Goal: Contribute content

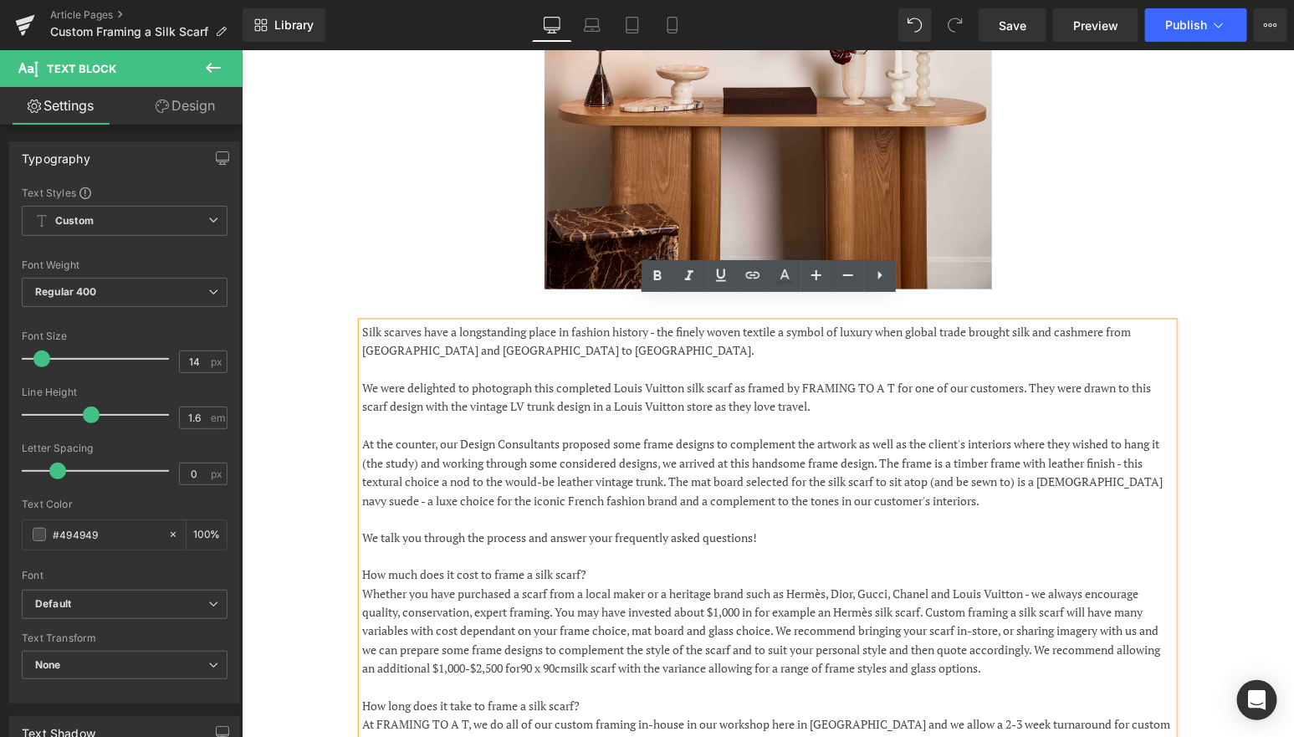
scroll to position [785, 0]
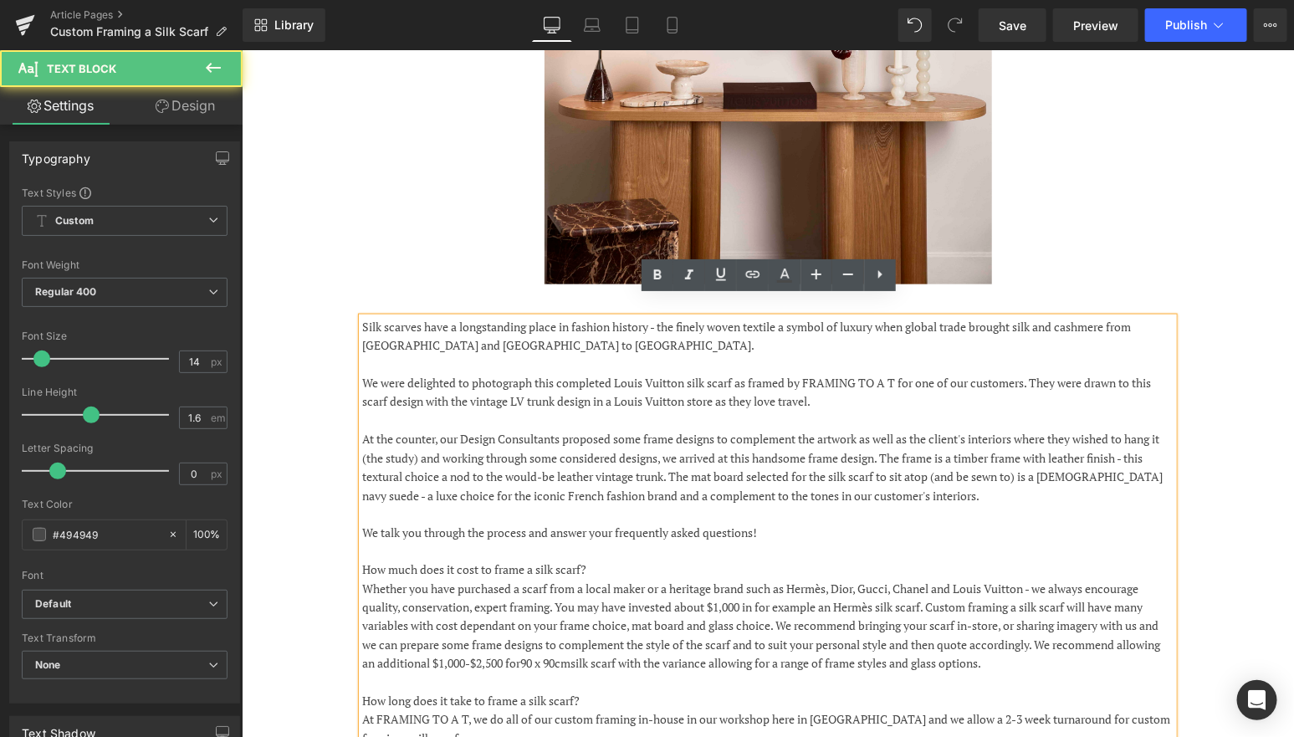
click at [850, 355] on p at bounding box center [766, 364] width 811 height 18
click at [671, 321] on p "Silk scarves have a longstanding place in fashion history - the finely woven te…" at bounding box center [766, 336] width 811 height 38
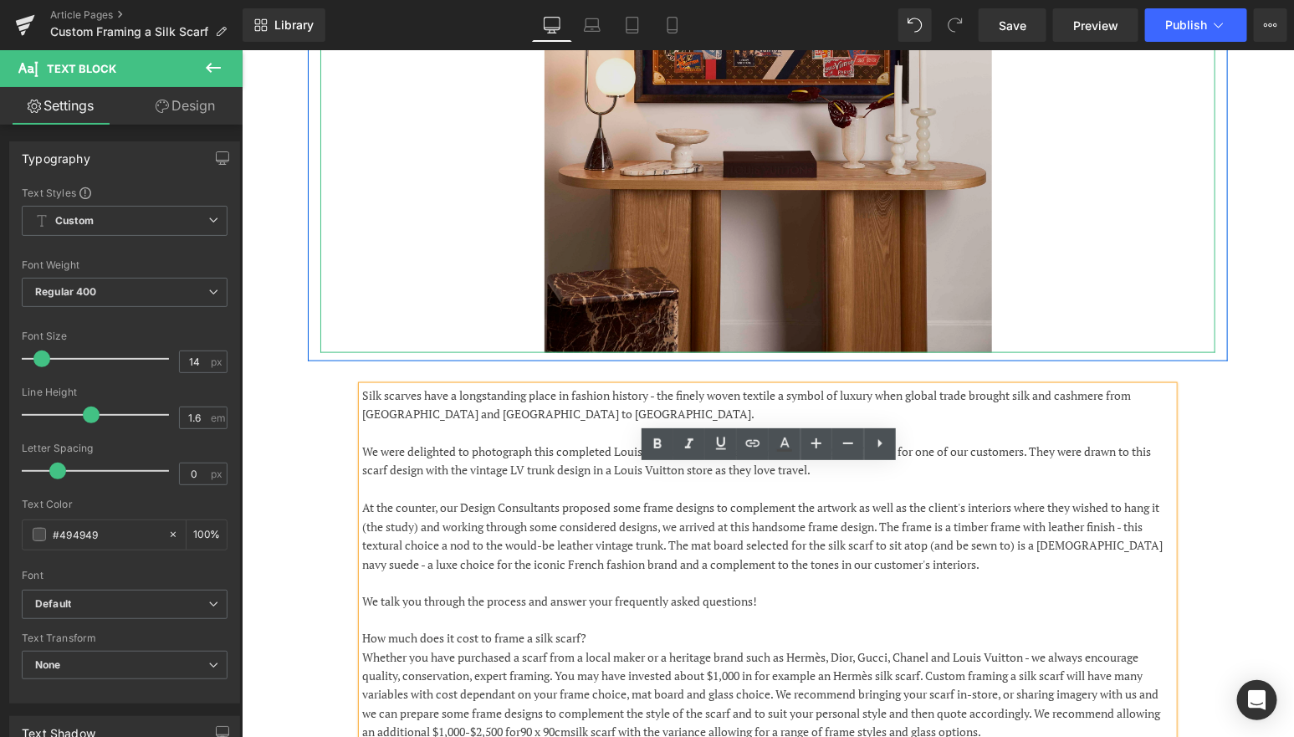
scroll to position [795, 0]
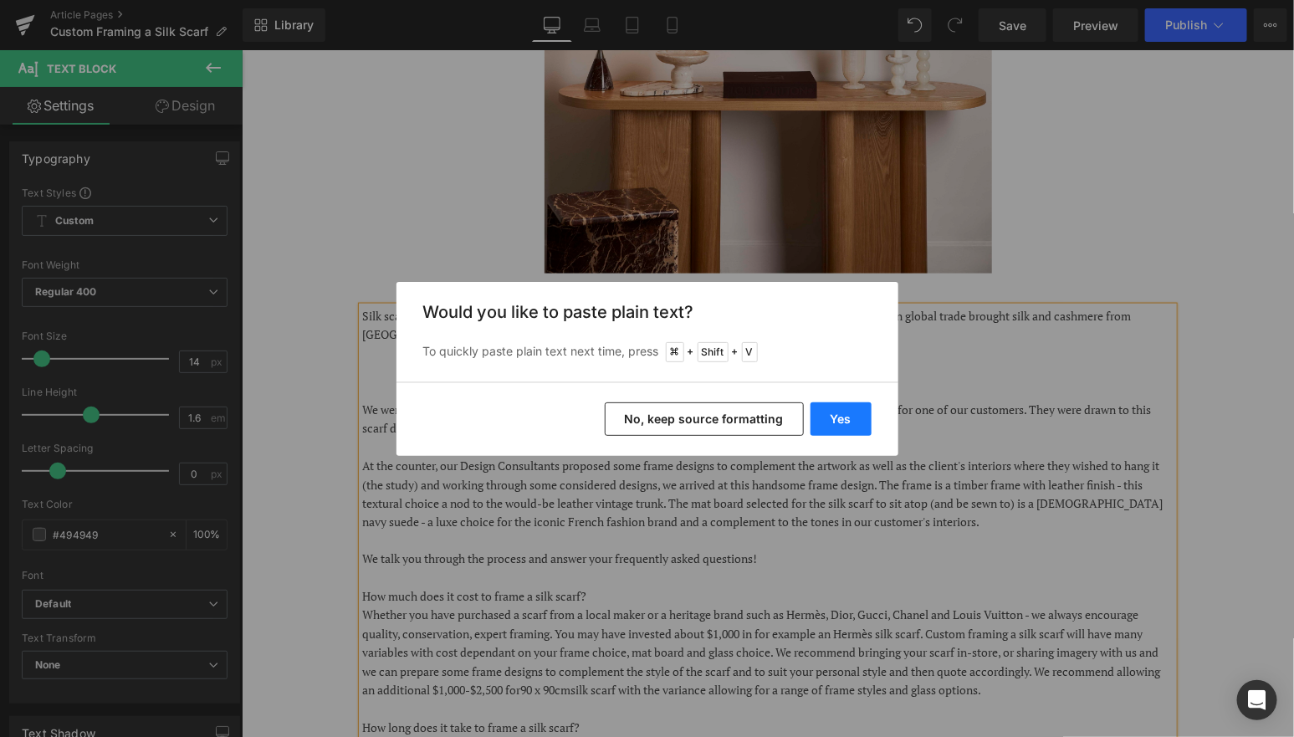
click at [844, 420] on button "Yes" at bounding box center [840, 418] width 61 height 33
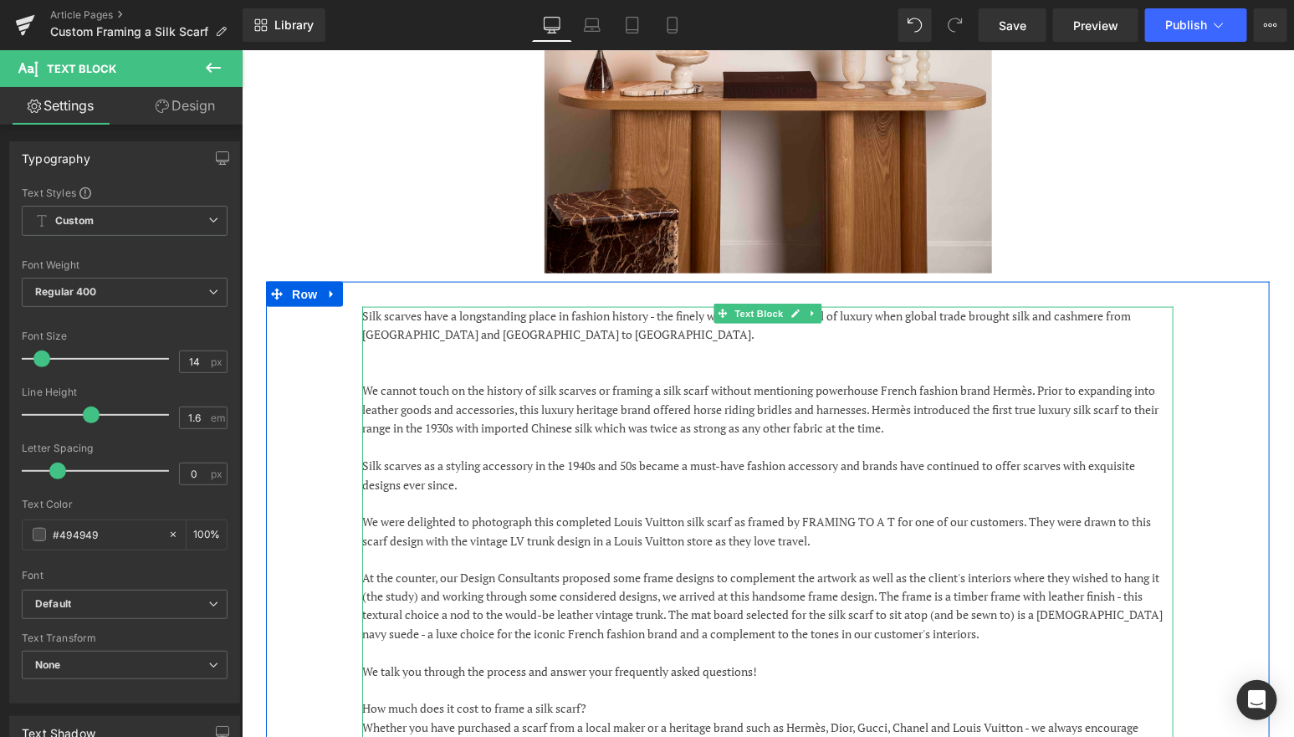
click at [498, 463] on p "Silk scarves as a styling accessory in the 1940s and 50s became a must-have fas…" at bounding box center [766, 475] width 811 height 38
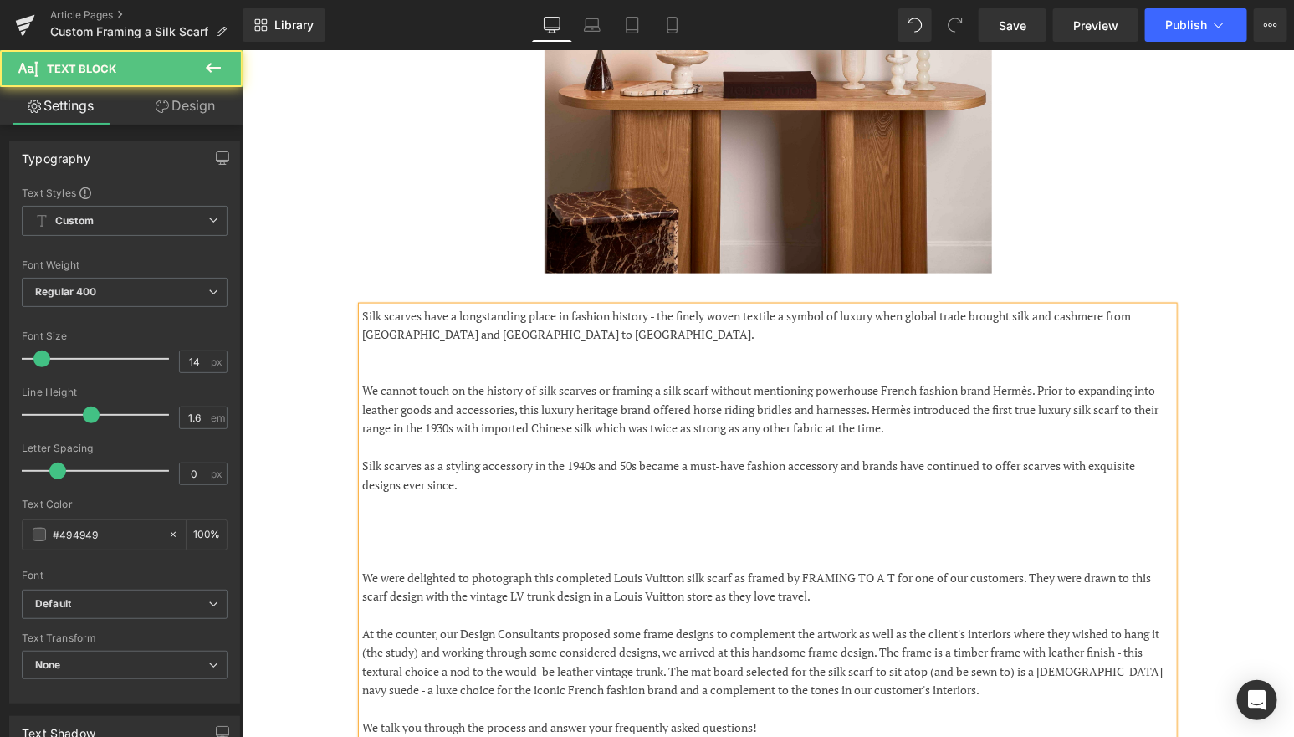
click at [464, 362] on p at bounding box center [766, 371] width 811 height 18
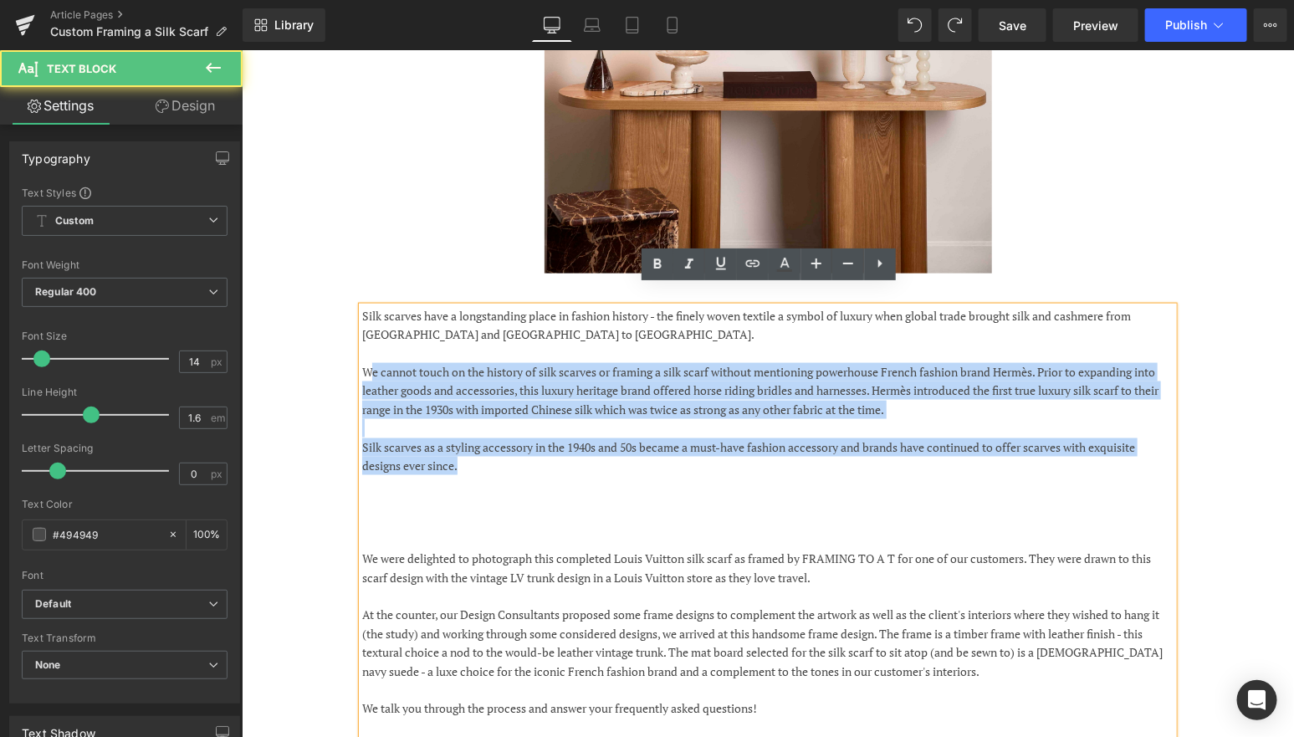
drag, startPoint x: 504, startPoint y: 446, endPoint x: 366, endPoint y: 345, distance: 170.6
click at [366, 346] on div "Silk scarves have a longstanding place in fashion history - the finely woven te…" at bounding box center [766, 680] width 811 height 749
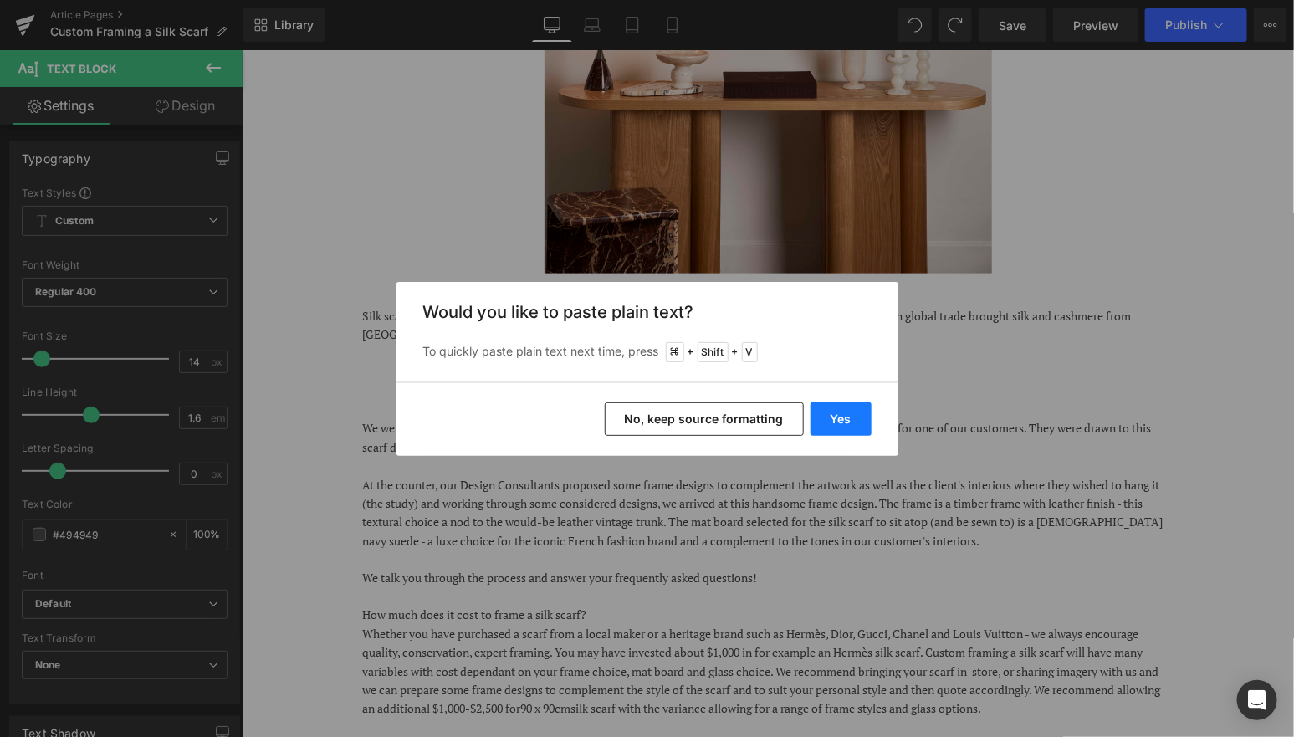
click at [833, 421] on button "Yes" at bounding box center [840, 418] width 61 height 33
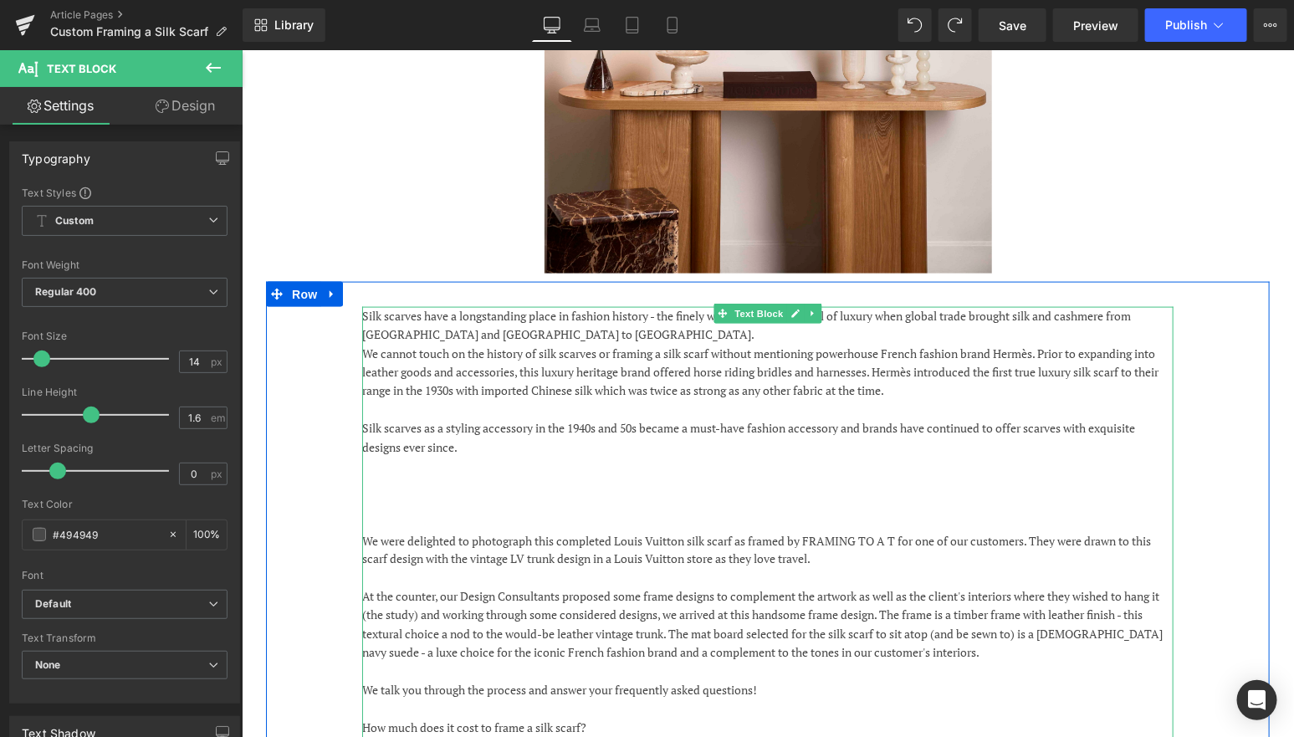
click at [518, 310] on p "Silk scarves have a longstanding place in fashion history - the finely woven te…" at bounding box center [766, 325] width 811 height 38
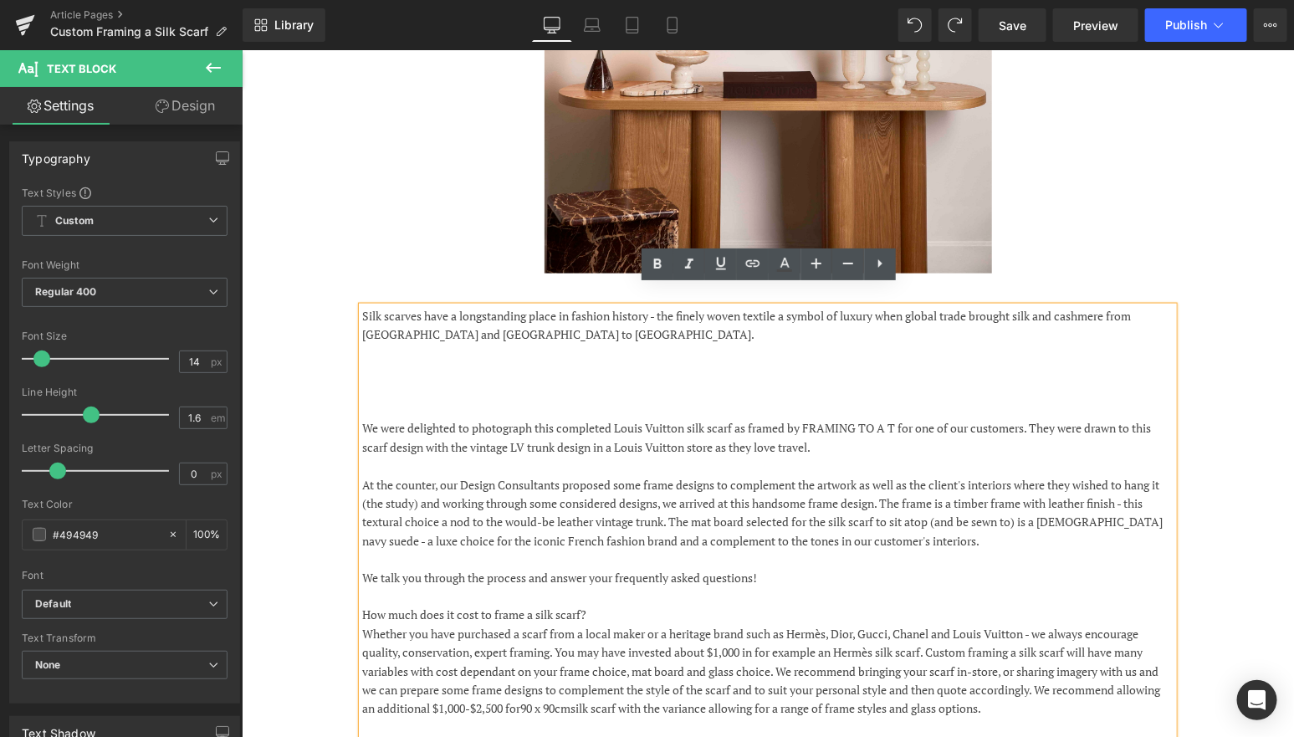
click at [519, 318] on p "Silk scarves have a longstanding place in fashion history - the finely woven te…" at bounding box center [766, 325] width 811 height 38
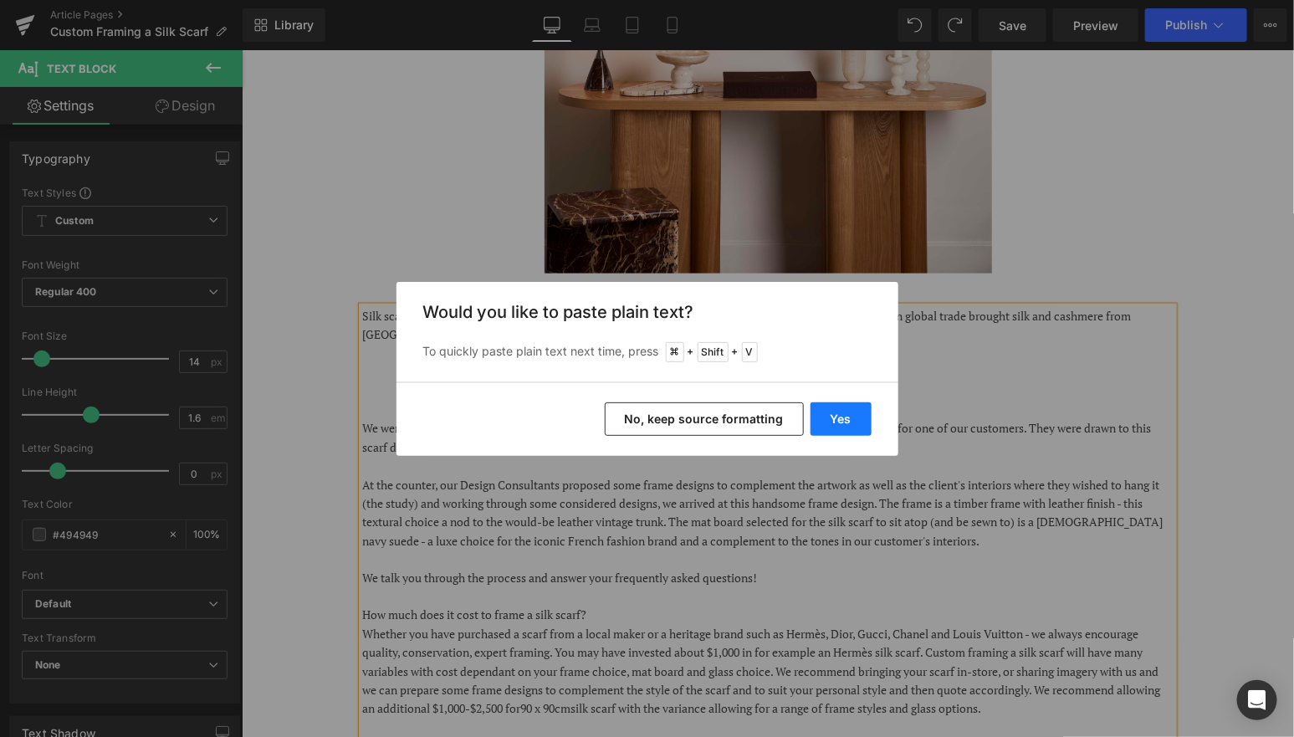
click at [840, 421] on button "Yes" at bounding box center [840, 418] width 61 height 33
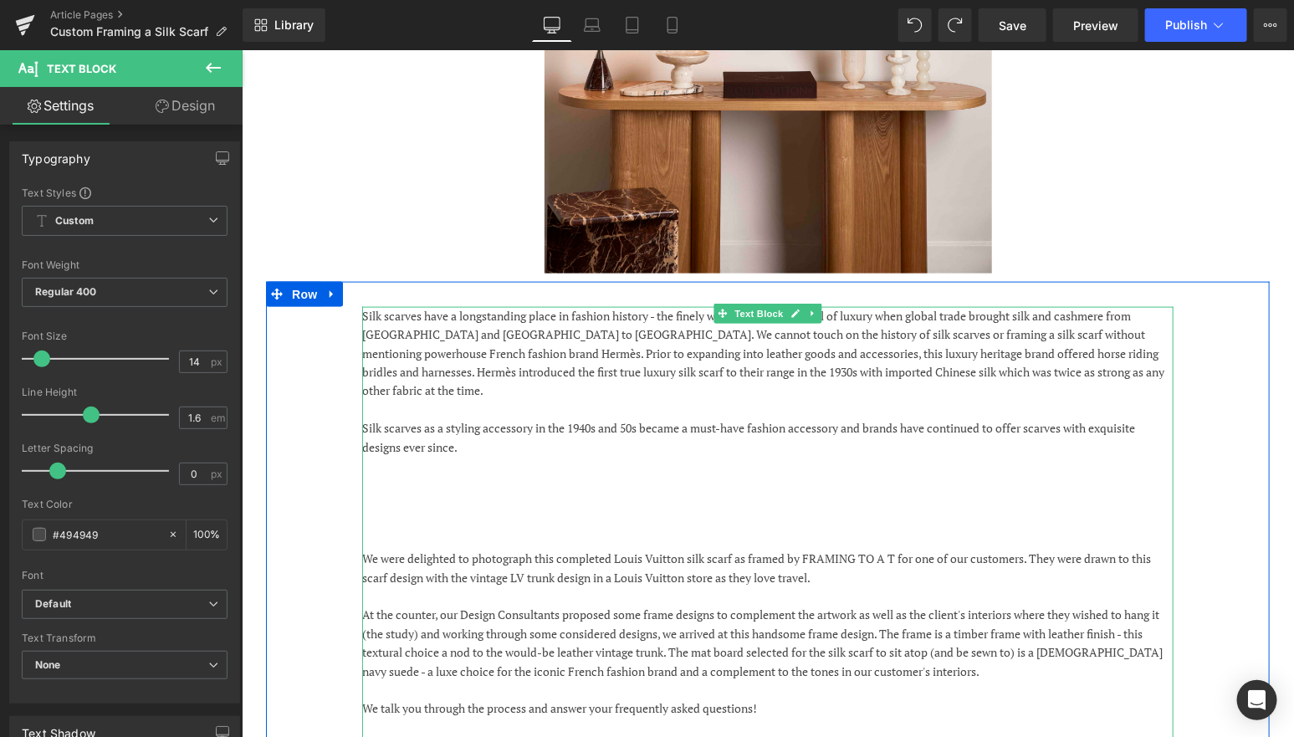
click at [841, 456] on p at bounding box center [766, 465] width 811 height 18
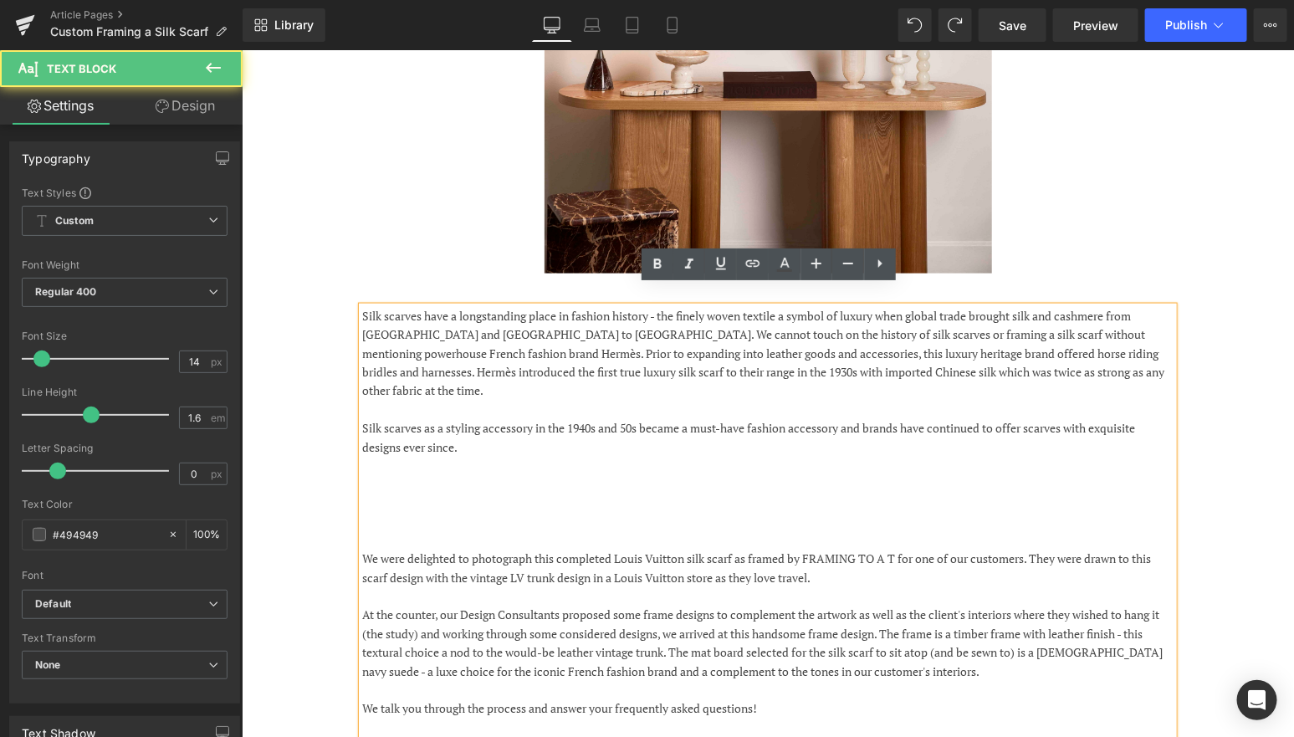
click at [507, 400] on p at bounding box center [766, 409] width 811 height 18
click at [558, 512] on p at bounding box center [766, 521] width 811 height 18
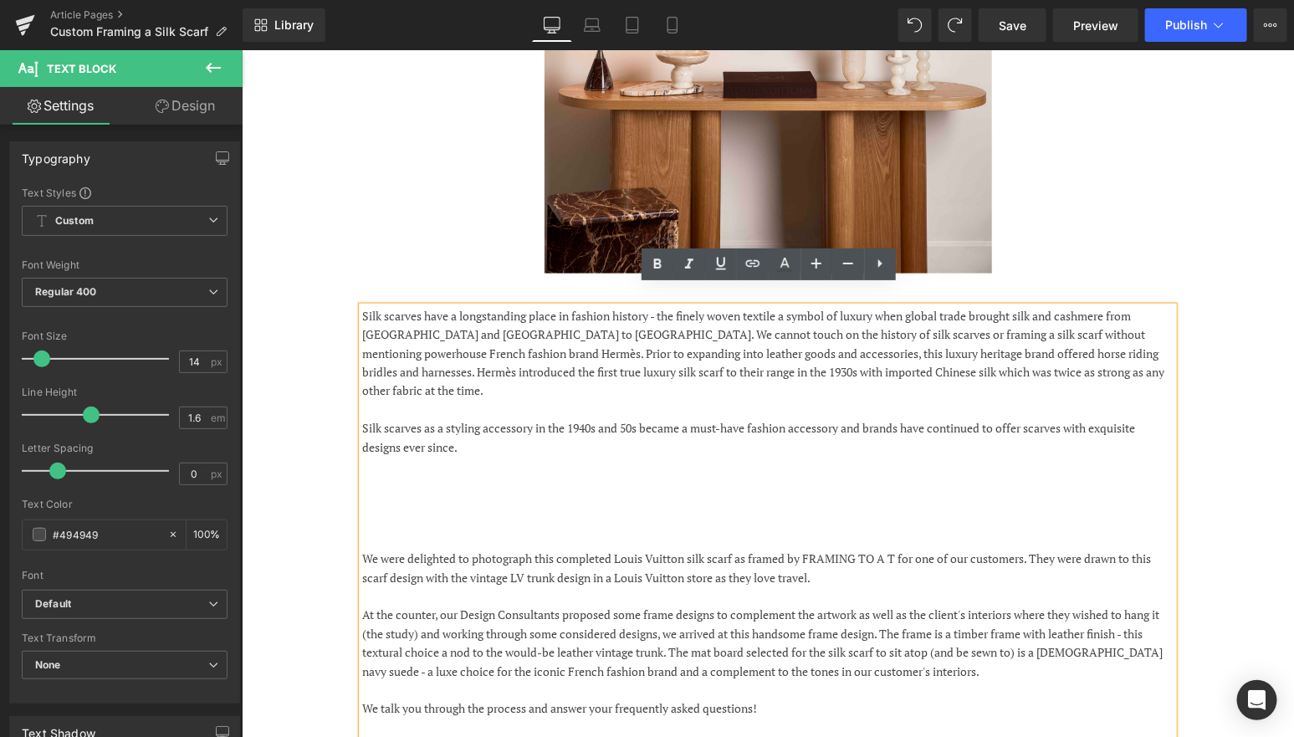
click at [669, 456] on p at bounding box center [766, 465] width 811 height 18
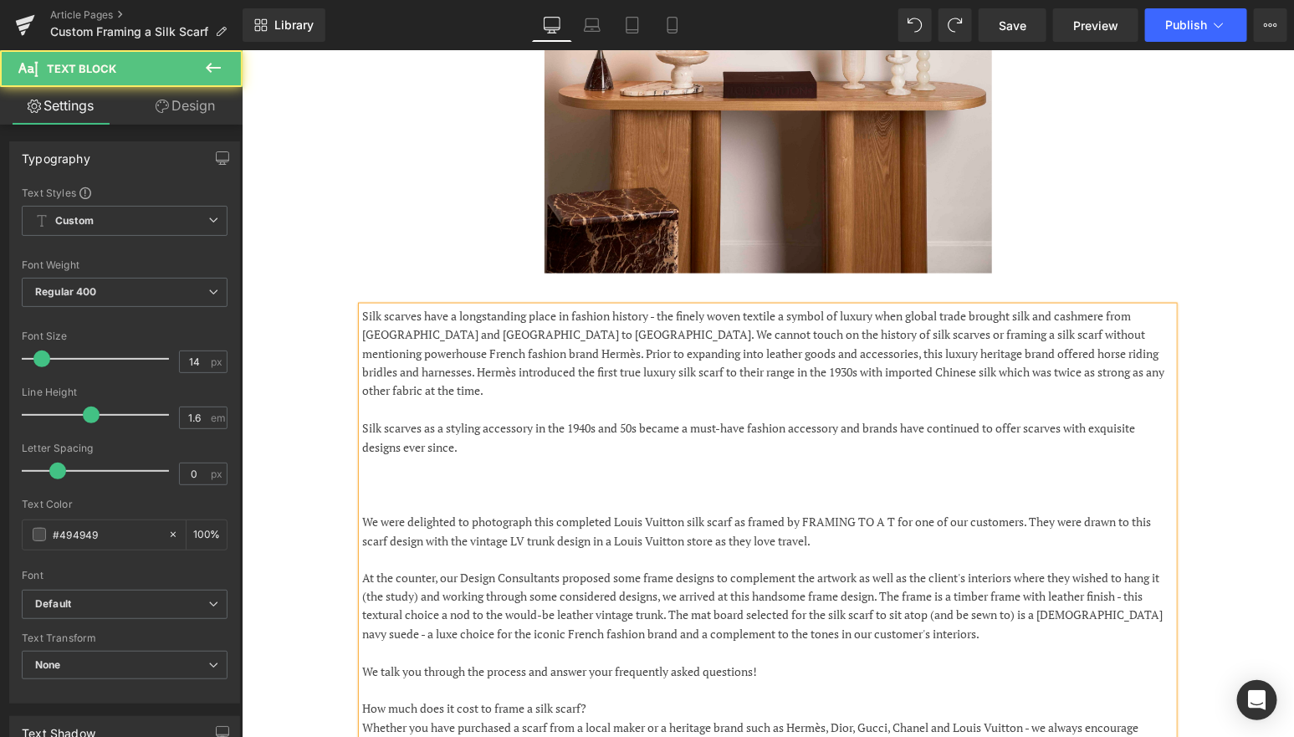
click at [529, 418] on p "Silk scarves as a styling accessory in the 1940s and 50s became a must-have fas…" at bounding box center [766, 437] width 811 height 38
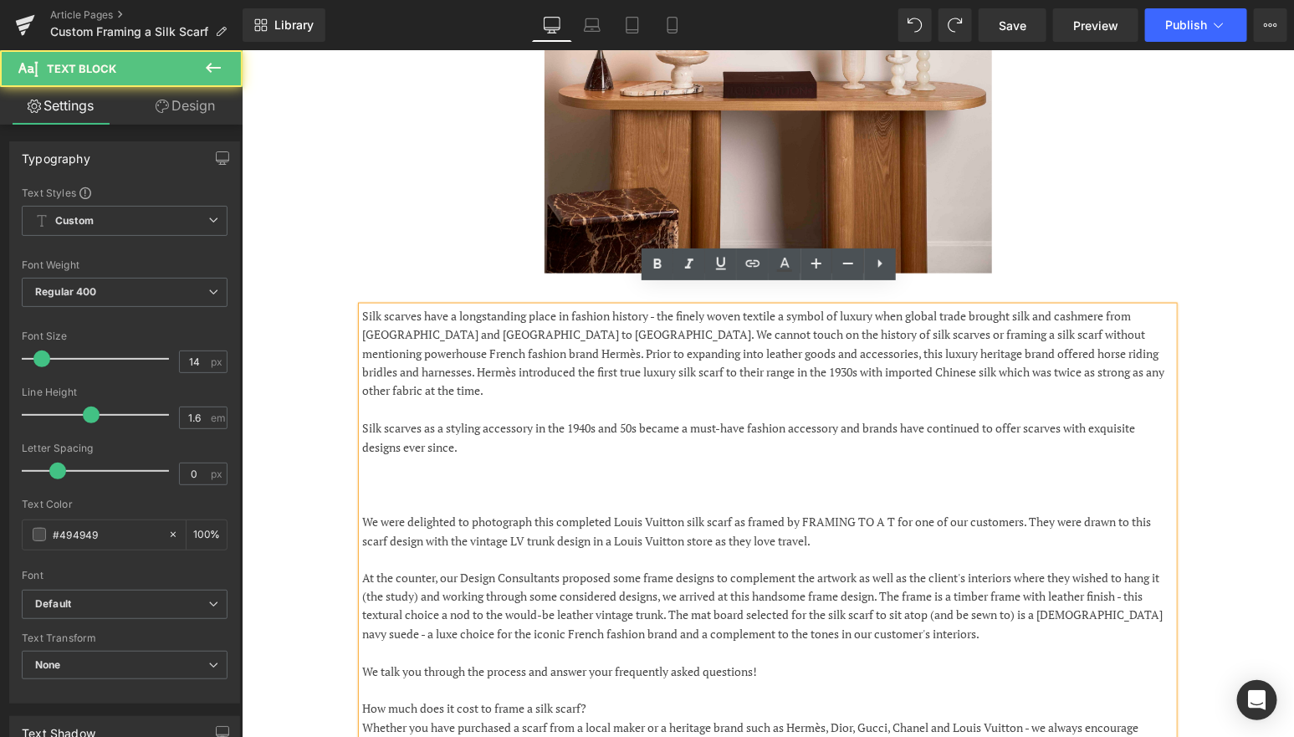
click at [543, 418] on p "Silk scarves as a styling accessory in the 1940s and 50s became a must-have fas…" at bounding box center [766, 437] width 811 height 38
click at [520, 400] on p at bounding box center [766, 409] width 811 height 18
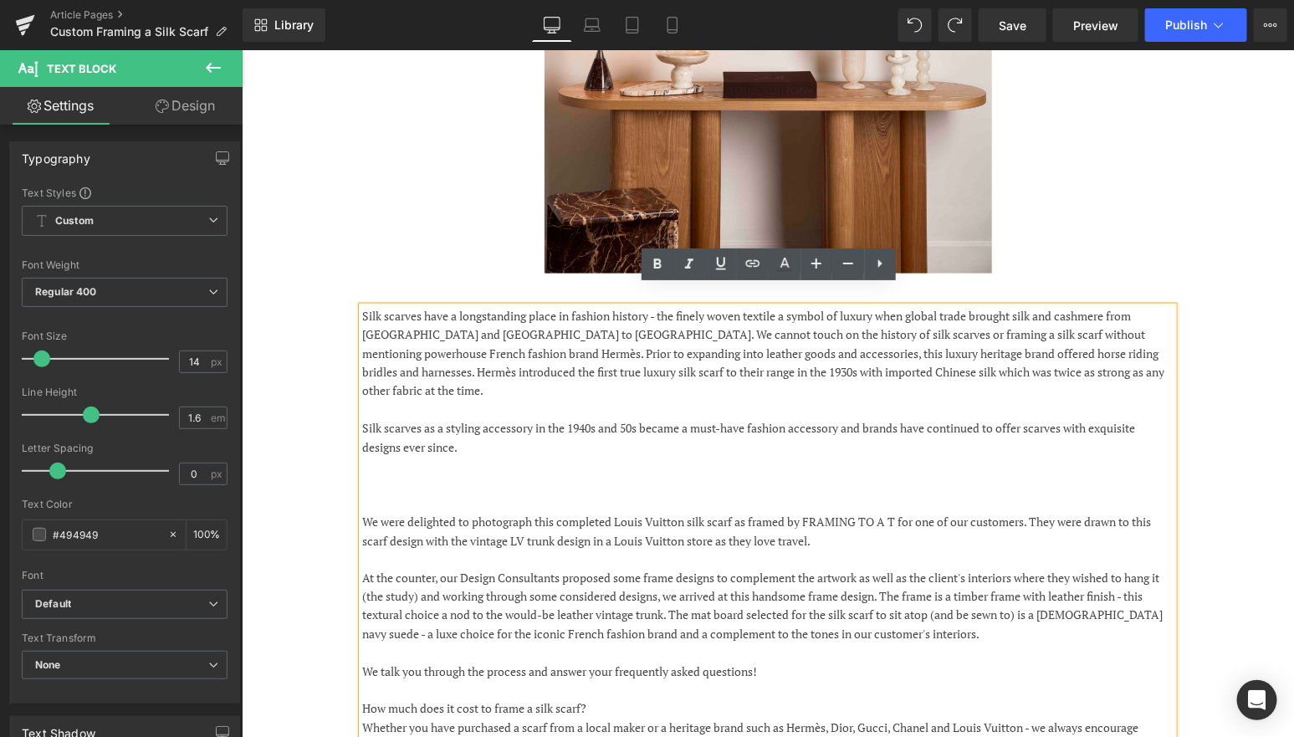
click at [537, 512] on p "We were delighted to photograph this completed Louis Vuitton silk scarf as fram…" at bounding box center [766, 531] width 811 height 38
click at [408, 456] on p at bounding box center [766, 465] width 811 height 18
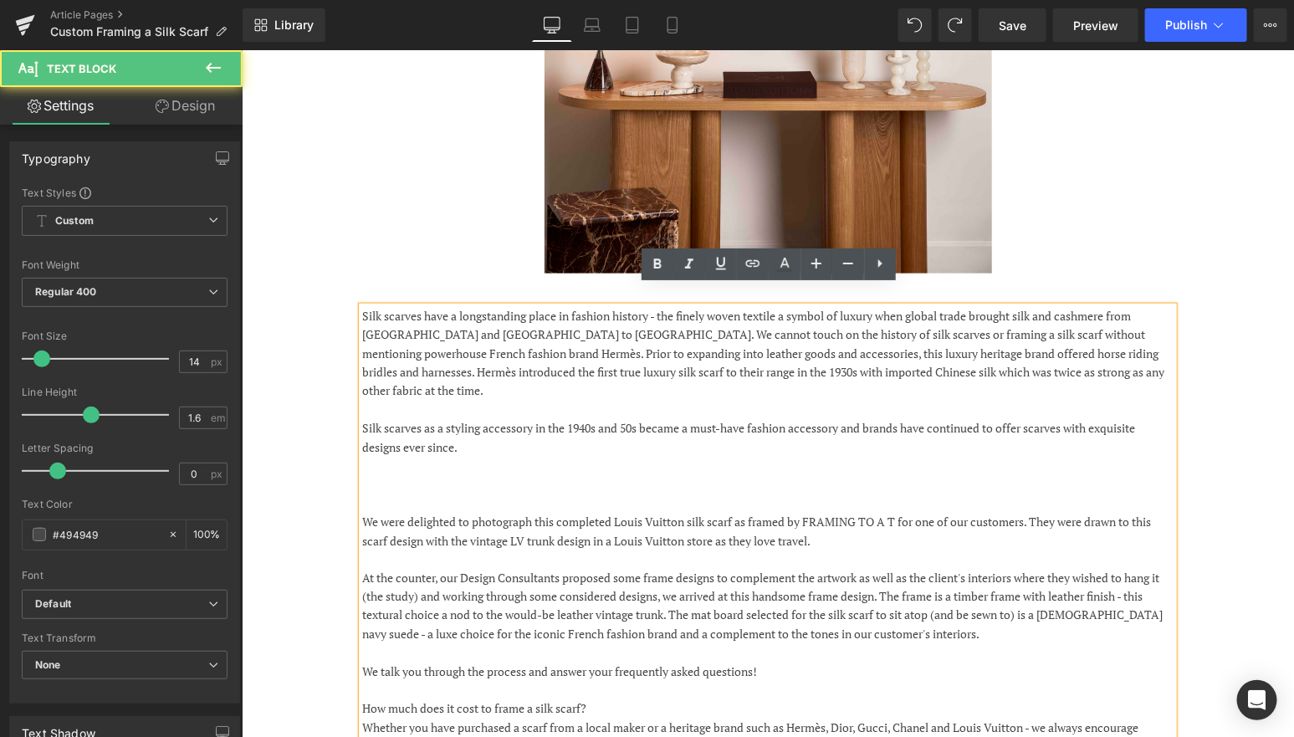
click at [408, 456] on p at bounding box center [766, 465] width 811 height 18
click at [331, 414] on div "Silk scarves have a longstanding place in fashion history - the finely woven te…" at bounding box center [767, 653] width 1004 height 745
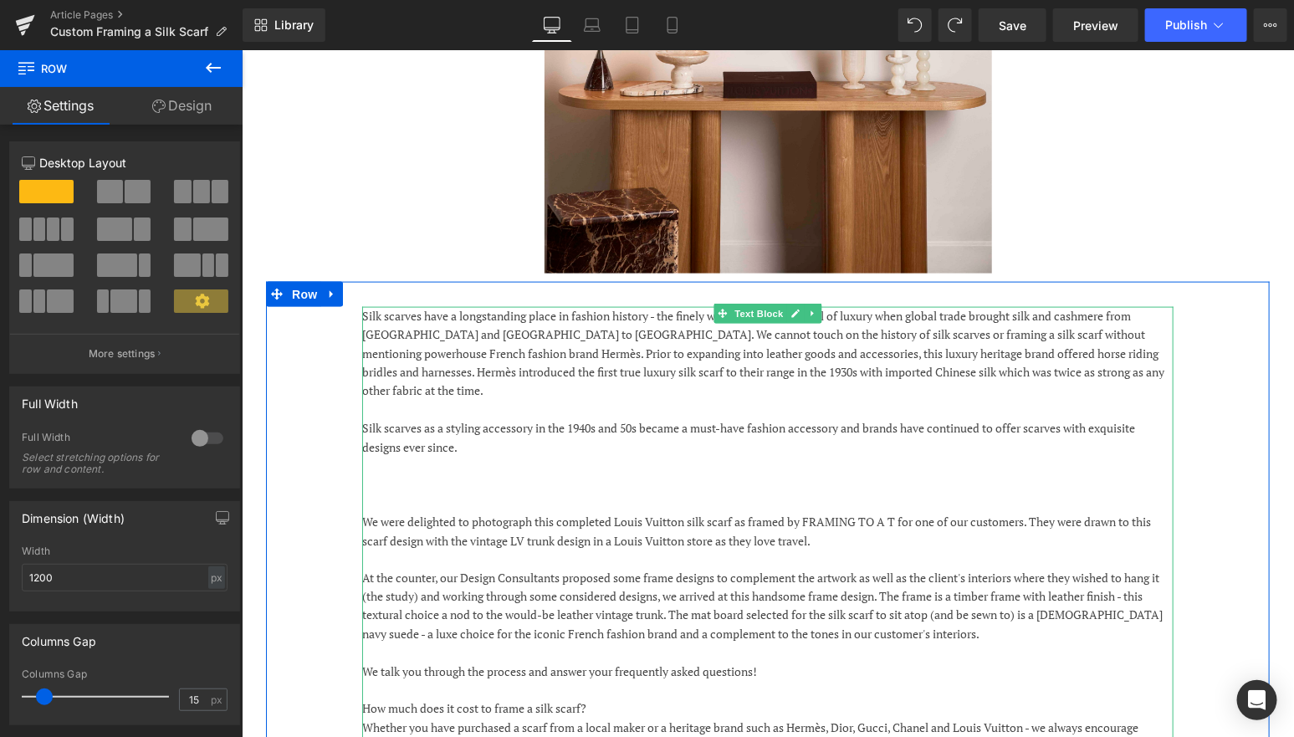
click at [442, 493] on p at bounding box center [766, 502] width 811 height 18
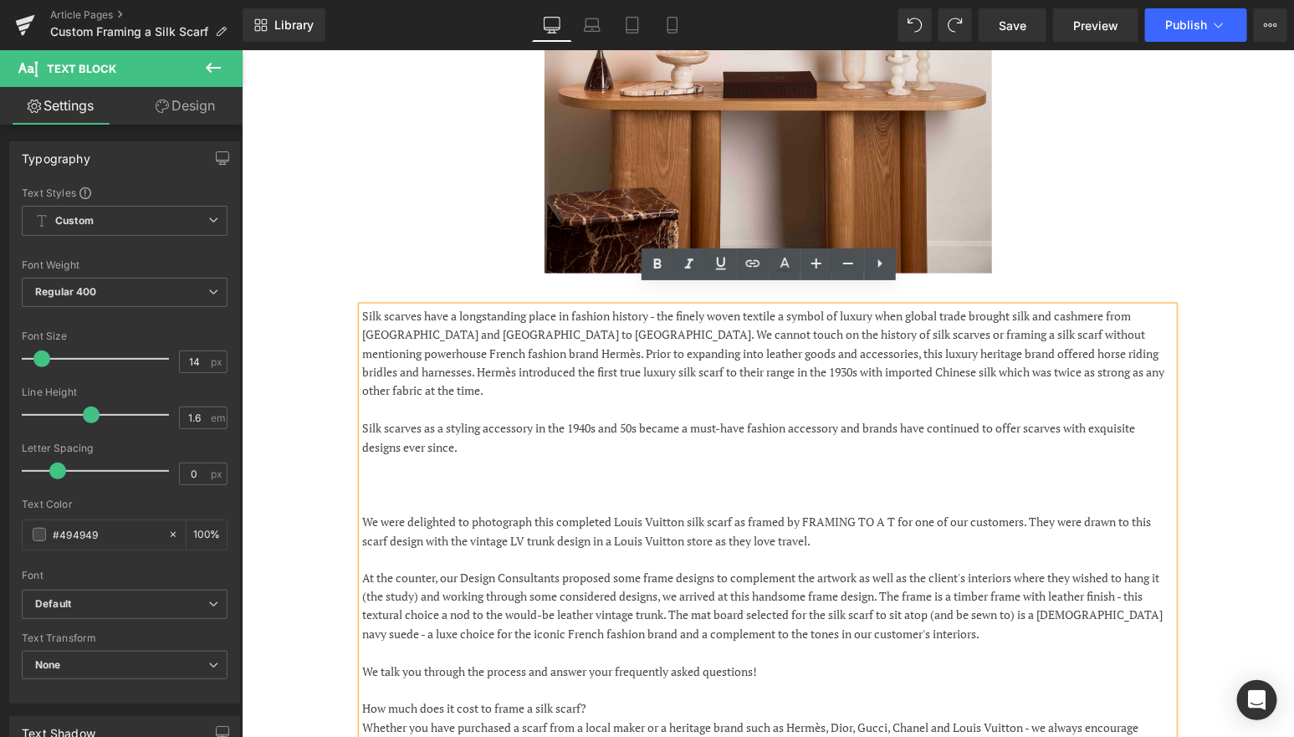
click at [508, 418] on p "Silk scarves as a styling accessory in the 1940s and 50s became a must-have fas…" at bounding box center [766, 437] width 811 height 38
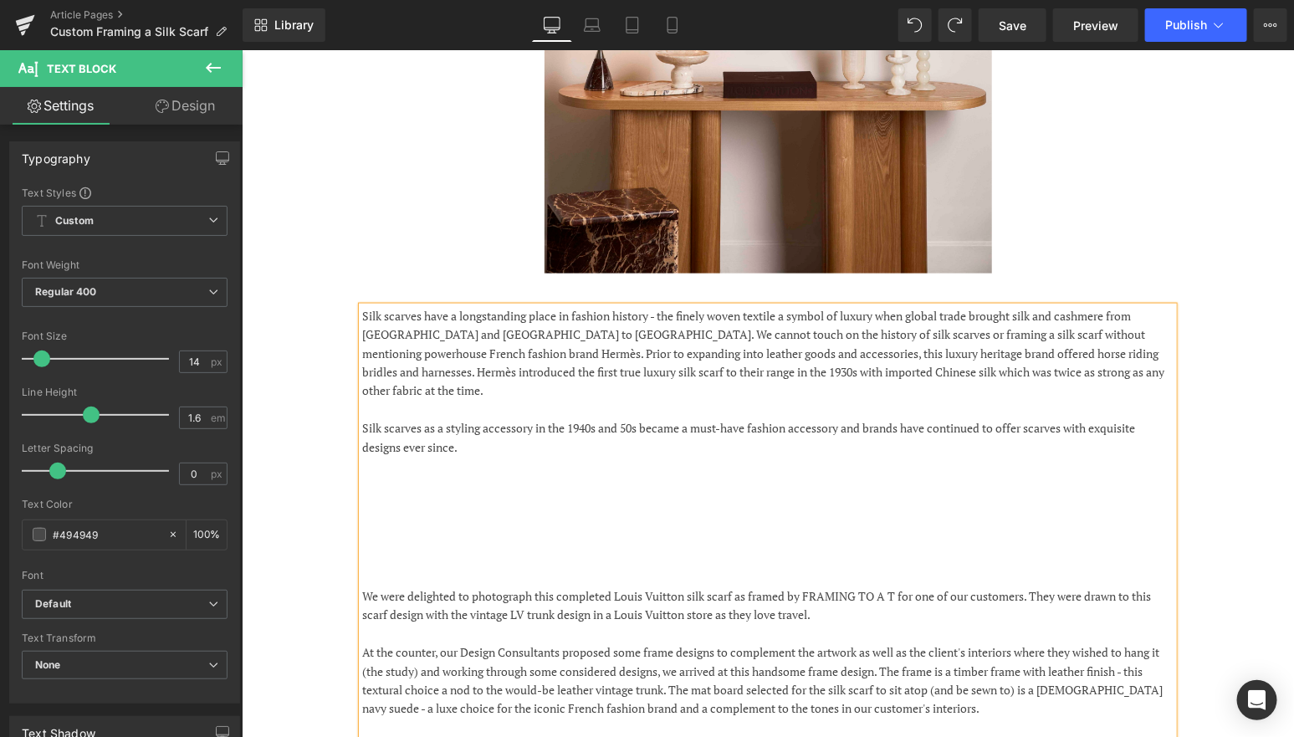
click at [492, 418] on p "Silk scarves as a styling accessory in the 1940s and 50s became a must-have fas…" at bounding box center [766, 437] width 811 height 38
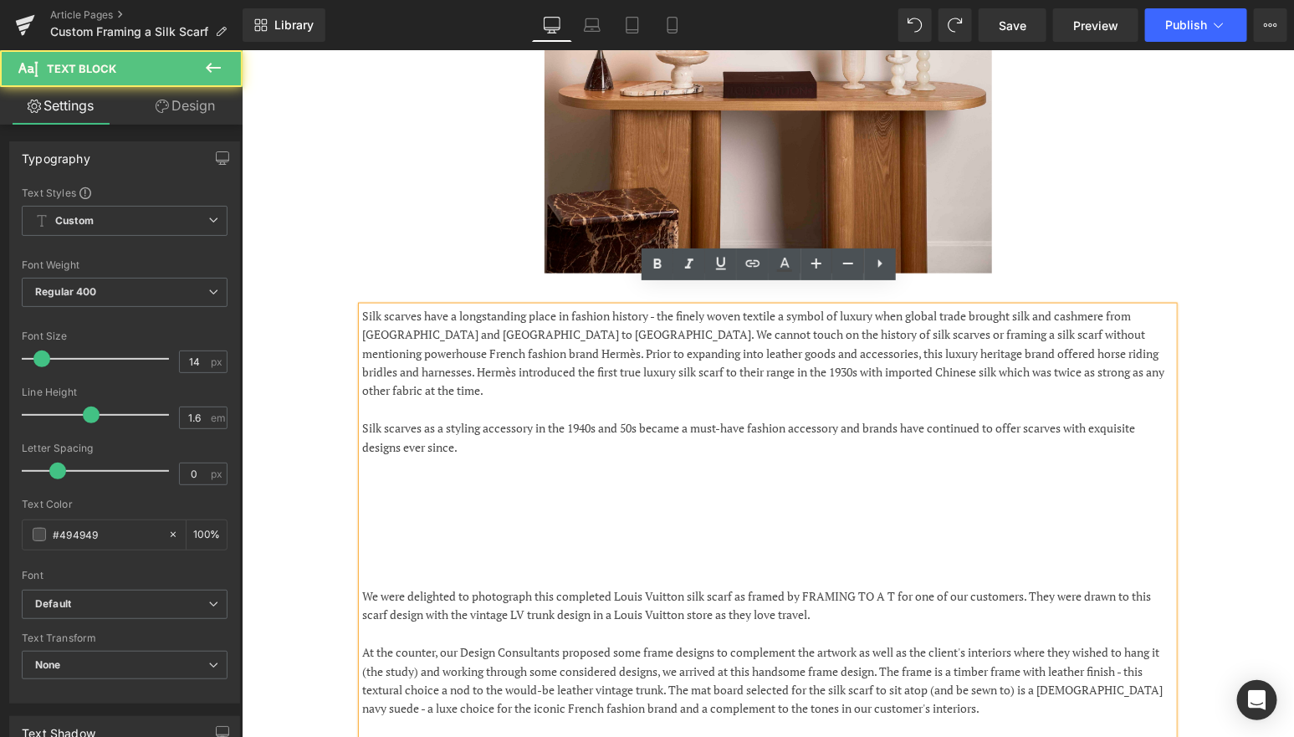
click at [459, 475] on p at bounding box center [766, 484] width 811 height 18
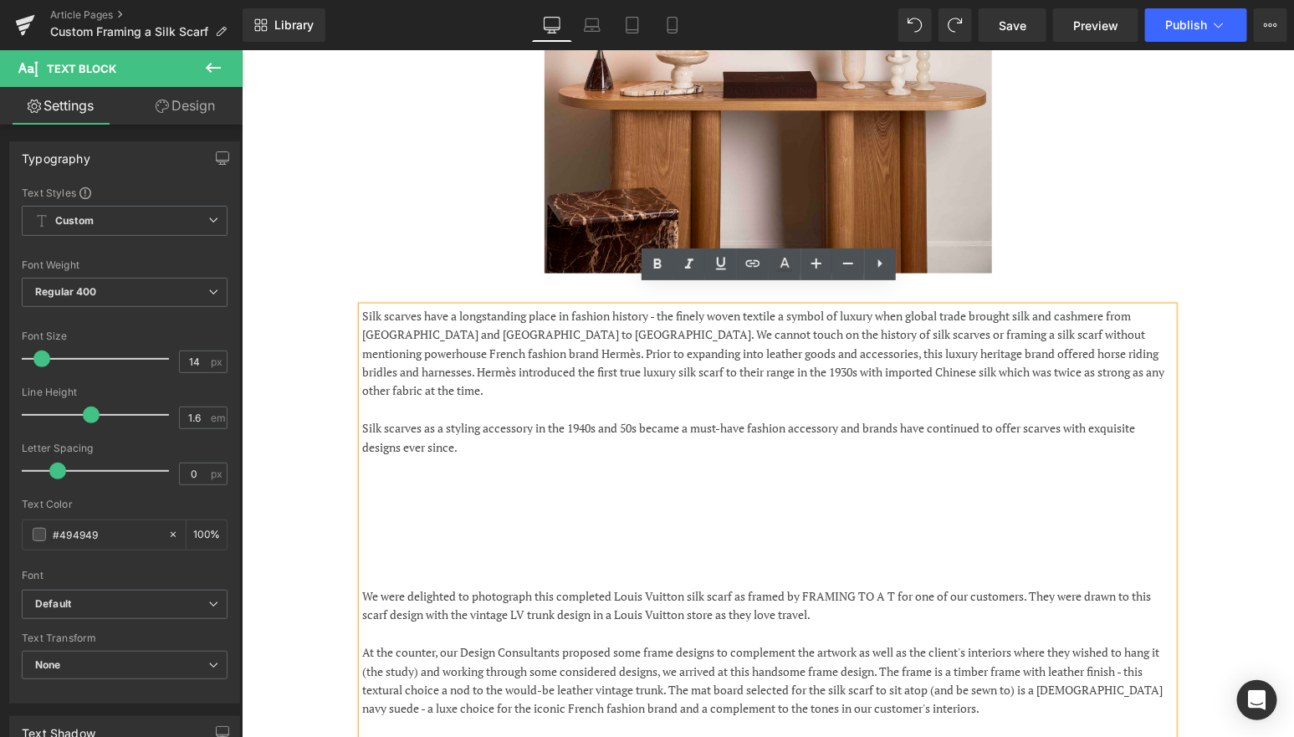
click at [323, 460] on div "Silk scarves have a longstanding place in fashion history - the finely woven te…" at bounding box center [767, 691] width 1004 height 820
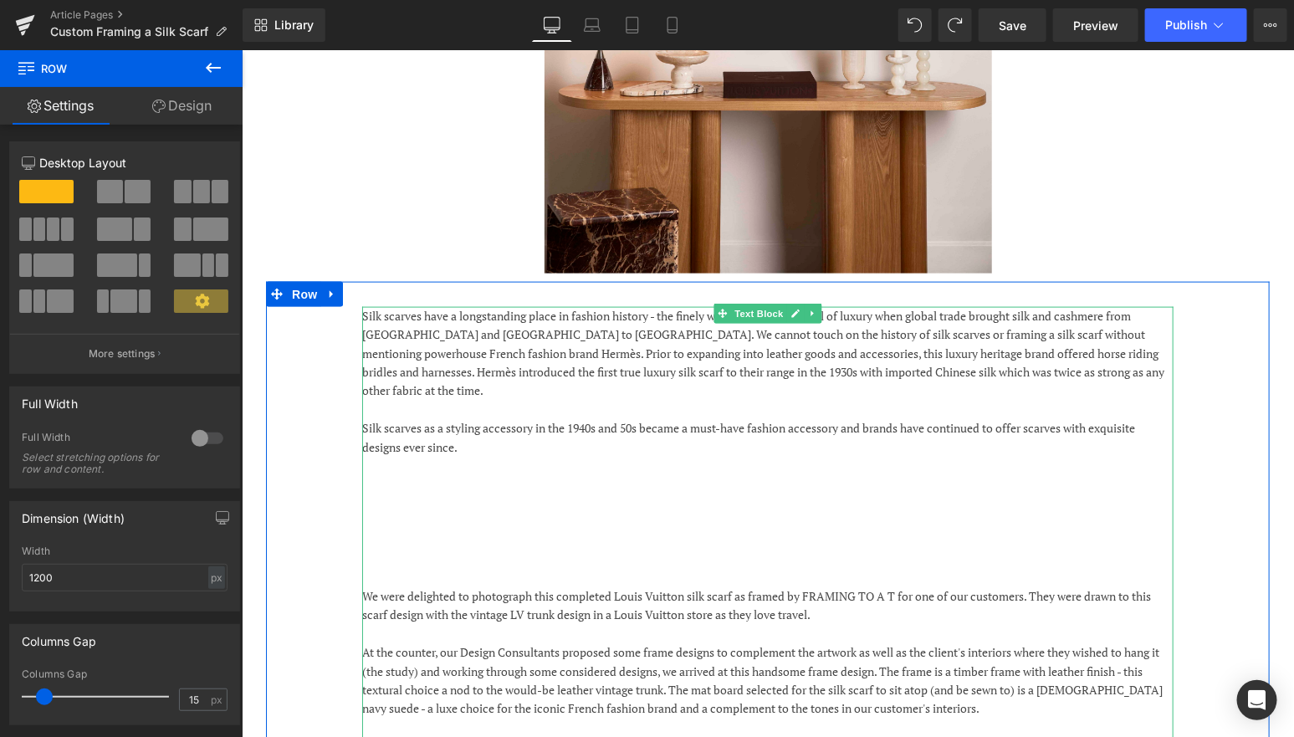
click at [856, 418] on p "Silk scarves as a styling accessory in the 1940s and 50s became a must-have fas…" at bounding box center [766, 437] width 811 height 38
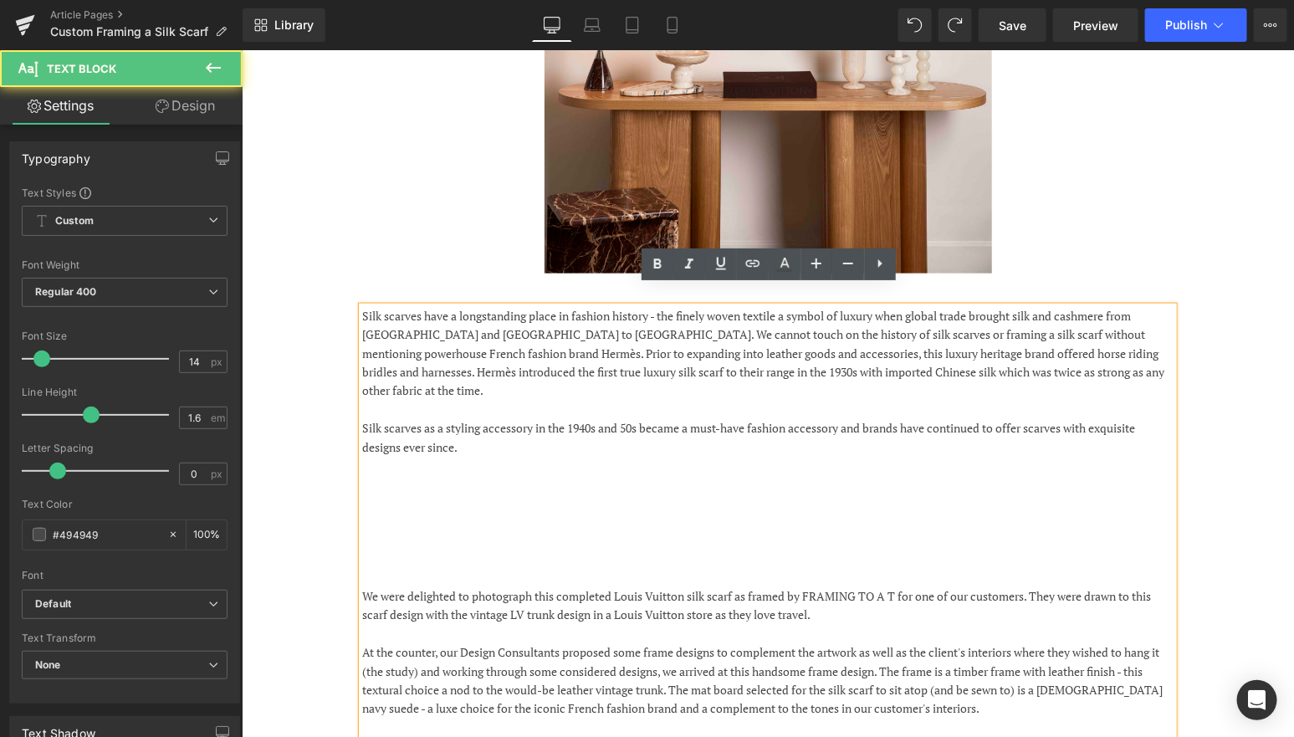
click at [682, 400] on p at bounding box center [766, 409] width 811 height 18
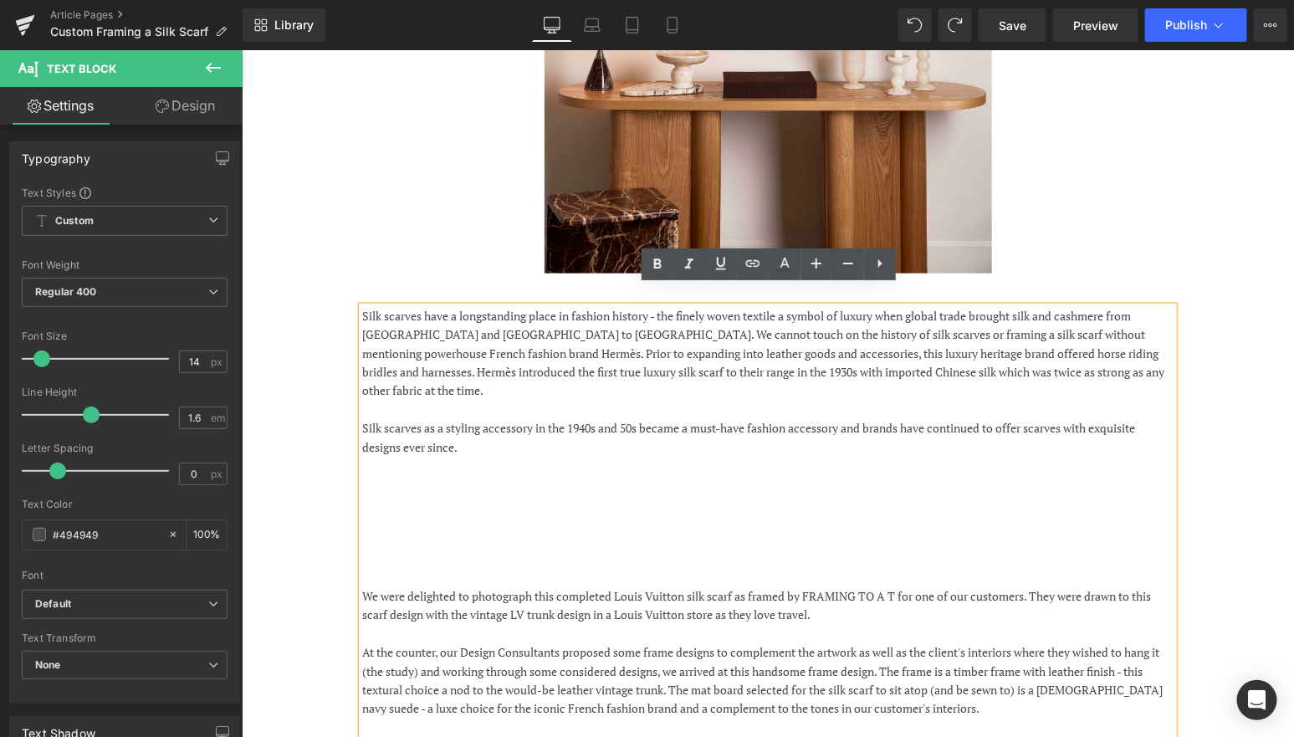
click at [575, 456] on p at bounding box center [766, 465] width 811 height 18
click at [788, 306] on p "Silk scarves have a longstanding place in fashion history - the finely woven te…" at bounding box center [766, 353] width 811 height 94
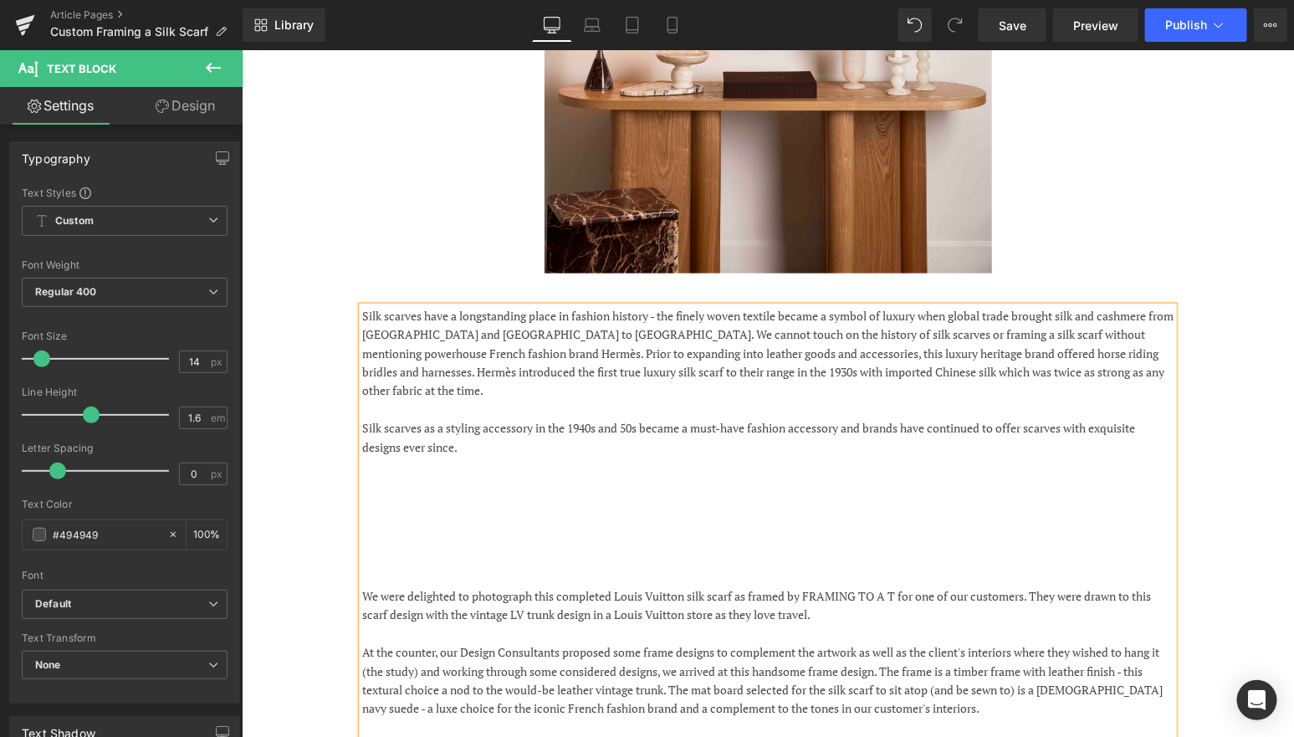
click at [633, 493] on p at bounding box center [766, 502] width 811 height 18
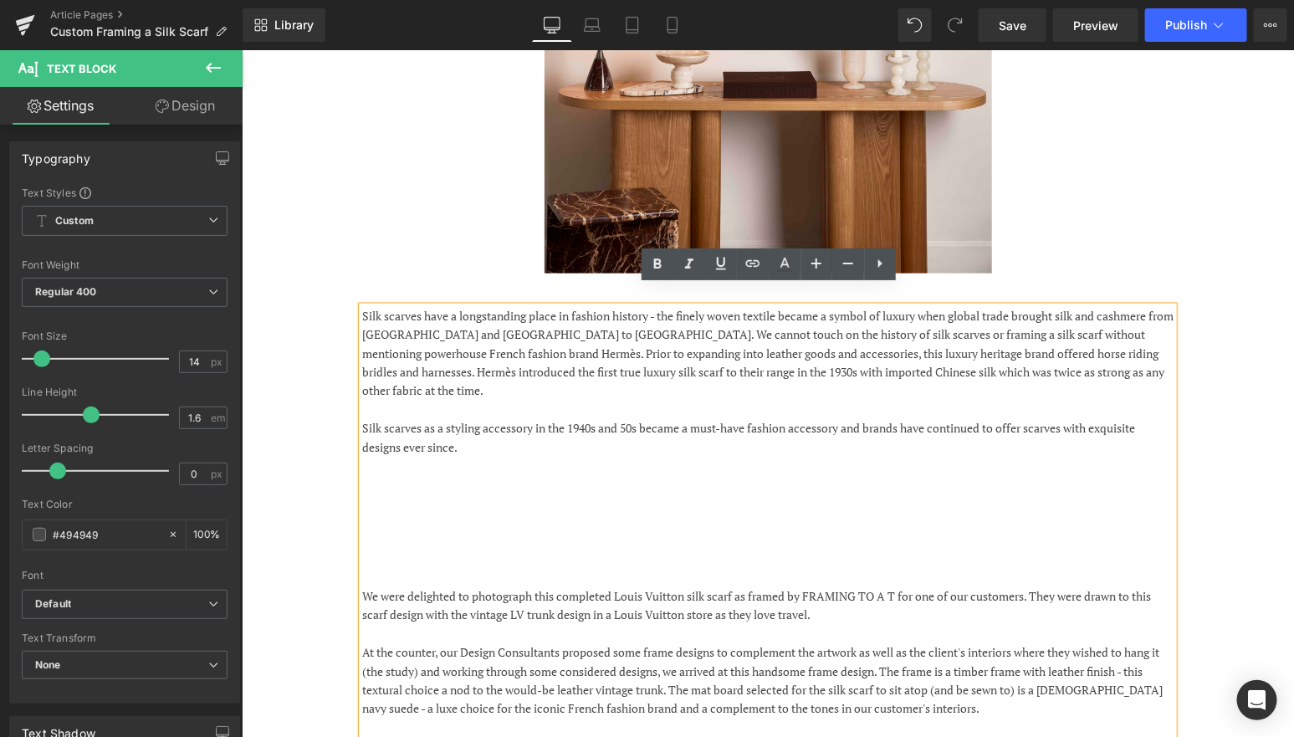
click at [524, 418] on p "Silk scarves as a styling accessory in the 1940s and 50s became a must-have fas…" at bounding box center [766, 437] width 811 height 38
click at [490, 456] on p at bounding box center [766, 465] width 811 height 18
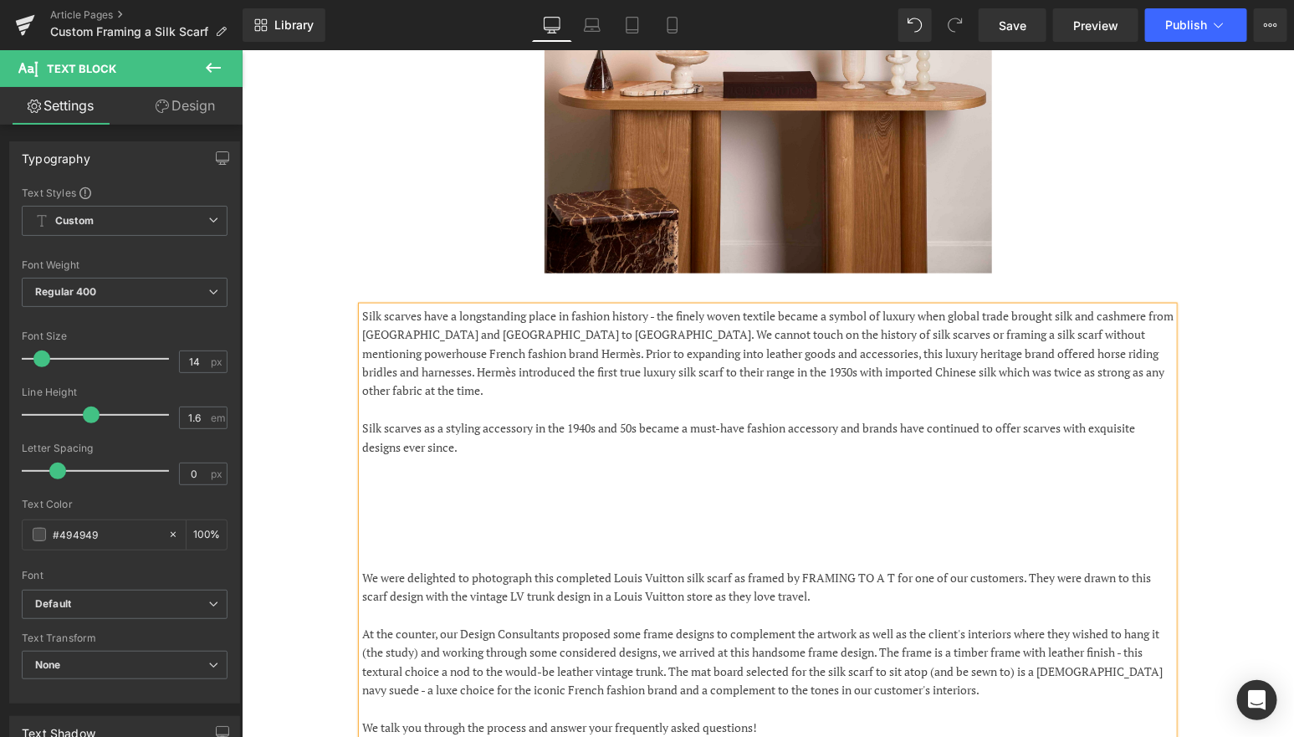
click at [407, 456] on p at bounding box center [766, 465] width 811 height 18
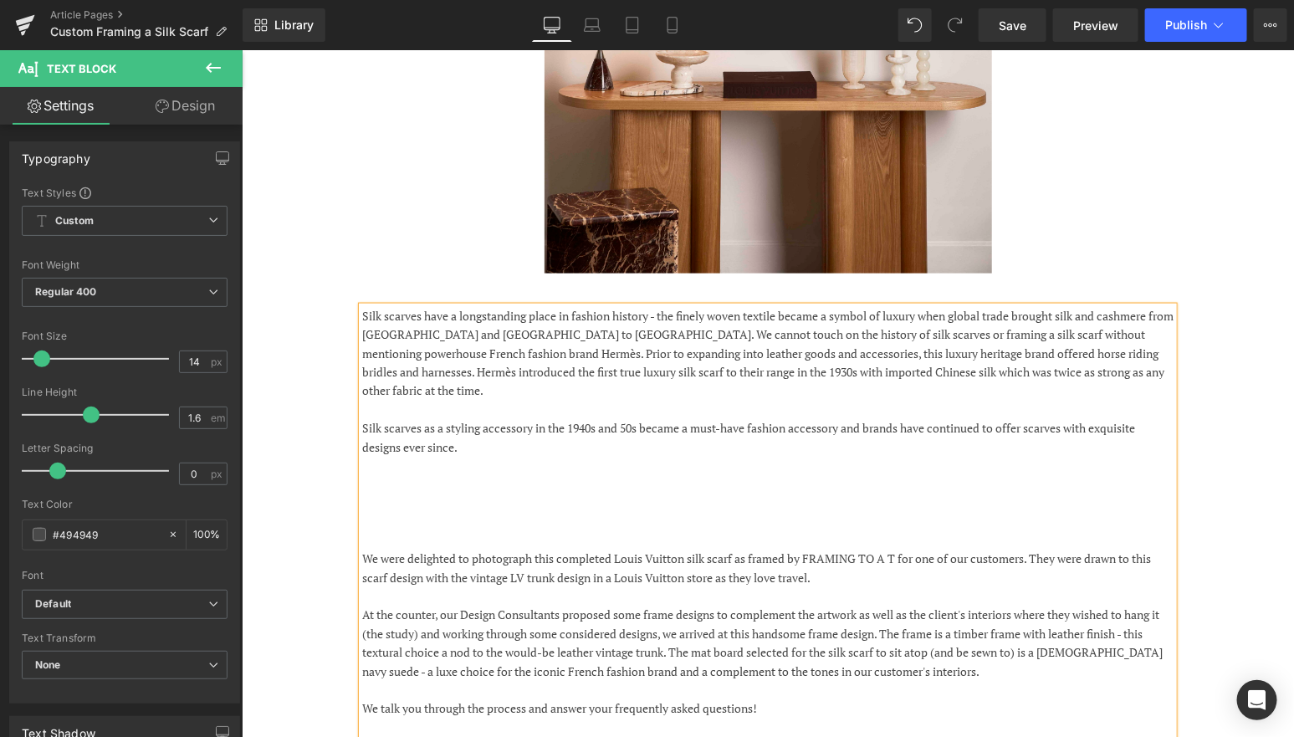
click at [561, 456] on p at bounding box center [766, 465] width 811 height 18
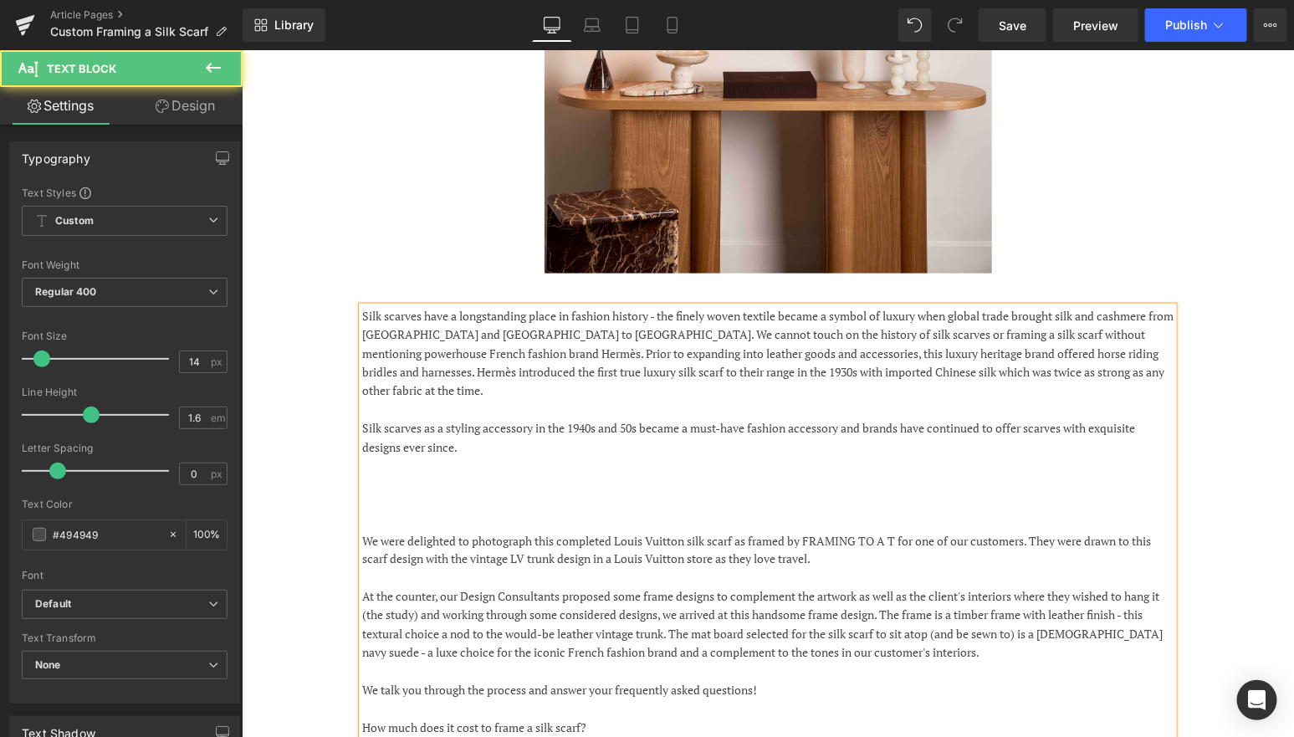
click at [406, 332] on p "Silk scarves have a longstanding place in fashion history - the finely woven te…" at bounding box center [766, 353] width 811 height 94
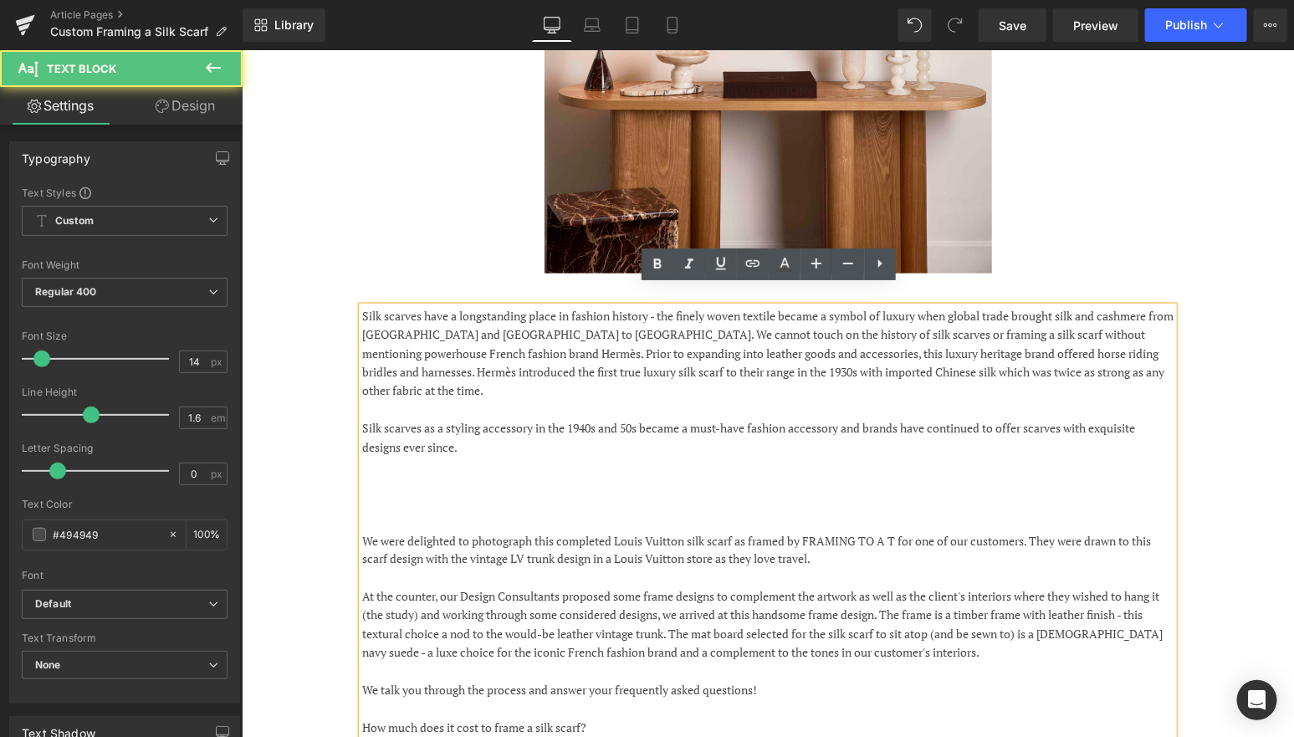
click at [529, 316] on p "Silk scarves have a longstanding place in fashion history - the finely woven te…" at bounding box center [766, 353] width 811 height 94
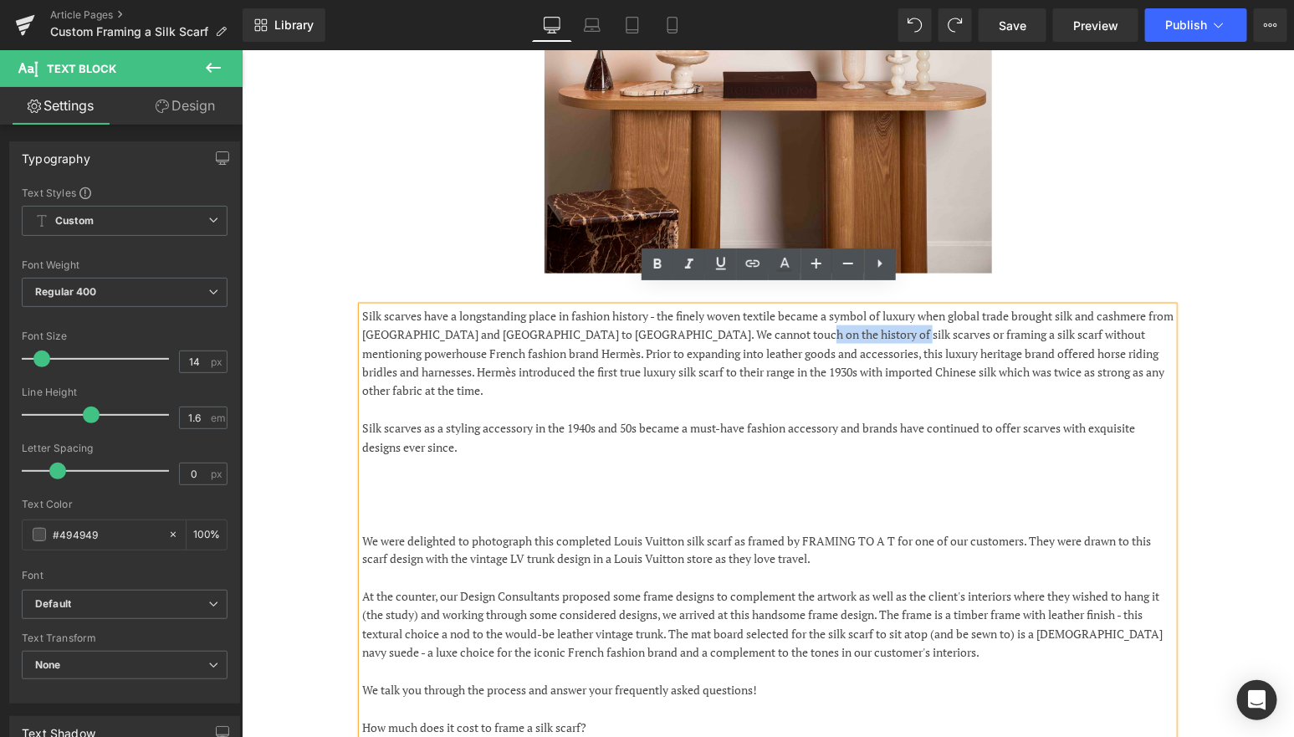
drag, startPoint x: 878, startPoint y: 315, endPoint x: 778, endPoint y: 314, distance: 100.4
click at [778, 314] on p "Silk scarves have a longstanding place in fashion history - the finely woven te…" at bounding box center [766, 353] width 811 height 94
click at [662, 261] on icon at bounding box center [657, 264] width 20 height 20
click at [774, 352] on p "Silk scarves have a longstanding place in fashion history - the finely woven te…" at bounding box center [766, 353] width 811 height 94
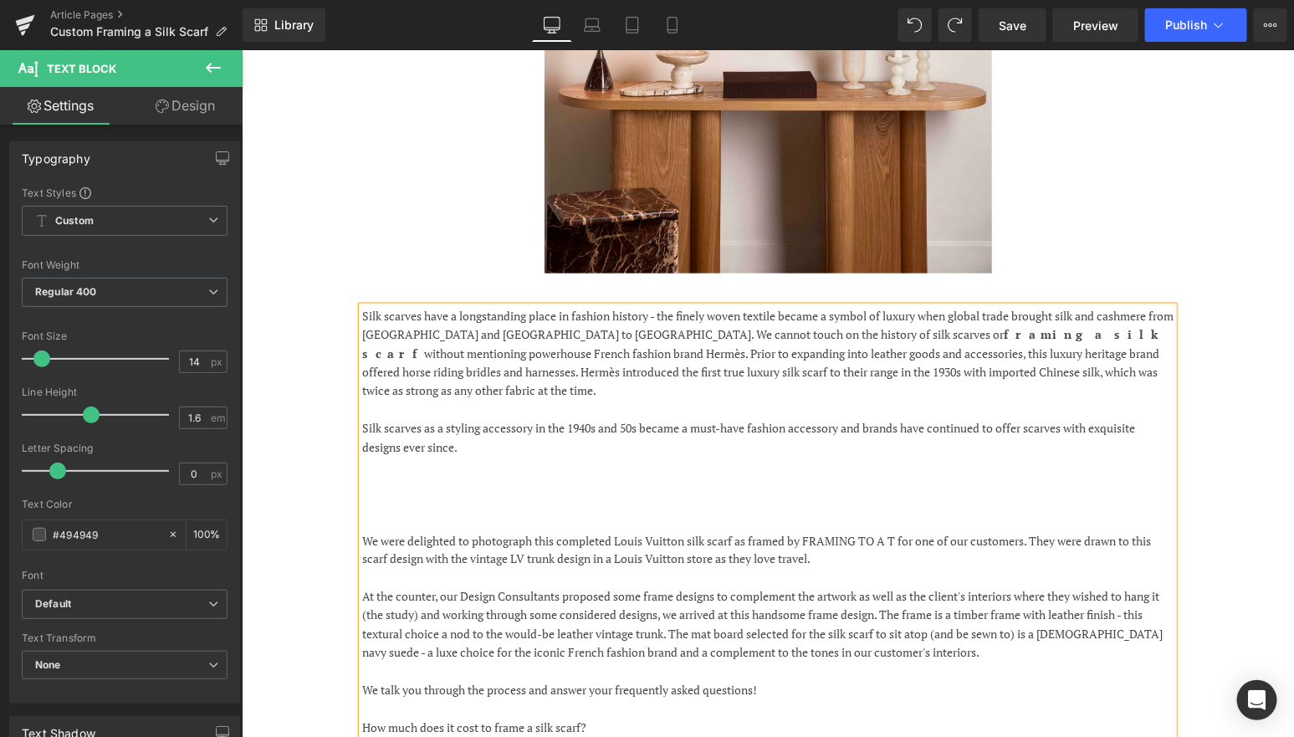
click at [503, 418] on p "Silk scarves as a styling accessory in the 1940s and 50s became a must-have fas…" at bounding box center [766, 437] width 811 height 38
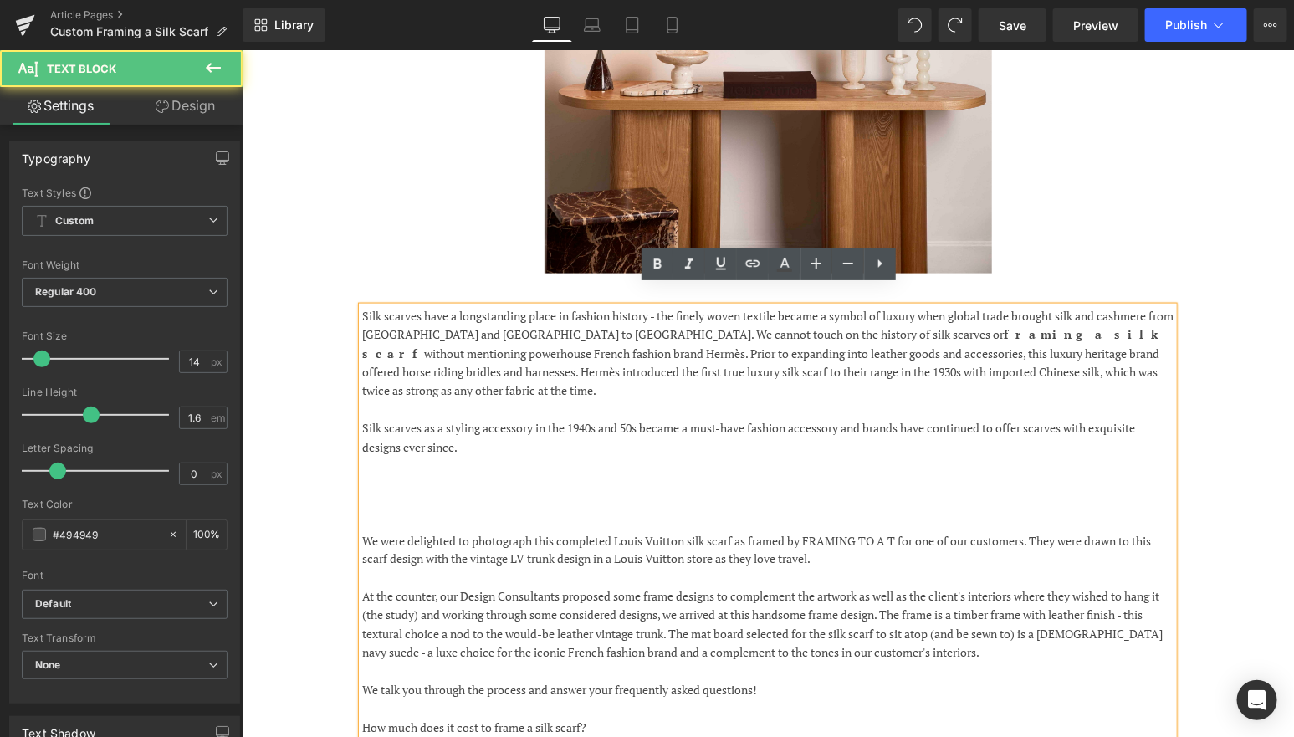
click at [488, 418] on p "Silk scarves as a styling accessory in the 1940s and 50s became a must-have fas…" at bounding box center [766, 437] width 811 height 38
click at [480, 456] on p at bounding box center [766, 465] width 811 height 18
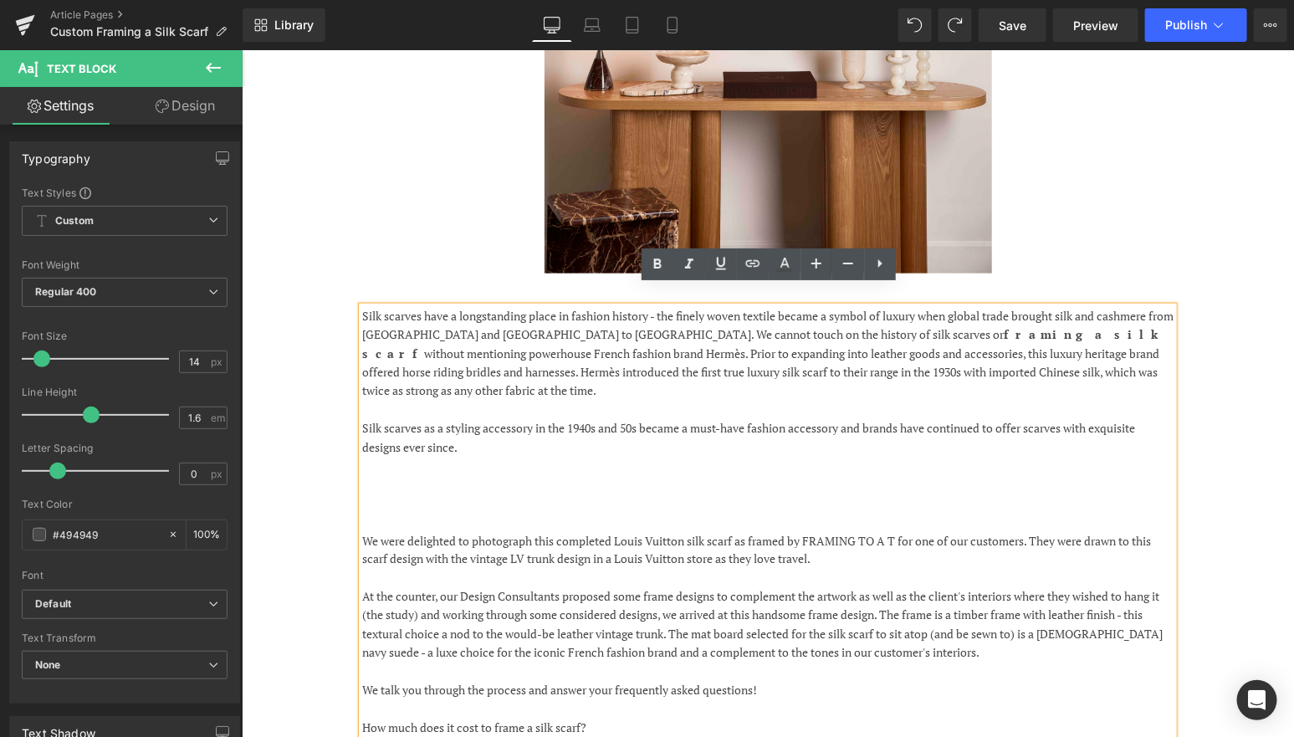
click at [434, 493] on p at bounding box center [766, 502] width 811 height 18
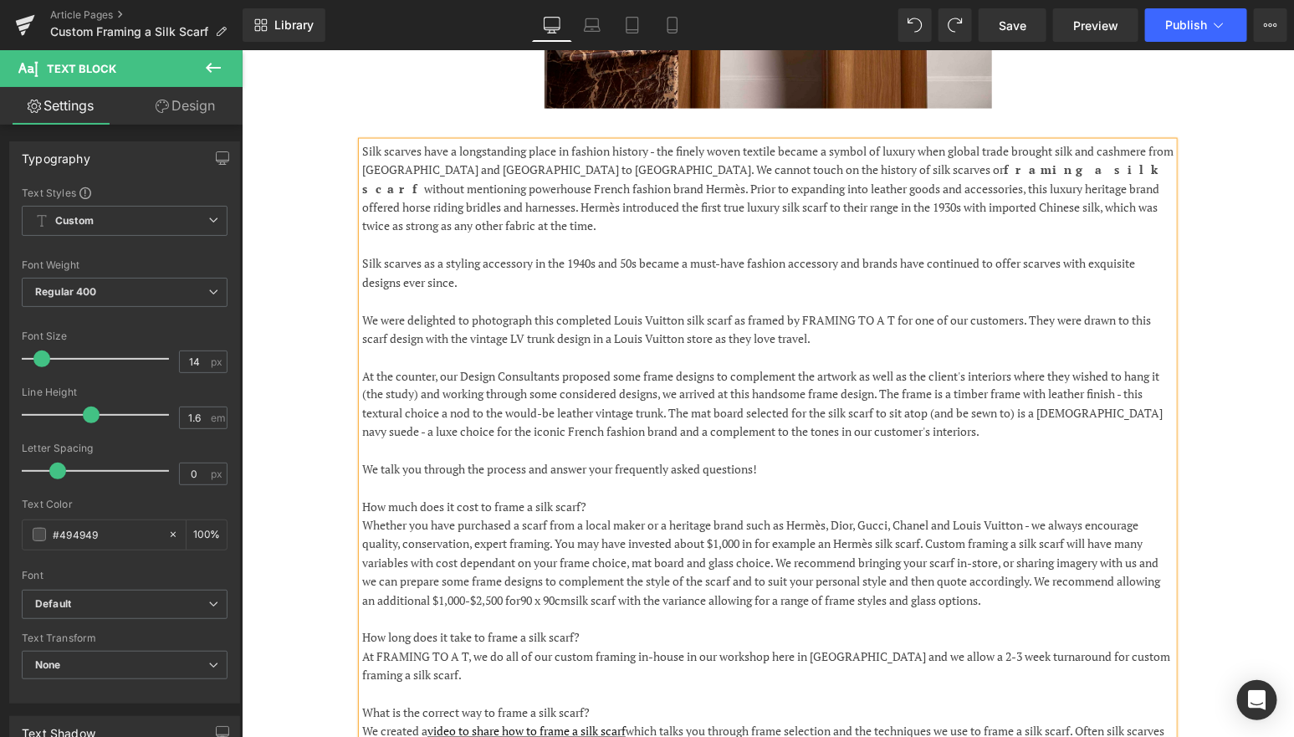
scroll to position [958, 0]
click at [1076, 255] on p "Silk scarves as a styling accessory in the 1940s and 50s became a must-have fas…" at bounding box center [766, 274] width 811 height 38
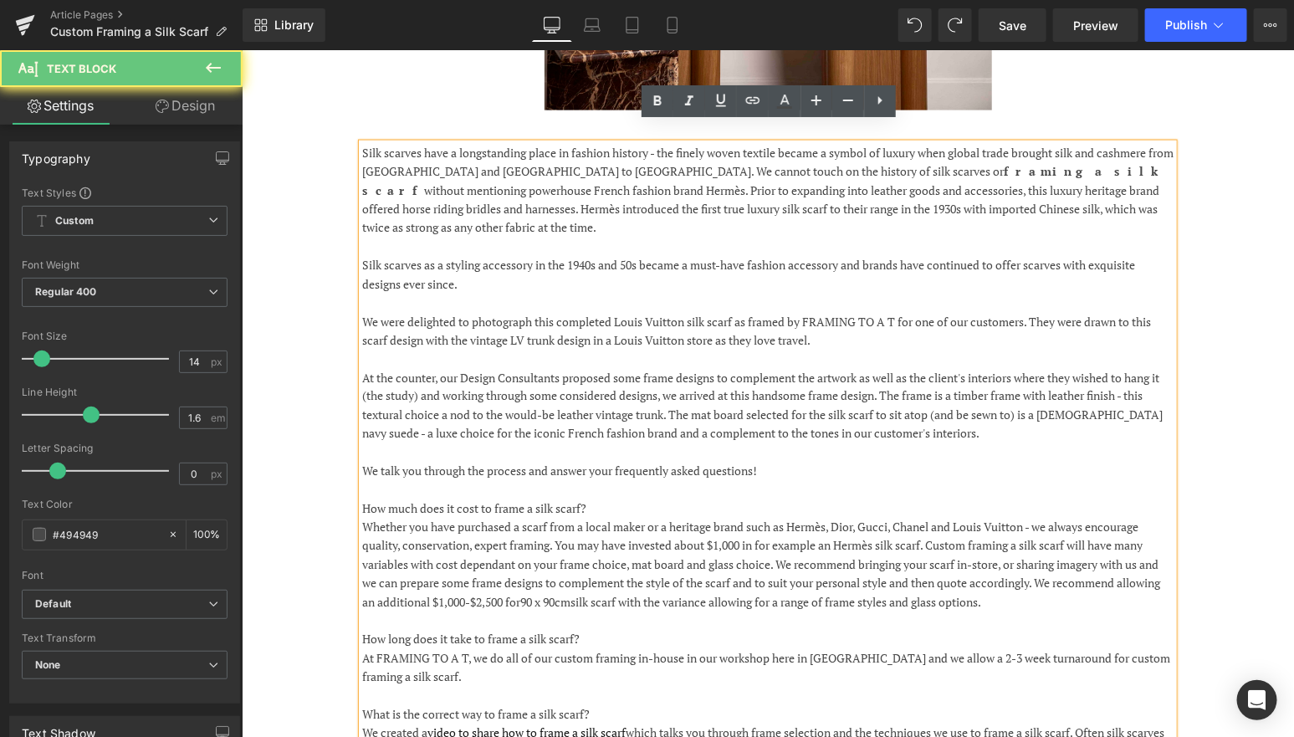
click at [1034, 255] on p "Silk scarves as a styling accessory in the 1940s and 50s became a must-have fas…" at bounding box center [766, 274] width 811 height 38
click at [365, 442] on p at bounding box center [766, 451] width 811 height 18
click at [329, 411] on div "Silk scarves have a longstanding place in fashion history - the finely woven te…" at bounding box center [767, 472] width 1004 height 708
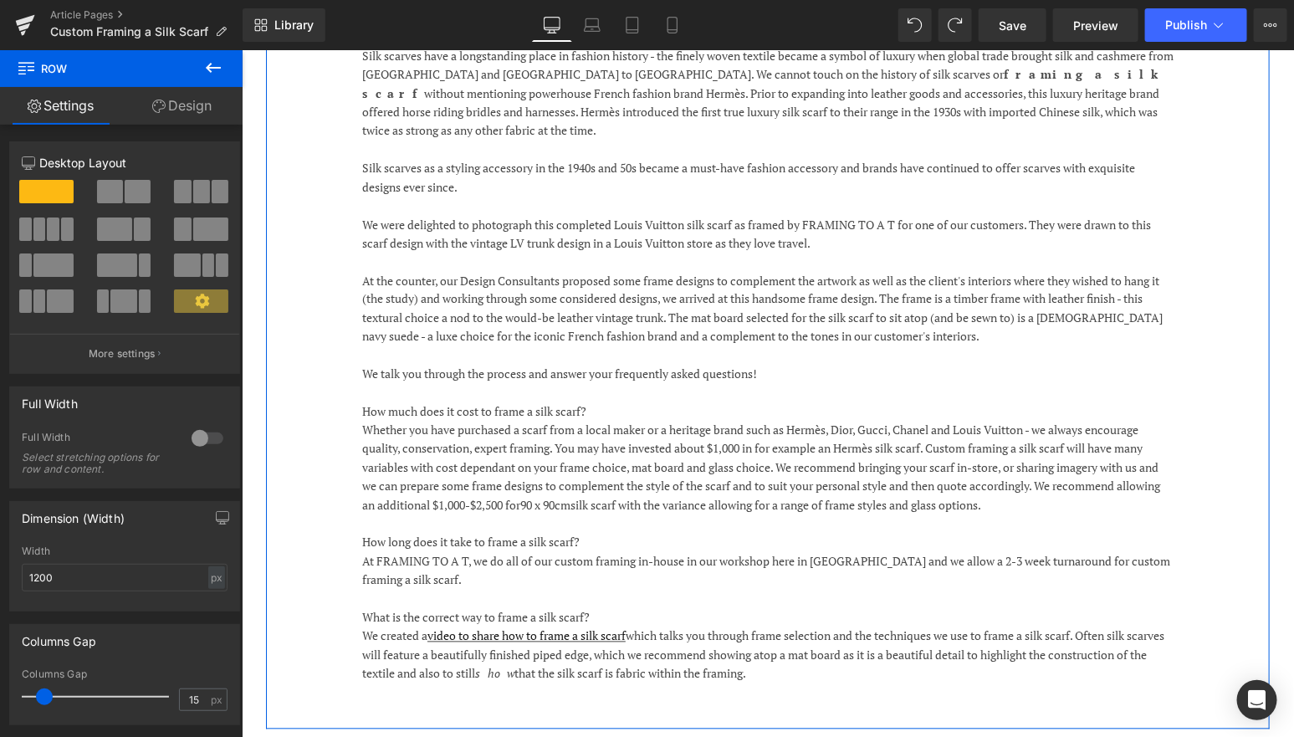
scroll to position [1065, 0]
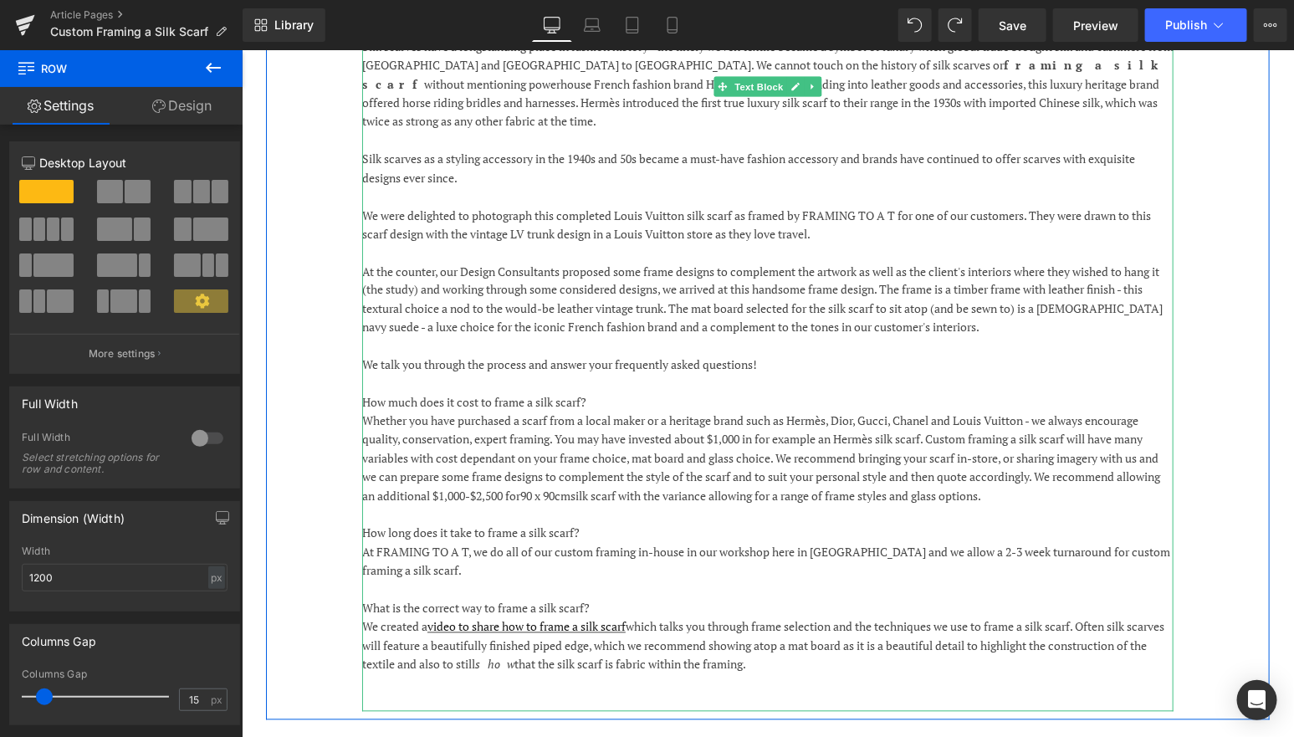
click at [1167, 262] on p "At the counter, our Design Consultants proposed some frame designs to complemen…" at bounding box center [766, 299] width 811 height 75
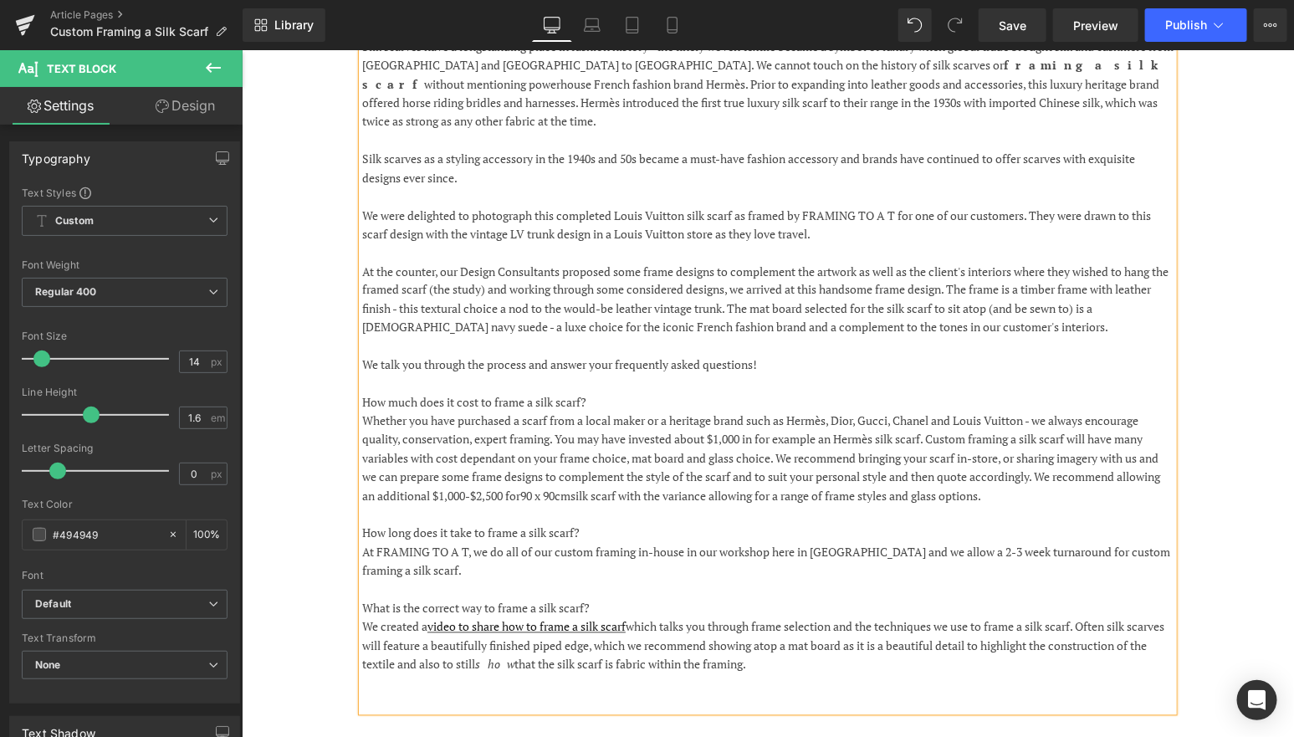
click at [974, 262] on p "At the counter, our Design Consultants proposed some frame designs to complemen…" at bounding box center [766, 299] width 811 height 75
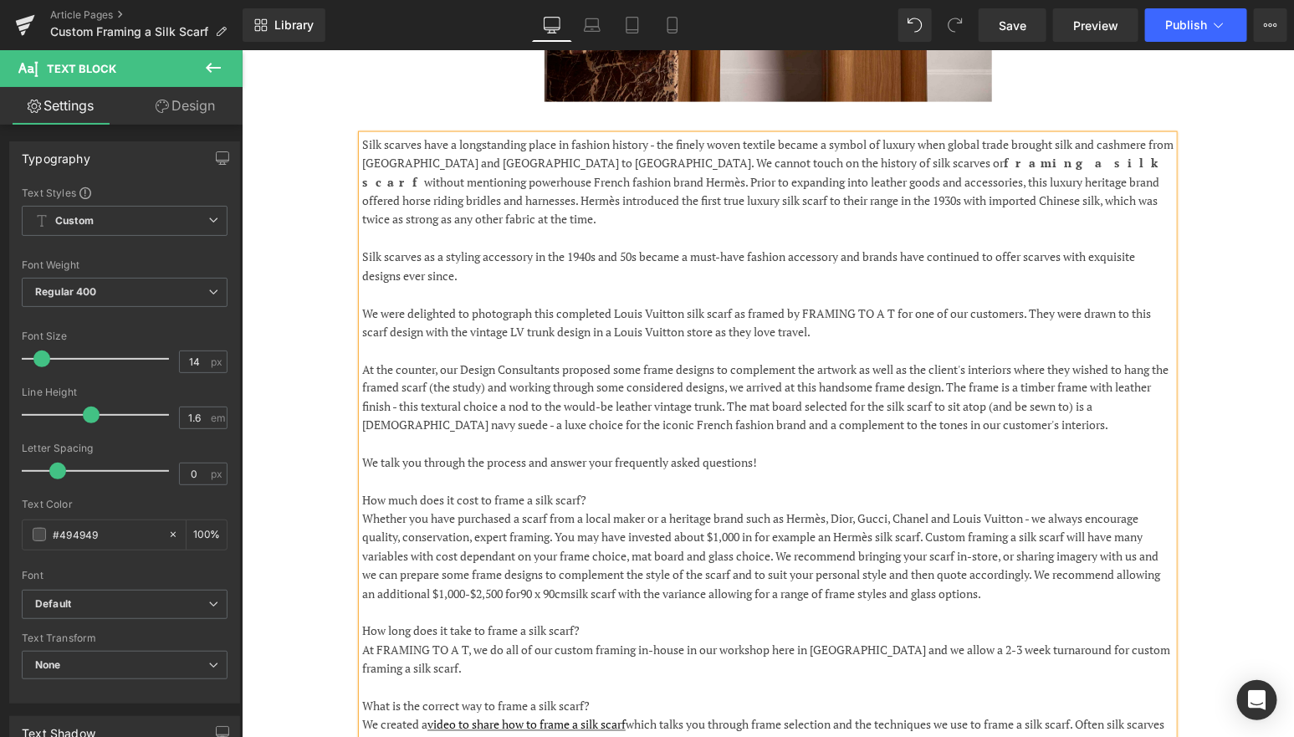
scroll to position [958, 0]
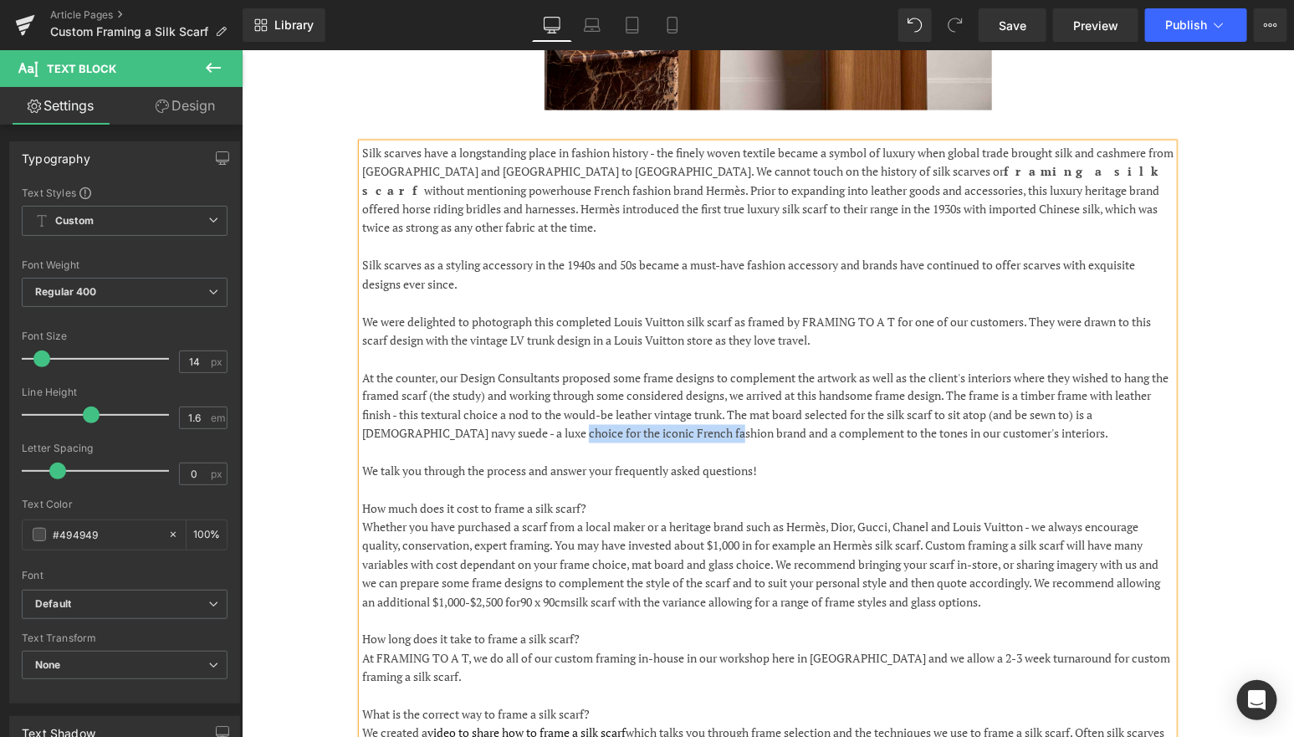
drag, startPoint x: 555, startPoint y: 396, endPoint x: 719, endPoint y: 391, distance: 164.0
click at [719, 391] on p "At the counter, our Design Consultants proposed some frame designs to complemen…" at bounding box center [766, 405] width 811 height 75
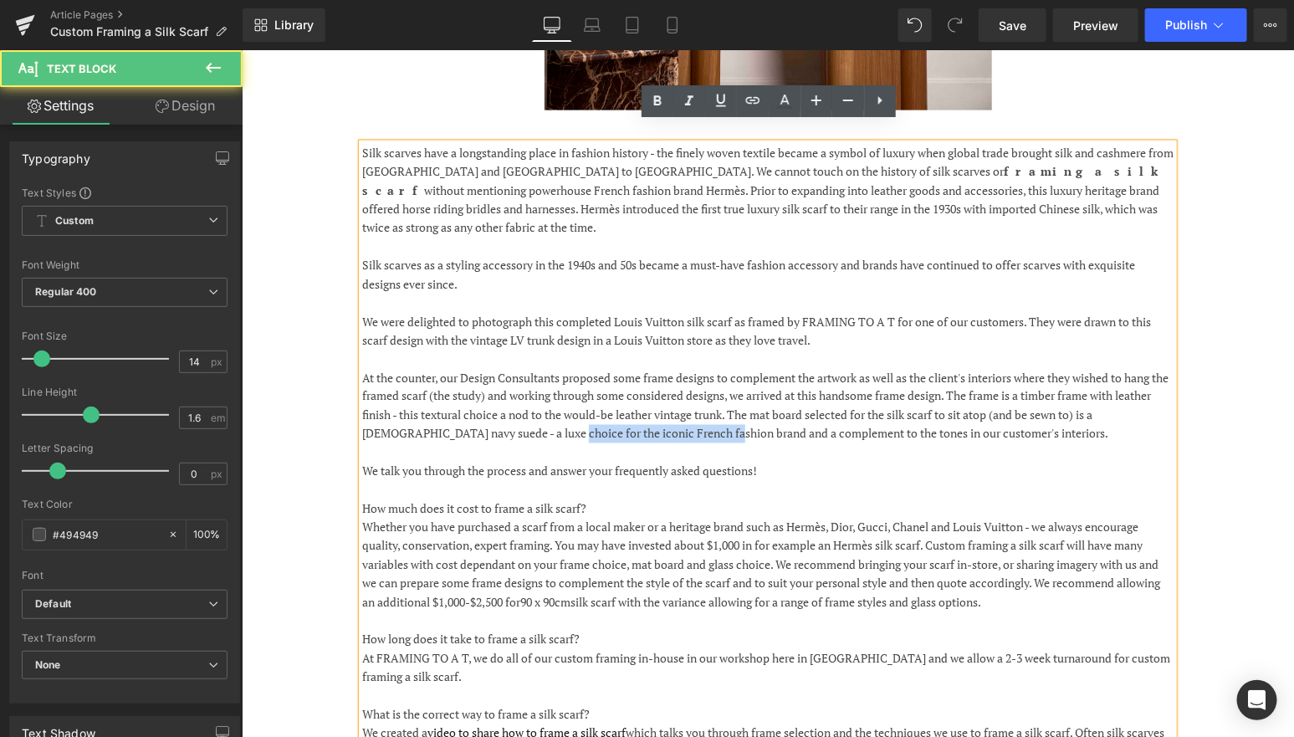
click at [604, 462] on p "We talk you through the process and answer your frequently asked questions!" at bounding box center [766, 471] width 811 height 18
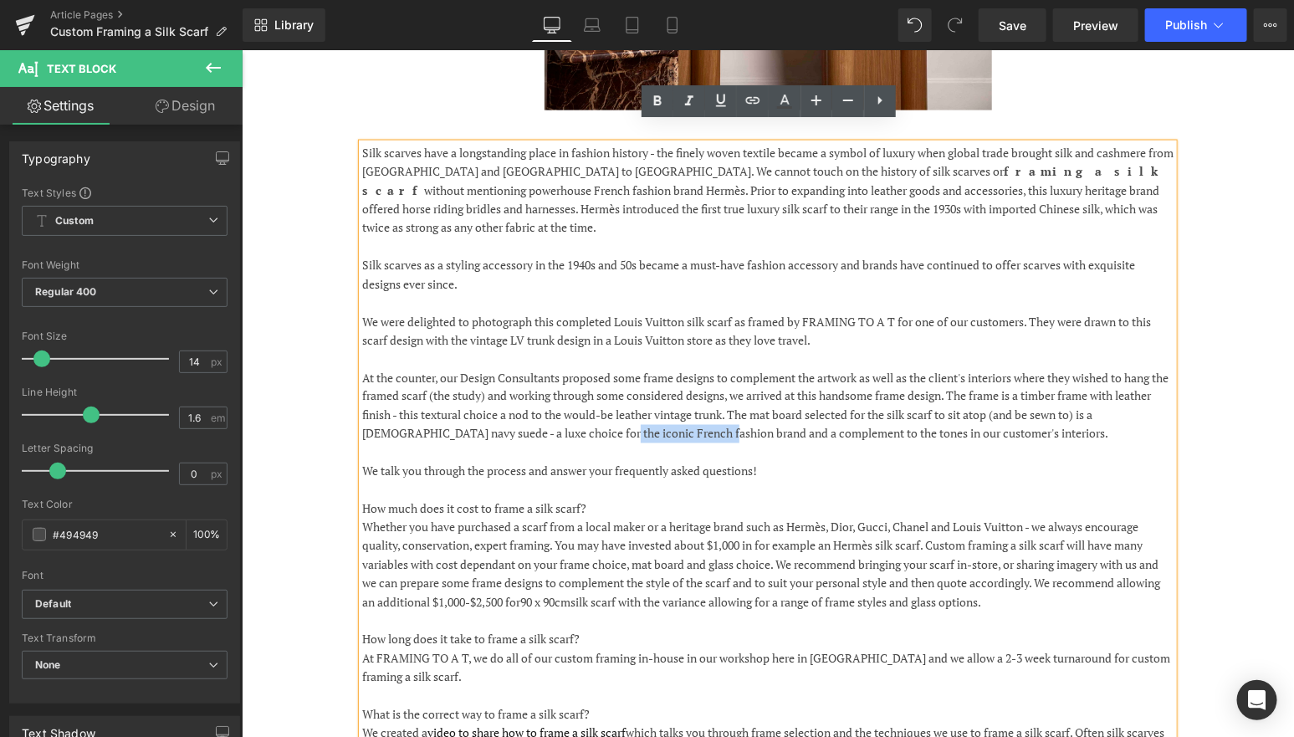
drag, startPoint x: 609, startPoint y: 396, endPoint x: 716, endPoint y: 395, distance: 107.1
click at [716, 395] on p "At the counter, our Design Consultants proposed some frame designs to complemen…" at bounding box center [766, 405] width 811 height 75
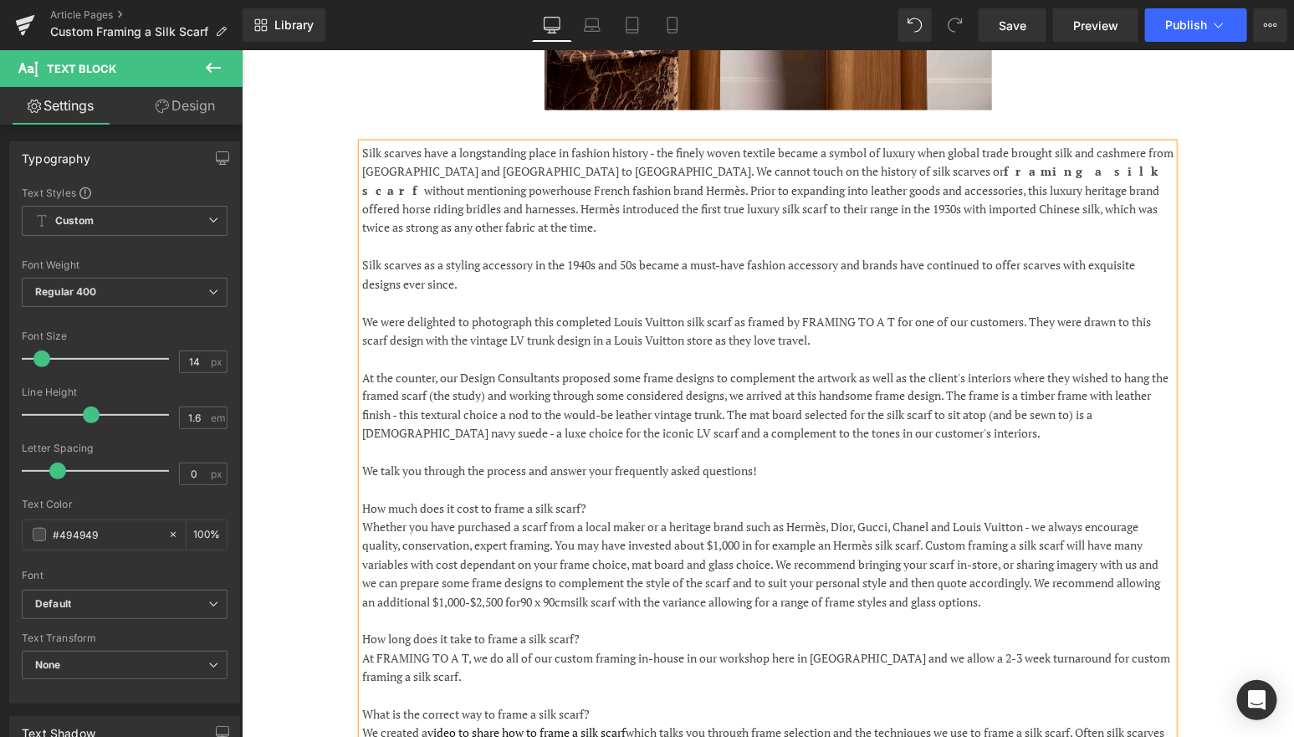
click at [974, 396] on p "At the counter, our Design Consultants proposed some frame designs to complemen…" at bounding box center [766, 405] width 811 height 75
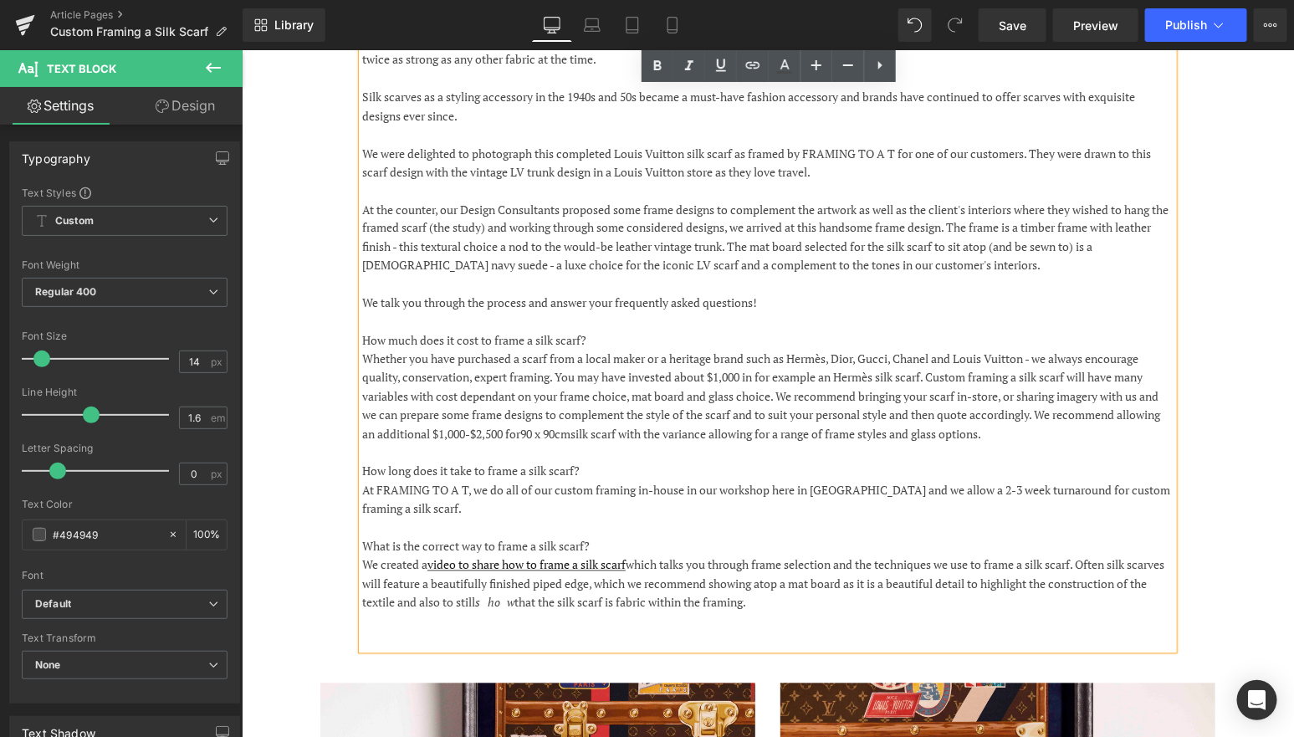
scroll to position [1056, 0]
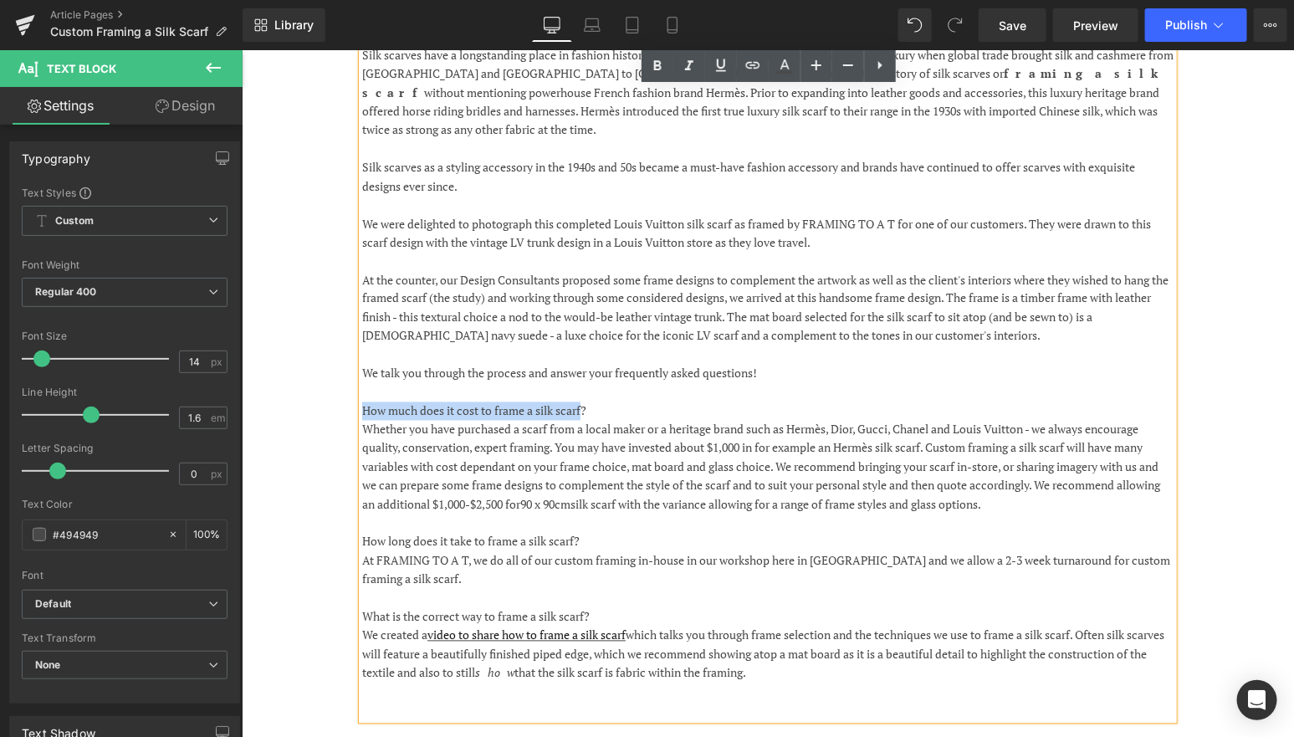
drag, startPoint x: 584, startPoint y: 371, endPoint x: 364, endPoint y: 371, distance: 220.0
click at [364, 401] on p "How much does it cost to frame a silk scarf?" at bounding box center [766, 410] width 811 height 18
click at [653, 70] on icon at bounding box center [657, 66] width 20 height 20
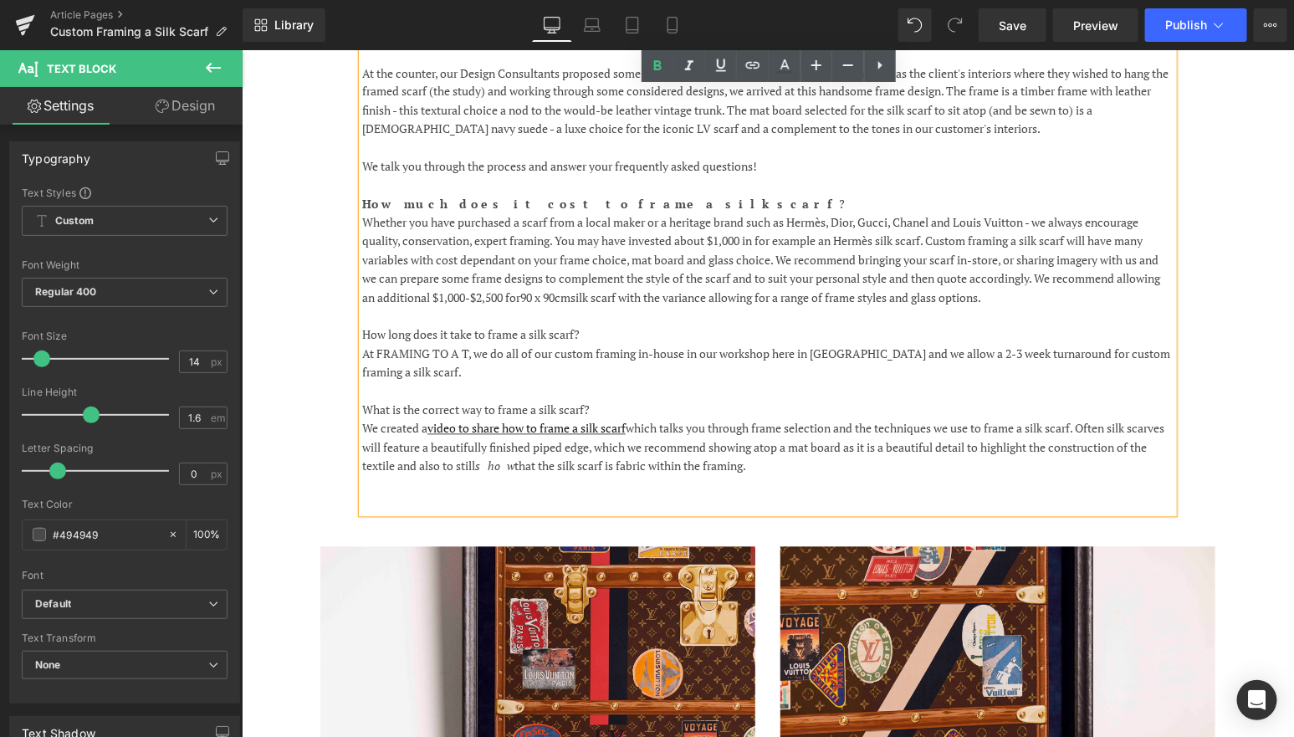
scroll to position [1265, 0]
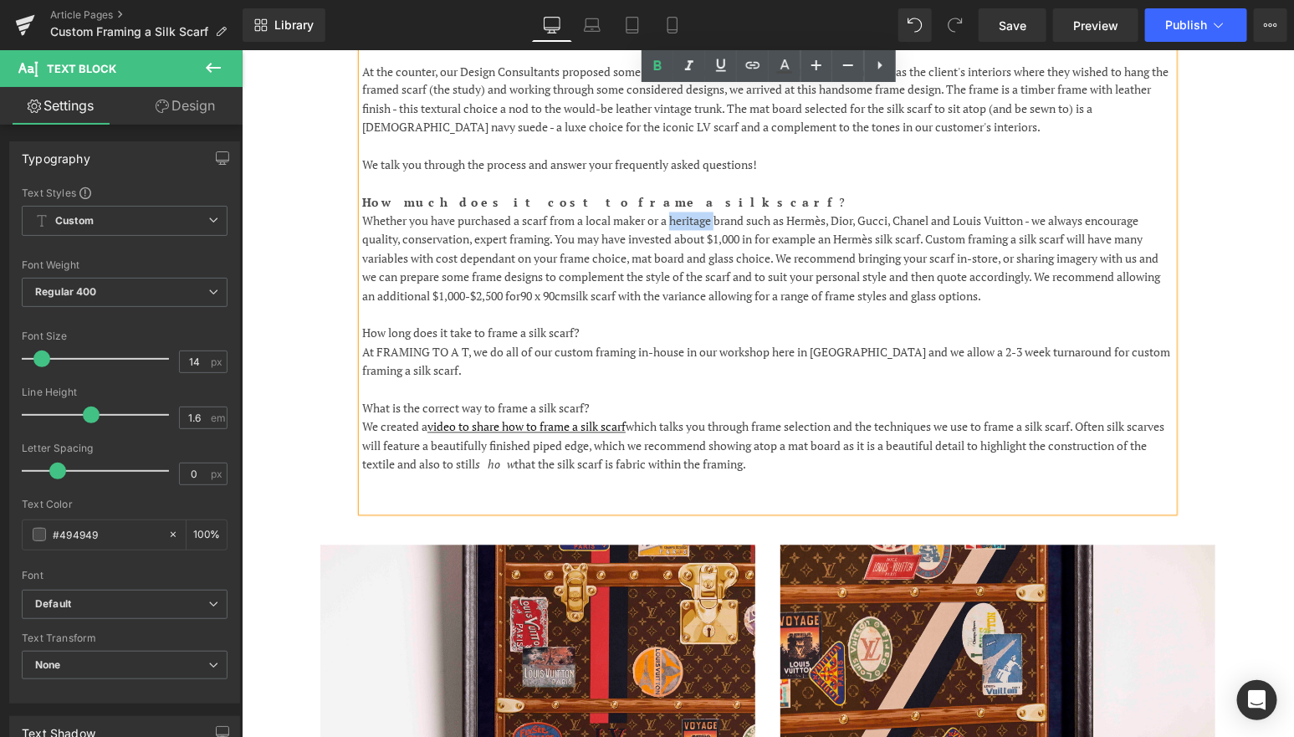
drag, startPoint x: 718, startPoint y: 182, endPoint x: 673, endPoint y: 181, distance: 44.3
click at [673, 212] on p "Whether you have purchased a scarf from a local maker or a heritage brand such …" at bounding box center [766, 259] width 811 height 94
drag, startPoint x: 1035, startPoint y: 181, endPoint x: 753, endPoint y: 181, distance: 281.9
click at [753, 212] on p "Whether you have purchased a scarf from a local maker or a heritage brand such …" at bounding box center [766, 259] width 811 height 94
copy p "such as Hermès, Dior, Gucci, Chanel and Louis Vuitton"
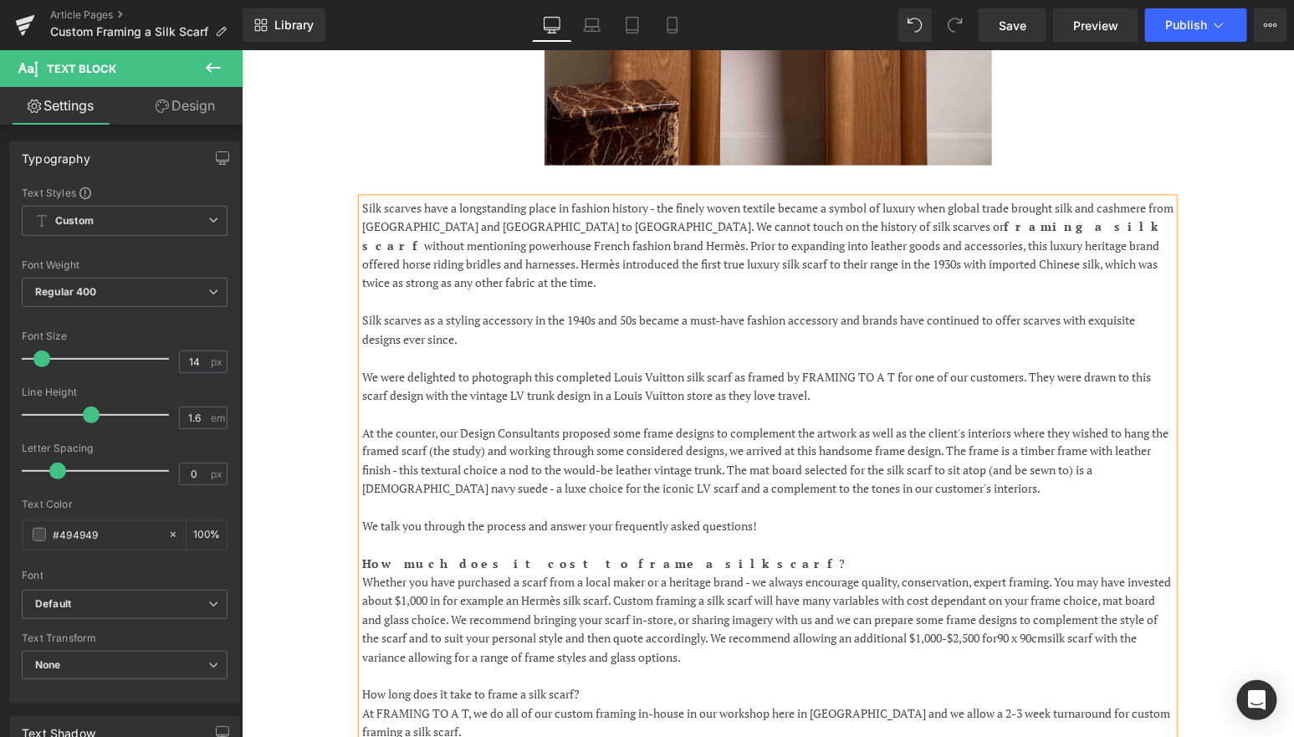
scroll to position [904, 0]
click at [464, 309] on p "Silk scarves as a styling accessory in the 1940s and 50s became a must-have fas…" at bounding box center [766, 328] width 811 height 38
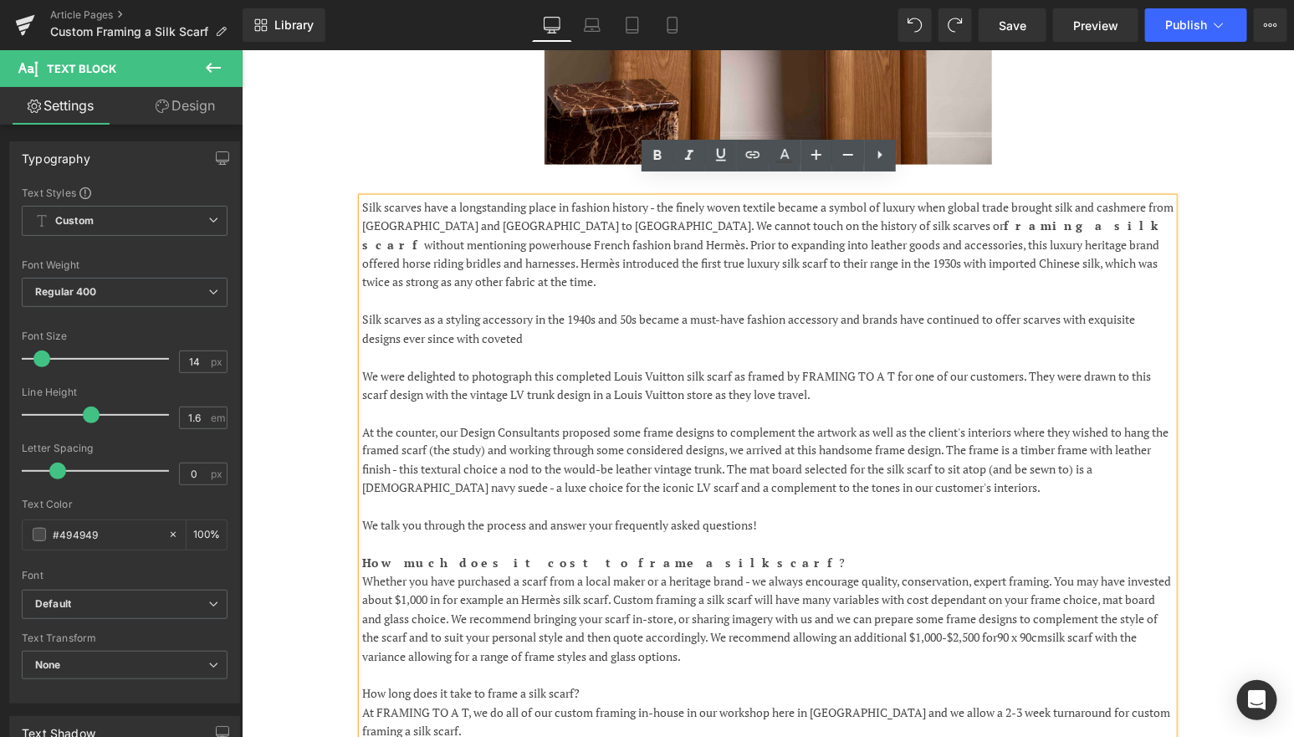
click at [933, 347] on p at bounding box center [766, 356] width 811 height 18
drag, startPoint x: 578, startPoint y: 294, endPoint x: 454, endPoint y: 303, distance: 124.1
click at [454, 309] on p "Silk scarves as a styling accessory in the 1940s and 50s became a must-have fas…" at bounding box center [766, 328] width 811 height 38
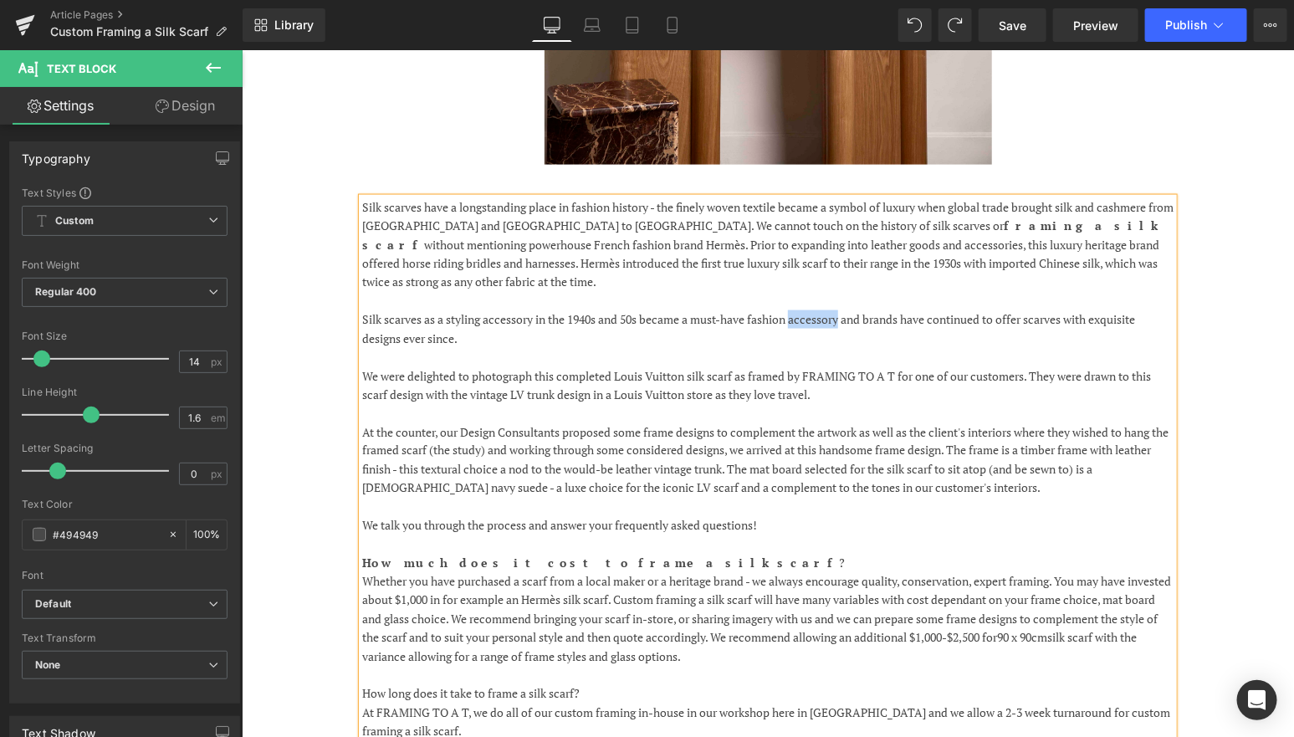
drag, startPoint x: 847, startPoint y: 284, endPoint x: 796, endPoint y: 283, distance: 51.0
click at [795, 309] on p "Silk scarves as a styling accessory in the 1940s and 50s became a must-have fas…" at bounding box center [766, 328] width 811 height 38
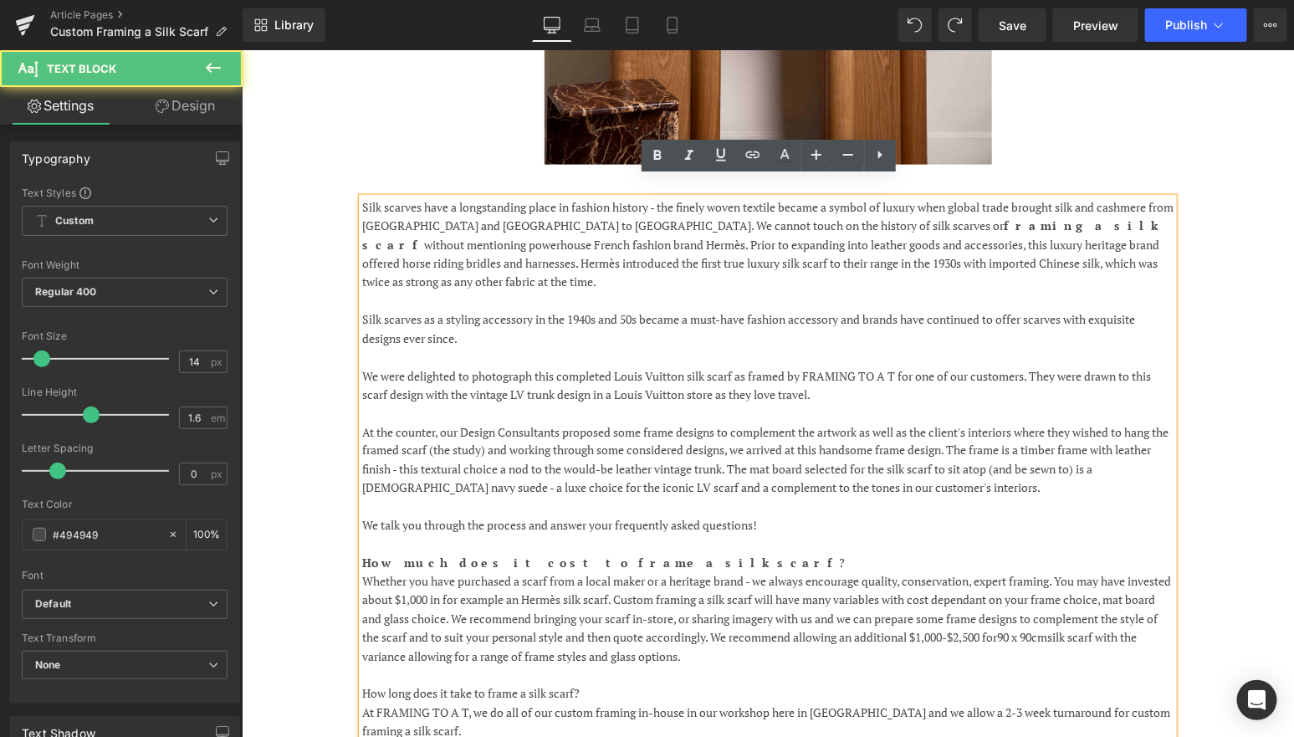
click at [851, 309] on p "Silk scarves as a styling accessory in the 1940s and 50s became a must-have fas…" at bounding box center [766, 328] width 811 height 38
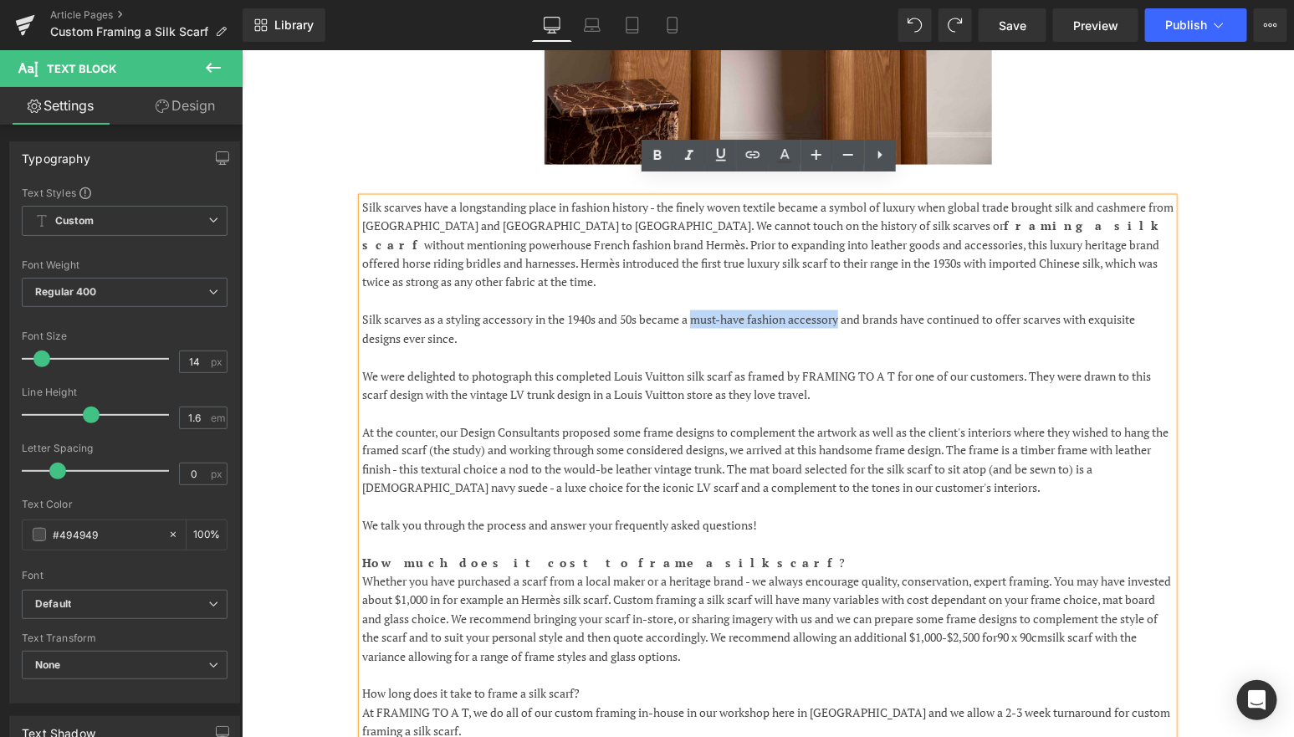
drag, startPoint x: 846, startPoint y: 281, endPoint x: 698, endPoint y: 277, distance: 147.3
click at [698, 309] on p "Silk scarves as a styling accessory in the 1940s and 50s became a must-have fas…" at bounding box center [766, 328] width 811 height 38
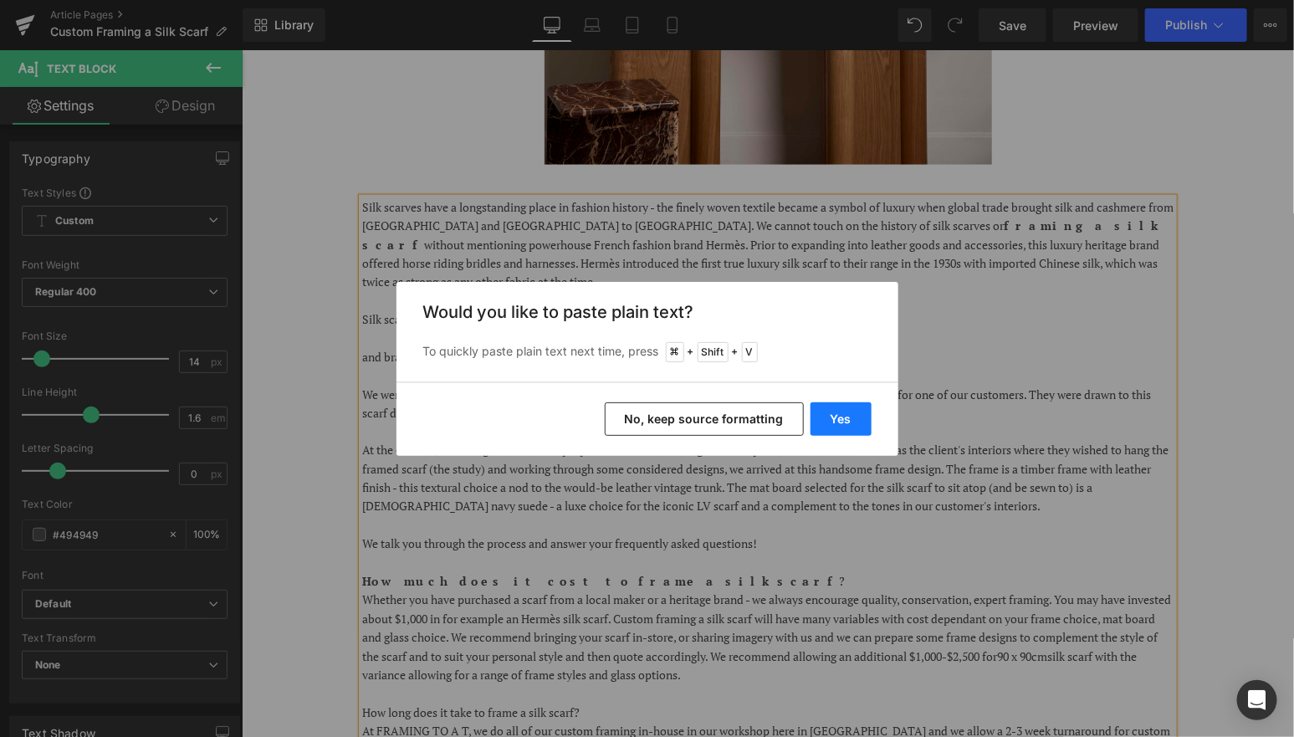
drag, startPoint x: 842, startPoint y: 413, endPoint x: 601, endPoint y: 363, distance: 246.9
click at [842, 413] on button "Yes" at bounding box center [840, 418] width 61 height 33
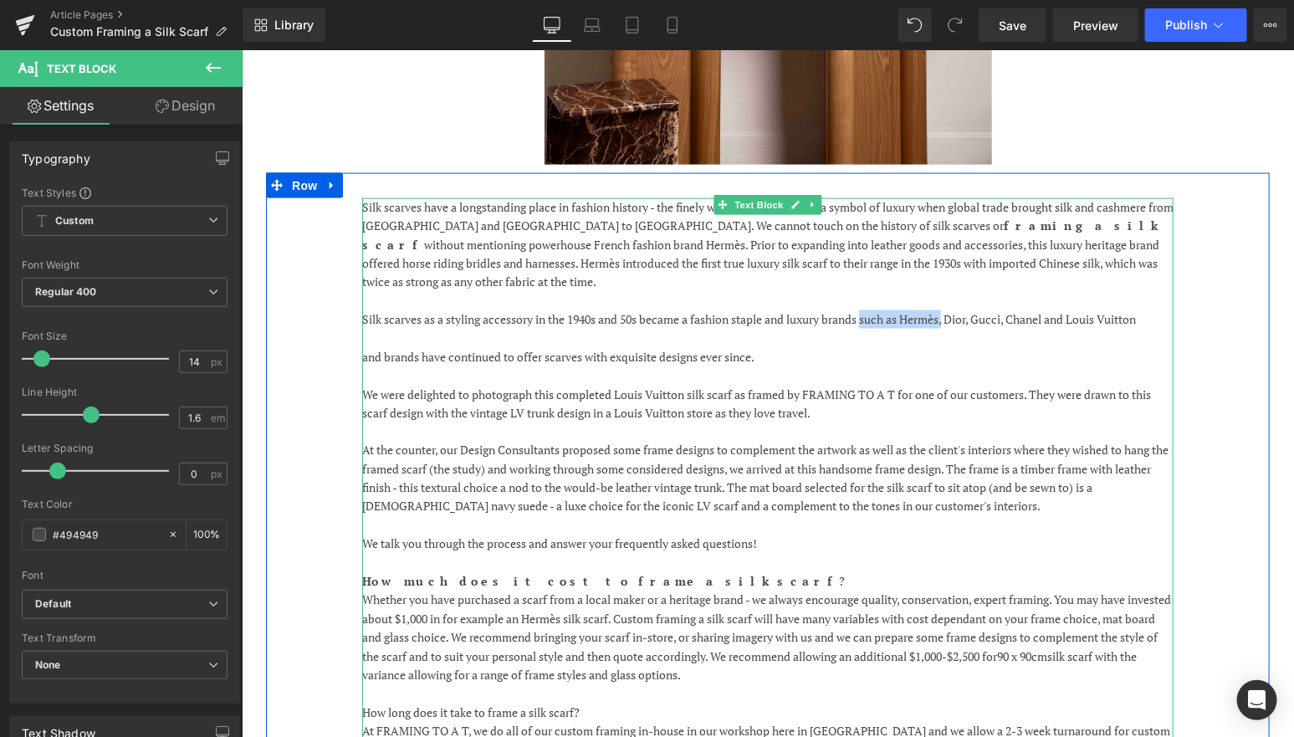
drag, startPoint x: 953, startPoint y: 284, endPoint x: 872, endPoint y: 286, distance: 81.1
click at [872, 309] on p "Silk scarves as a styling accessory in the 1940s and 50s became a fashion stapl…" at bounding box center [766, 318] width 811 height 18
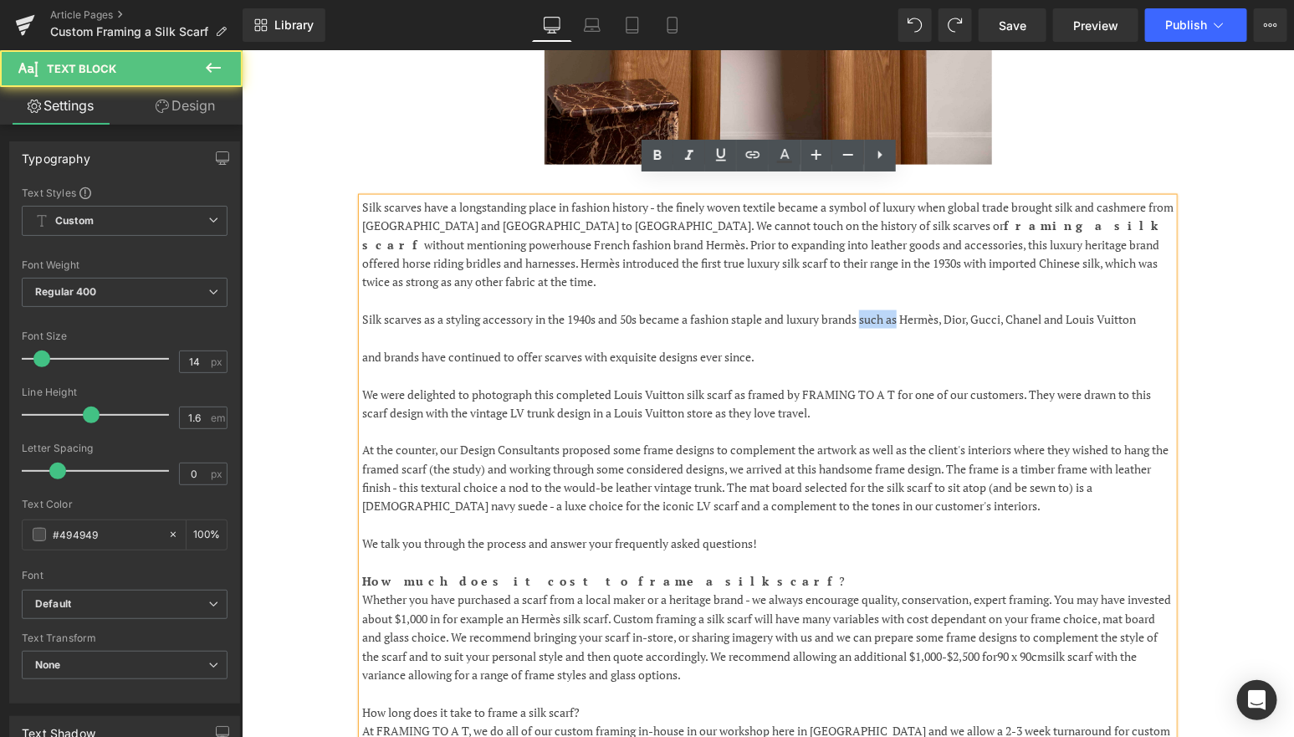
drag, startPoint x: 908, startPoint y: 280, endPoint x: 870, endPoint y: 280, distance: 38.5
click at [870, 309] on p "Silk scarves as a styling accessory in the 1940s and 50s became a fashion stapl…" at bounding box center [766, 318] width 811 height 18
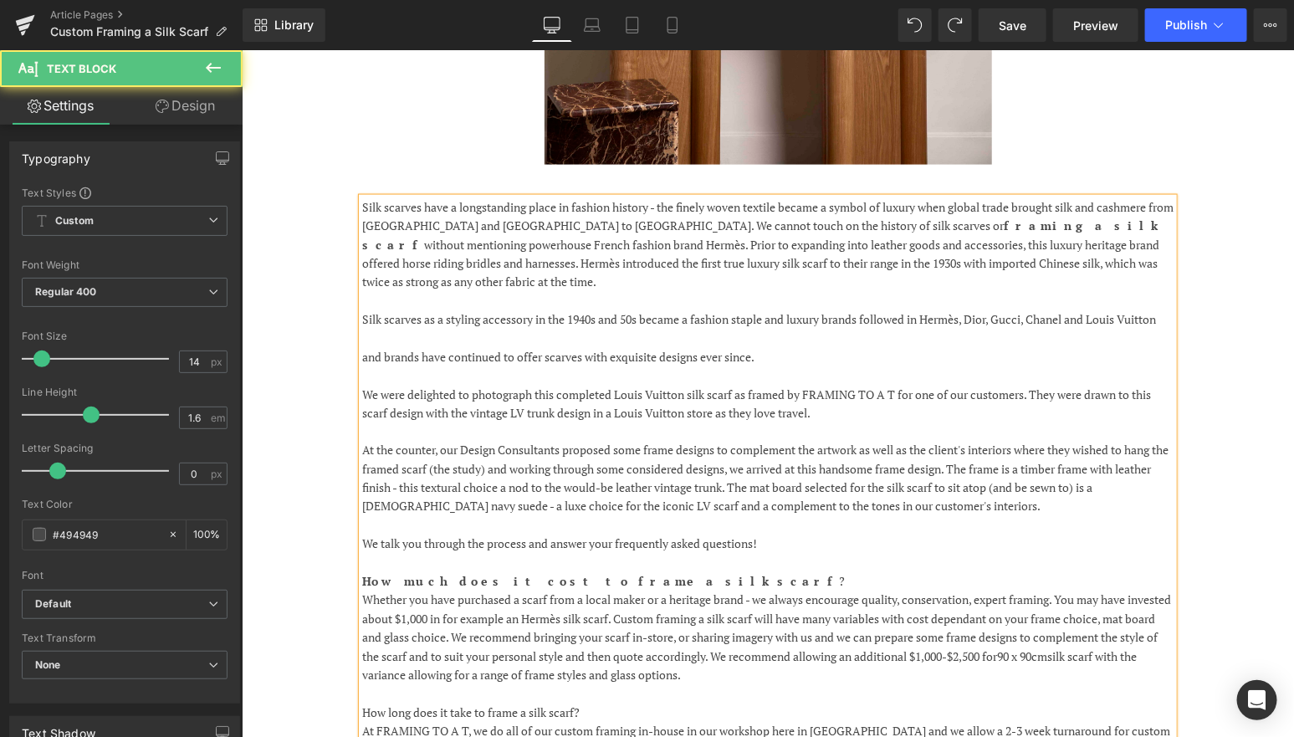
click at [972, 309] on p "Silk scarves as a styling accessory in the 1940s and 50s became a fashion stapl…" at bounding box center [766, 318] width 811 height 18
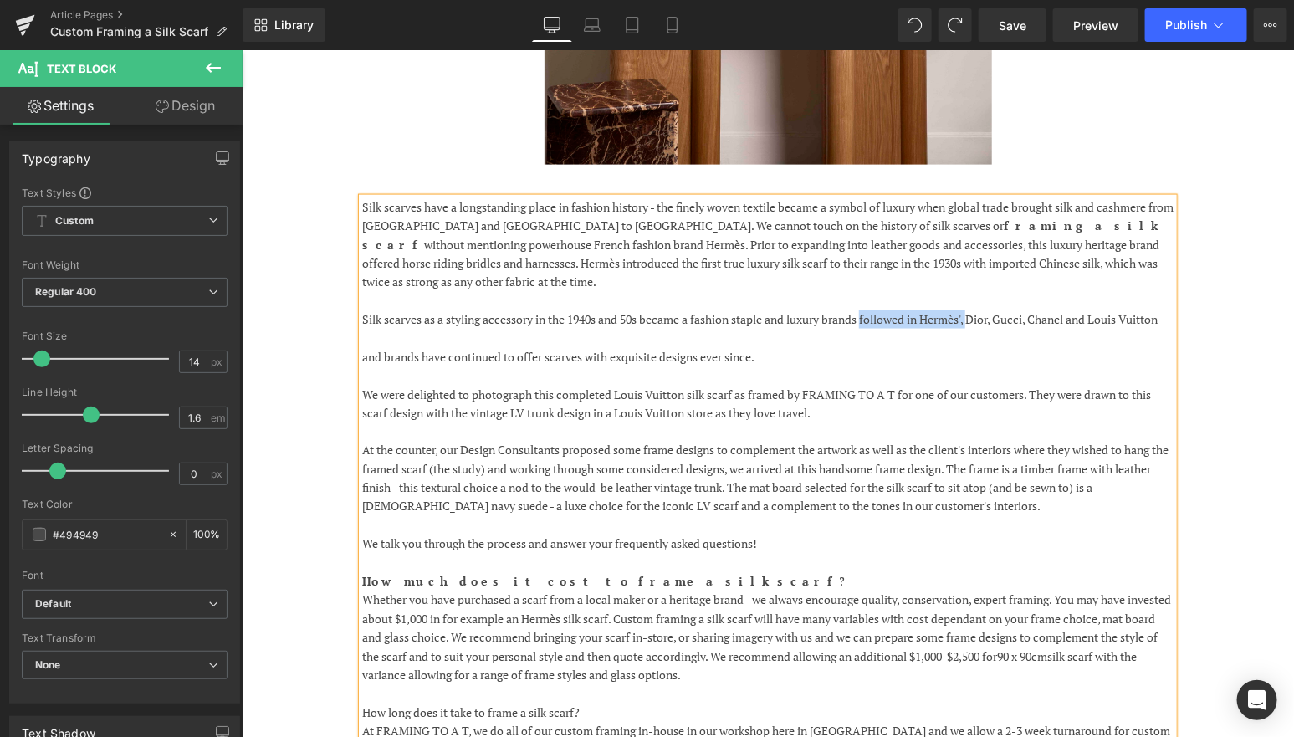
drag, startPoint x: 979, startPoint y: 281, endPoint x: 870, endPoint y: 287, distance: 108.9
click at [870, 309] on p "Silk scarves as a styling accessory in the 1940s and 50s became a fashion stapl…" at bounding box center [766, 318] width 811 height 18
drag, startPoint x: 930, startPoint y: 284, endPoint x: 870, endPoint y: 279, distance: 60.4
click at [870, 309] on p "Silk scarves as a styling accessory in the 1940s and 50s became a fashion stapl…" at bounding box center [766, 318] width 811 height 18
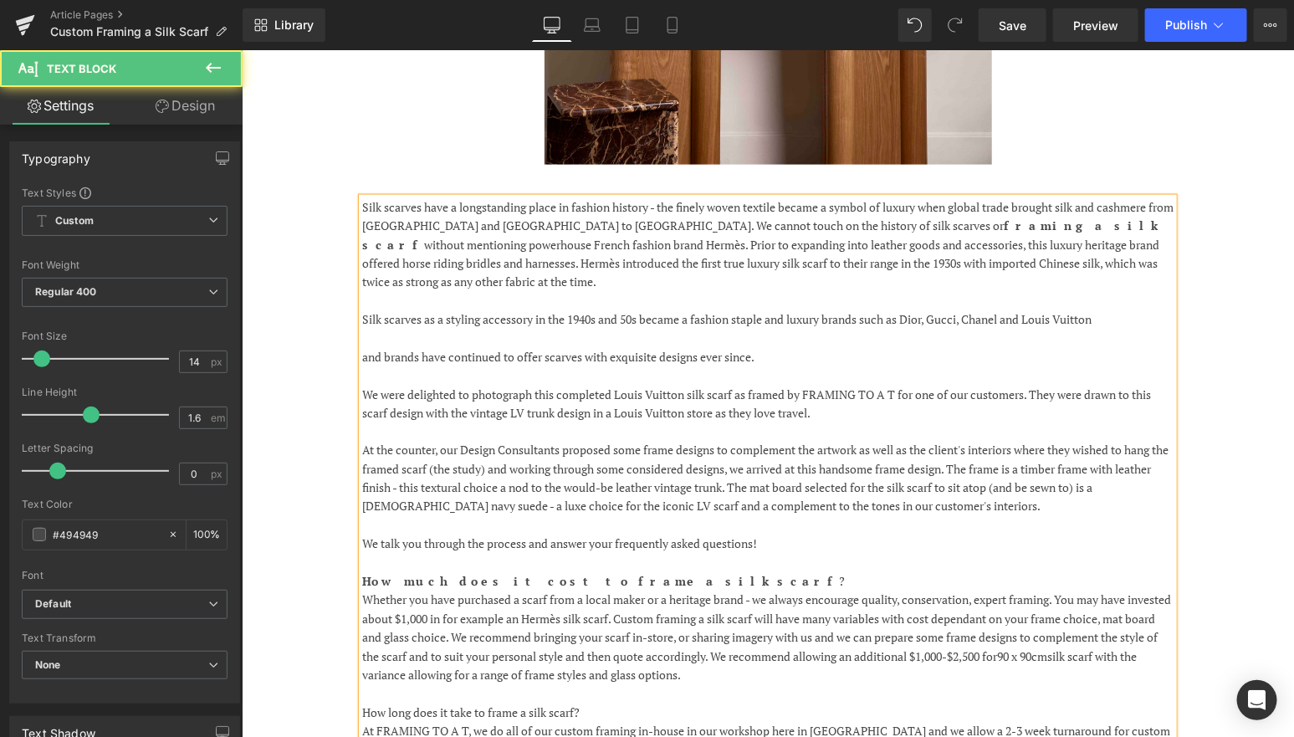
click at [1136, 309] on p "Silk scarves as a styling accessory in the 1940s and 50s became a fashion stapl…" at bounding box center [766, 318] width 811 height 18
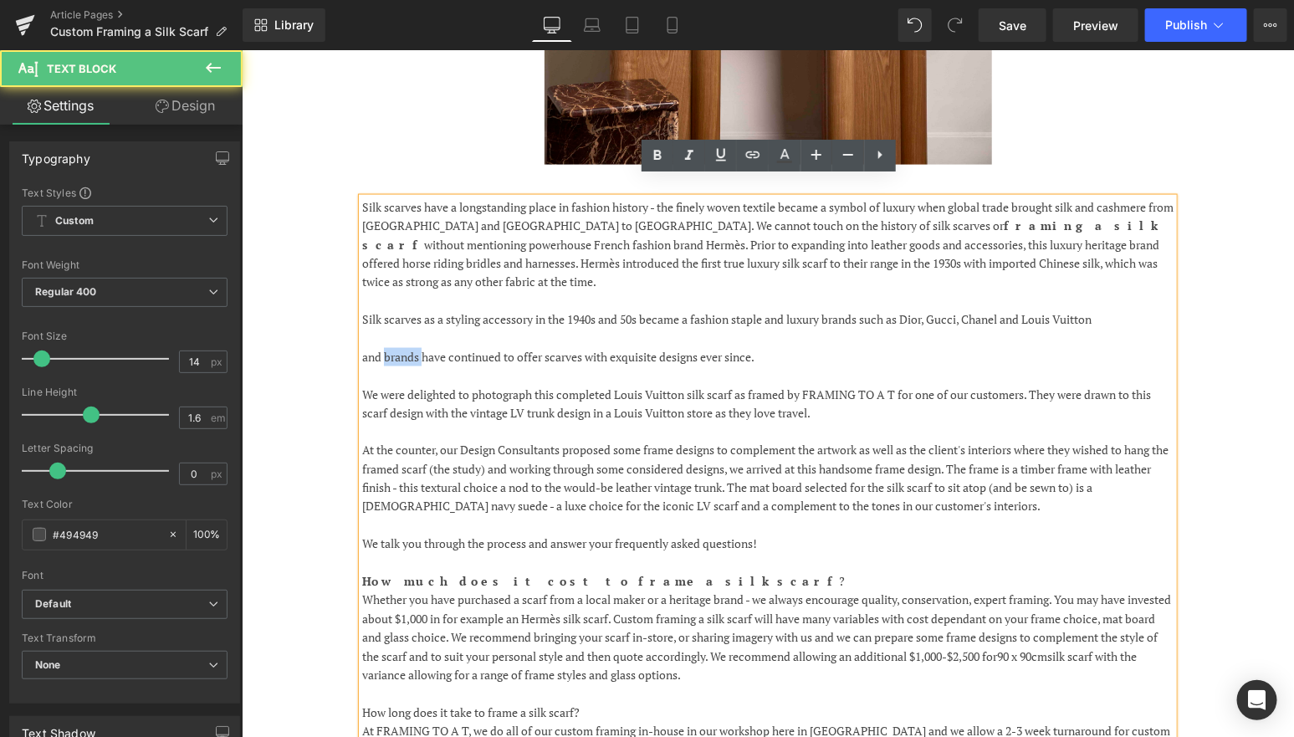
drag, startPoint x: 422, startPoint y: 319, endPoint x: 381, endPoint y: 319, distance: 41.8
click at [381, 347] on p "and brands have continued to offer scarves with exquisite designs ever since." at bounding box center [766, 356] width 811 height 18
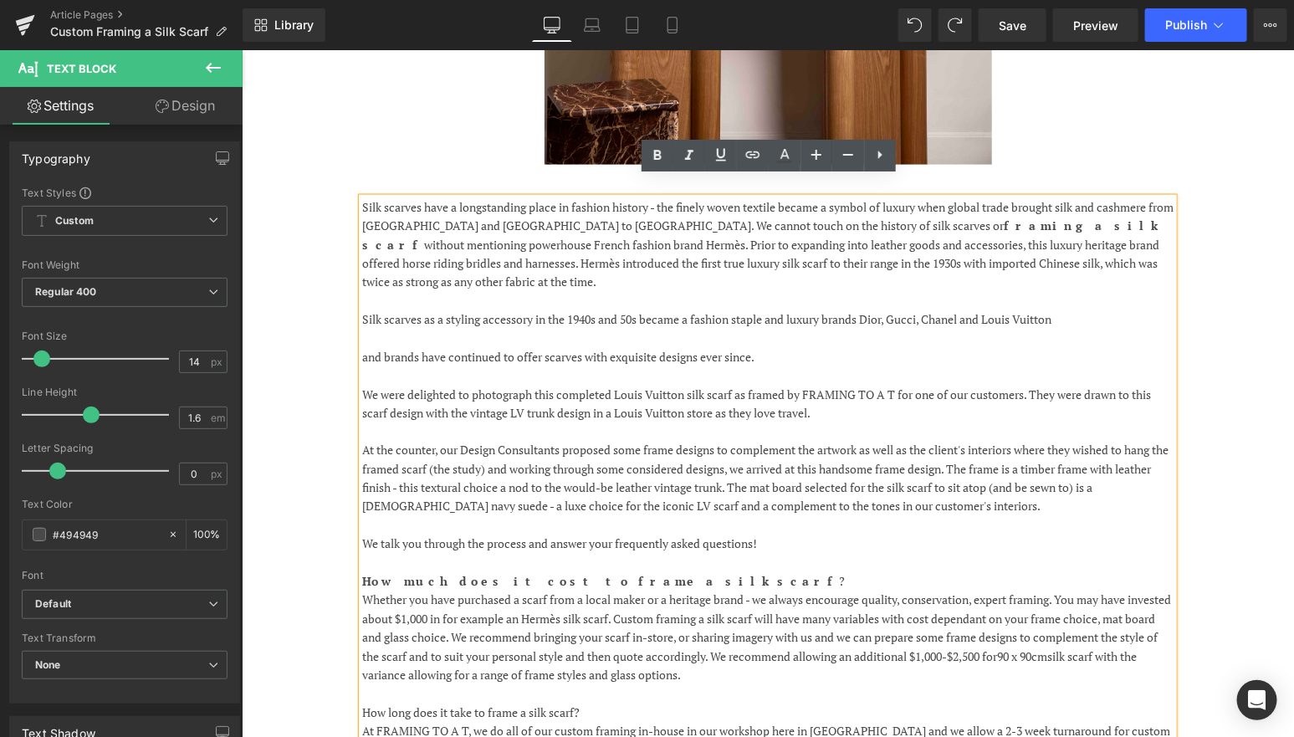
click at [1108, 309] on p "Silk scarves as a styling accessory in the 1940s and 50s became a fashion stapl…" at bounding box center [766, 318] width 811 height 18
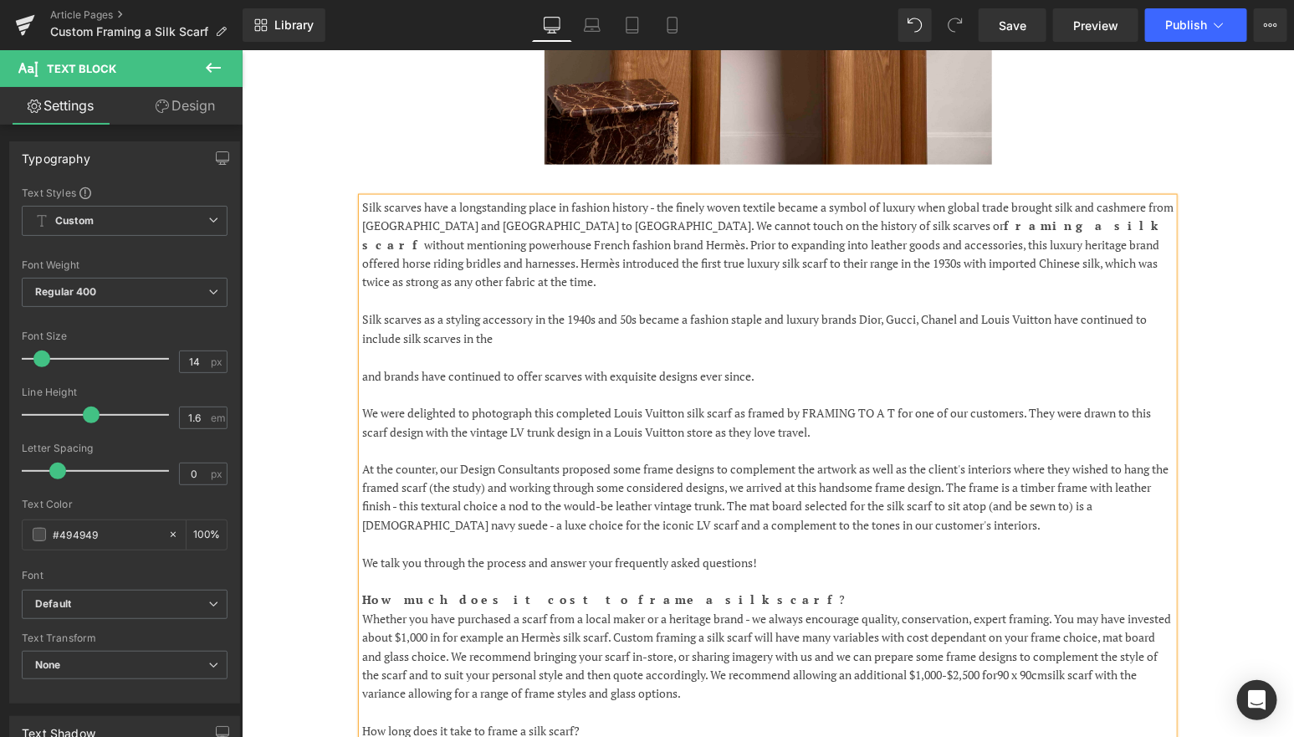
click at [778, 309] on p "Silk scarves as a styling accessory in the 1940s and 50s became a fashion stapl…" at bounding box center [766, 328] width 811 height 38
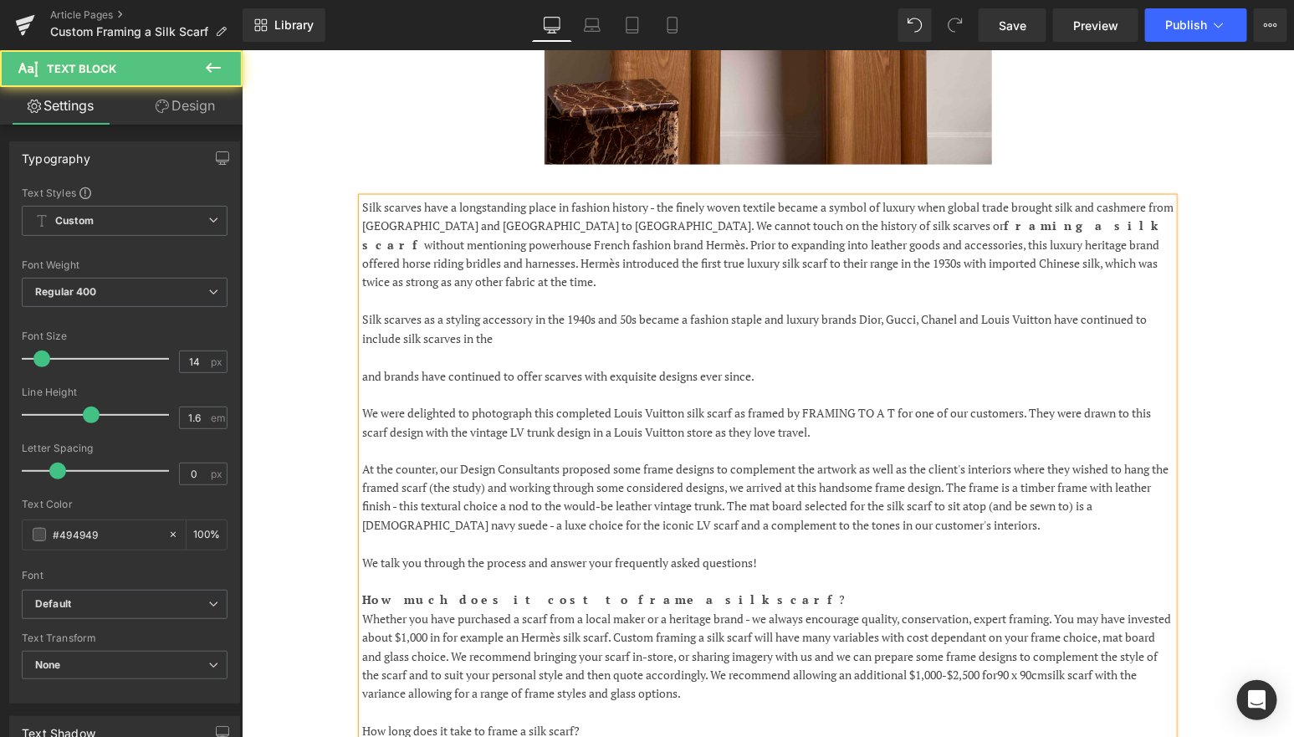
click at [871, 309] on p "Silk scarves as a styling accessory in the 1940s and 50s became a fashion stapl…" at bounding box center [766, 328] width 811 height 38
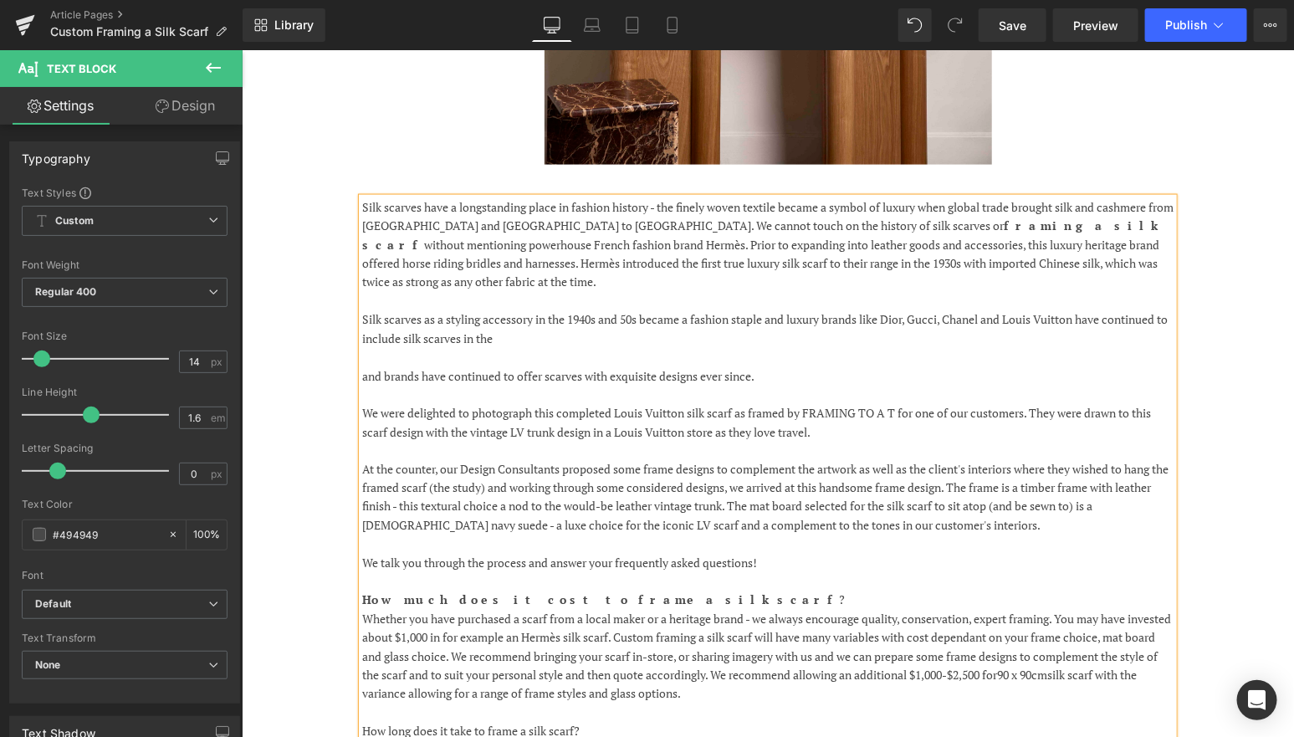
click at [518, 309] on p "Silk scarves as a styling accessory in the 1940s and 50s became a fashion stapl…" at bounding box center [766, 328] width 811 height 38
click at [1120, 309] on p "Silk scarves as a styling accessory in the 1940s and 50s became a fashion stapl…" at bounding box center [766, 328] width 811 height 38
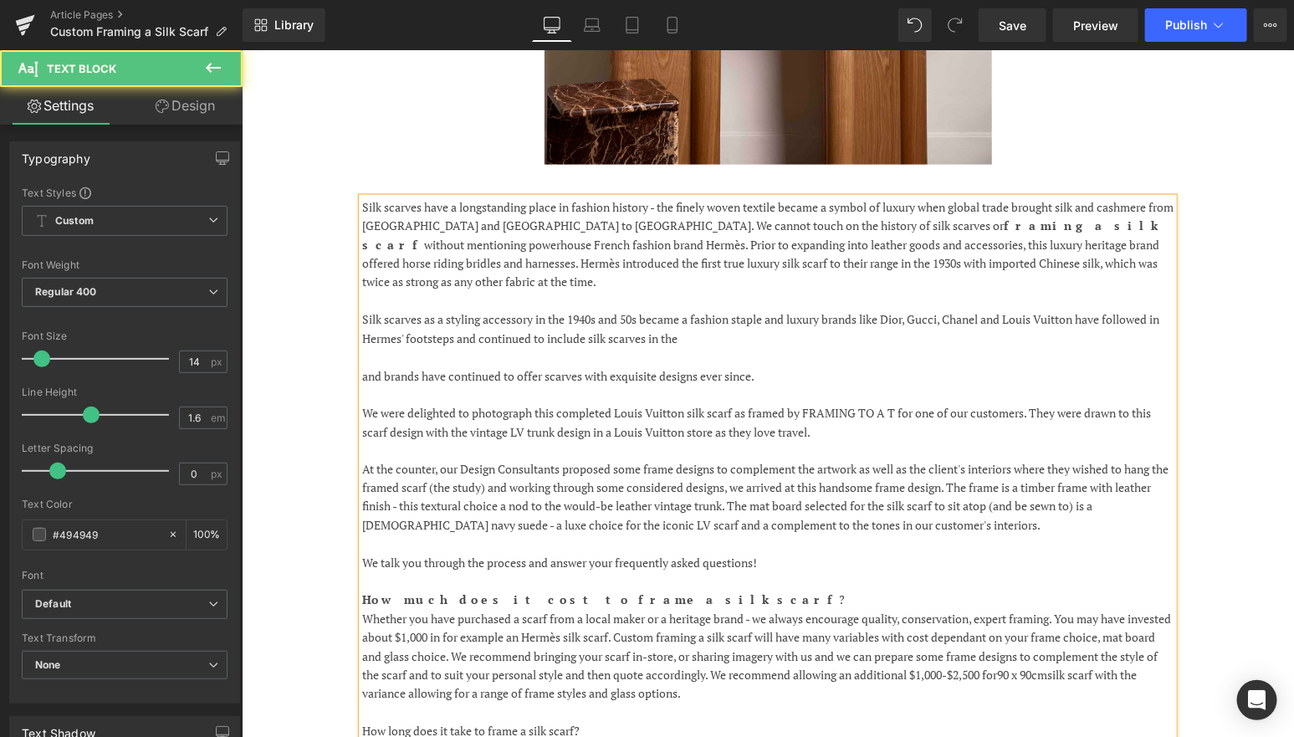
click at [714, 309] on p "Silk scarves as a styling accessory in the 1940s and 50s became a fashion stapl…" at bounding box center [766, 328] width 811 height 38
drag, startPoint x: 820, startPoint y: 338, endPoint x: 313, endPoint y: 340, distance: 506.8
click at [313, 341] on div "Silk scarves have a longstanding place in fashion history - the finely woven te…" at bounding box center [767, 544] width 1004 height 745
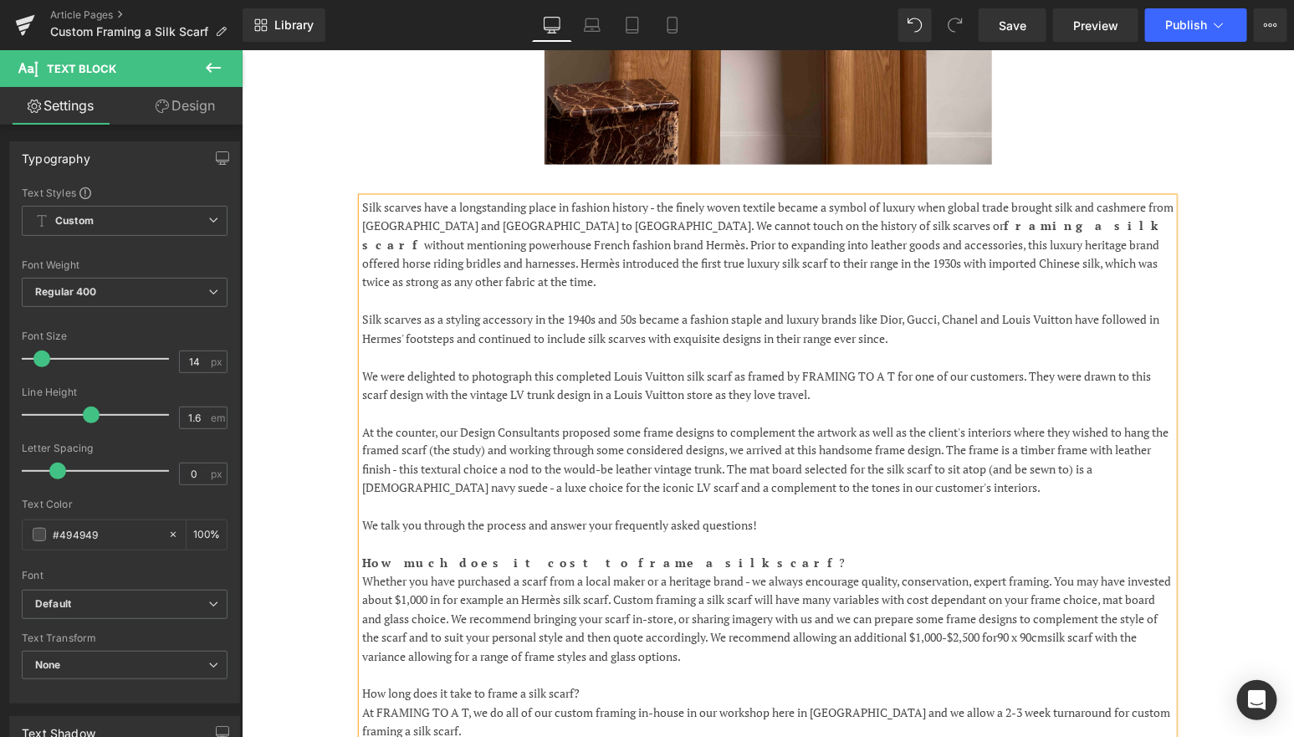
click at [409, 309] on p "Silk scarves as a styling accessory in the 1940s and 50s became a fashion stapl…" at bounding box center [766, 328] width 811 height 38
click at [346, 322] on div "Silk scarves have a longstanding place in fashion history - the finely woven te…" at bounding box center [767, 526] width 1004 height 708
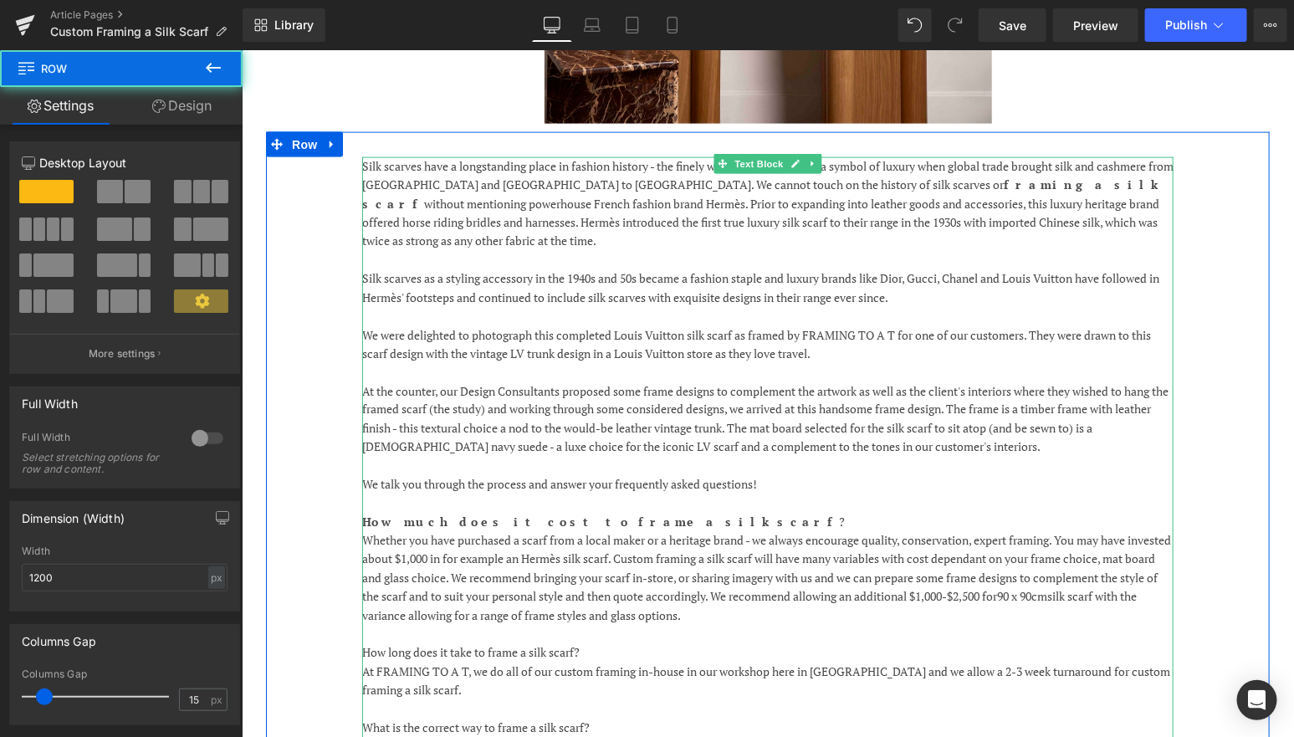
scroll to position [963, 0]
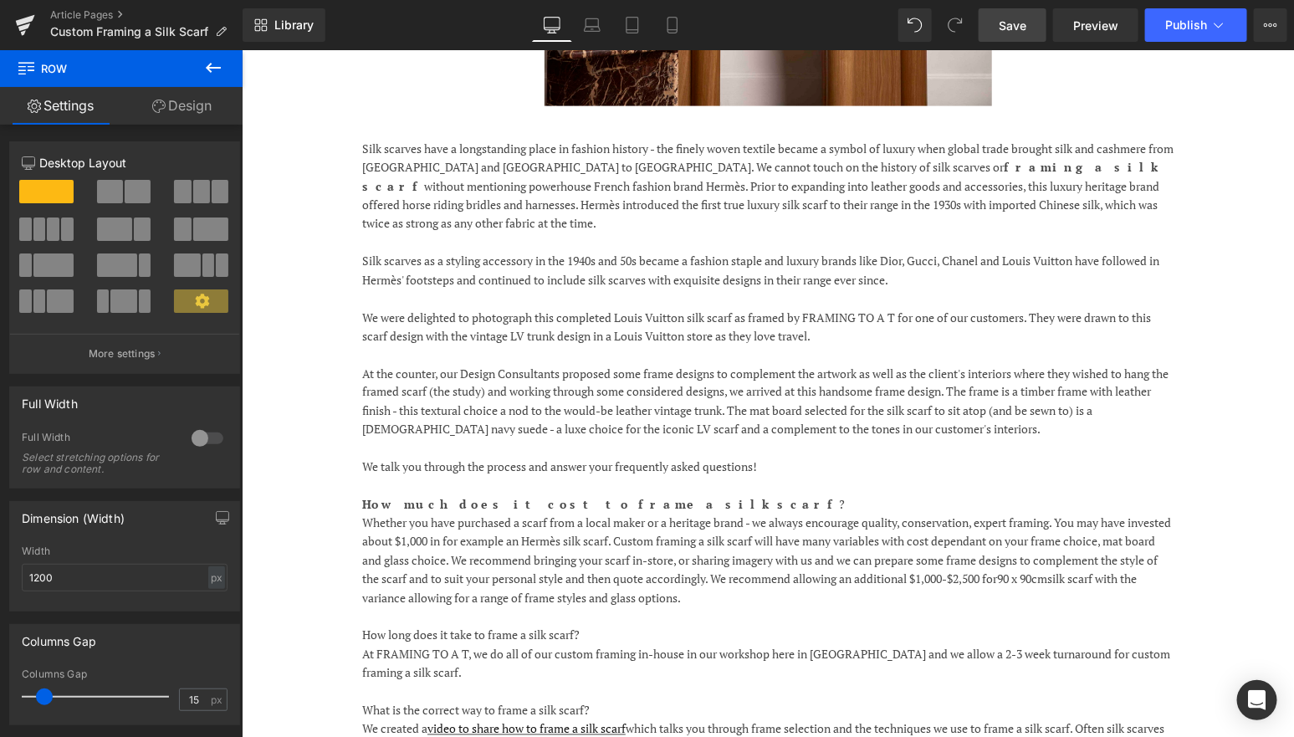
click at [1000, 24] on span "Save" at bounding box center [1013, 26] width 28 height 18
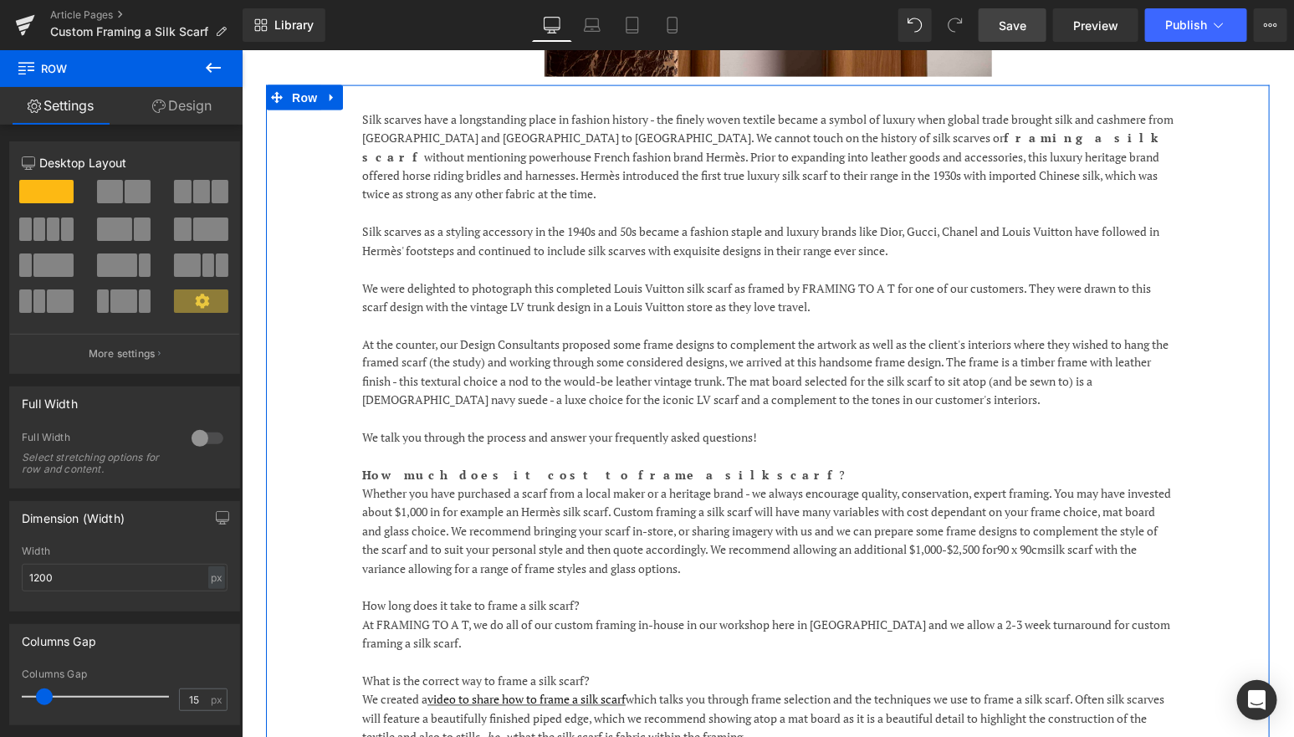
scroll to position [996, 0]
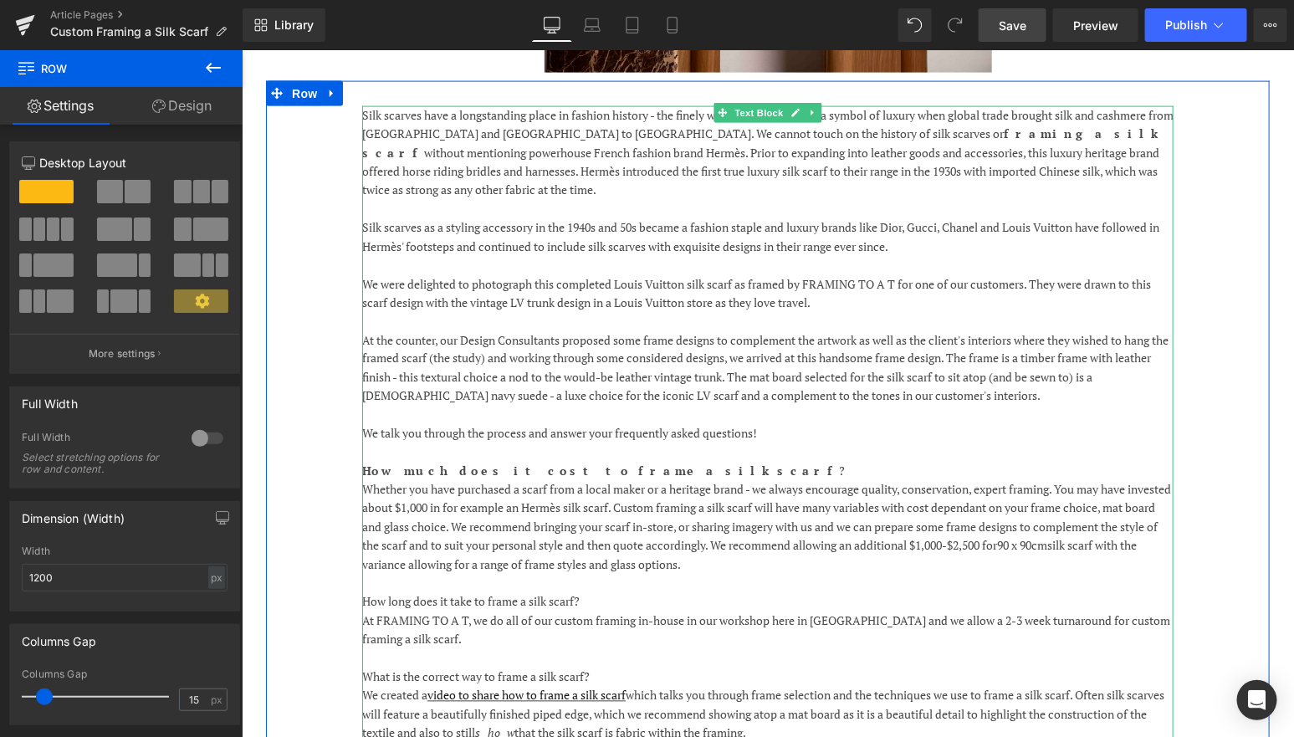
drag, startPoint x: 444, startPoint y: 150, endPoint x: 458, endPoint y: 143, distance: 15.7
click at [444, 150] on p "Silk scarves have a longstanding place in fashion history - the finely woven te…" at bounding box center [766, 152] width 811 height 94
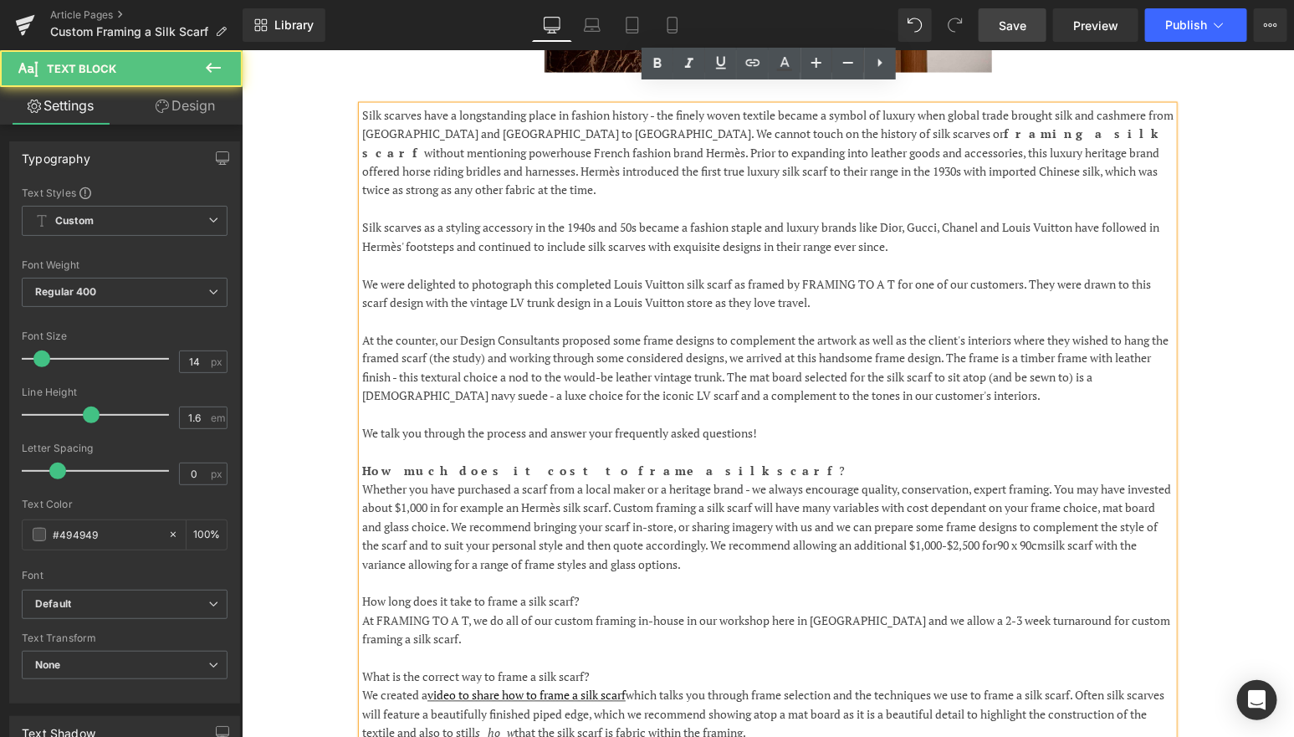
click at [749, 131] on p "Silk scarves have a longstanding place in fashion history - the finely woven te…" at bounding box center [766, 152] width 811 height 94
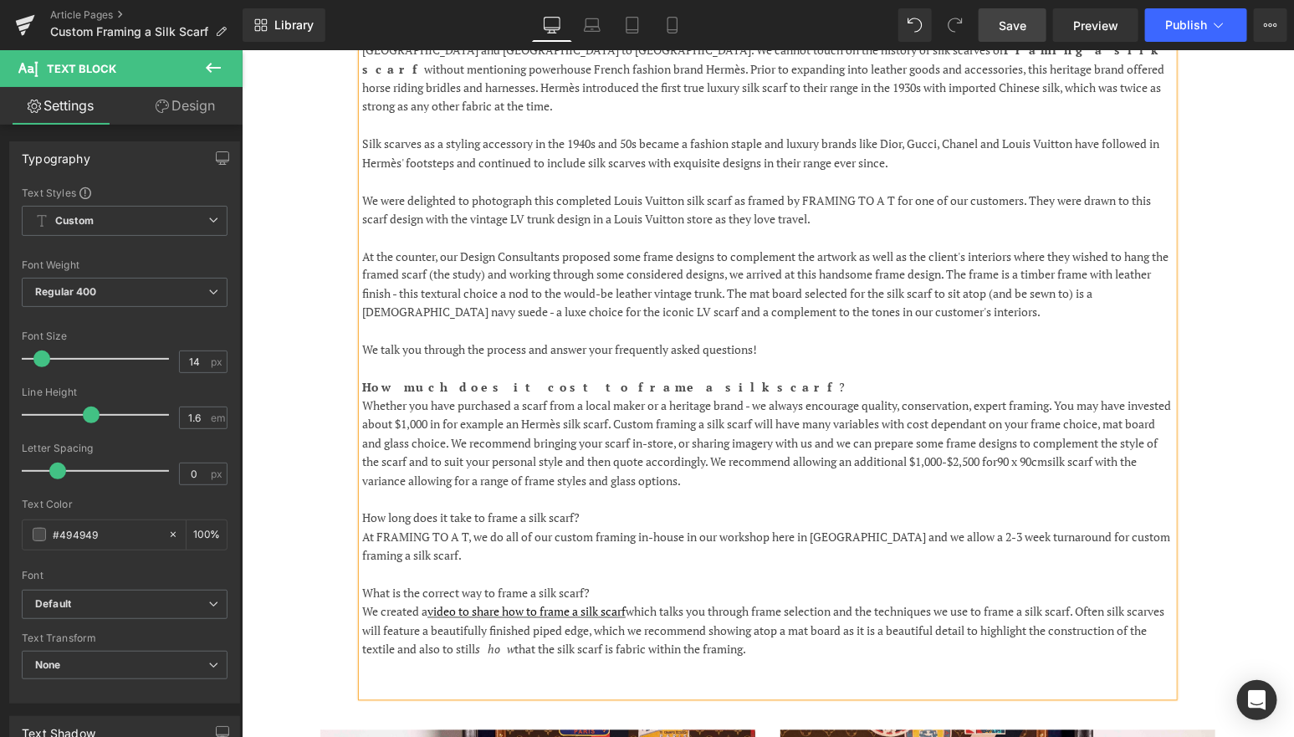
scroll to position [1085, 0]
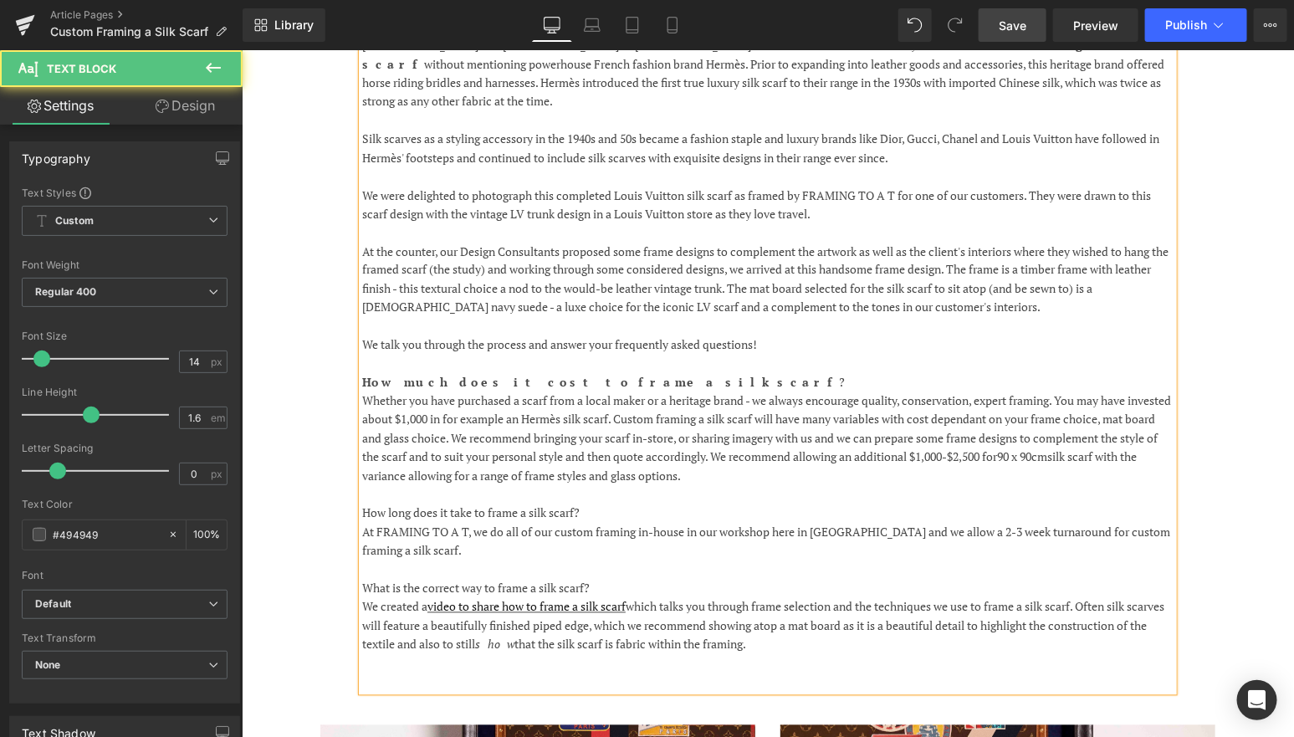
click at [724, 186] on p "We were delighted to photograph this completed Louis Vuitton silk scarf as fram…" at bounding box center [766, 205] width 811 height 38
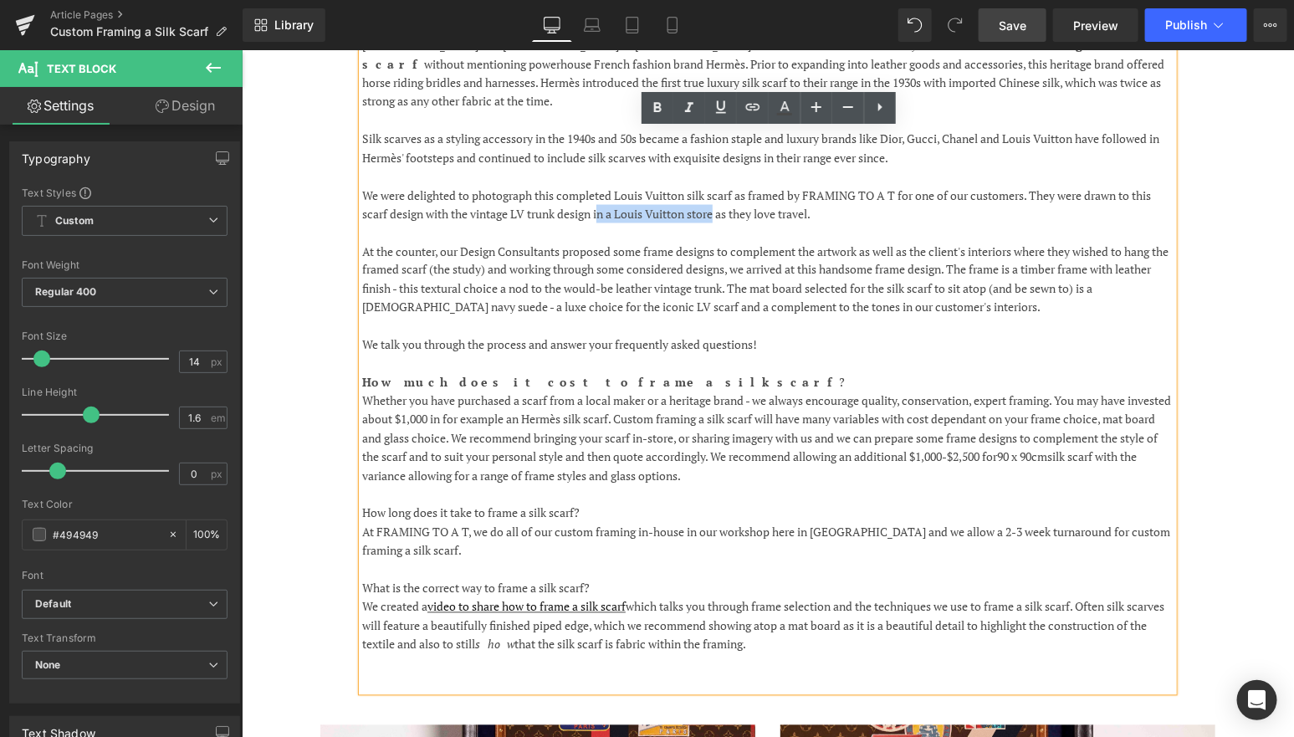
drag, startPoint x: 720, startPoint y: 175, endPoint x: 600, endPoint y: 178, distance: 120.5
click at [600, 186] on p "We were delighted to photograph this completed Louis Vuitton silk scarf as fram…" at bounding box center [766, 205] width 811 height 38
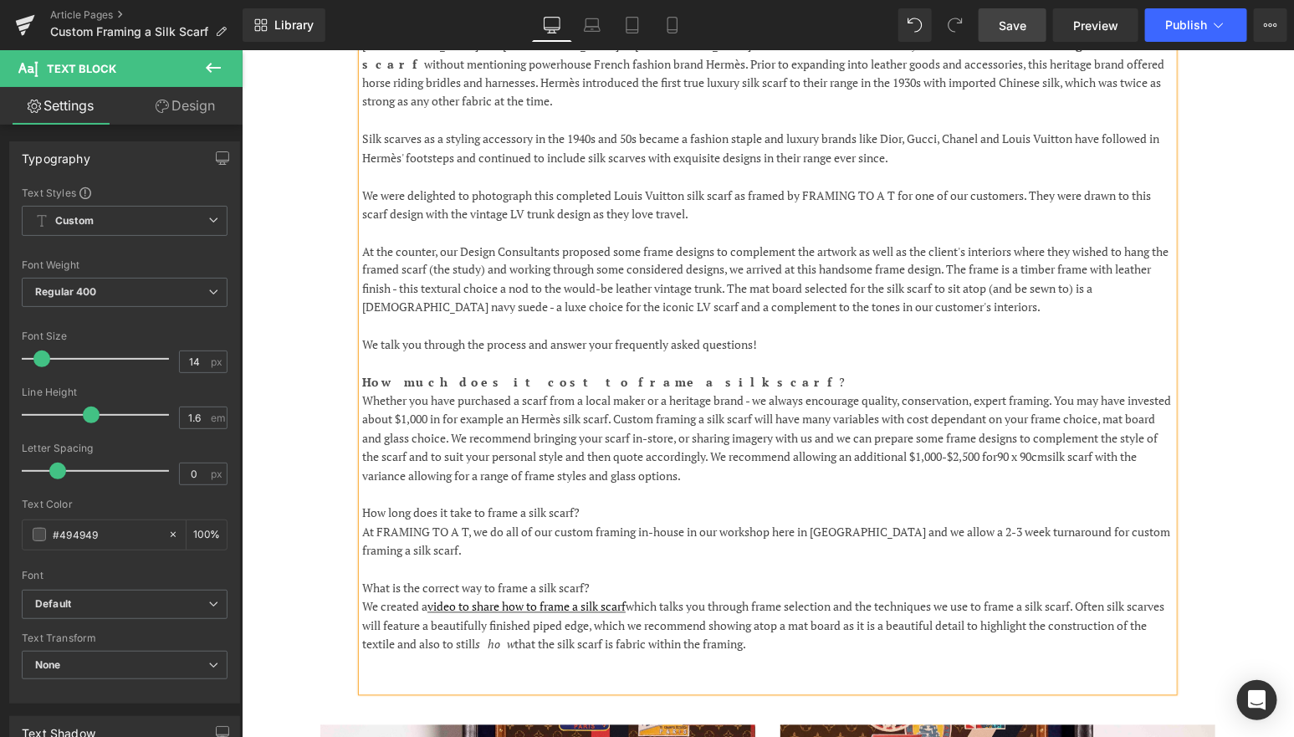
click at [329, 185] on div "Silk scarves have a longstanding place in fashion history - the finely woven te…" at bounding box center [767, 346] width 1004 height 708
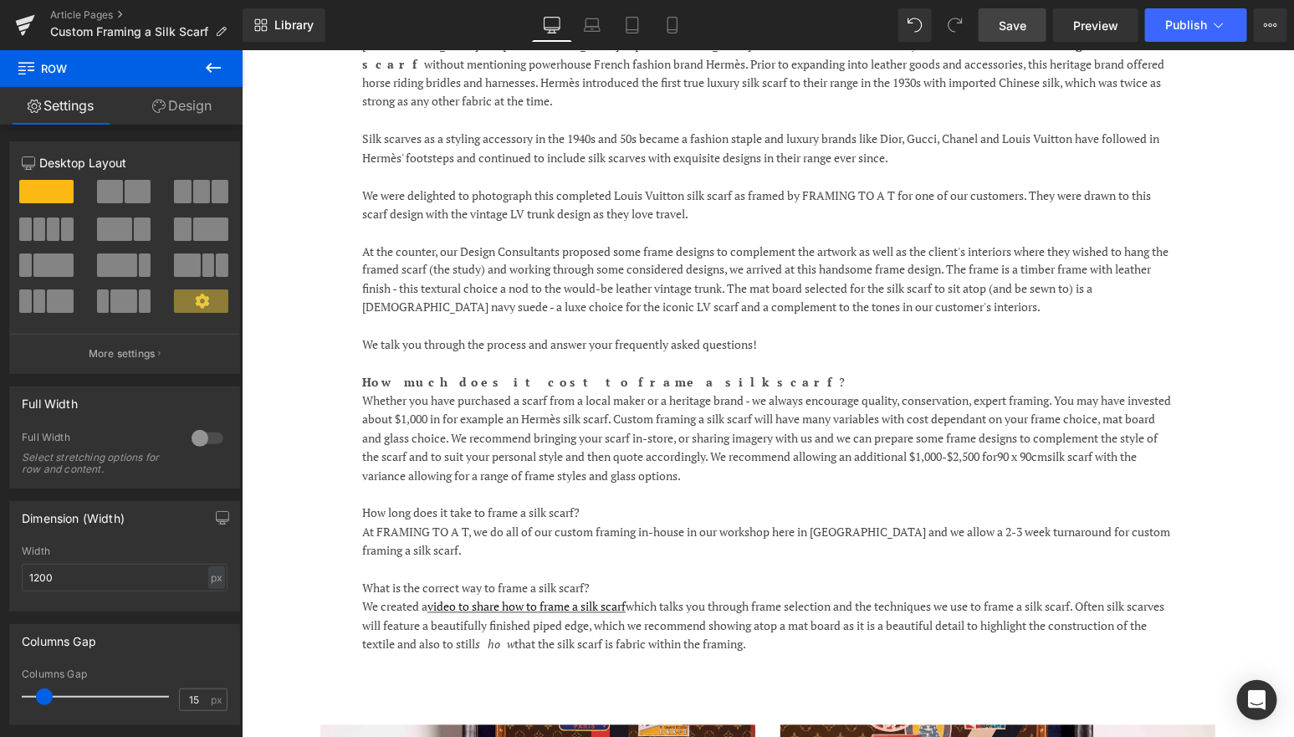
click at [1016, 17] on span "Save" at bounding box center [1013, 26] width 28 height 18
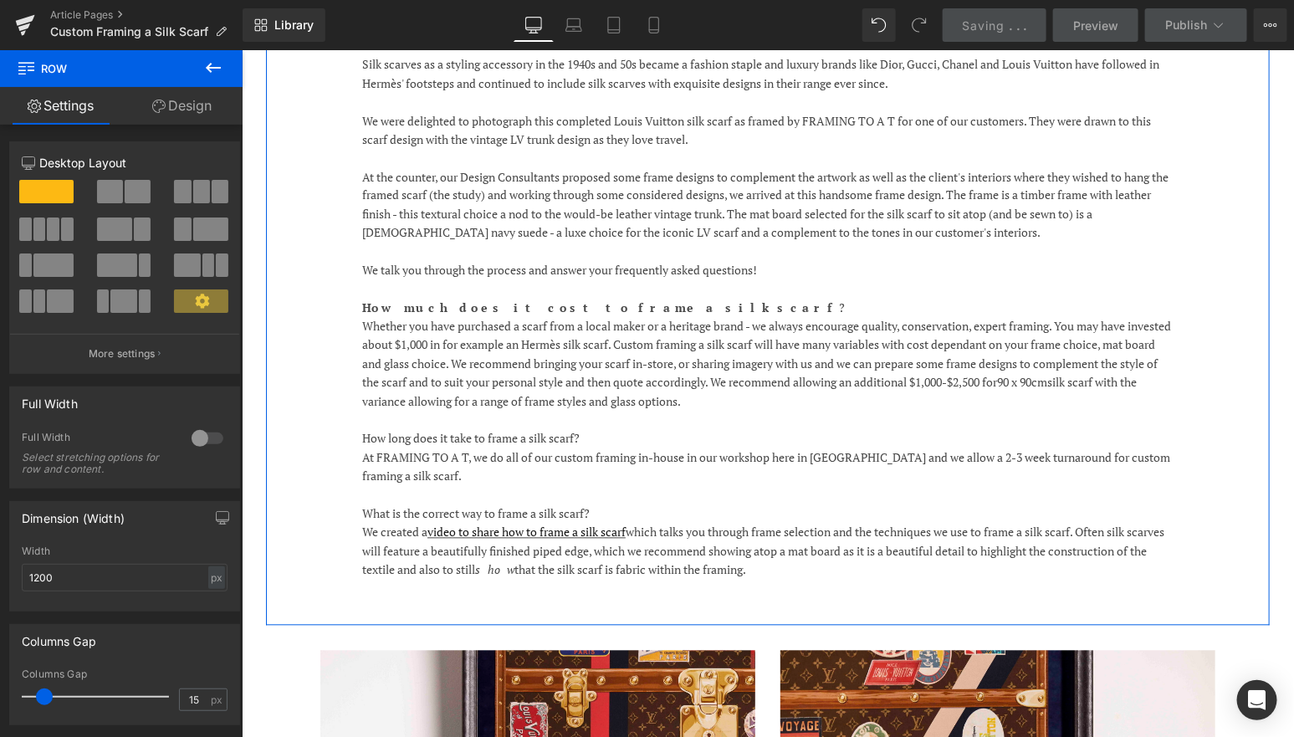
scroll to position [1160, 0]
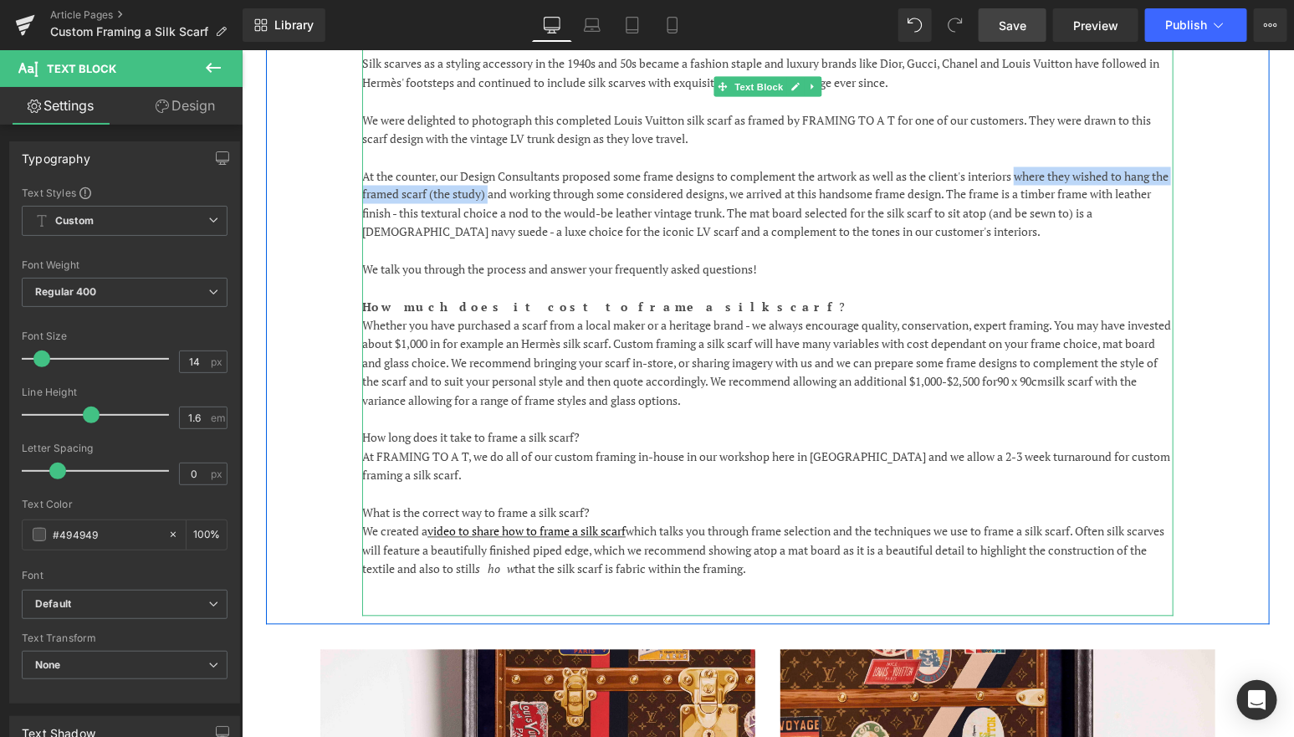
drag, startPoint x: 1028, startPoint y: 141, endPoint x: 510, endPoint y: 159, distance: 518.0
click at [510, 166] on p "At the counter, our Design Consultants proposed some frame designs to complemen…" at bounding box center [766, 203] width 811 height 75
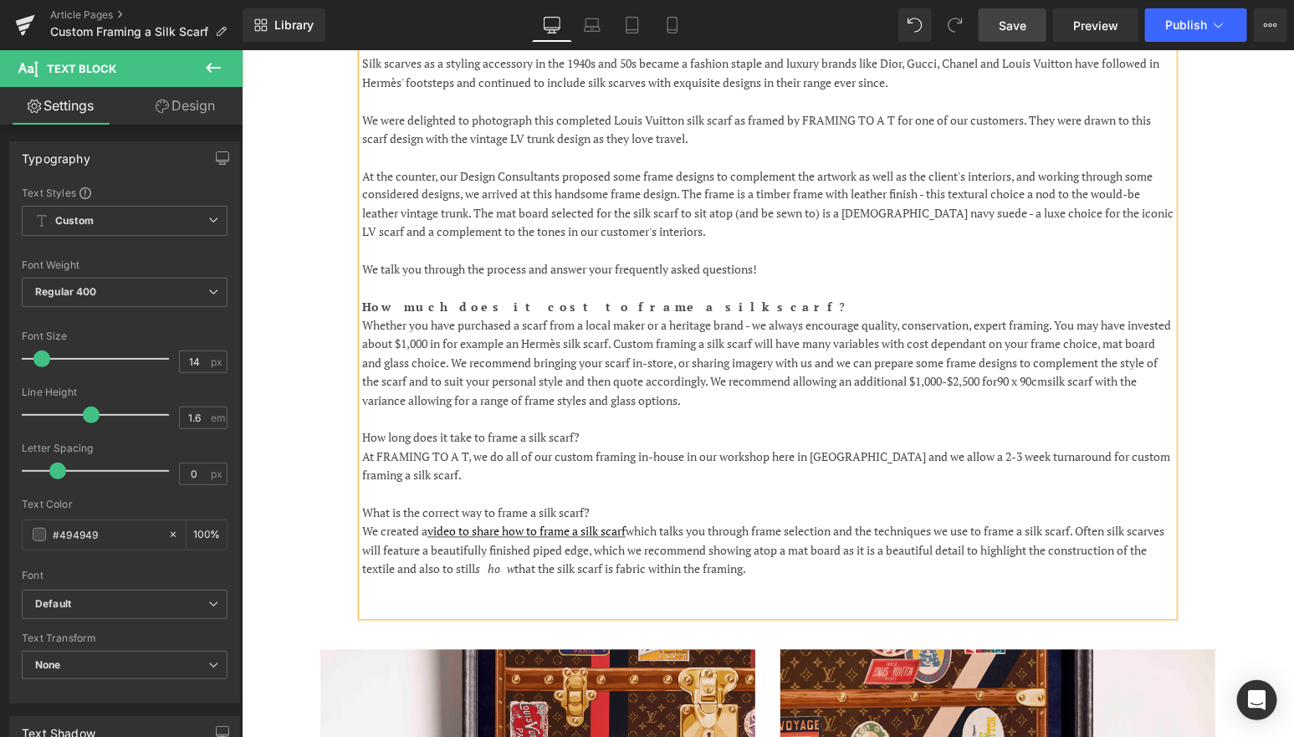
click at [681, 166] on p "At the counter, our Design Consultants proposed some frame designs to complemen…" at bounding box center [766, 203] width 811 height 75
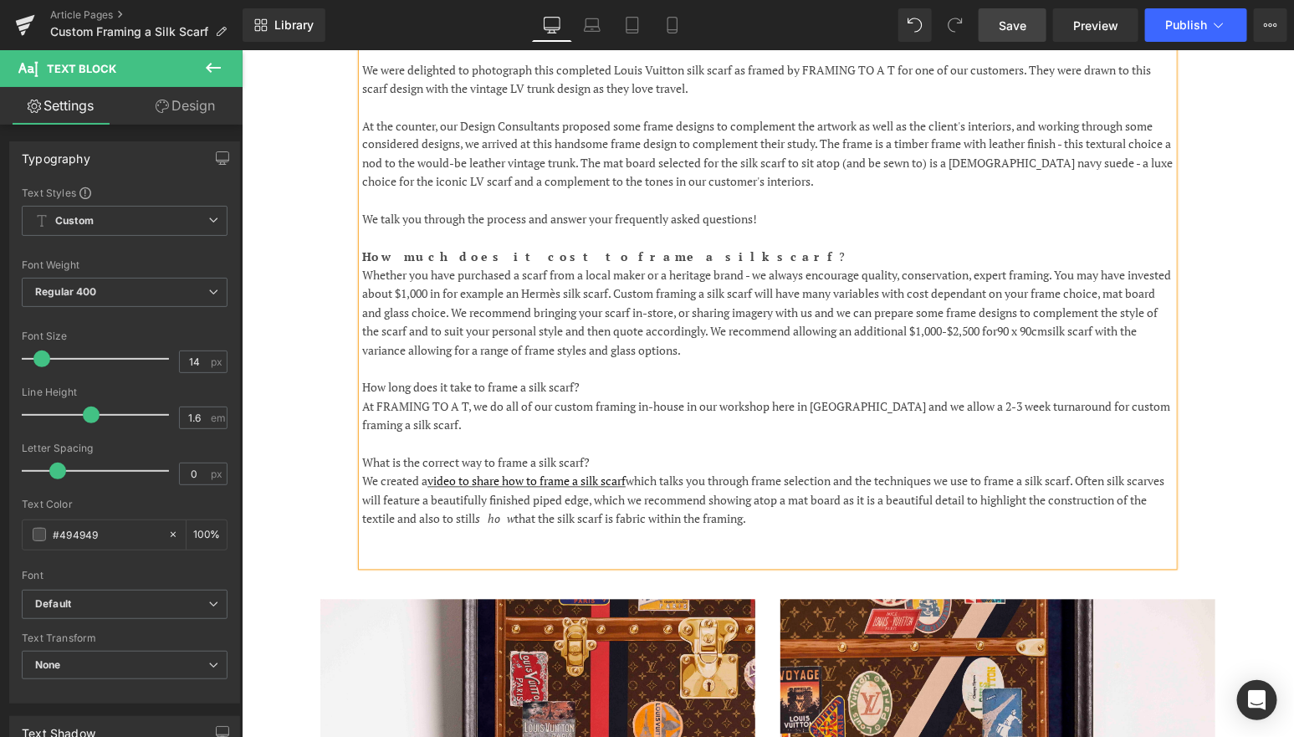
scroll to position [1219, 0]
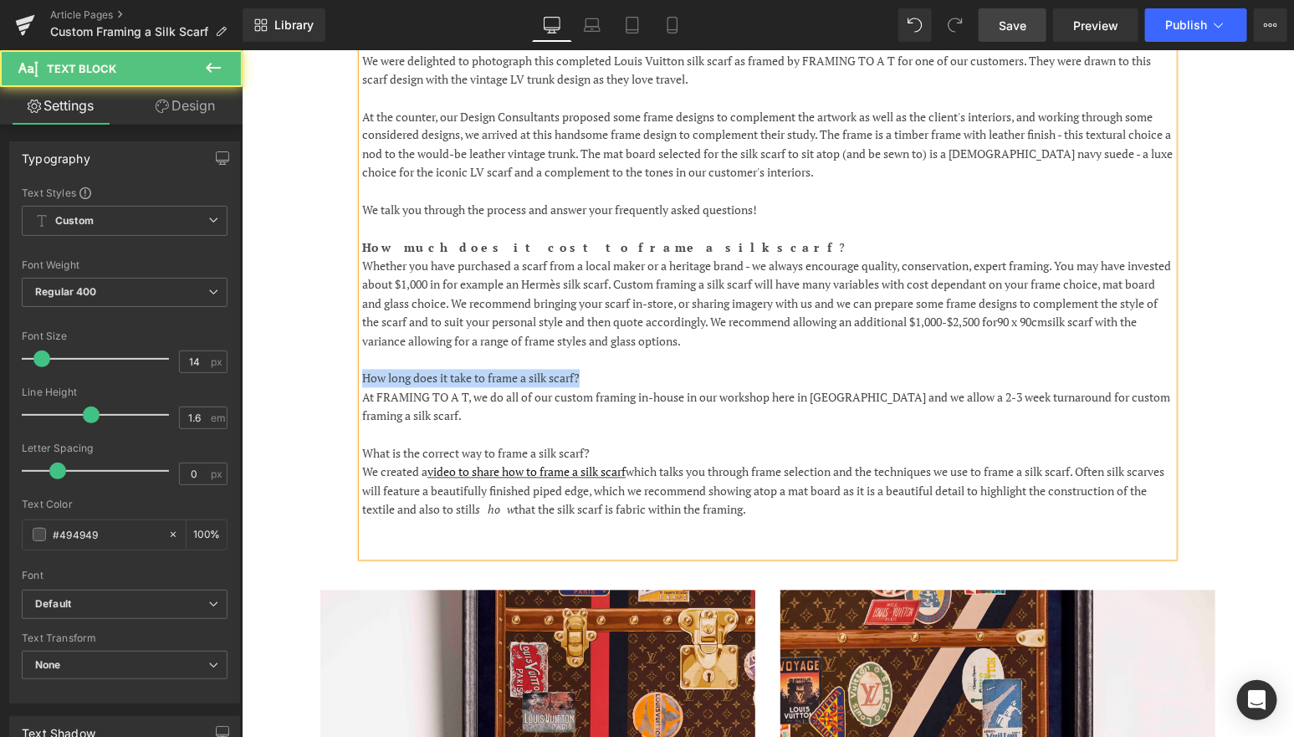
drag, startPoint x: 595, startPoint y: 335, endPoint x: 360, endPoint y: 335, distance: 234.2
click at [361, 369] on p "How long does it take to frame a silk scarf?" at bounding box center [766, 378] width 811 height 18
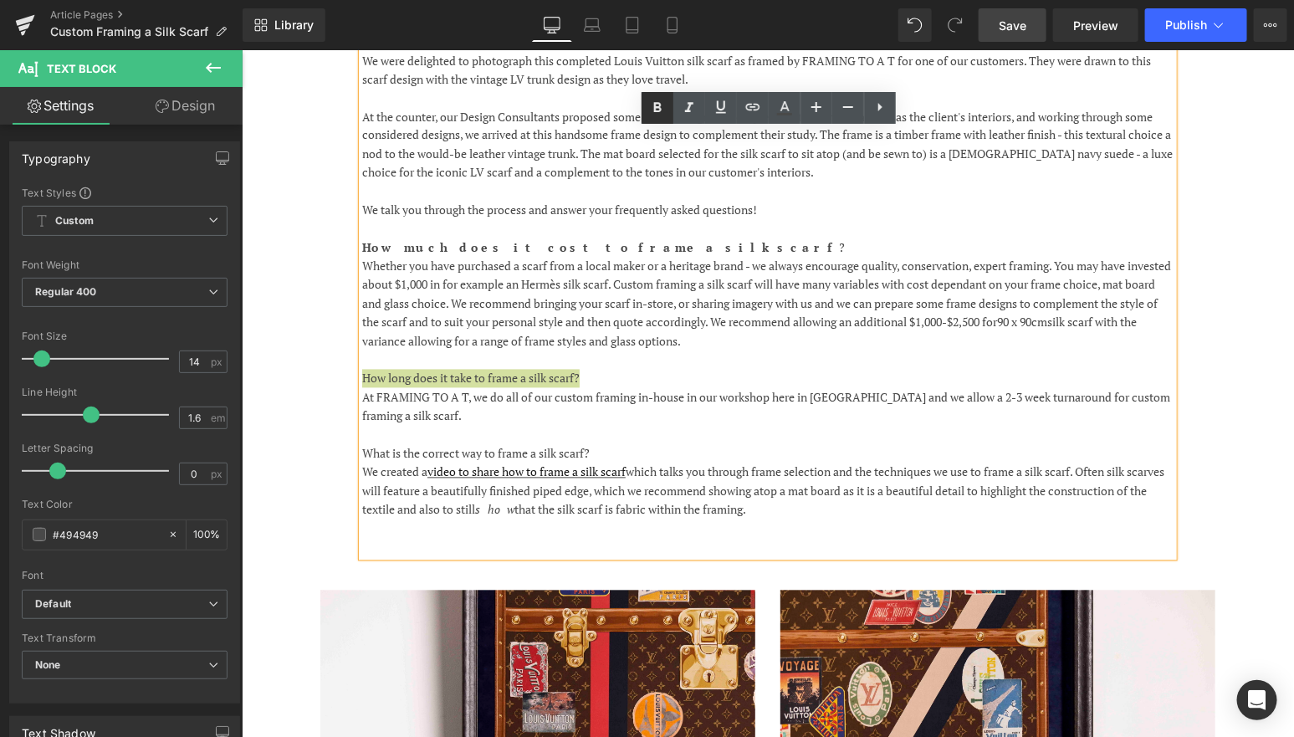
click at [659, 105] on icon at bounding box center [657, 107] width 8 height 10
click at [1070, 285] on p "Whether you have purchased a scarf from a local maker or a heritage brand - we …" at bounding box center [766, 304] width 811 height 94
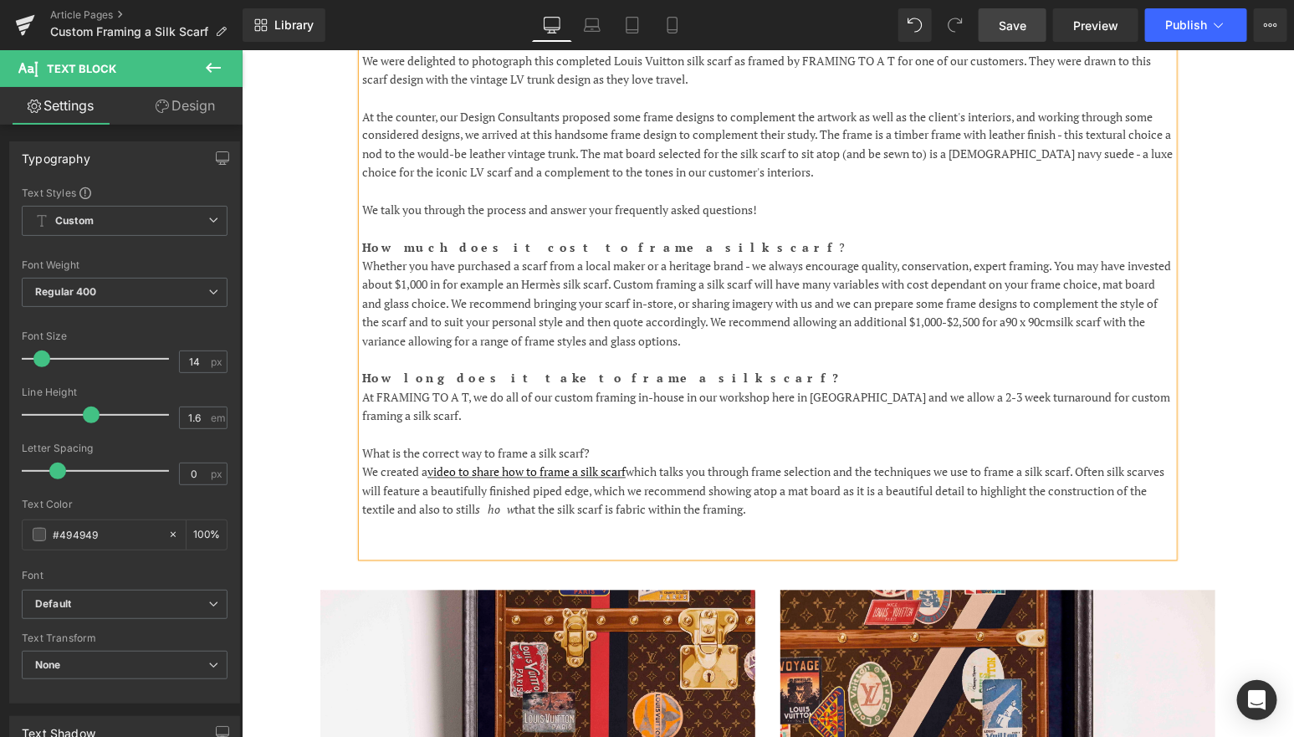
click at [386, 314] on span "silk scarf with the variance allowing for a range of frame styles and glass opt…" at bounding box center [752, 331] width 783 height 34
click at [810, 304] on p "Whether you have purchased a scarf from a local maker or a heritage brand - we …" at bounding box center [766, 304] width 811 height 94
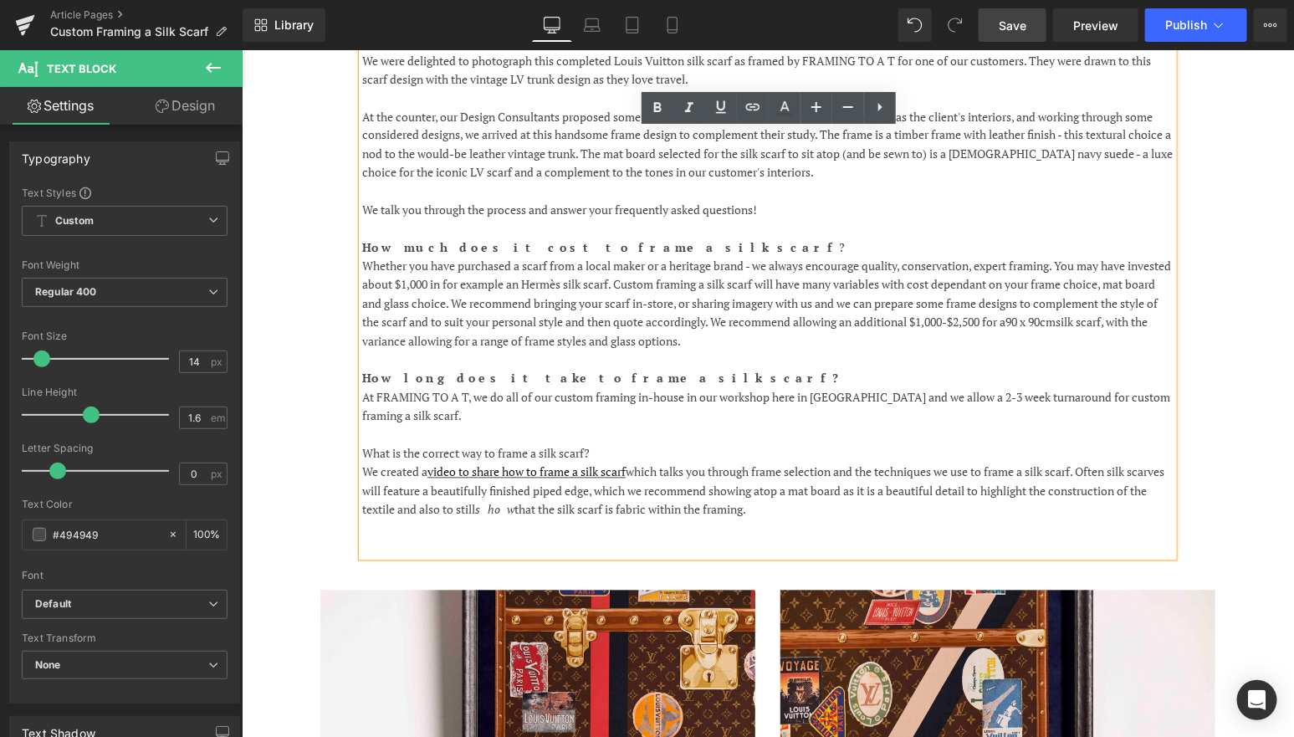
click at [435, 257] on p "Whether you have purchased a scarf from a local maker or a heritage brand - we …" at bounding box center [766, 304] width 811 height 94
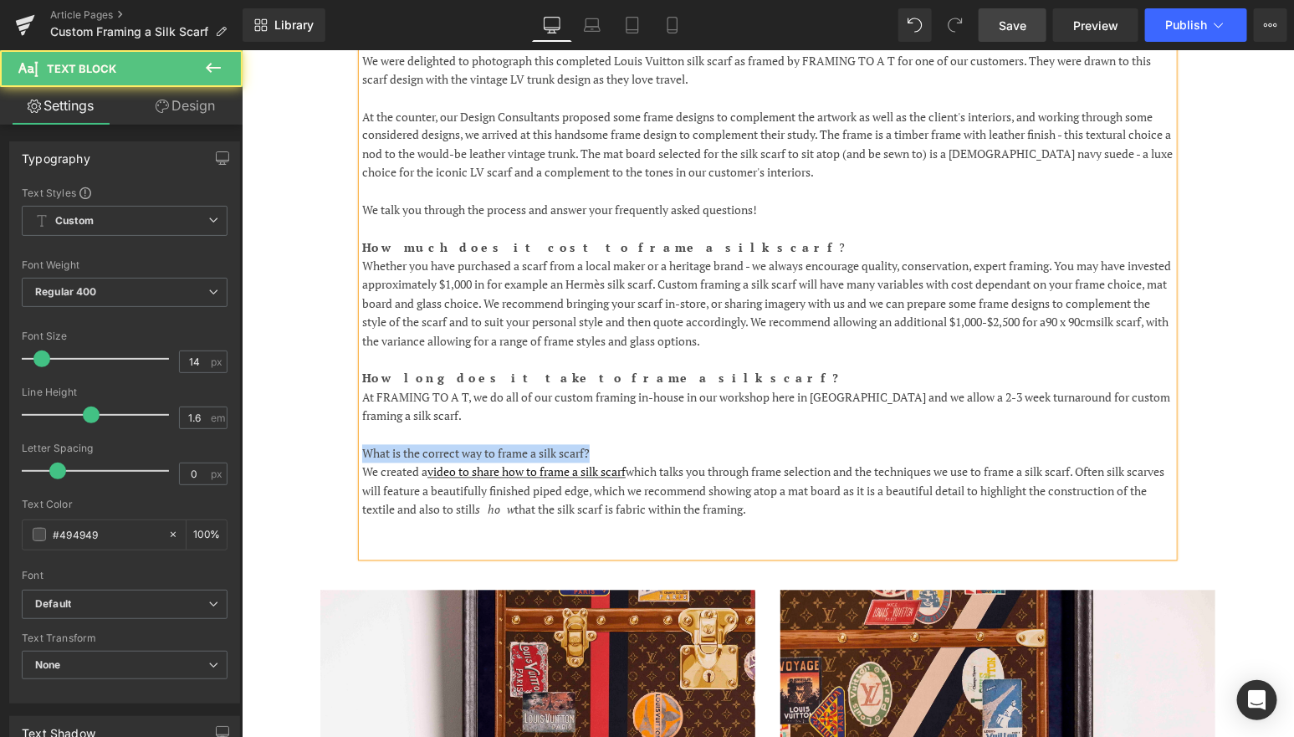
drag, startPoint x: 608, startPoint y: 411, endPoint x: 309, endPoint y: 411, distance: 299.4
click at [309, 411] on div "Silk scarves have a longstanding place in fashion history - the finely woven te…" at bounding box center [767, 211] width 1004 height 708
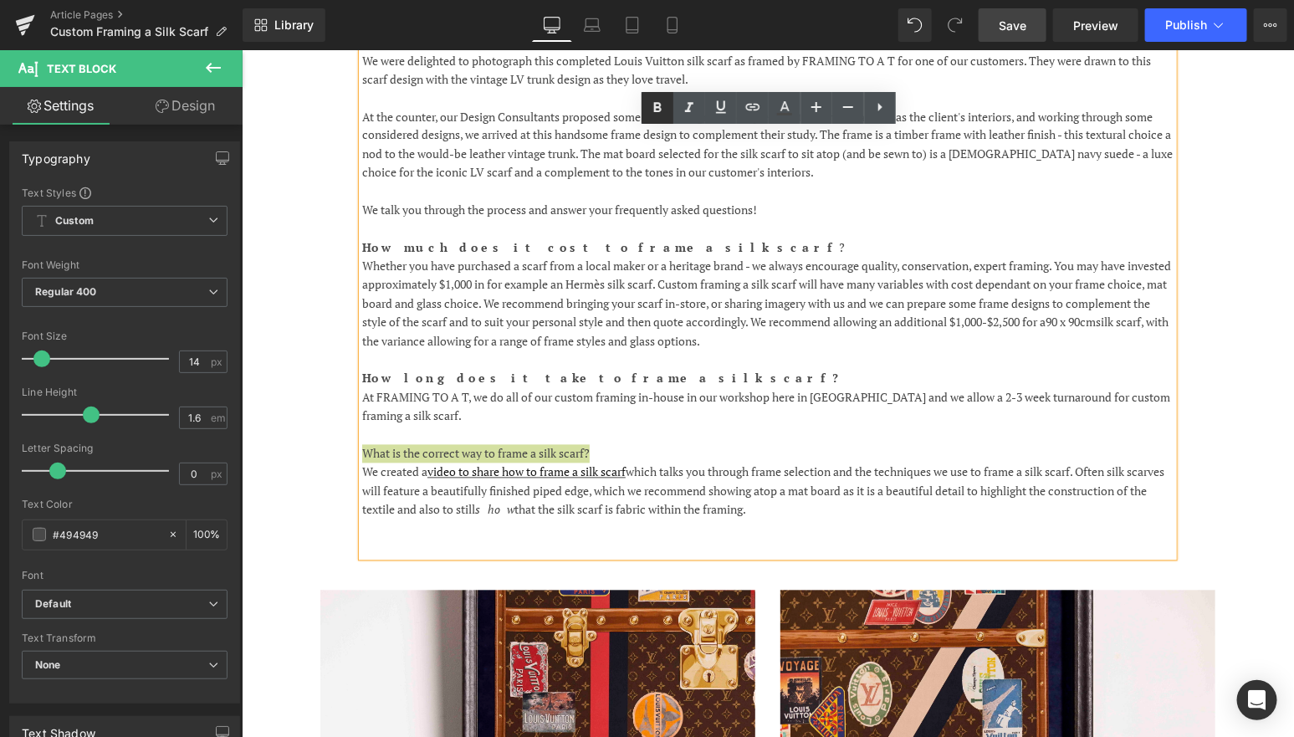
click at [651, 109] on icon at bounding box center [657, 108] width 20 height 20
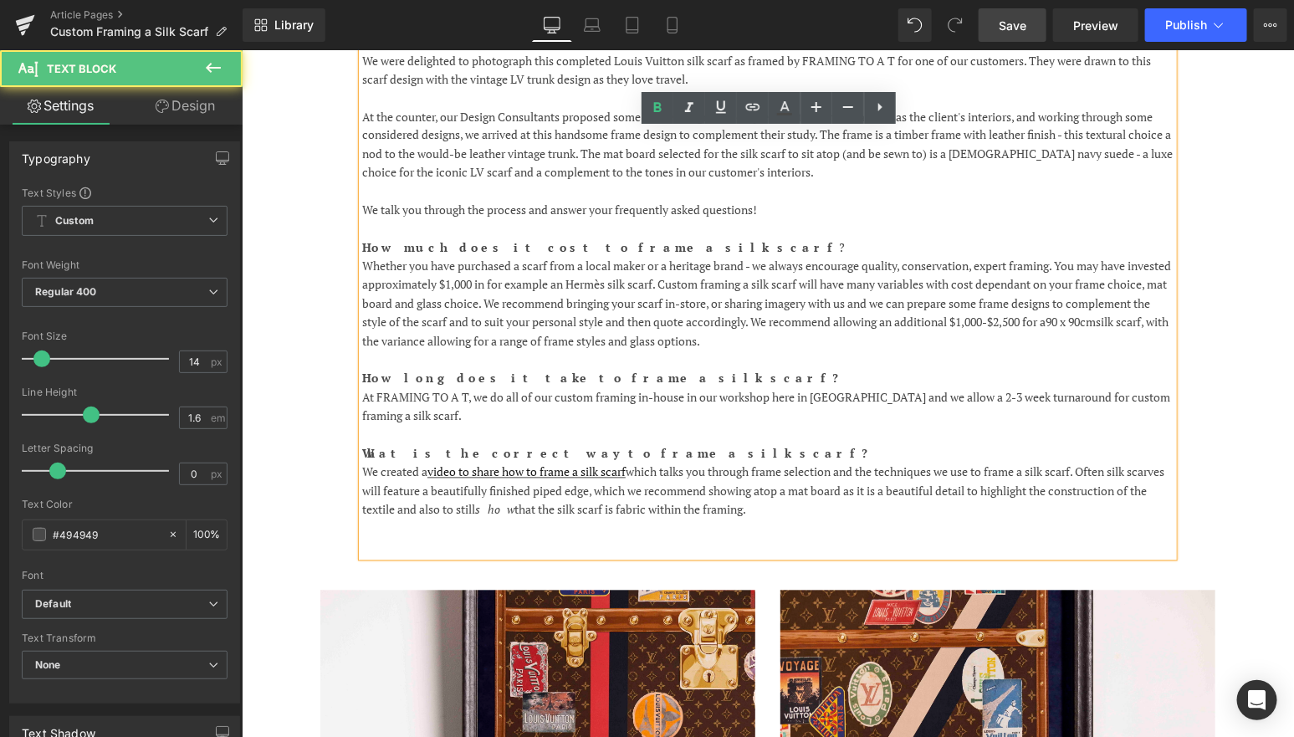
click at [776, 444] on p "What is the correct way to frame a silk scarf?" at bounding box center [766, 453] width 811 height 18
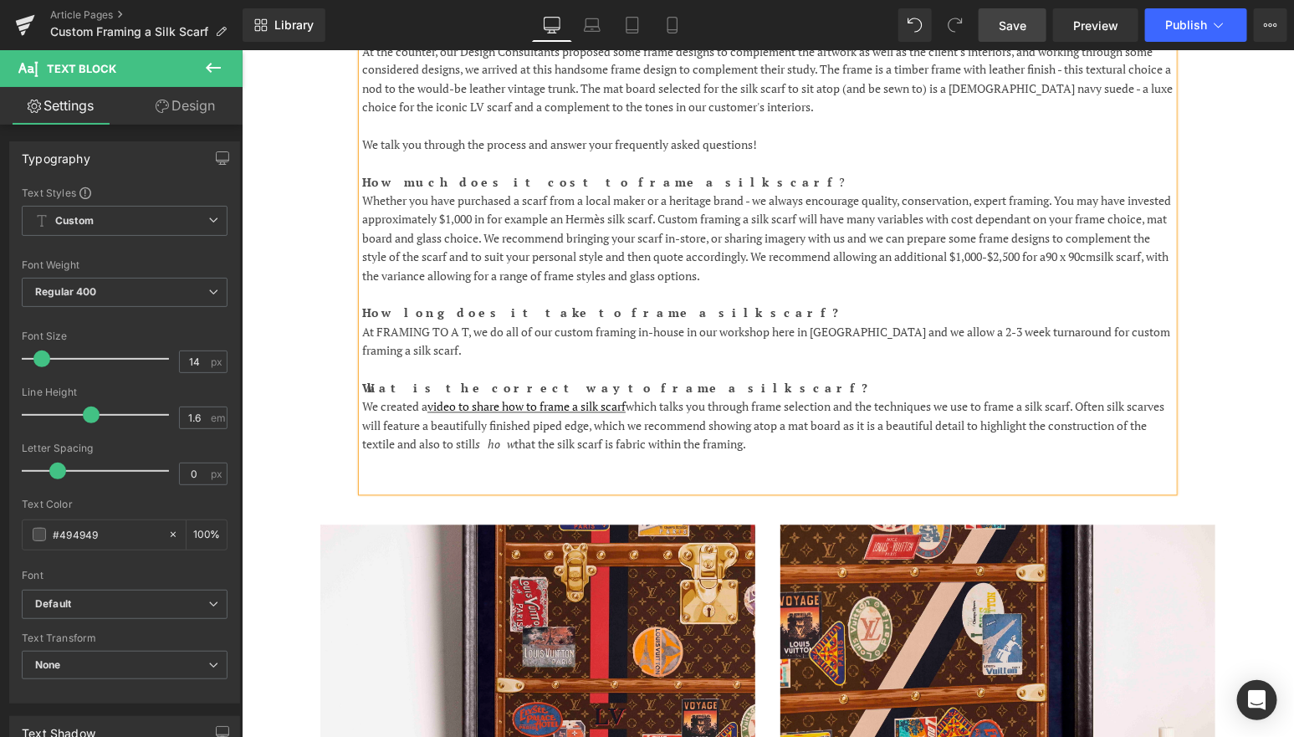
scroll to position [1298, 0]
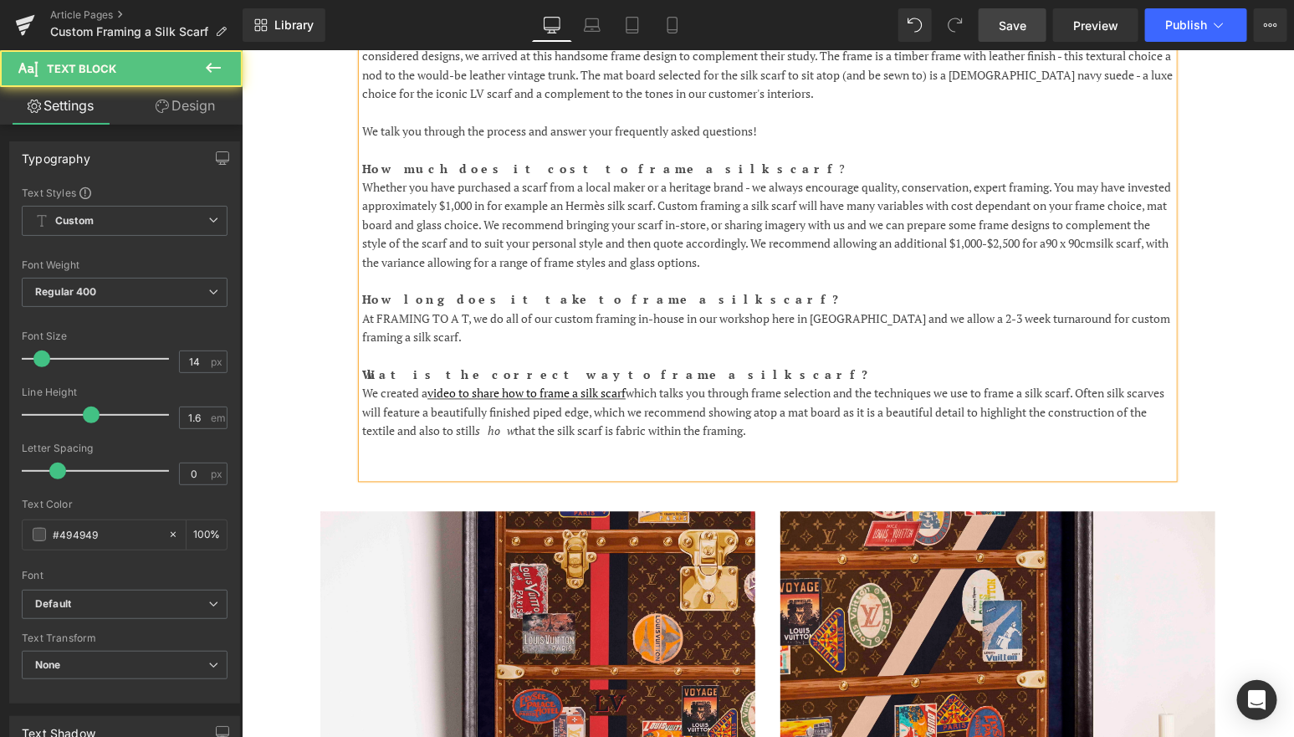
click at [888, 384] on p "We created a video to share how to frame a silk scarf which talks you through f…" at bounding box center [766, 412] width 811 height 56
click at [426, 393] on p "We created a video to share how to frame a silk scarf which talks you through f…" at bounding box center [766, 412] width 811 height 56
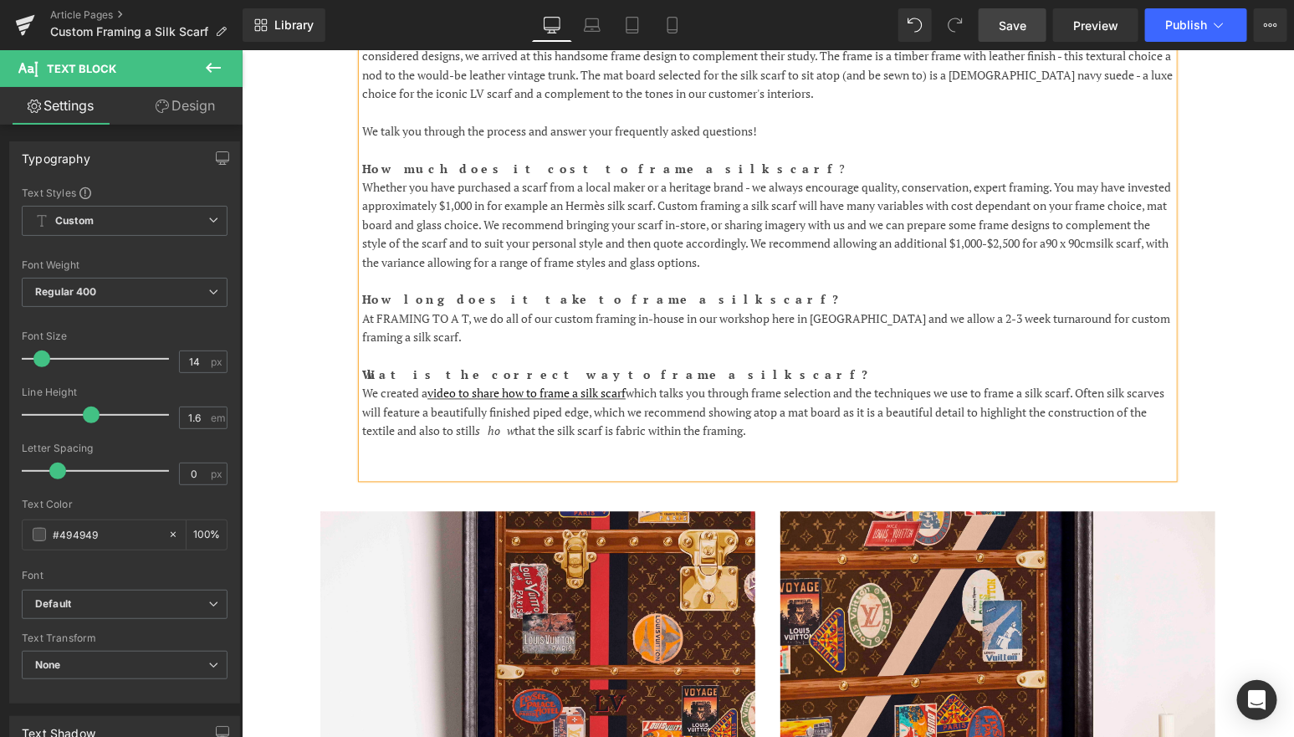
click at [801, 394] on p "We created a video to share how to frame a silk scarf which talks you through f…" at bounding box center [766, 412] width 811 height 56
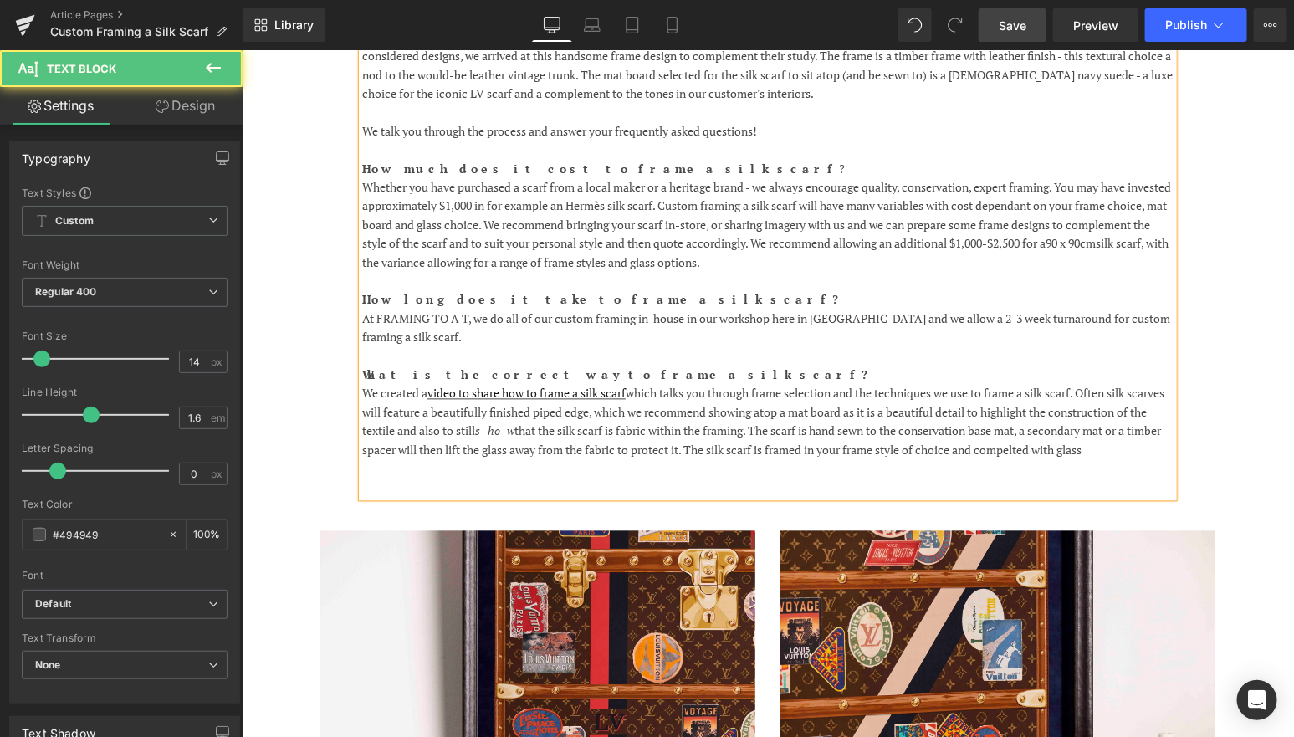
click at [1068, 415] on p "We created a video to share how to frame a silk scarf which talks you through f…" at bounding box center [766, 421] width 811 height 75
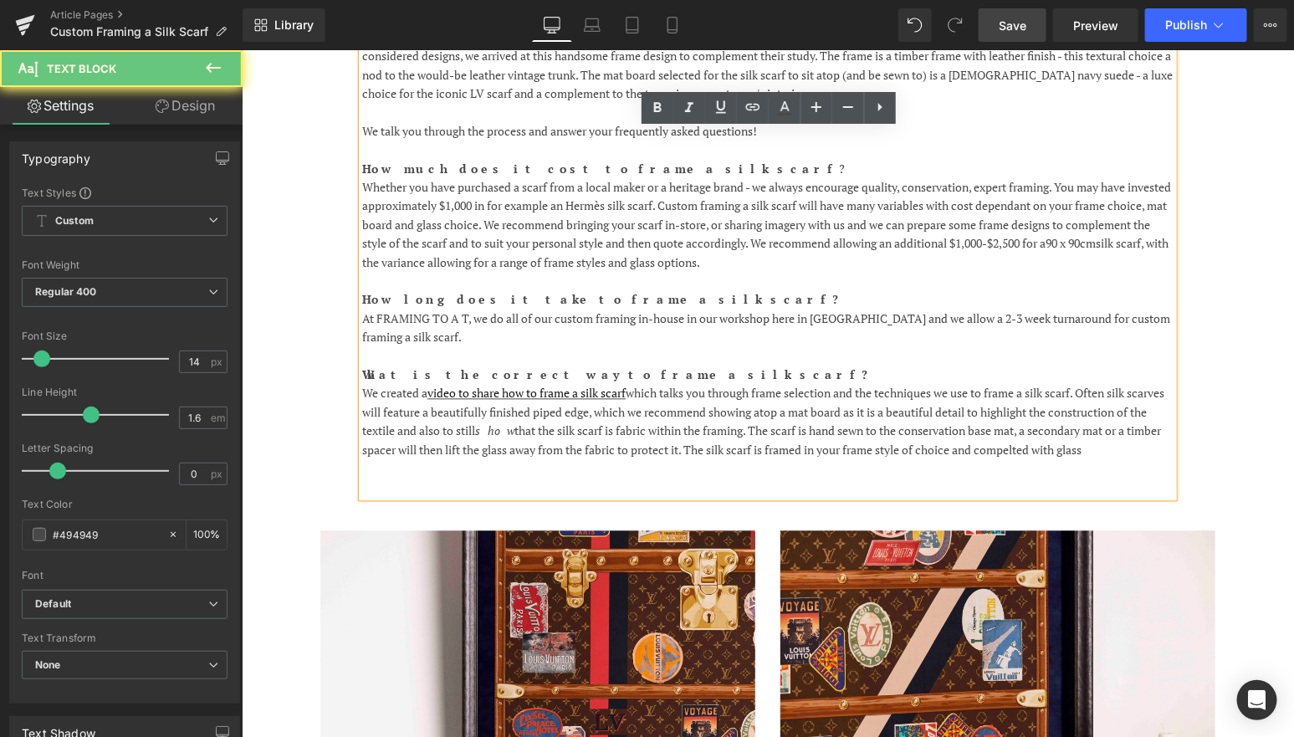
click at [1055, 414] on p "We created a video to share how to frame a silk scarf which talks you through f…" at bounding box center [766, 421] width 811 height 75
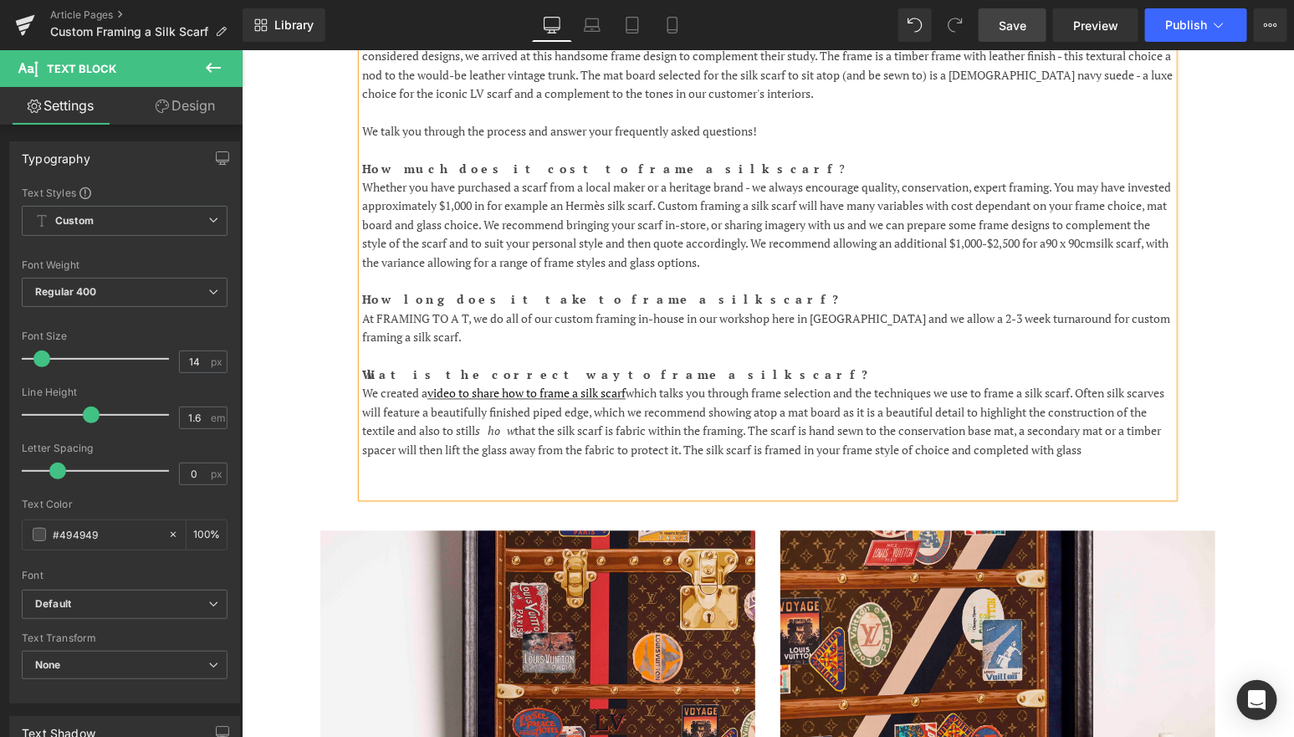
click at [1135, 406] on p "We created a video to share how to frame a silk scarf which talks you through f…" at bounding box center [766, 421] width 811 height 75
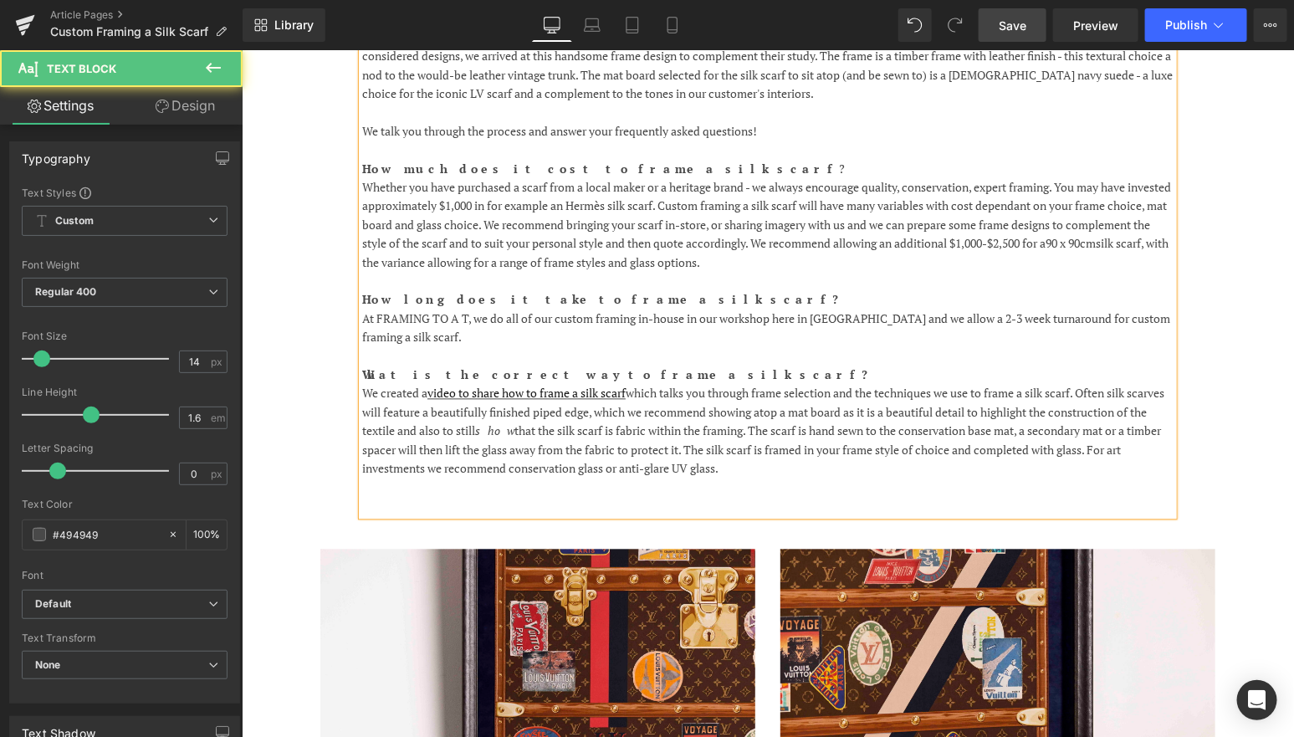
click at [784, 395] on p "We created a video to share how to frame a silk scarf which talks you through f…" at bounding box center [766, 431] width 811 height 94
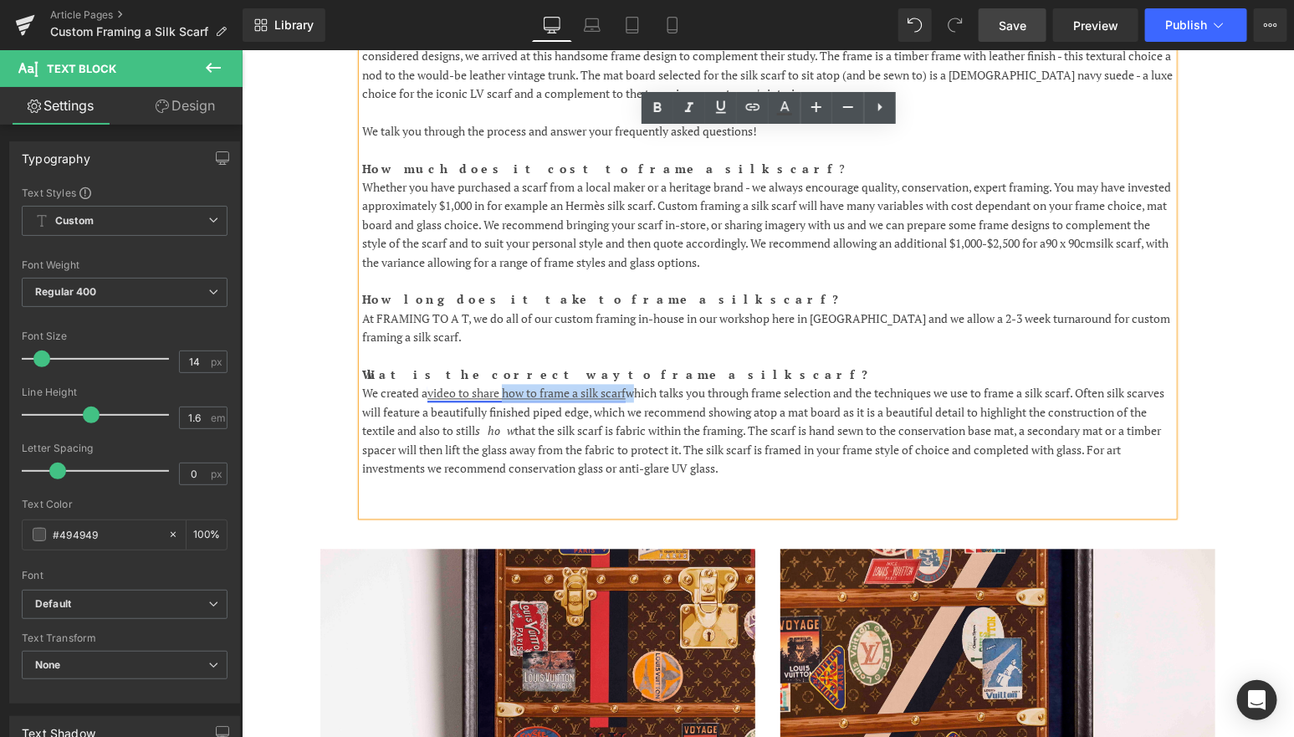
drag, startPoint x: 634, startPoint y: 356, endPoint x: 509, endPoint y: 354, distance: 125.5
click at [509, 384] on p "We created a video to share how to frame a silk scarf which talks you through f…" at bounding box center [766, 431] width 811 height 94
click at [655, 109] on icon at bounding box center [657, 107] width 8 height 10
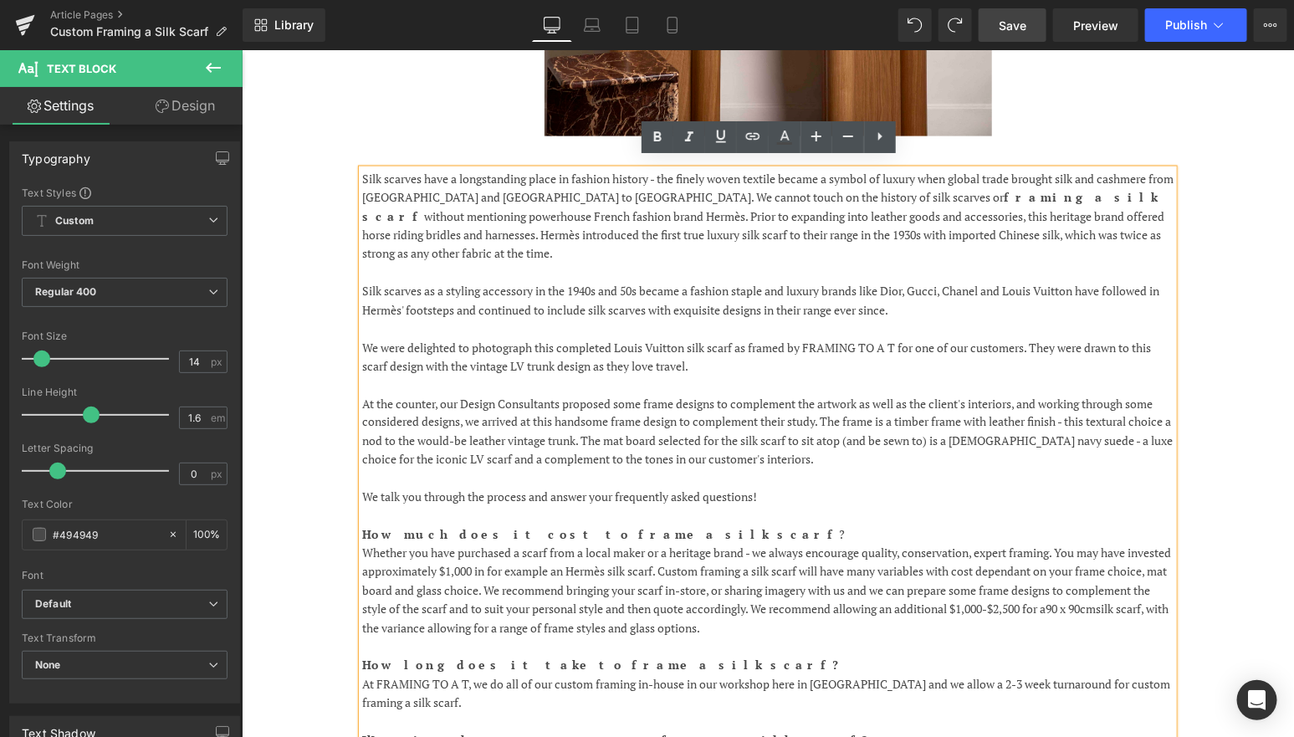
scroll to position [937, 0]
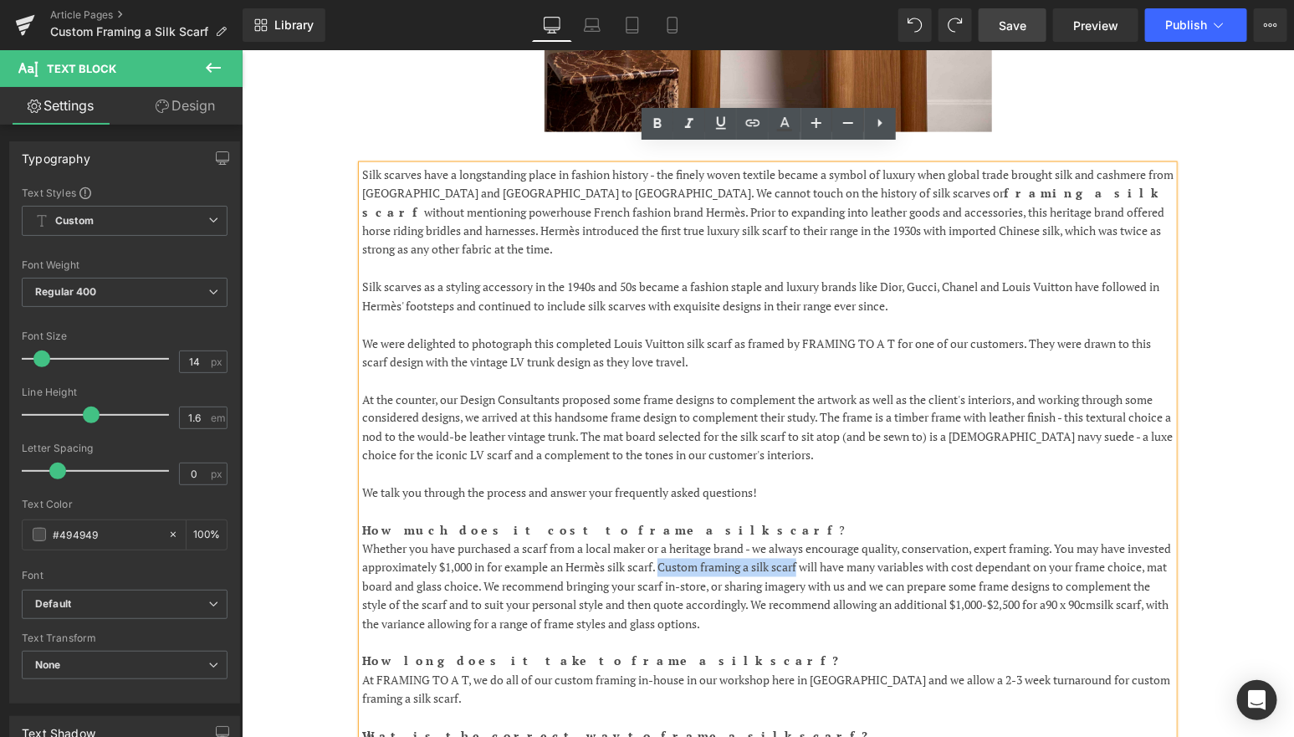
drag, startPoint x: 854, startPoint y: 529, endPoint x: 713, endPoint y: 524, distance: 140.6
click at [713, 539] on p "Whether you have purchased a scarf from a local maker or a heritage brand - we …" at bounding box center [766, 586] width 811 height 94
click at [660, 129] on icon at bounding box center [657, 124] width 20 height 20
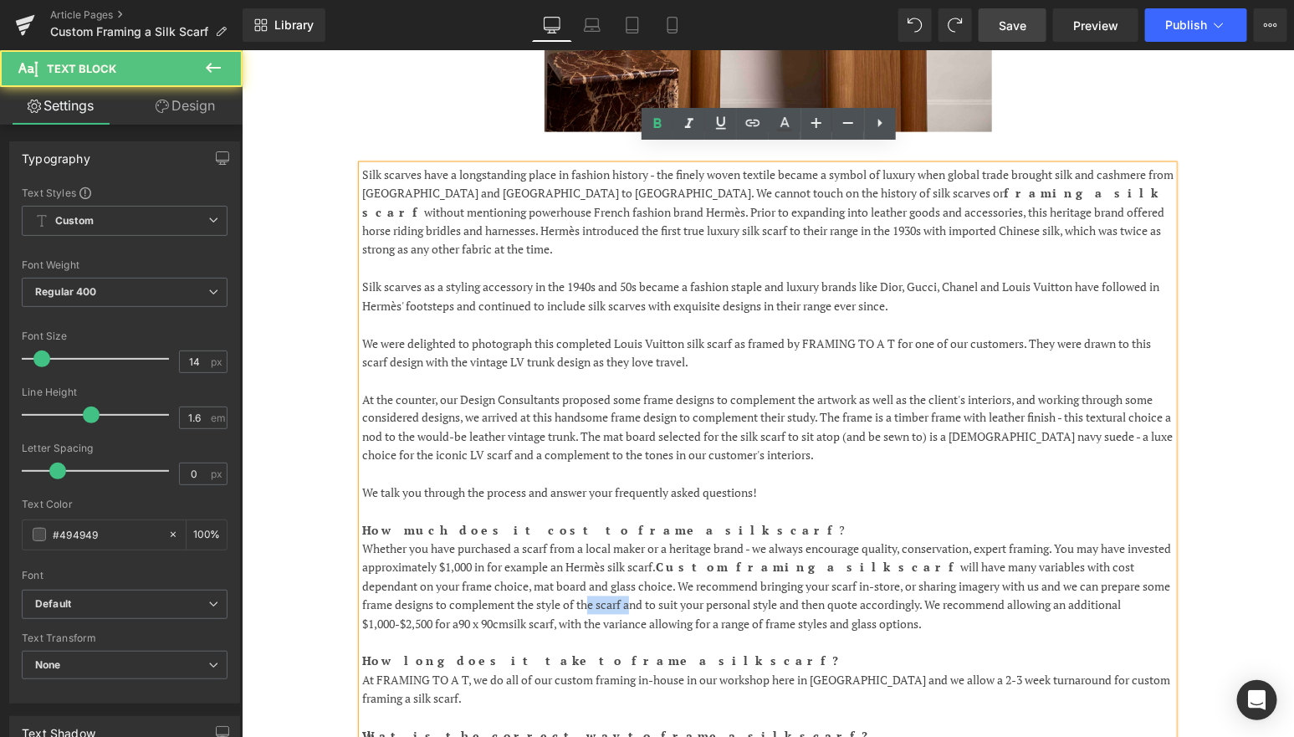
drag, startPoint x: 538, startPoint y: 566, endPoint x: 494, endPoint y: 565, distance: 43.5
click at [494, 565] on p "Whether you have purchased a scarf from a local maker or a heritage brand - we …" at bounding box center [766, 586] width 811 height 94
click at [534, 567] on p "Whether you have purchased a scarf from a local maker or a heritage brand - we …" at bounding box center [766, 586] width 811 height 94
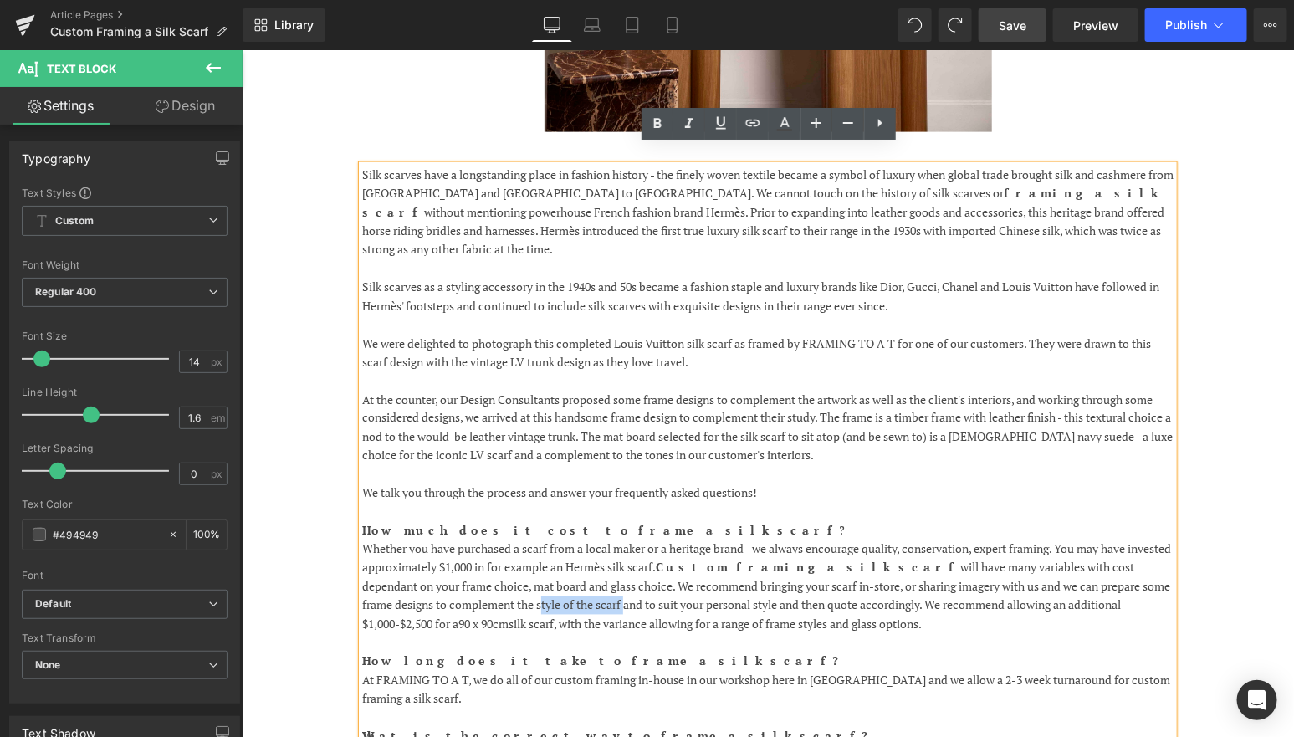
drag, startPoint x: 535, startPoint y: 567, endPoint x: 450, endPoint y: 570, distance: 85.3
click at [450, 570] on p "Whether you have purchased a scarf from a local maker or a heritage brand - we …" at bounding box center [766, 586] width 811 height 94
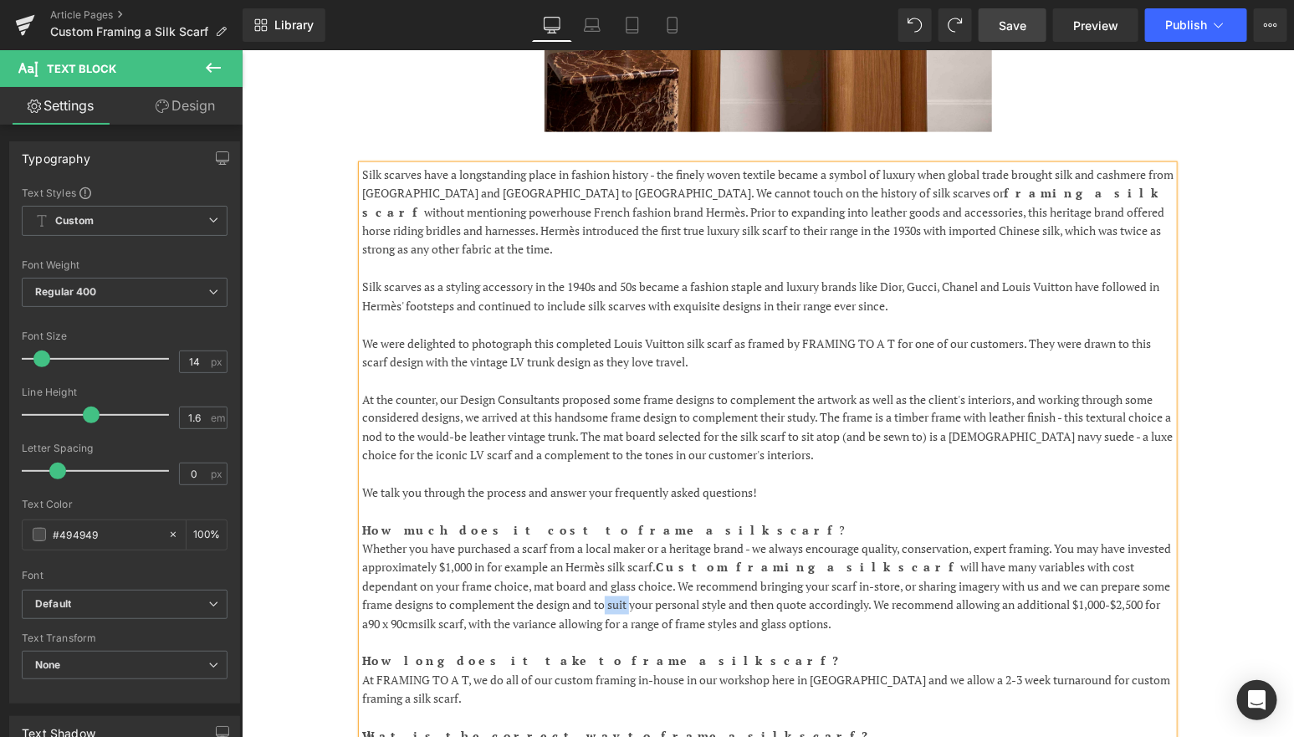
drag, startPoint x: 542, startPoint y: 565, endPoint x: 512, endPoint y: 565, distance: 30.1
click at [512, 565] on p "Whether you have purchased a scarf from a local maker or a heritage brand - we …" at bounding box center [766, 586] width 811 height 94
click at [776, 587] on p "Whether you have purchased a scarf from a local maker or a heritage brand - we …" at bounding box center [766, 586] width 811 height 94
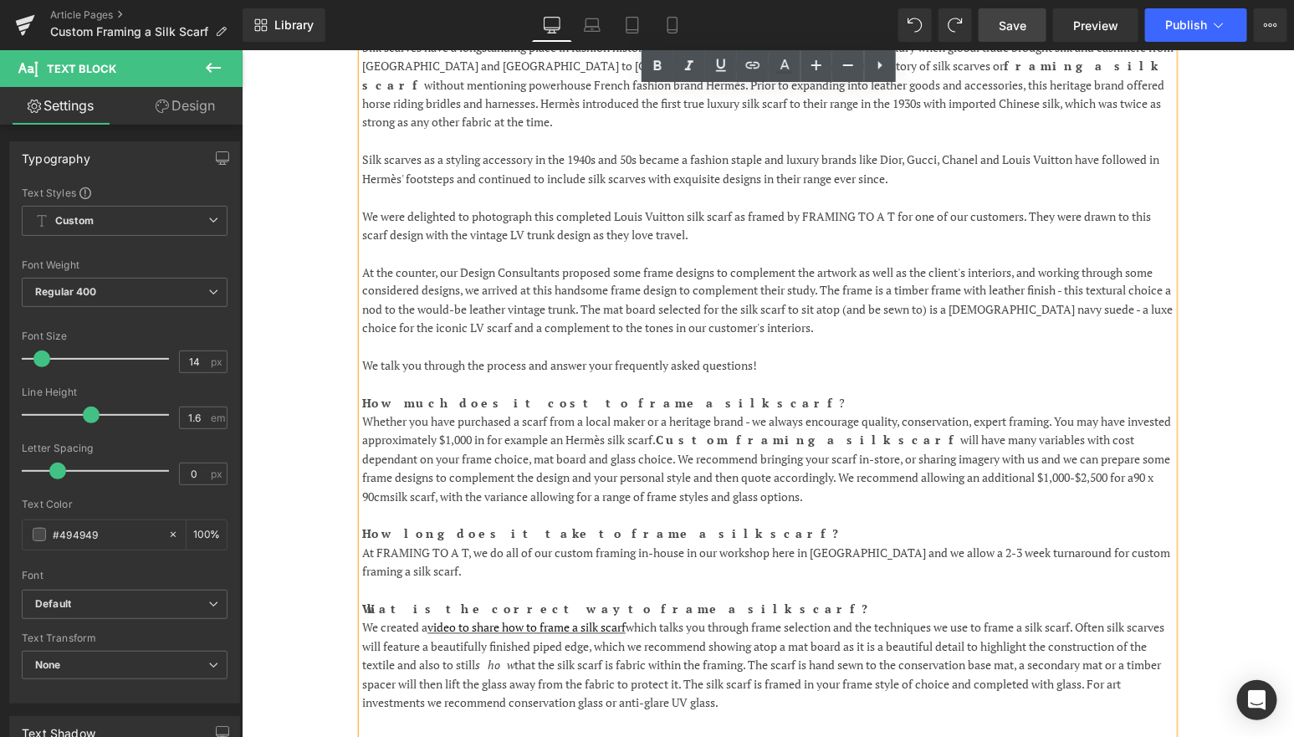
scroll to position [1066, 0]
click at [1094, 616] on p "We created a video to share how to frame a silk scarf which talks you through f…" at bounding box center [766, 663] width 811 height 94
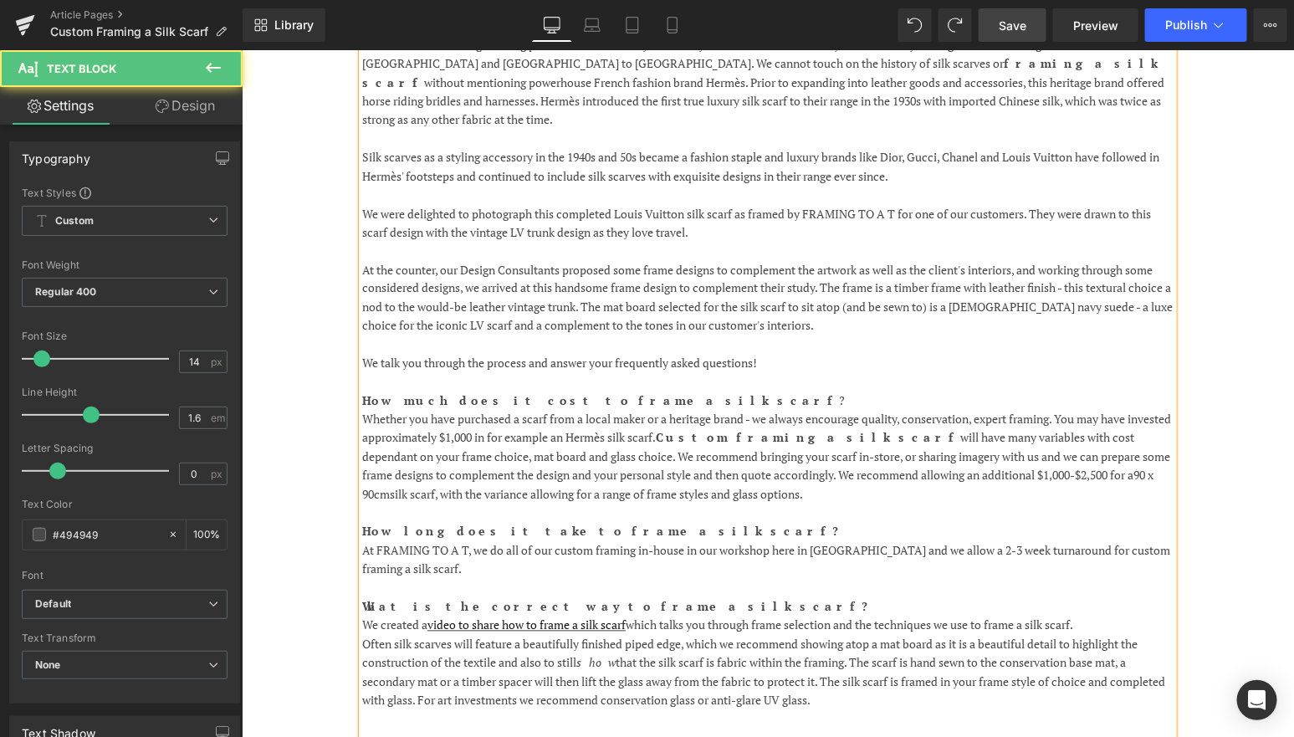
click at [851, 635] on p "Often silk scarves will feature a beautifully finished piped edge, which we rec…" at bounding box center [766, 672] width 811 height 75
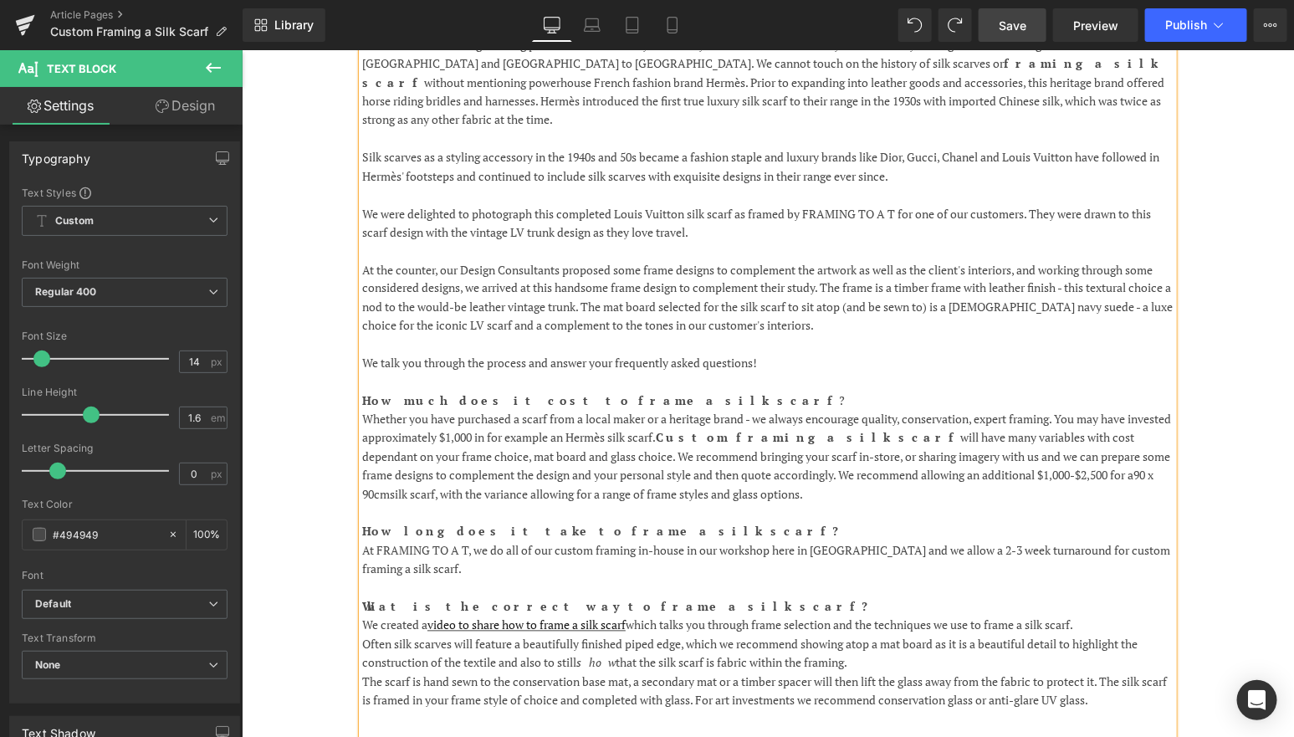
click at [423, 672] on p "The scarf is hand sewn to the conservation base mat, a secondary mat or a timbe…" at bounding box center [766, 691] width 811 height 38
click at [718, 672] on p "The scarf is secured with hand sewing to the conservation base mat, a secondary…" at bounding box center [766, 691] width 811 height 38
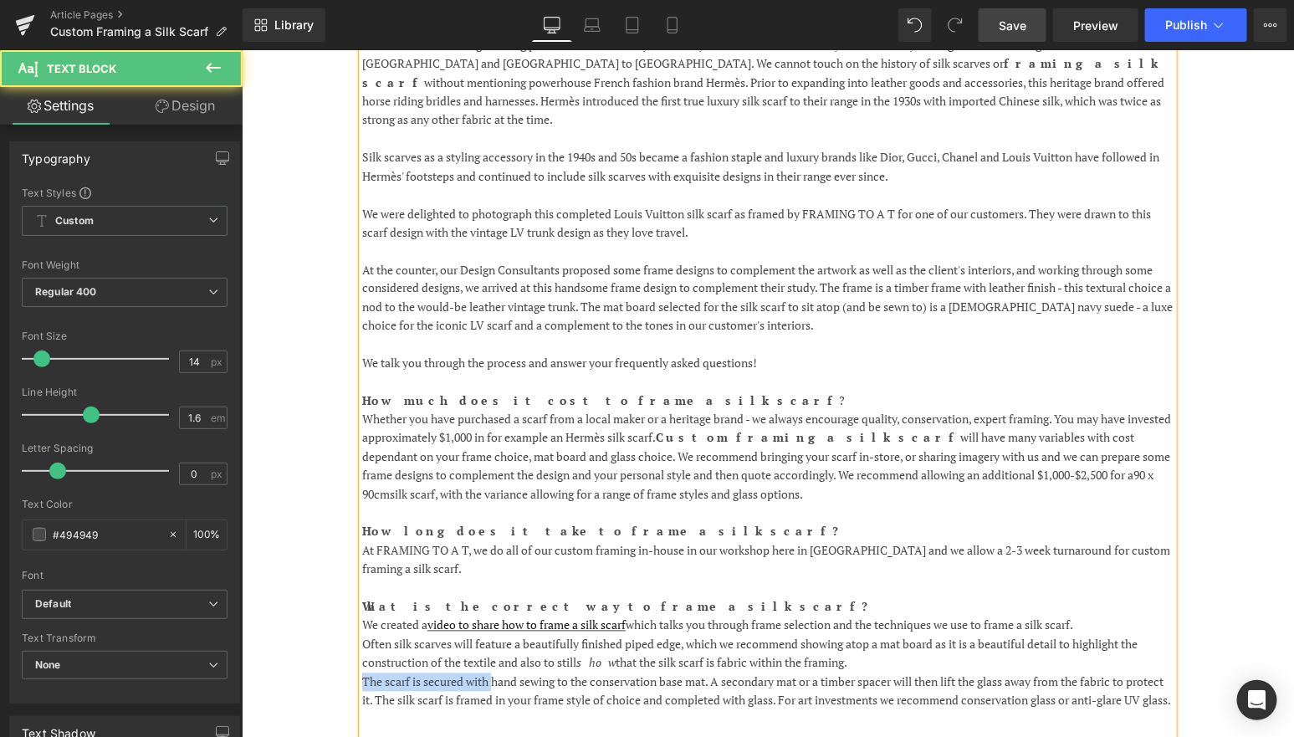
drag, startPoint x: 491, startPoint y: 644, endPoint x: 345, endPoint y: 644, distance: 145.5
click at [345, 644] on div "Silk scarves have a longstanding place in fashion history - the finely woven te…" at bounding box center [767, 382] width 1004 height 745
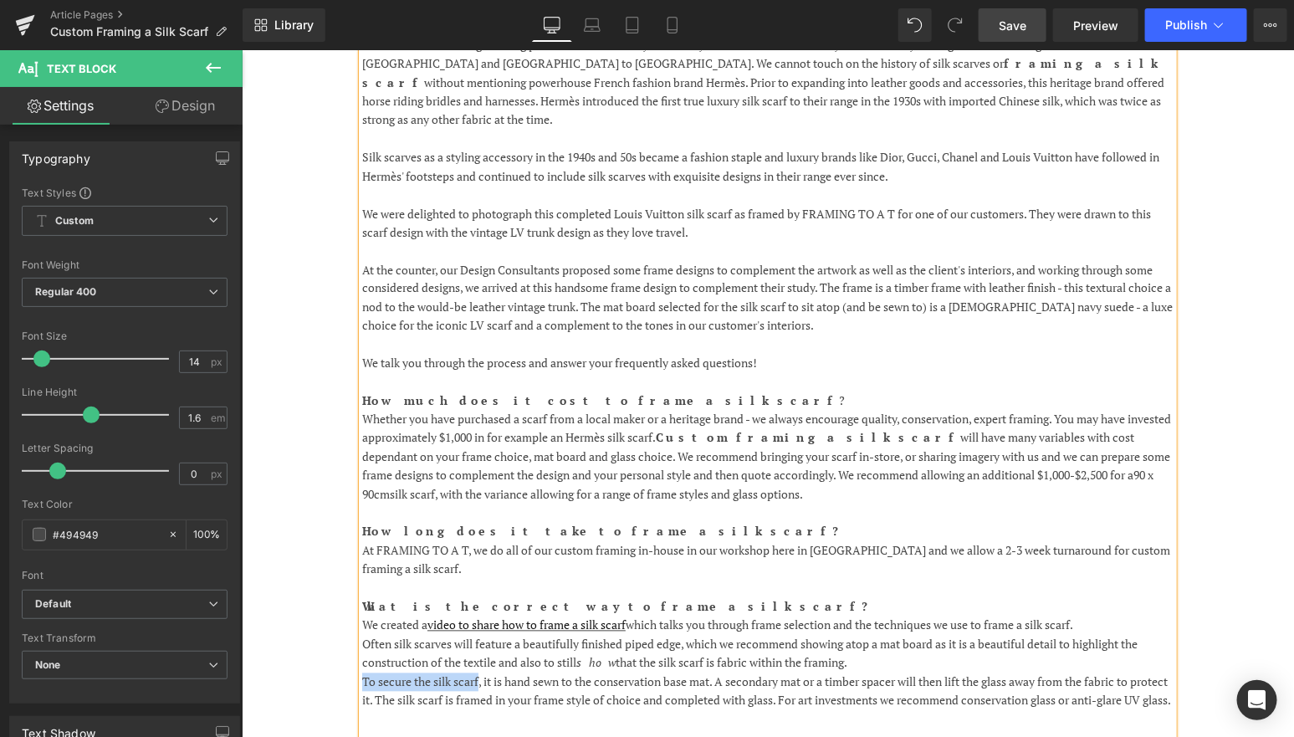
drag, startPoint x: 480, startPoint y: 643, endPoint x: 364, endPoint y: 644, distance: 116.3
click at [364, 672] on p "To secure the silk scarf, it is hand sewn to the conservation base mat. A secon…" at bounding box center [766, 691] width 811 height 38
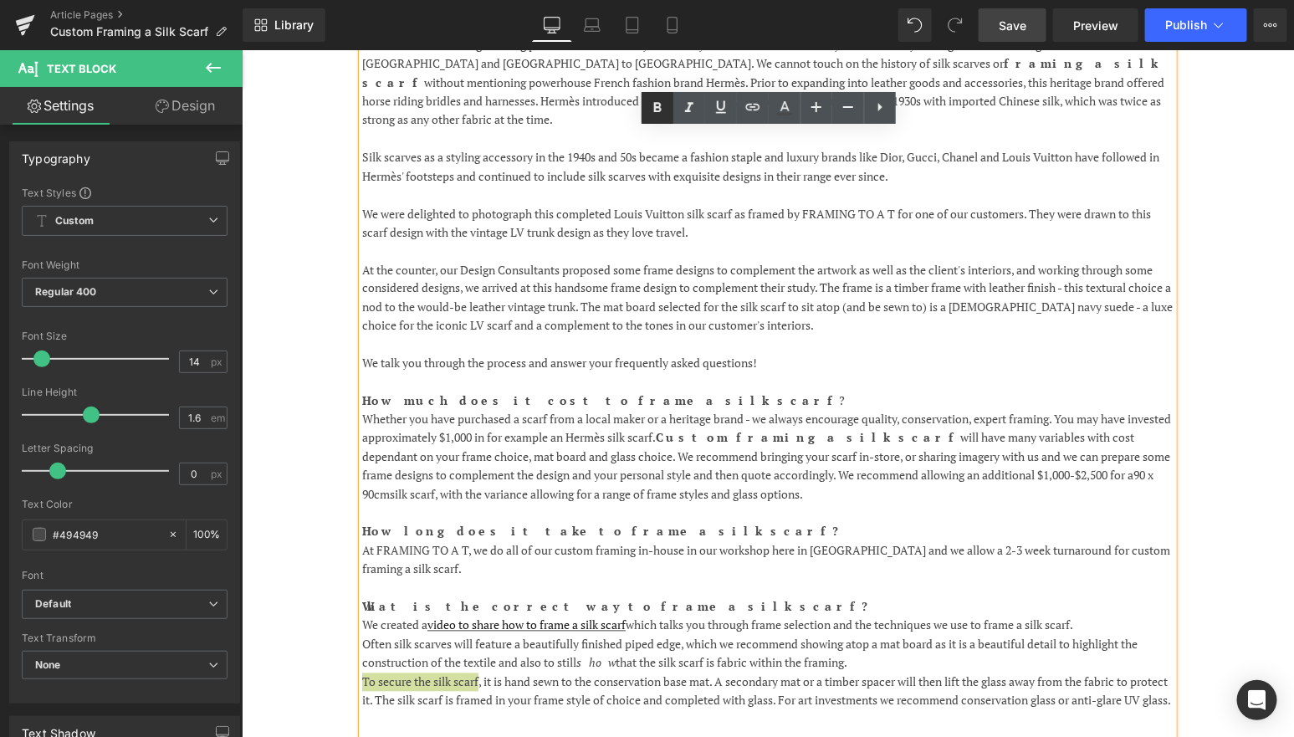
click at [652, 110] on icon at bounding box center [657, 108] width 20 height 20
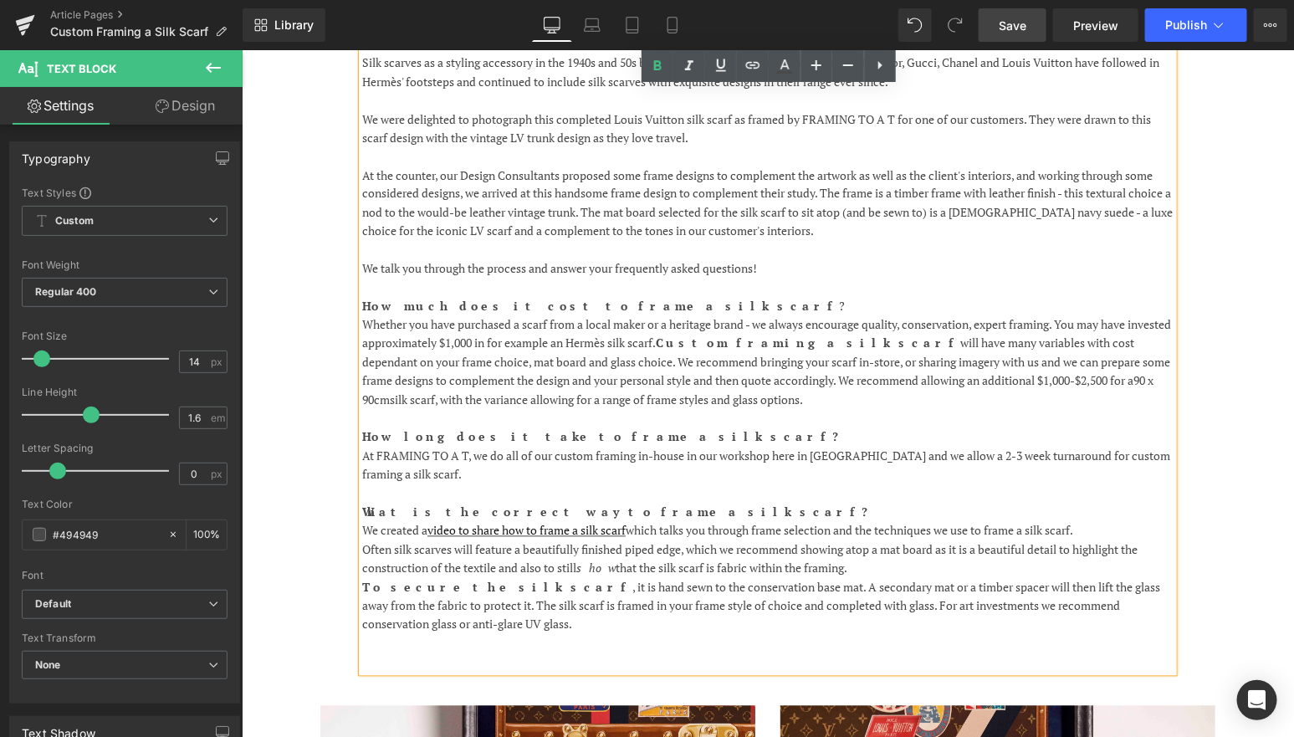
scroll to position [1163, 0]
click at [944, 539] on p "Often silk scarves will feature a beautifully finished piped edge, which we rec…" at bounding box center [766, 558] width 811 height 38
drag, startPoint x: 734, startPoint y: 511, endPoint x: 687, endPoint y: 511, distance: 47.7
click at [687, 539] on p "Often silk scarves will feature a beautifully finished piped edge, which we rec…" at bounding box center [766, 558] width 811 height 38
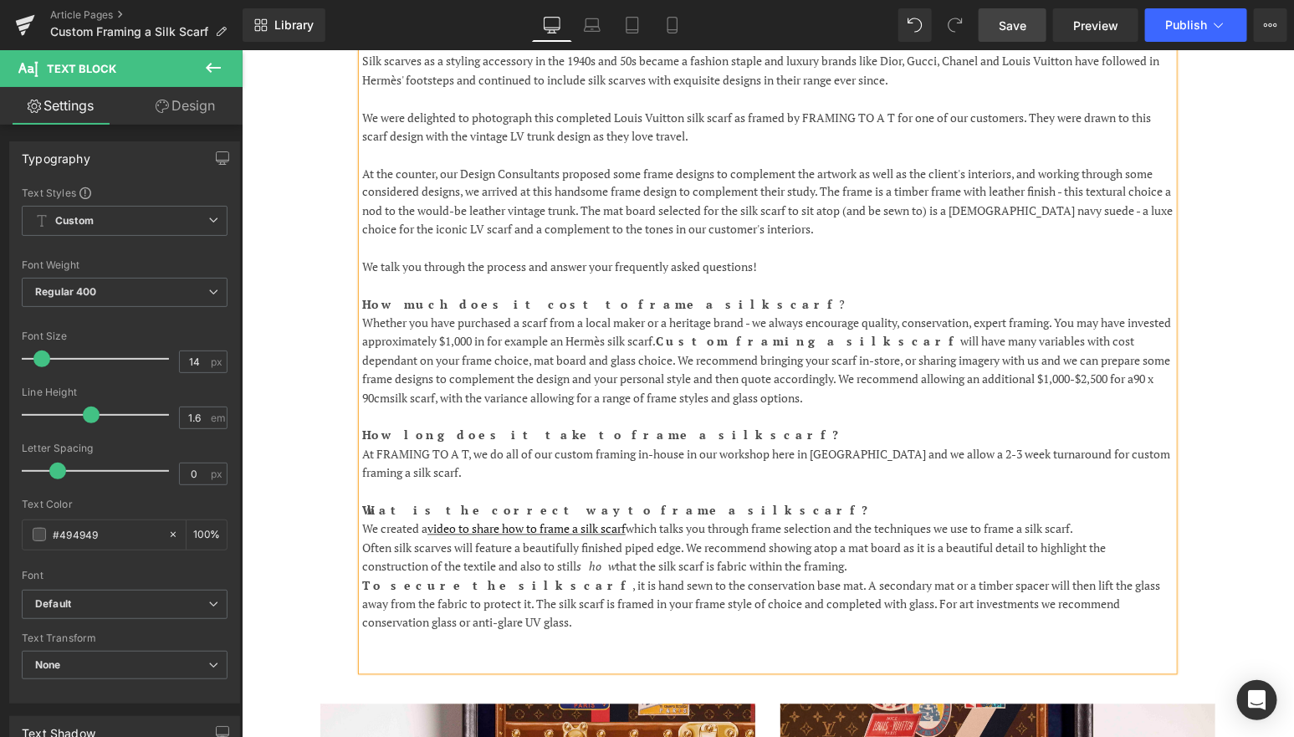
click at [822, 539] on p "Often silk scarves will feature a beautifully finished piped edge. We recommend…" at bounding box center [766, 558] width 811 height 38
click at [936, 539] on p "Often silk scarves will feature a beautifully finished piped edge. We recommend…" at bounding box center [766, 558] width 811 height 38
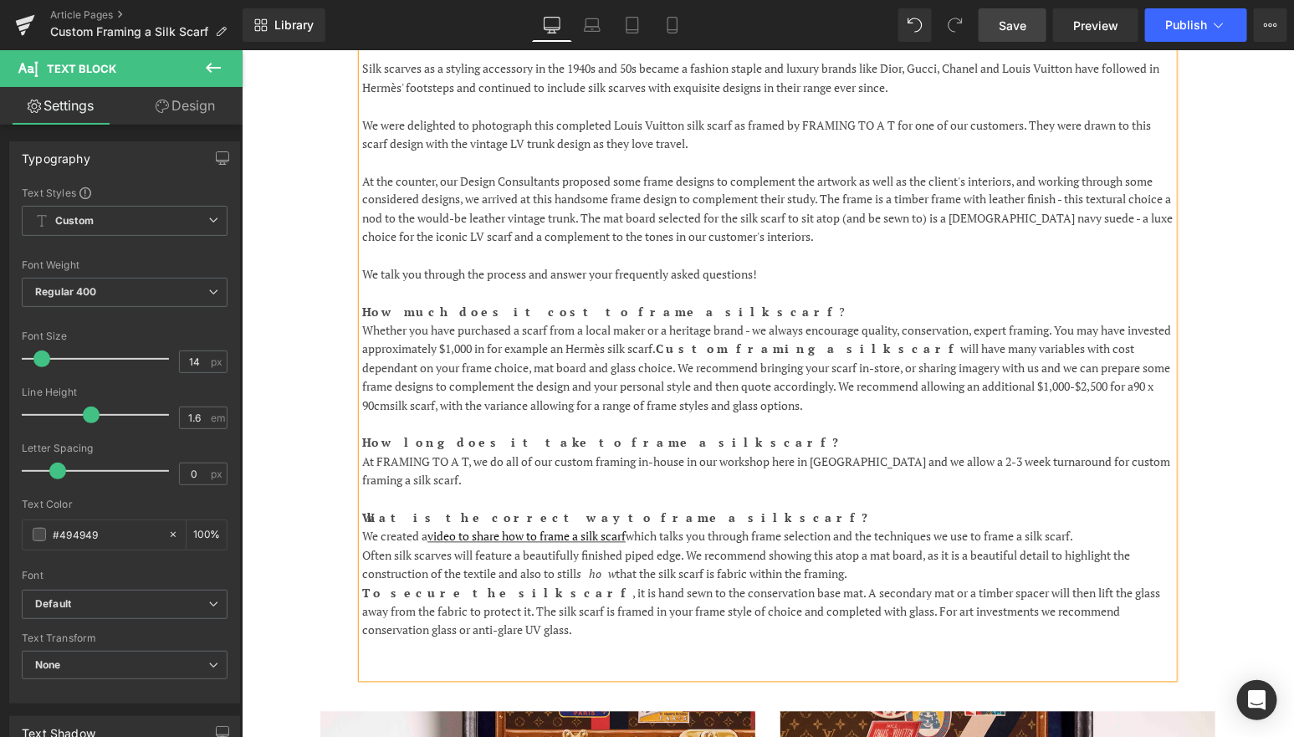
scroll to position [1154, 0]
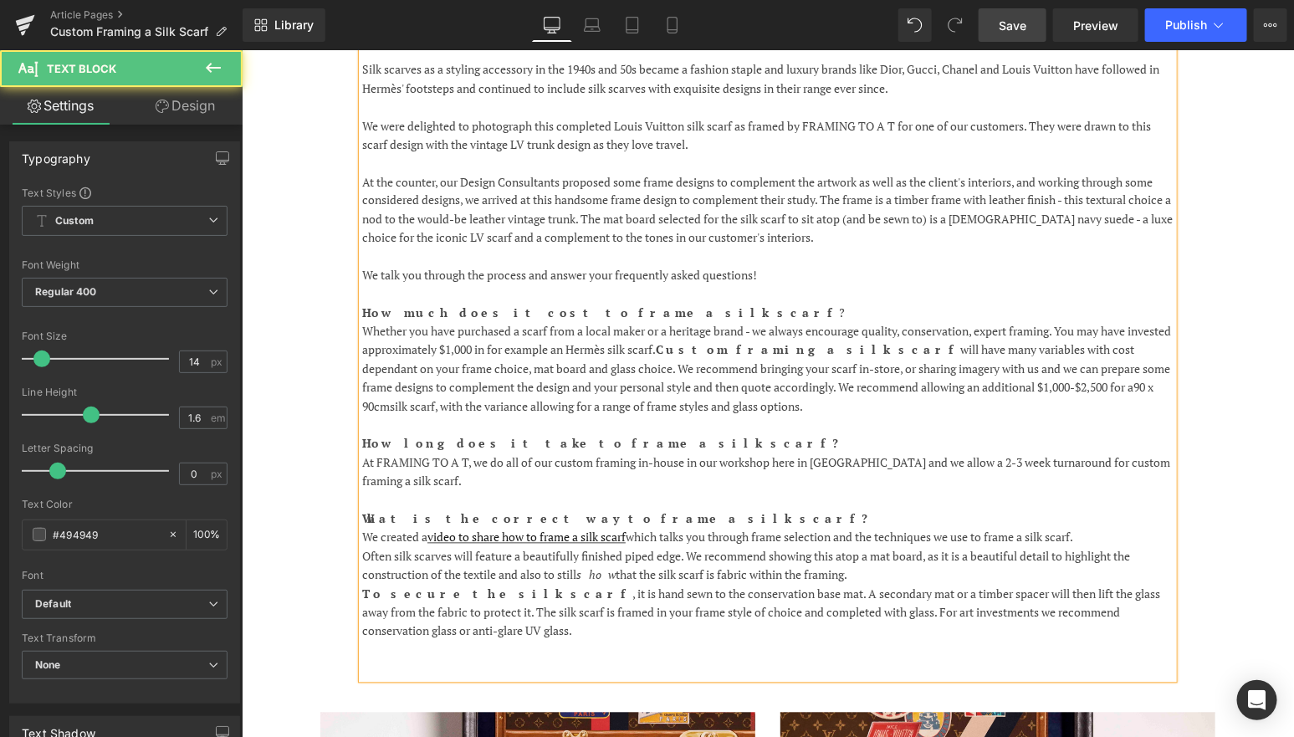
click at [987, 547] on p "Often silk scarves will feature a beautifully finished piped edge. We recommend…" at bounding box center [766, 566] width 811 height 38
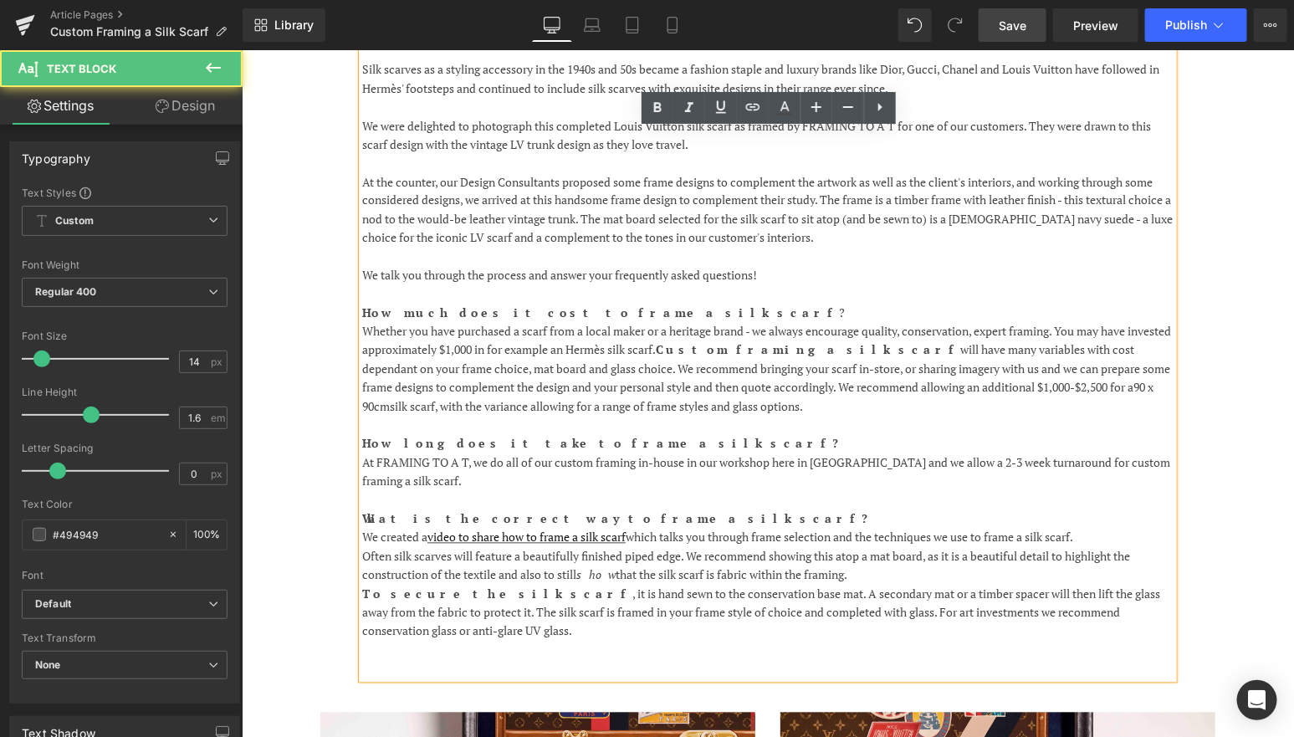
click at [974, 547] on p "Often silk scarves will feature a beautifully finished piped edge. We recommend…" at bounding box center [766, 566] width 811 height 38
click at [946, 547] on p "Often silk scarves will feature a beautifully finished piped edge. We recommend…" at bounding box center [766, 566] width 811 height 38
click at [965, 528] on p "We created a video to share how to frame a silk scarf which talks you through f…" at bounding box center [766, 537] width 811 height 18
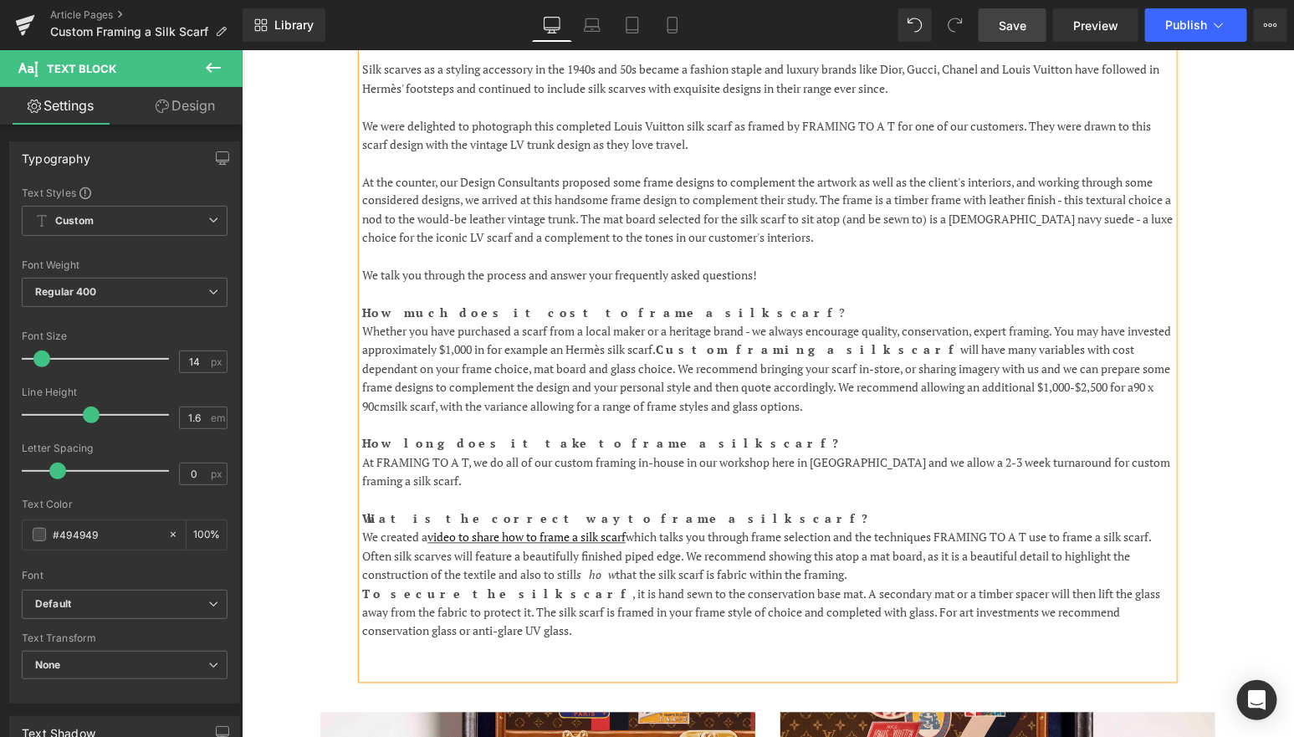
click at [1010, 24] on span "Save" at bounding box center [1013, 26] width 28 height 18
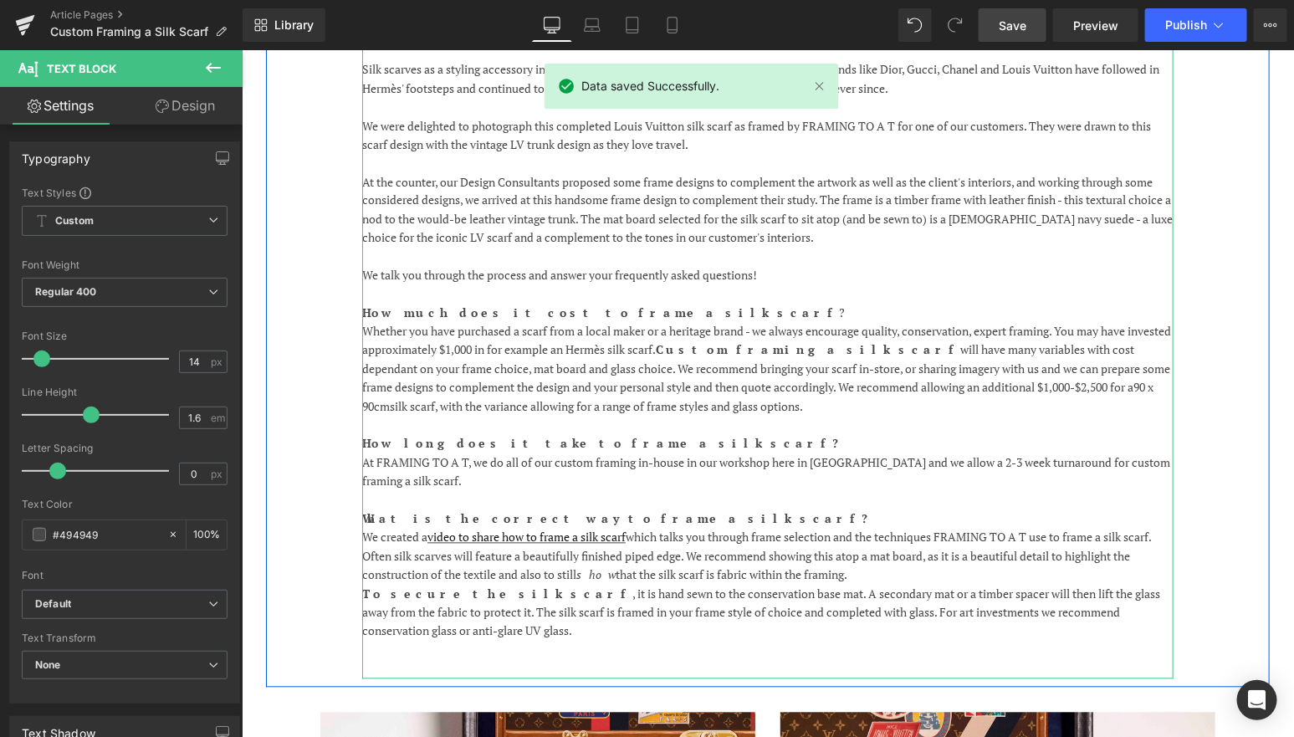
click at [935, 547] on p "Often silk scarves will feature a beautifully finished piped edge. We recommend…" at bounding box center [766, 566] width 811 height 38
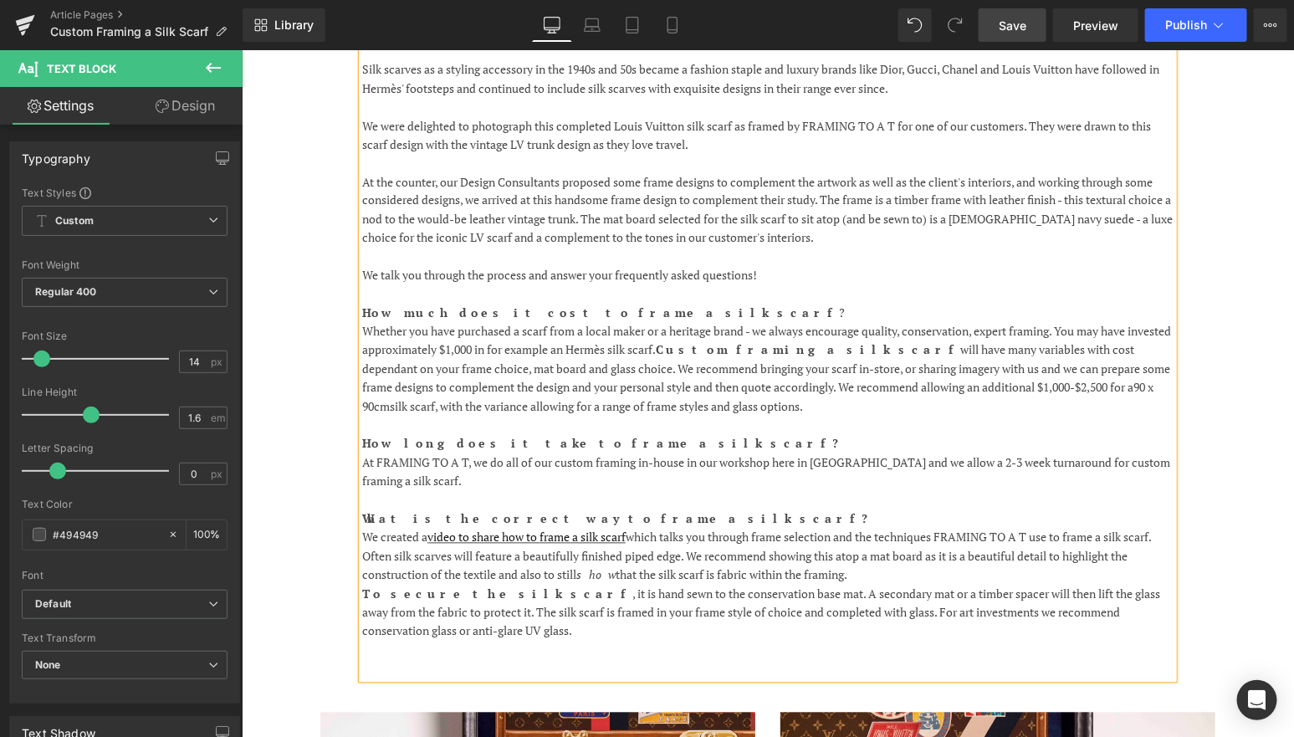
click at [859, 547] on p "Often silk scarves will feature a beautifully finished piped edge. We recommend…" at bounding box center [766, 566] width 811 height 38
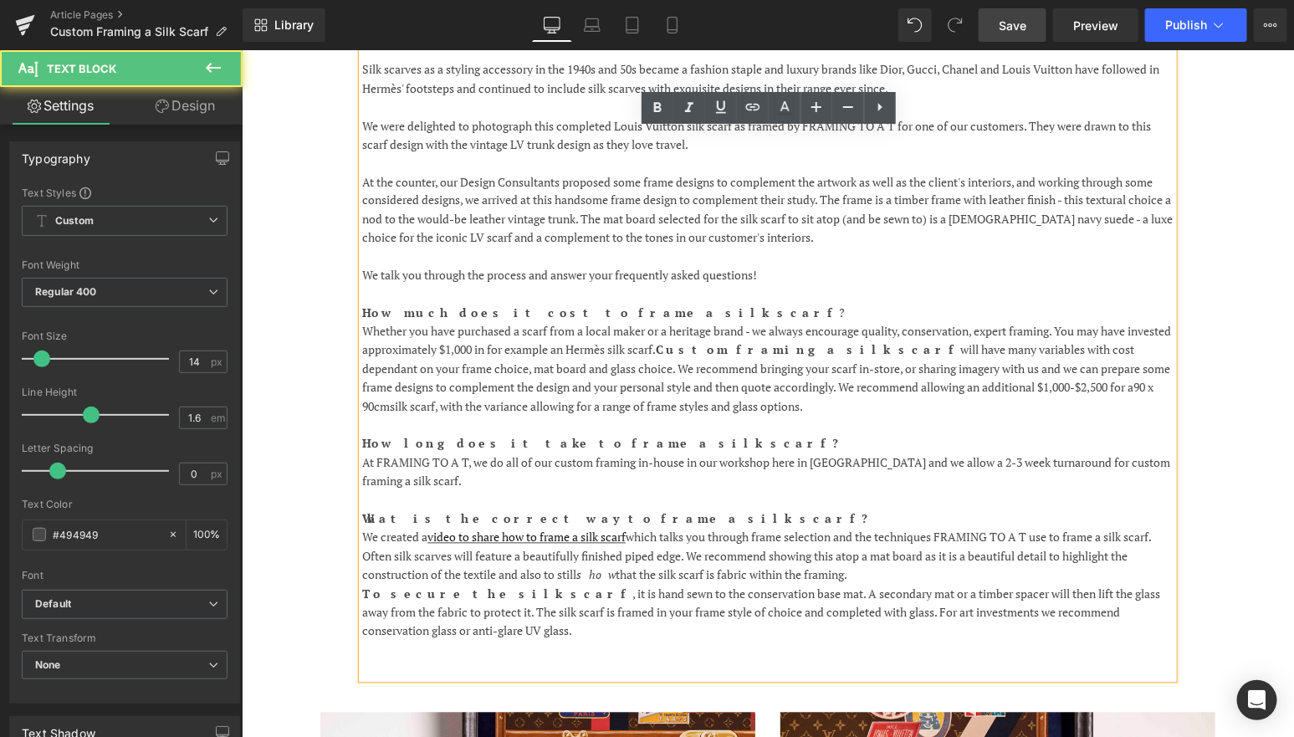
click at [502, 598] on p "To secure the silk scarf , it is hand sewn to the conservation base mat. A seco…" at bounding box center [766, 613] width 811 height 56
click at [882, 547] on p "Often silk scarves will feature a beautifully finished piped edge. We recommend…" at bounding box center [766, 566] width 811 height 38
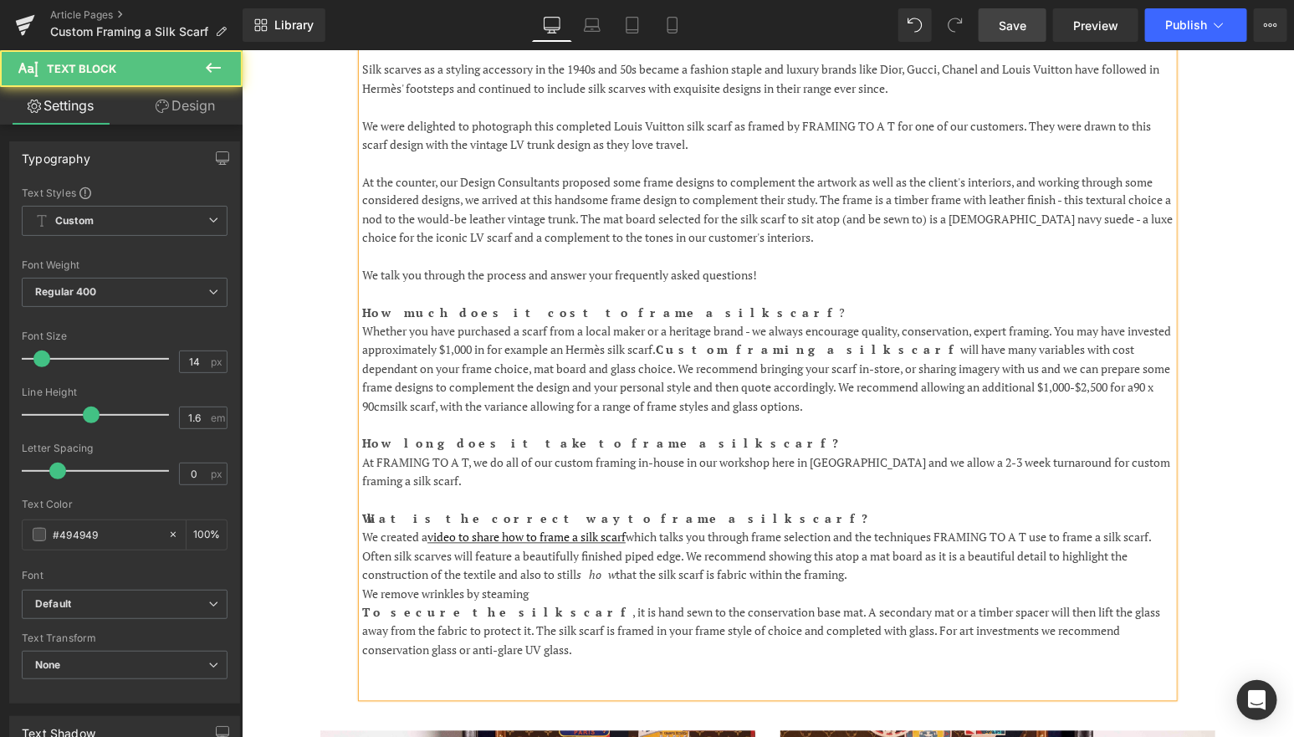
click at [467, 585] on p "We remove wrinkles by steaming" at bounding box center [766, 594] width 811 height 18
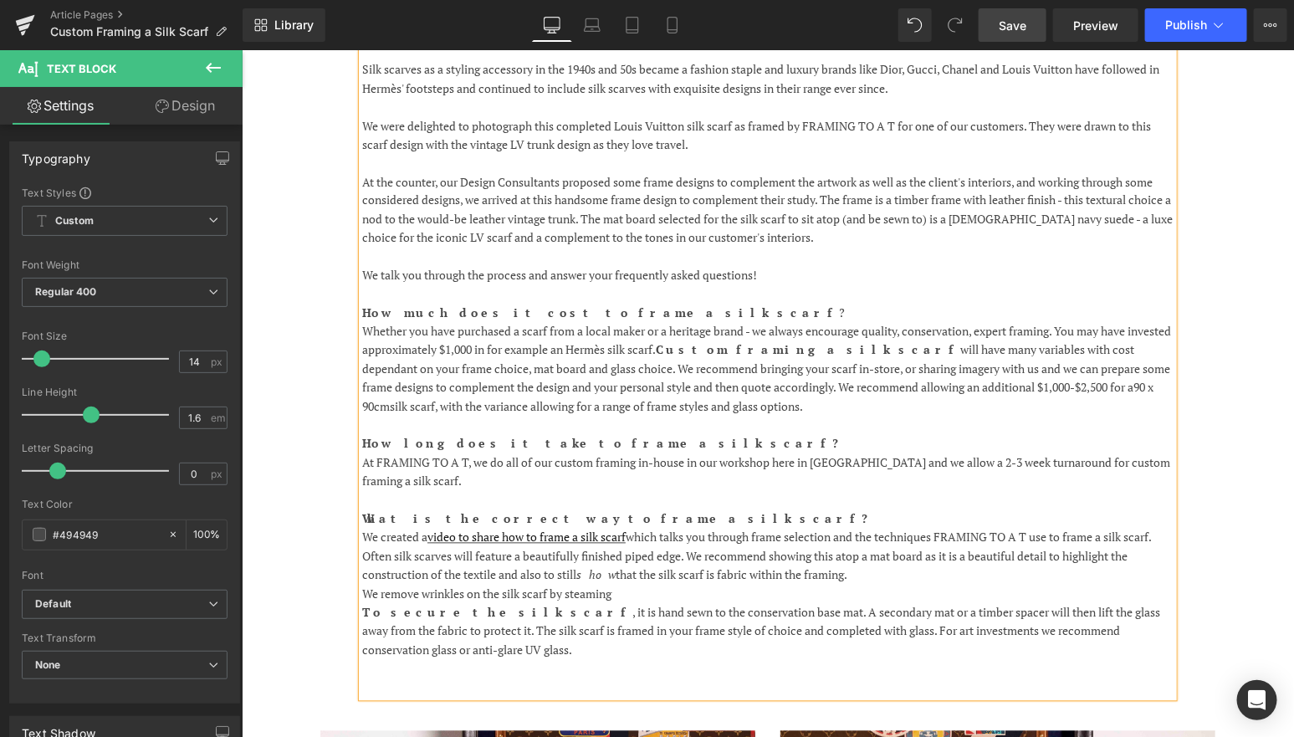
click at [622, 603] on p "To secure the silk scarf , it is hand sewn to the conservation base mat. A seco…" at bounding box center [766, 631] width 811 height 56
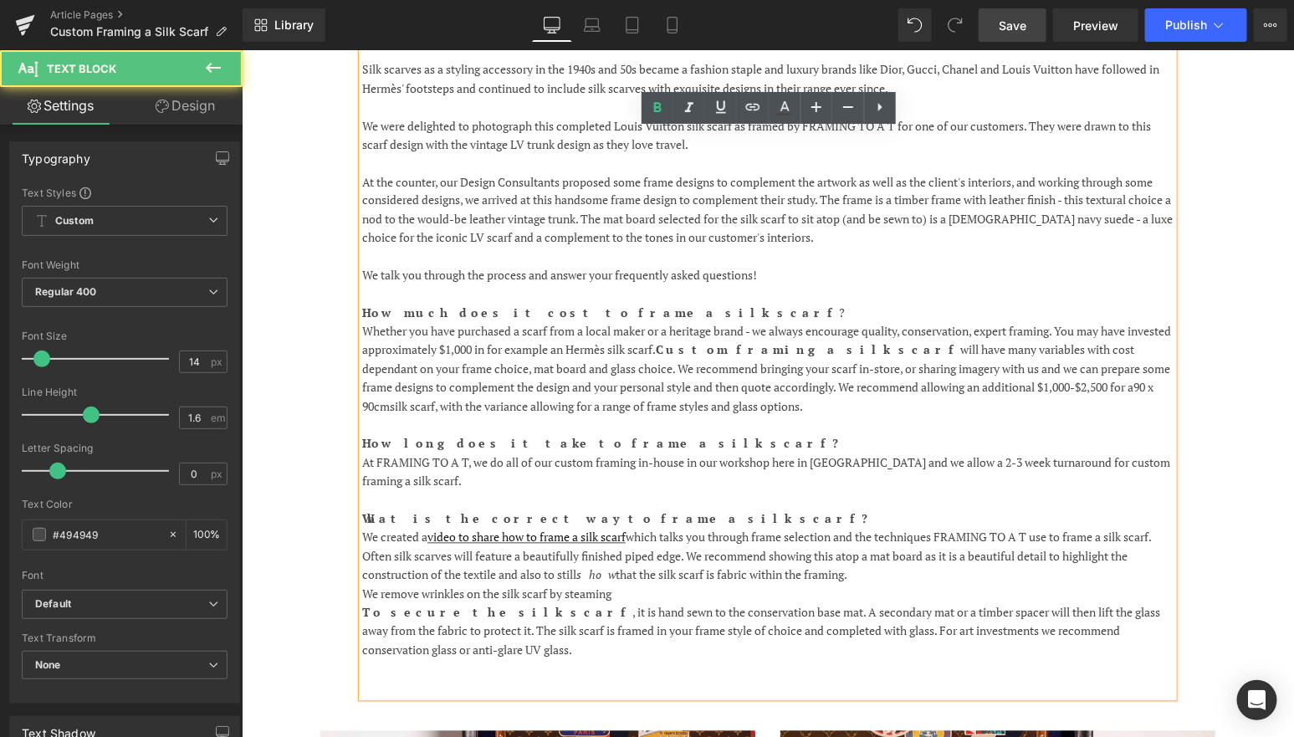
click at [630, 585] on p "We remove wrinkles on the silk scarf by steaming" at bounding box center [766, 594] width 811 height 18
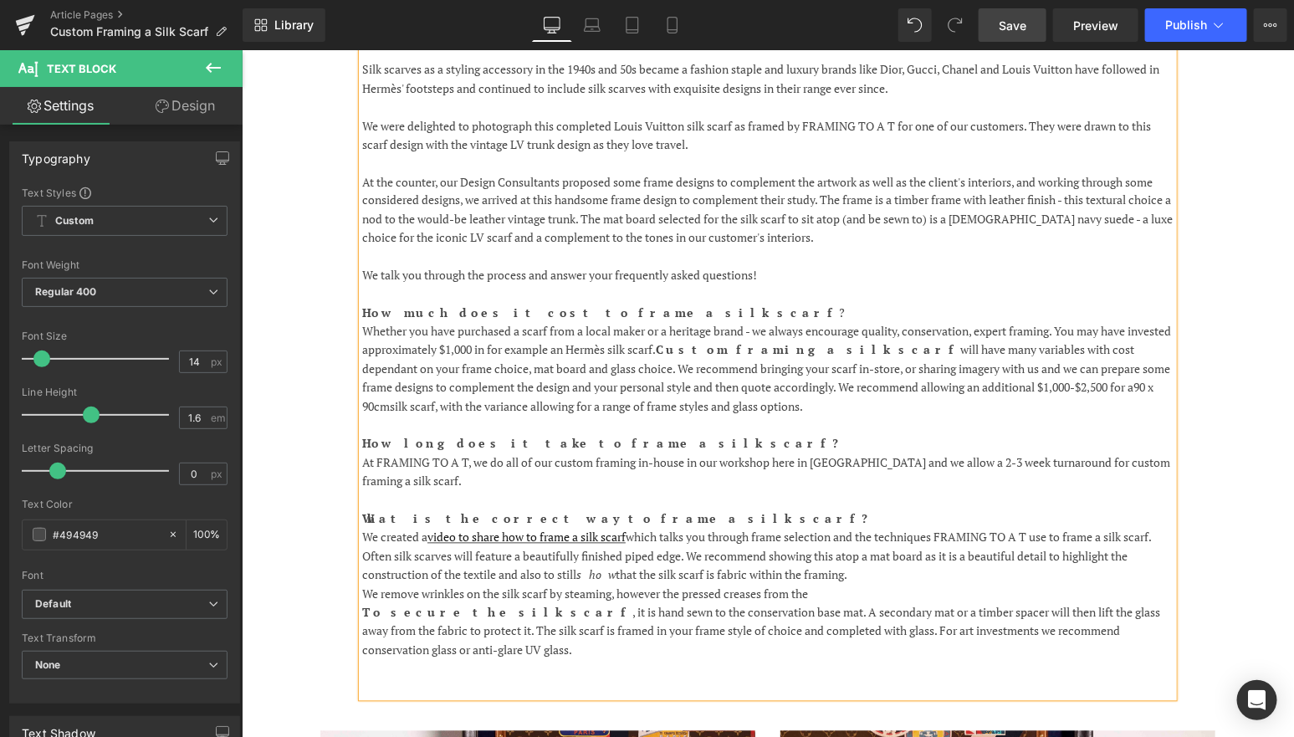
click at [626, 585] on p "We remove wrinkles on the silk scarf by steaming, however the pressed creases f…" at bounding box center [766, 594] width 811 height 18
click at [831, 585] on p "We remove wrinkles on the silk scarf by steaming, however the pressed creases f…" at bounding box center [766, 594] width 811 height 18
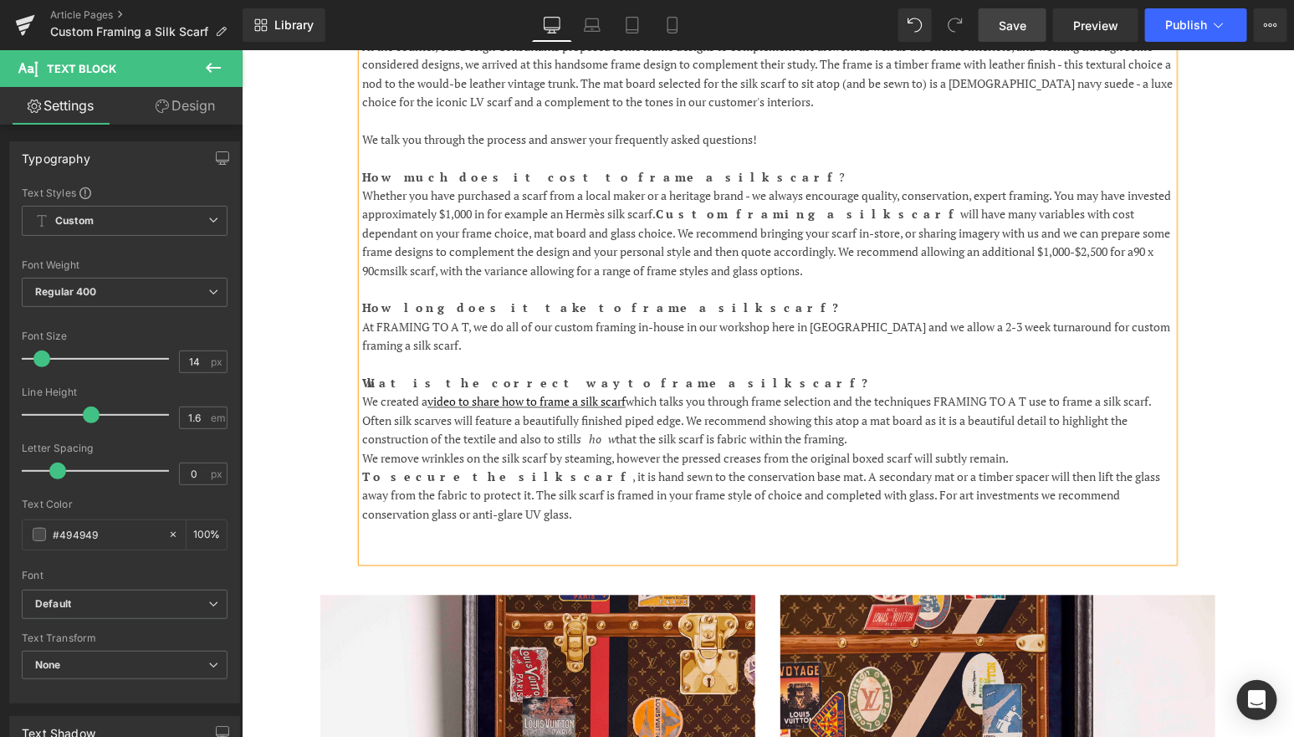
scroll to position [1295, 0]
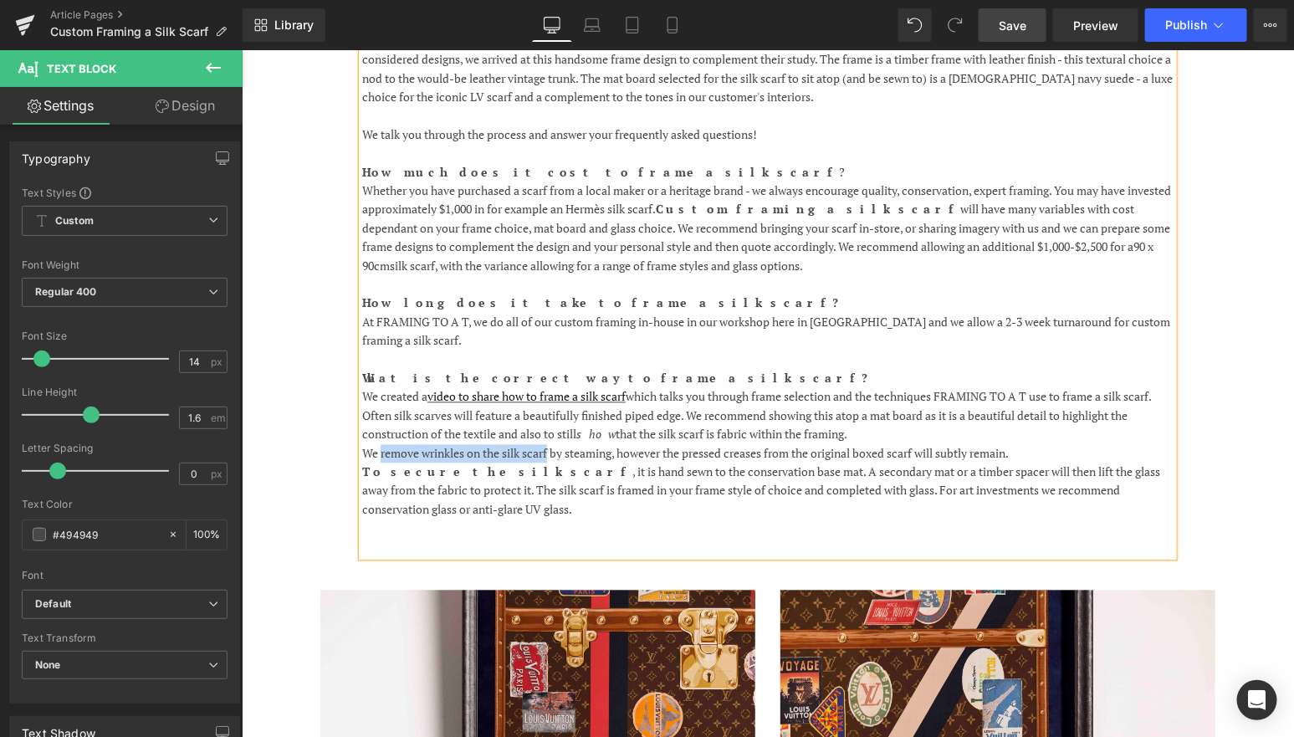
drag, startPoint x: 381, startPoint y: 412, endPoint x: 551, endPoint y: 413, distance: 170.6
click at [551, 444] on p "We remove wrinkles on the silk scarf by steaming, however the pressed creases f…" at bounding box center [766, 453] width 811 height 18
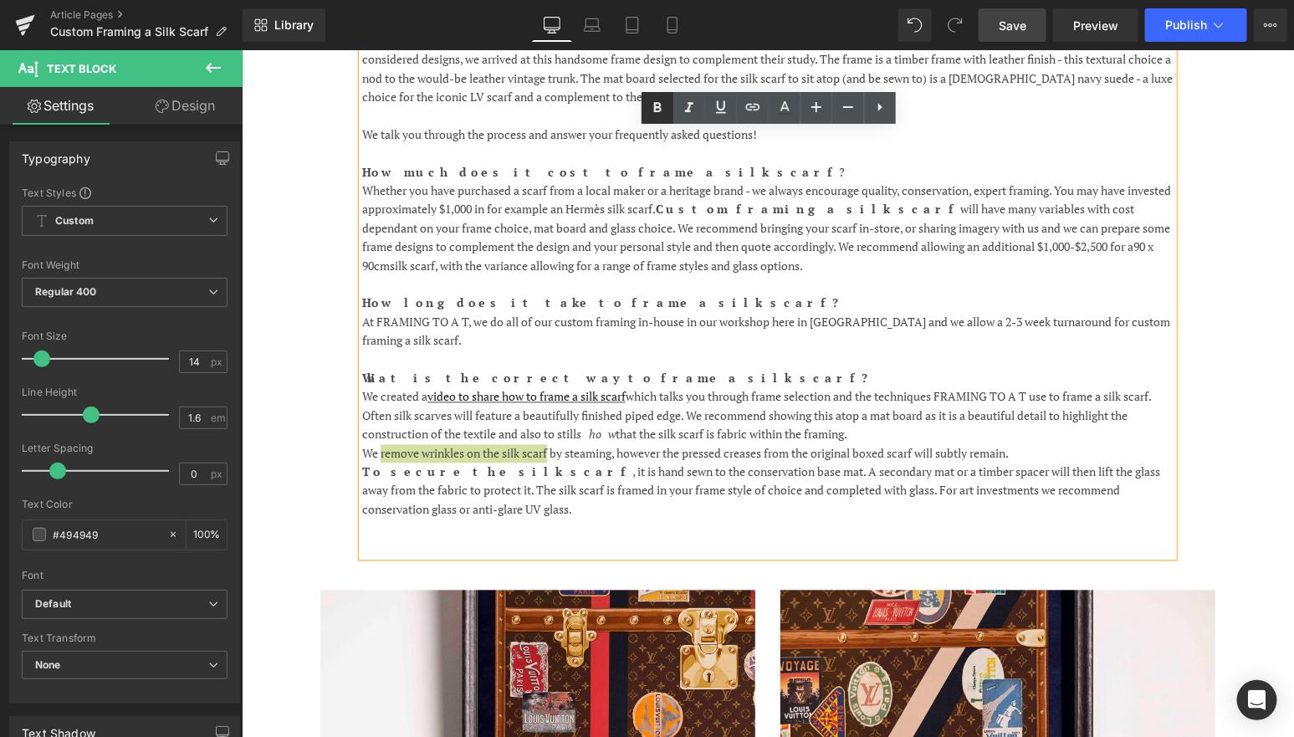
click at [653, 104] on icon at bounding box center [657, 107] width 8 height 10
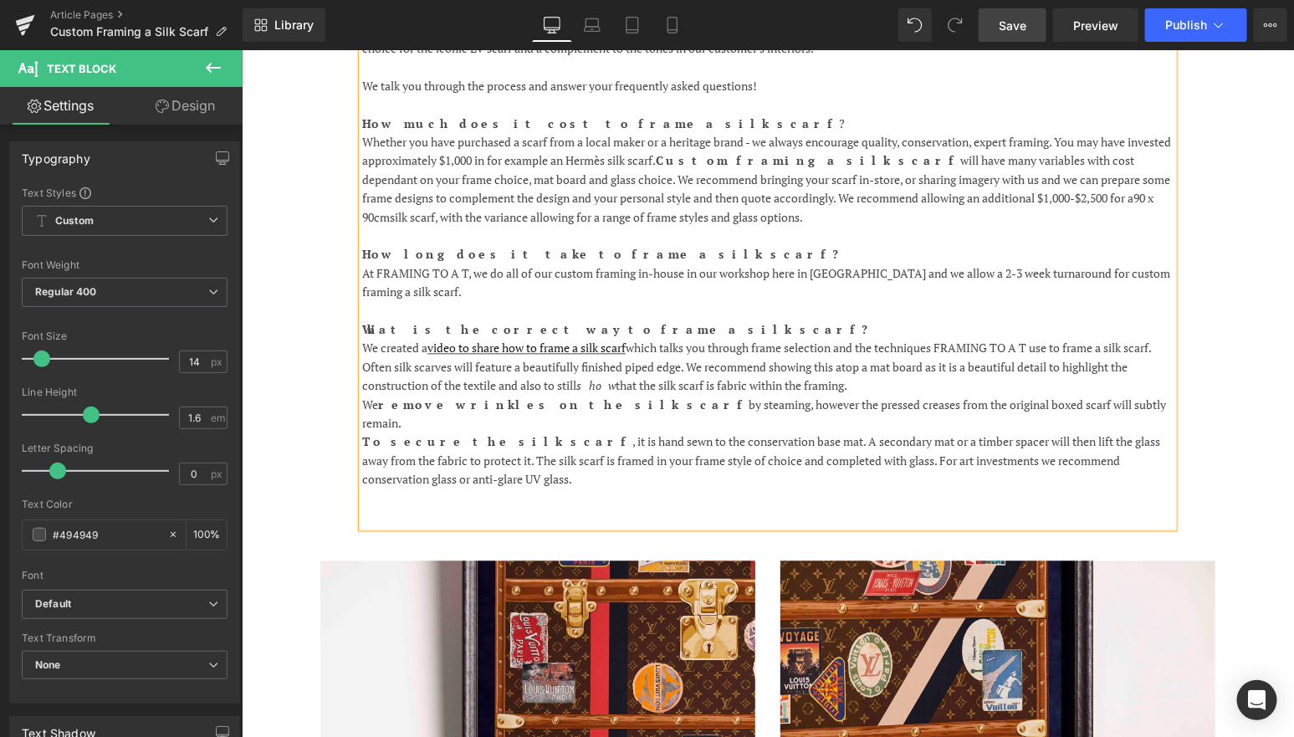
scroll to position [1344, 0]
click at [426, 507] on p at bounding box center [766, 516] width 811 height 18
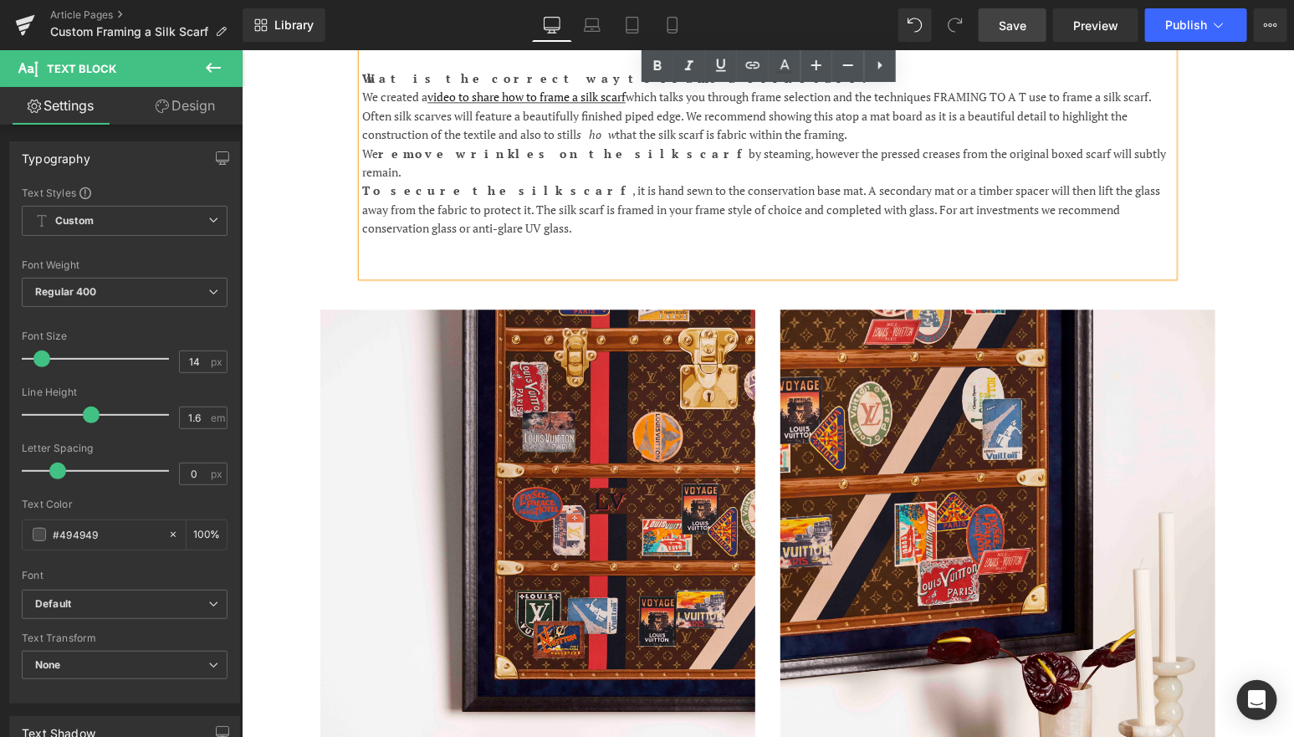
scroll to position [1599, 0]
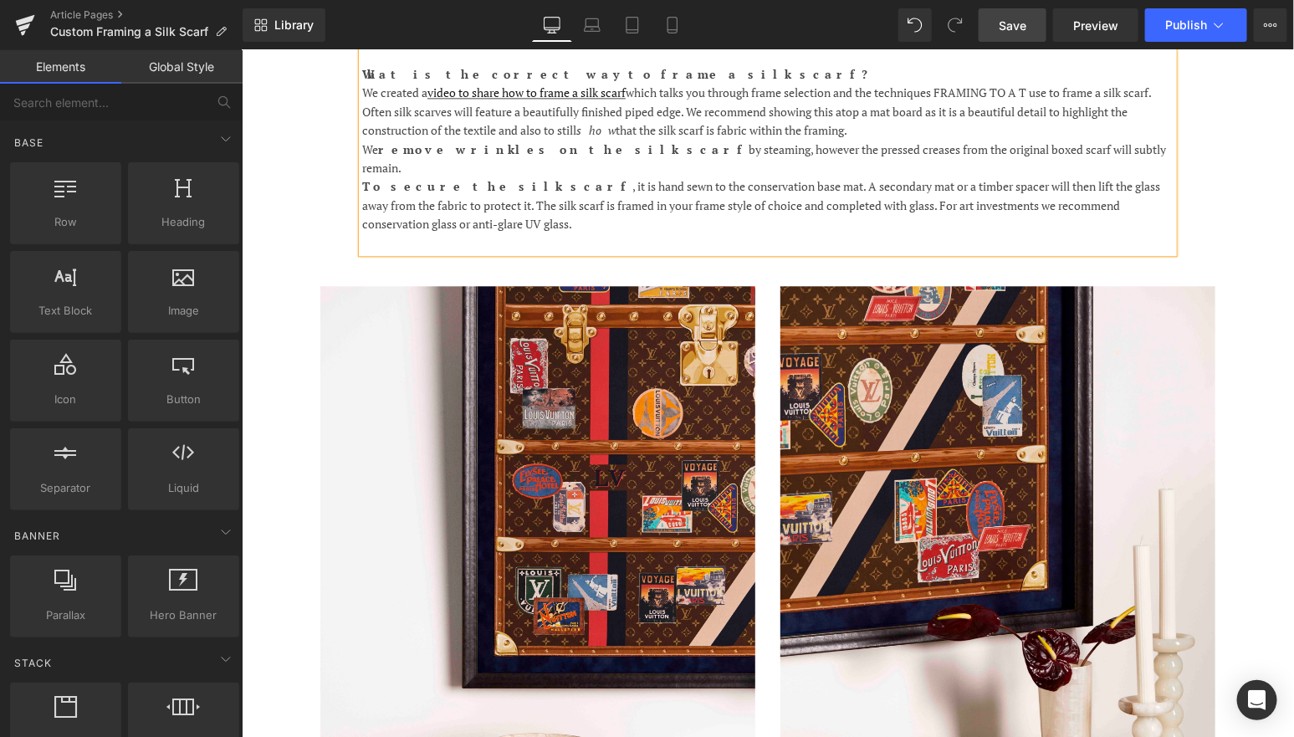
click at [296, 288] on div "[DATE] Text Block When looking to introduce unique and personal art to your int…" at bounding box center [767, 423] width 1052 height 3647
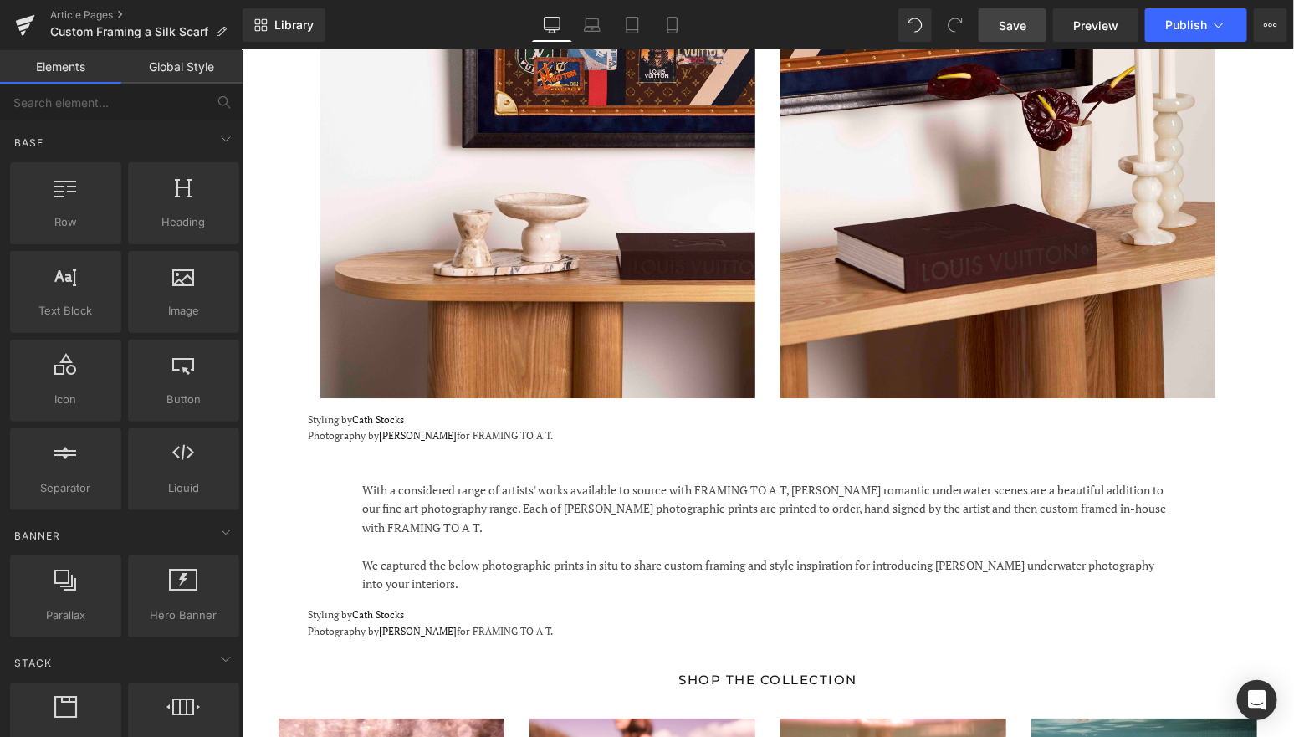
scroll to position [2149, 0]
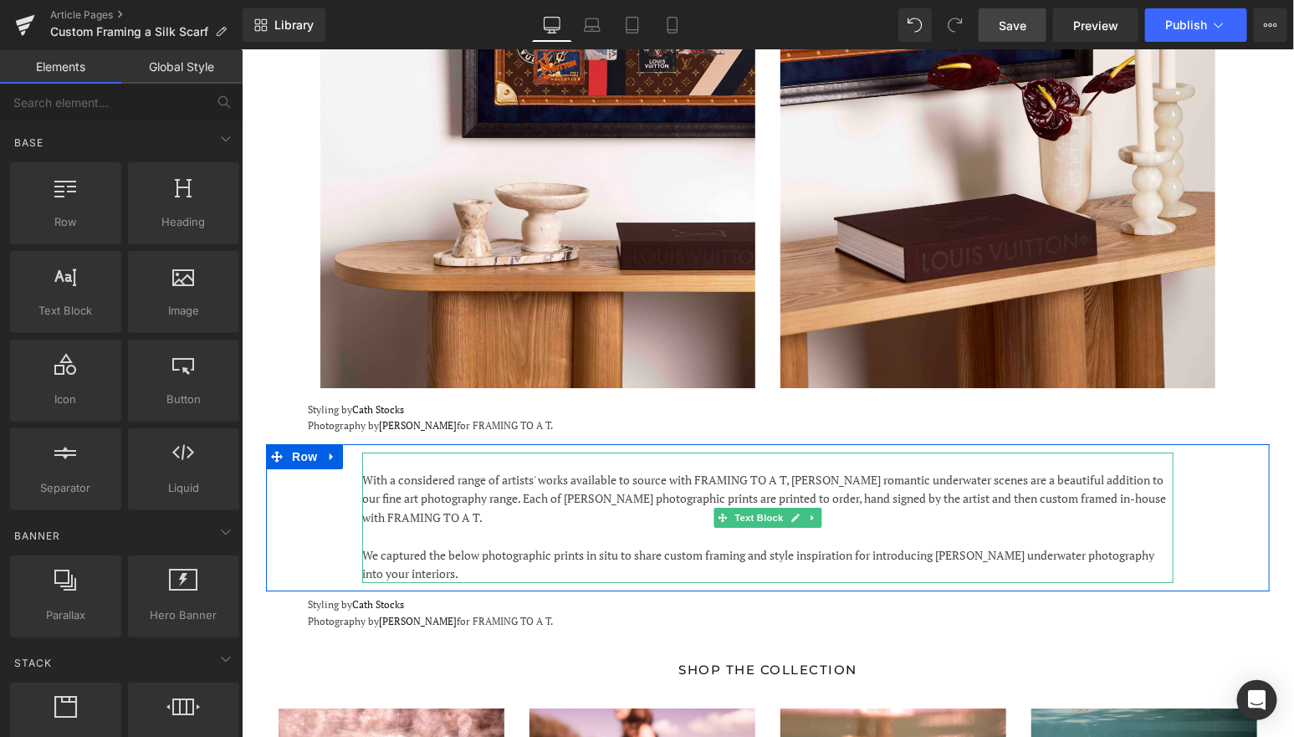
drag, startPoint x: 482, startPoint y: 511, endPoint x: 469, endPoint y: 513, distance: 12.7
click at [482, 545] on p "We captured the below photographic prints in situ to share custom framing and s…" at bounding box center [766, 564] width 811 height 38
click at [469, 545] on p "We captured the below photographic prints in situ to share custom framing and s…" at bounding box center [766, 564] width 811 height 38
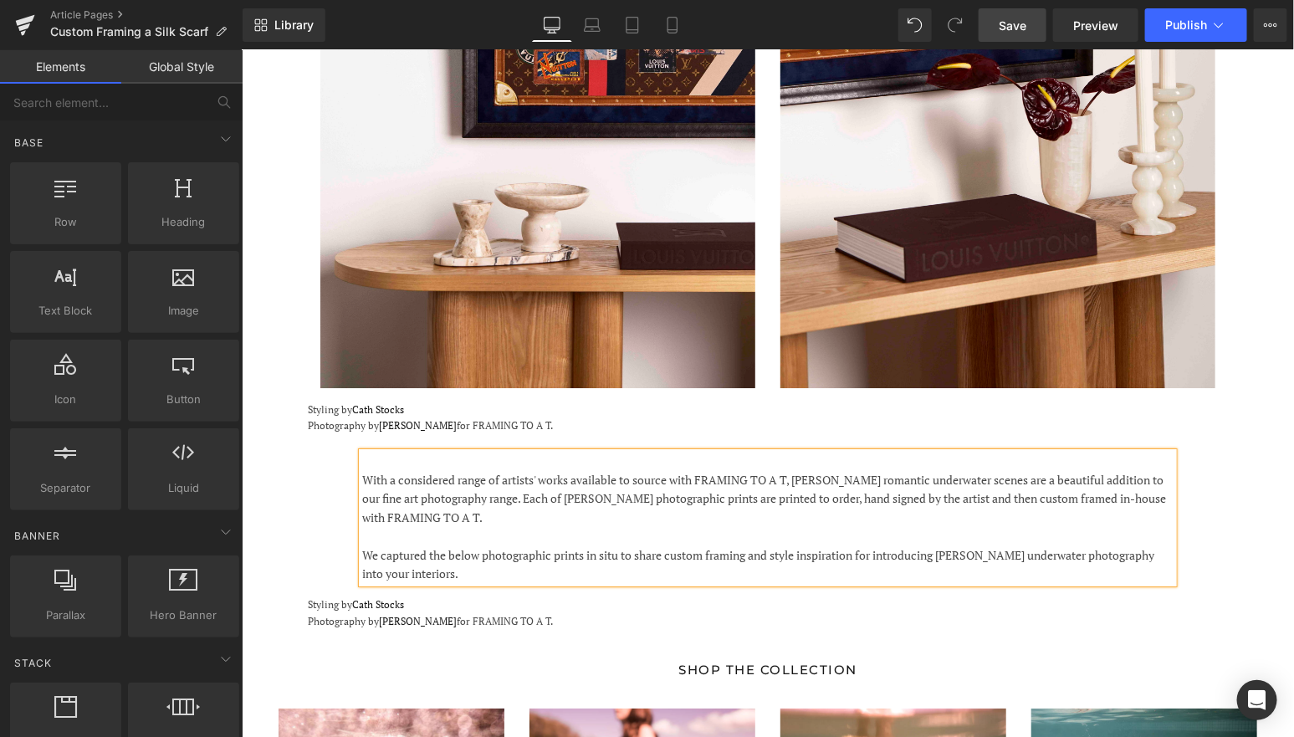
click at [469, 545] on p "We captured the below photographic prints in situ to share custom framing and s…" at bounding box center [766, 564] width 811 height 38
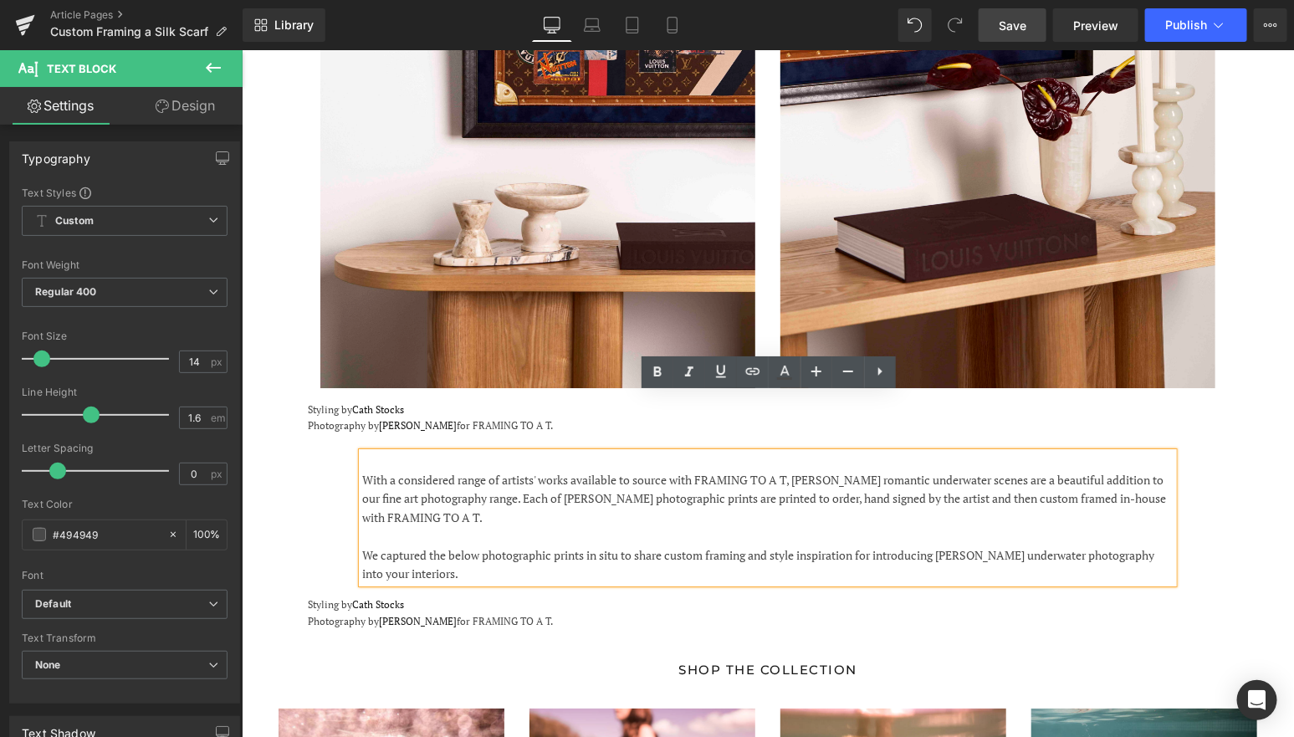
drag, startPoint x: 474, startPoint y: 514, endPoint x: 360, endPoint y: 392, distance: 166.3
click at [361, 452] on div "With a considered range of artists' works available to source with FRAMING TO A…" at bounding box center [766, 517] width 811 height 131
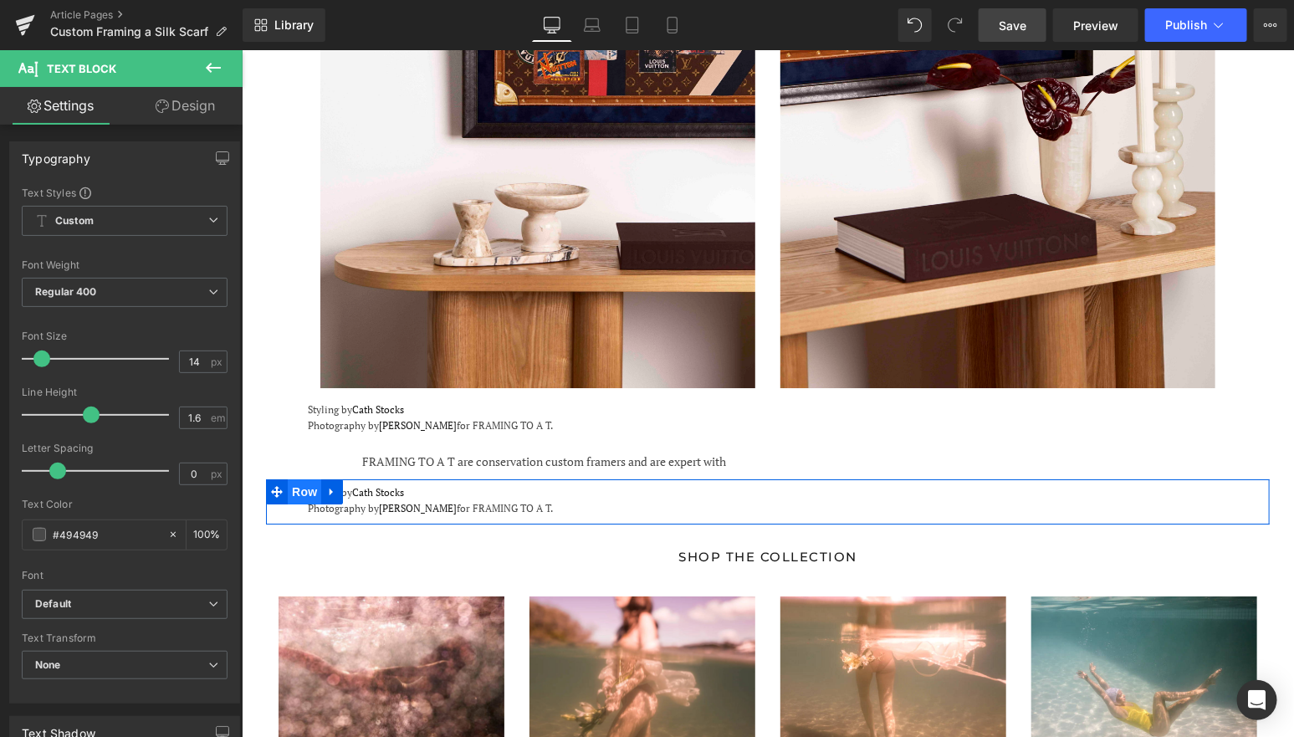
click at [301, 478] on span "Row" at bounding box center [303, 490] width 33 height 25
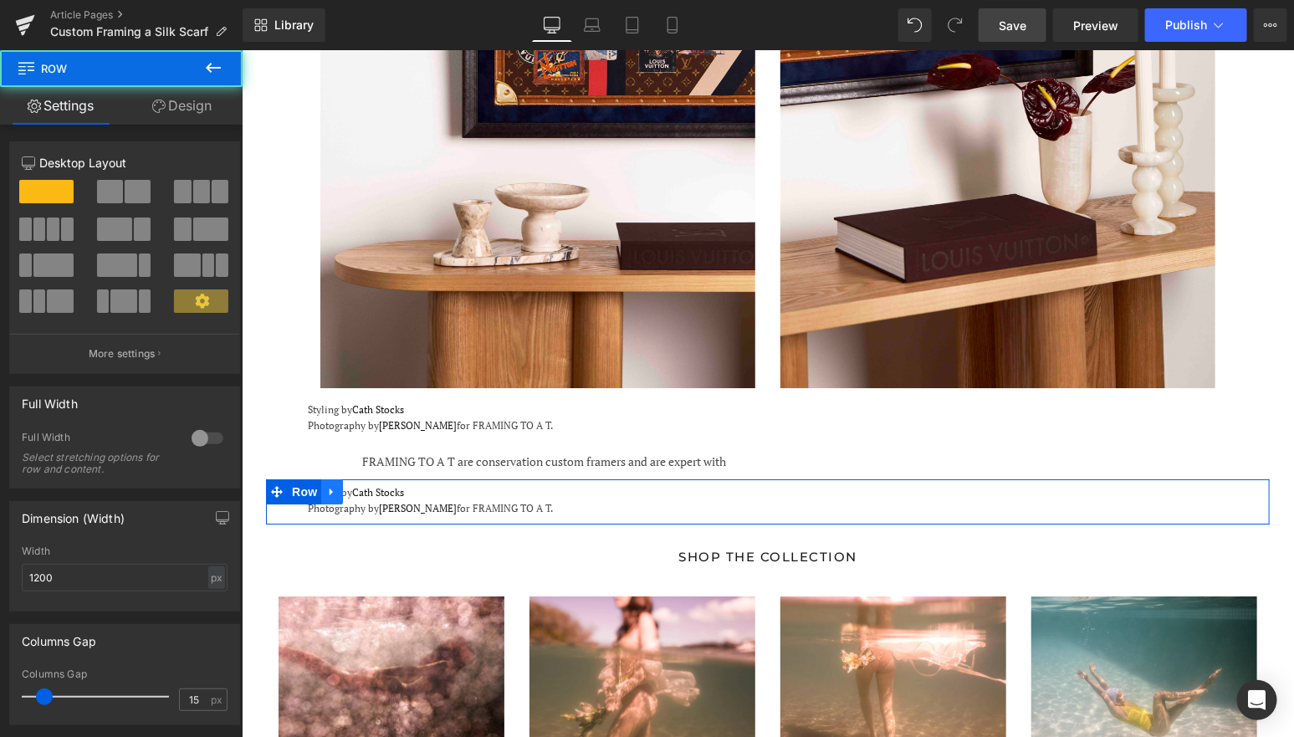
click at [329, 488] on icon at bounding box center [330, 492] width 3 height 8
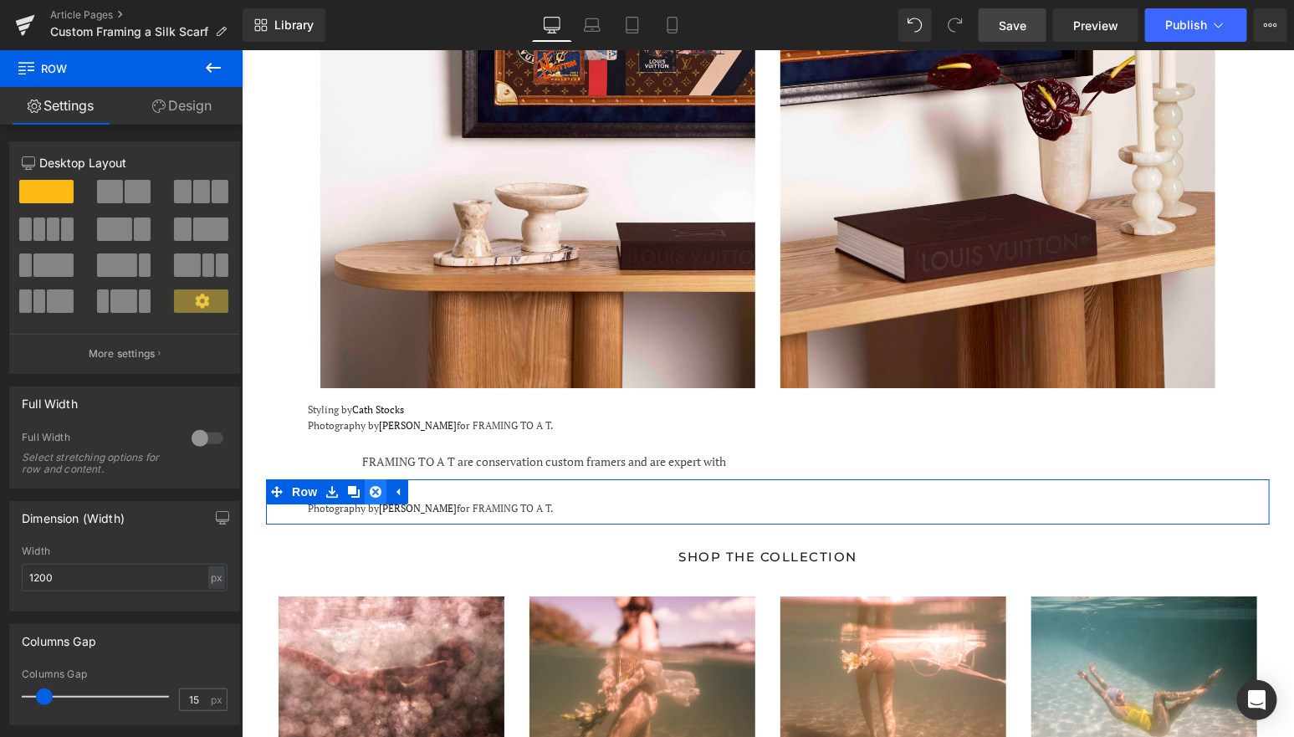
click at [381, 484] on icon at bounding box center [375, 490] width 12 height 13
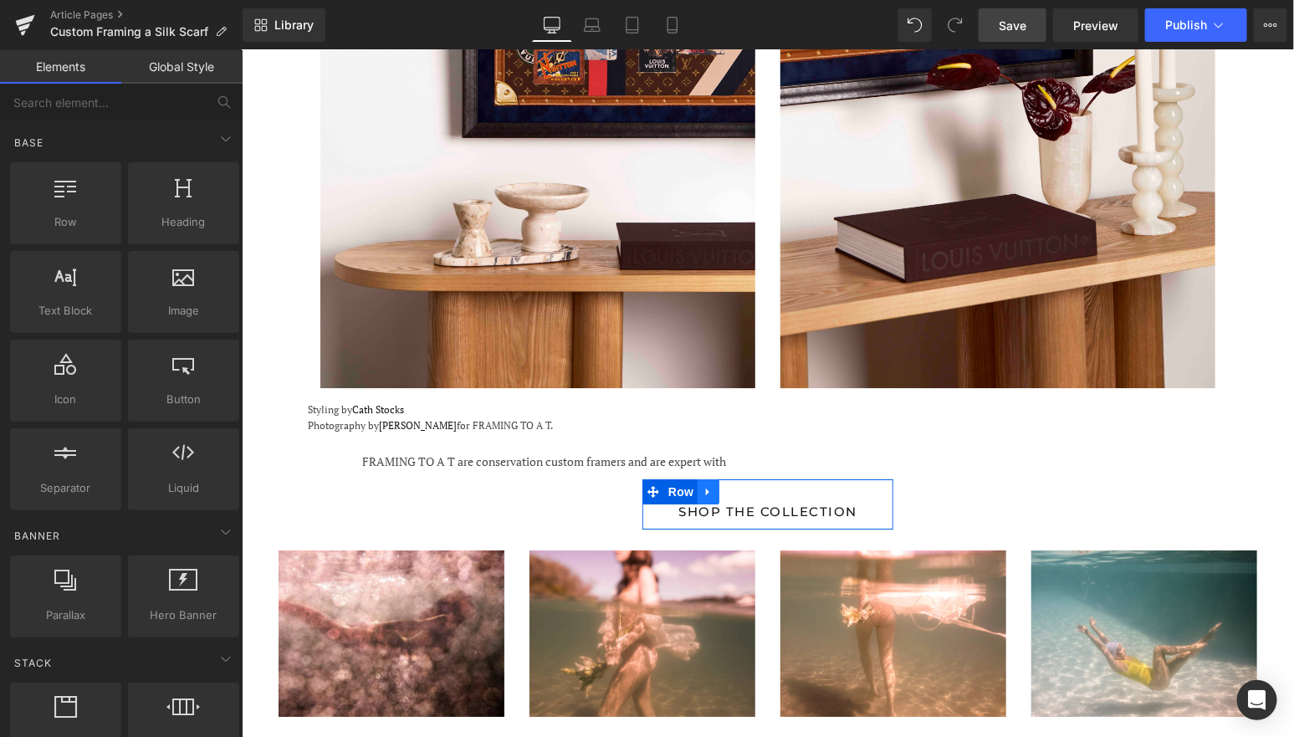
click at [705, 484] on icon at bounding box center [708, 490] width 12 height 13
click at [753, 485] on icon at bounding box center [751, 491] width 12 height 12
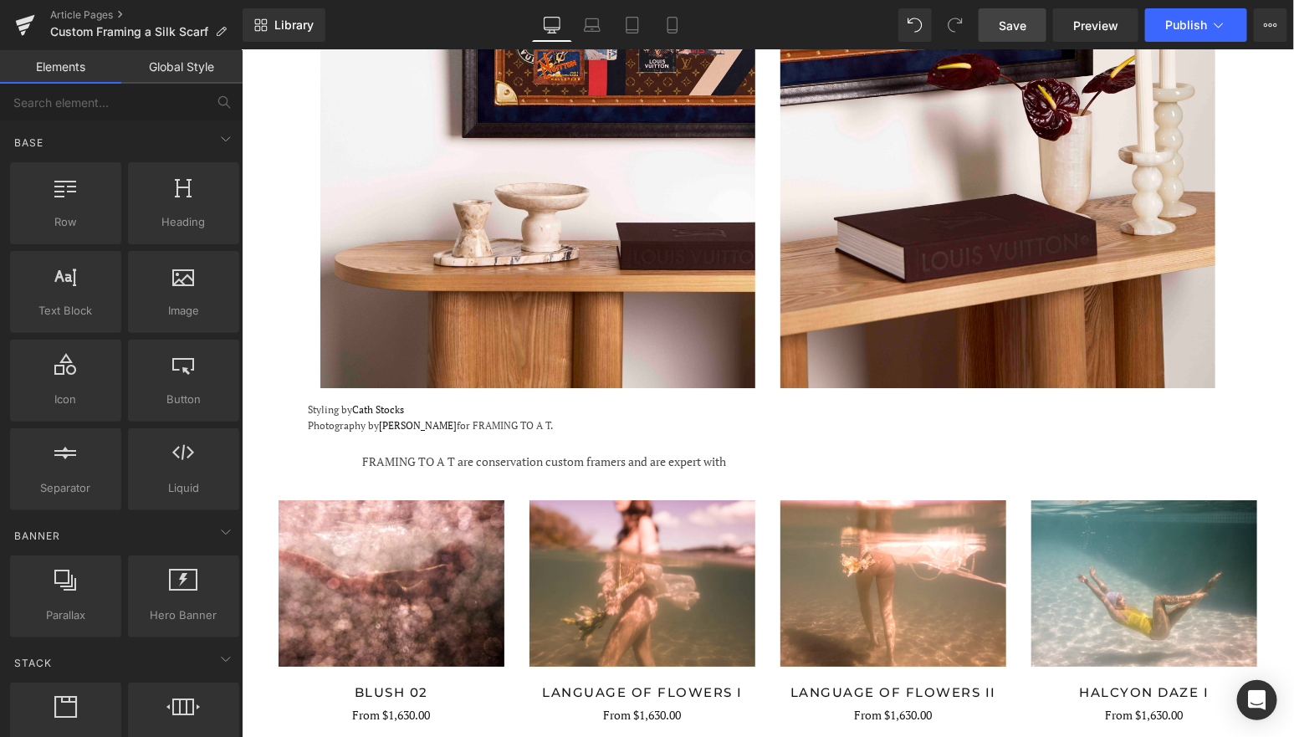
click at [325, 481] on link at bounding box center [326, 491] width 18 height 20
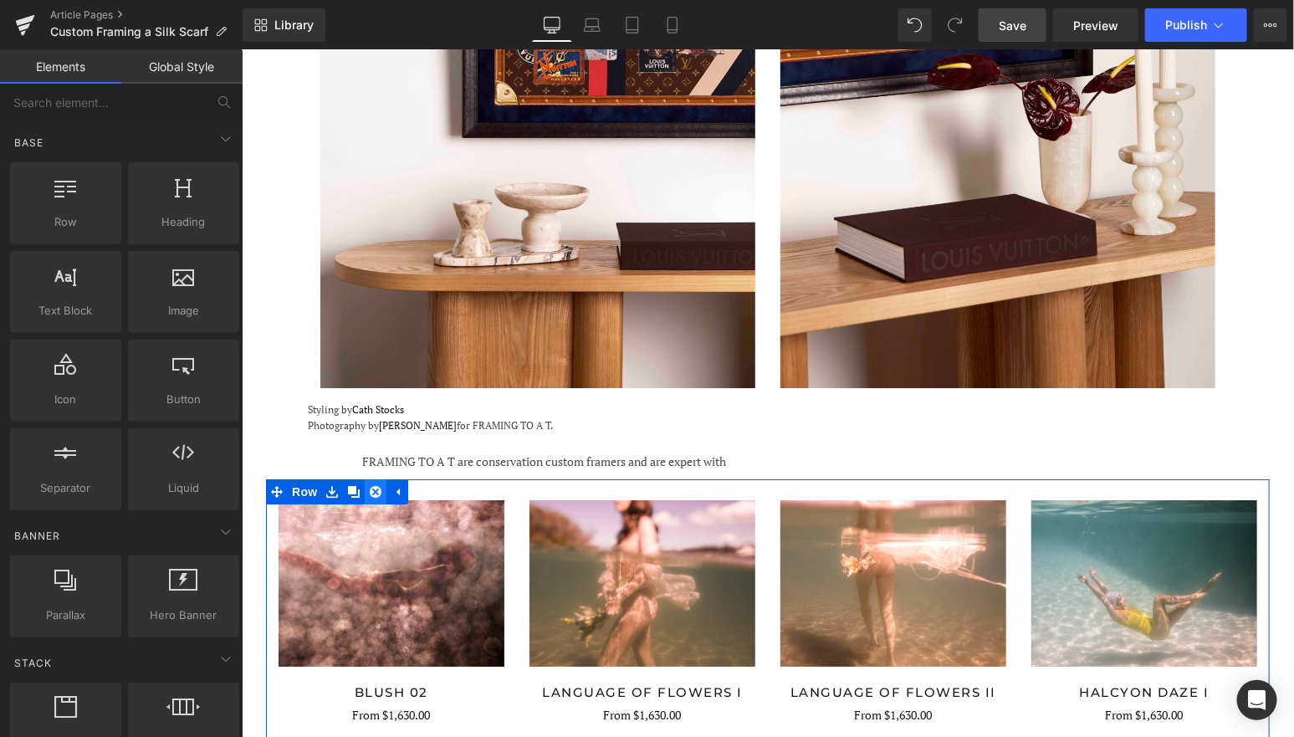
click at [375, 485] on icon at bounding box center [375, 491] width 12 height 12
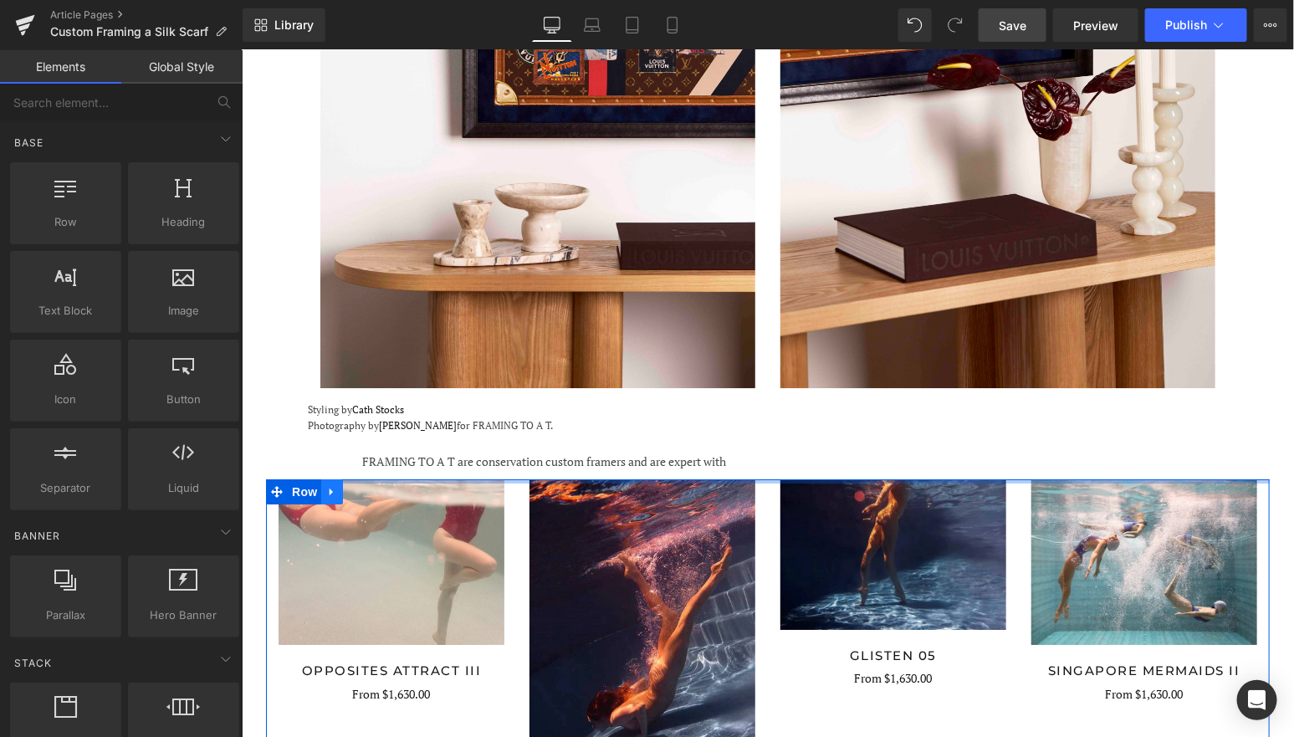
click at [340, 478] on link at bounding box center [331, 490] width 22 height 25
click at [370, 484] on icon at bounding box center [375, 490] width 12 height 13
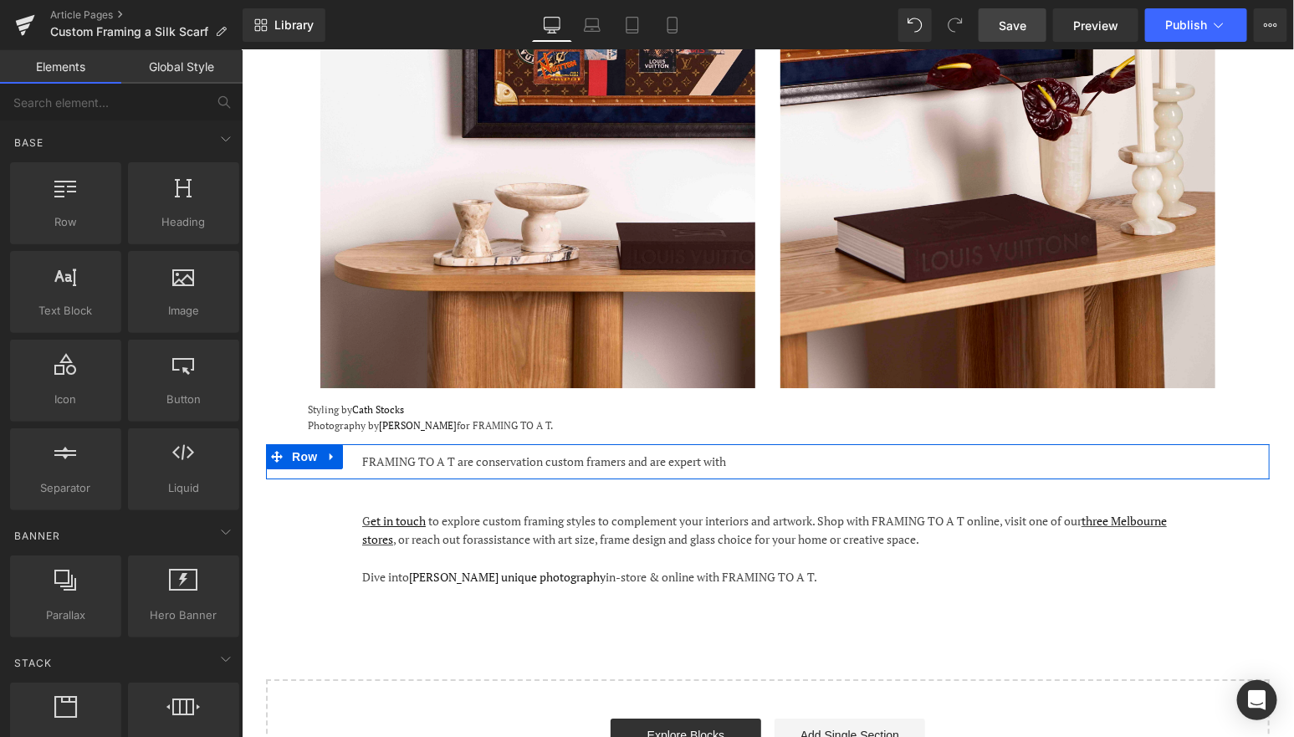
click at [626, 452] on p "FRAMING TO A T are conservation custom framers and are expert with" at bounding box center [766, 461] width 811 height 18
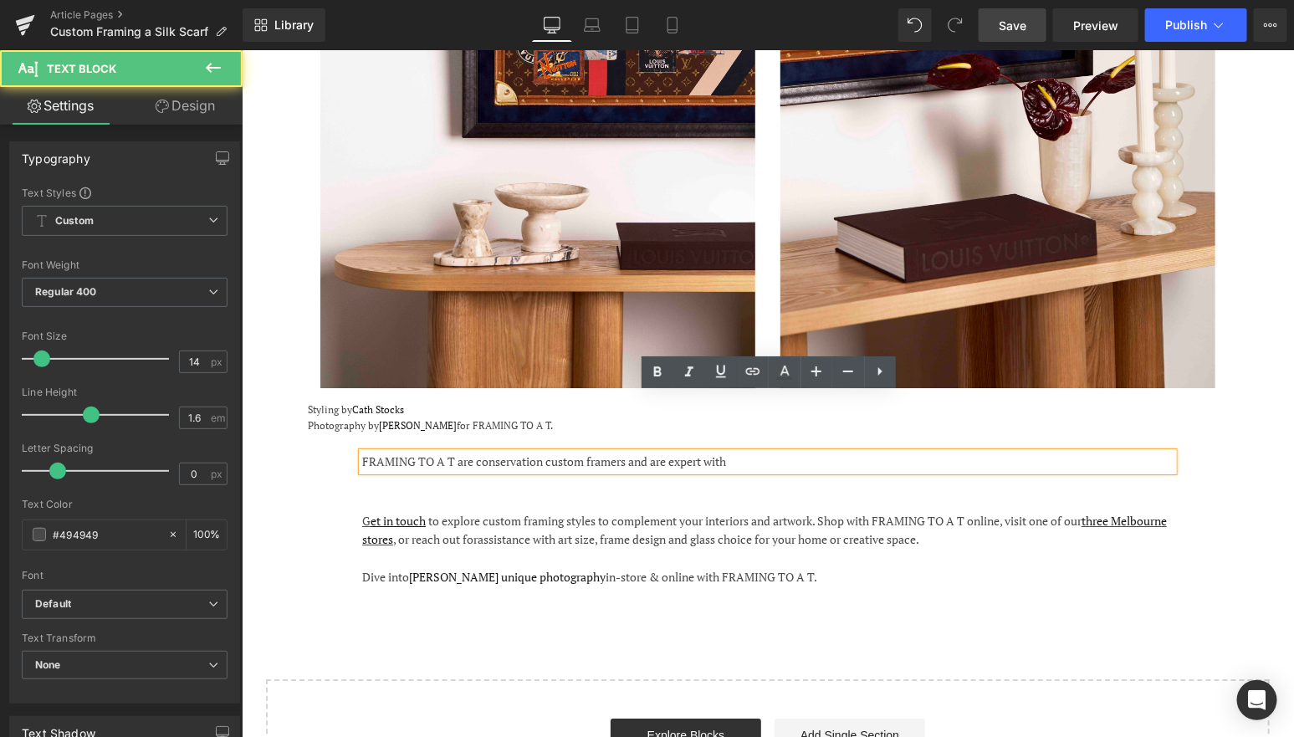
drag, startPoint x: 761, startPoint y: 405, endPoint x: 325, endPoint y: 405, distance: 436.6
click at [325, 443] on div "FRAMING TO A T are conservation custom framers and are expert with Text Block R…" at bounding box center [767, 460] width 1004 height 35
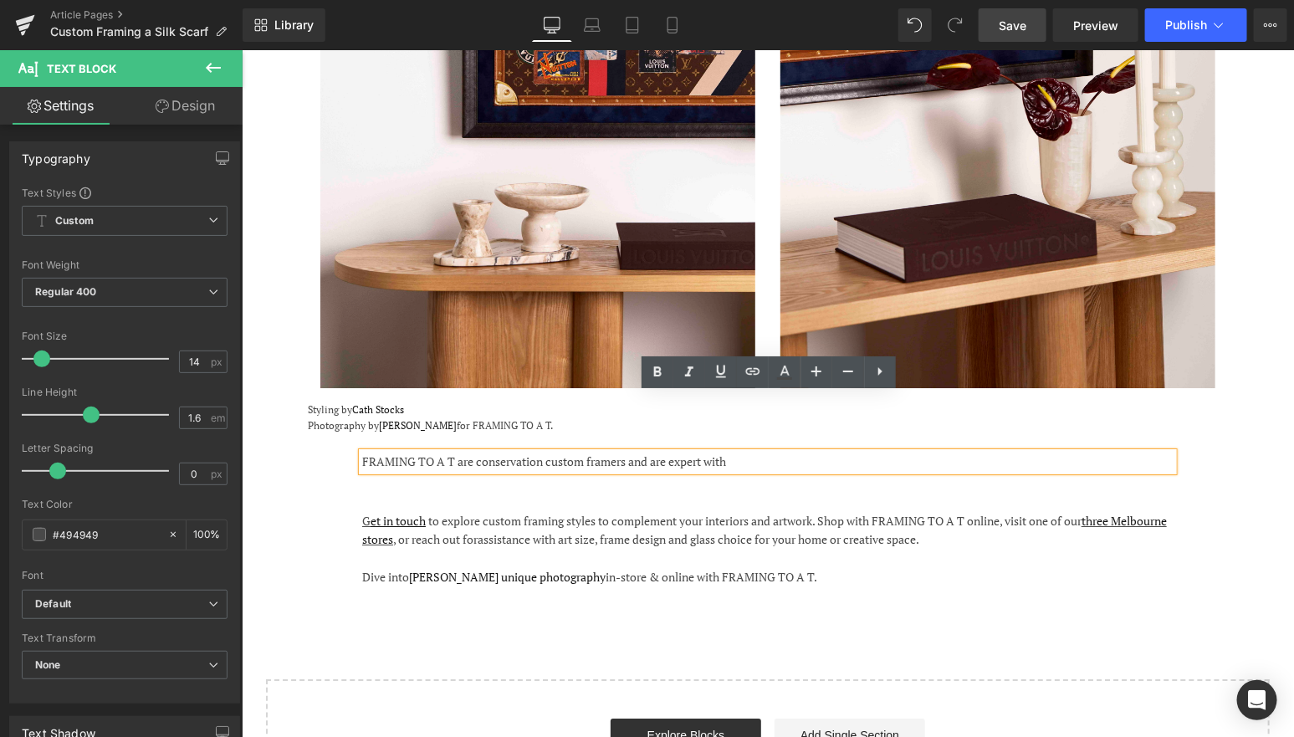
copy p "FRAMING TO A T are conservation custom framers and are expert with"
click at [299, 443] on div "FRAMING TO A T are conservation custom framers and are expert with Text Block R…" at bounding box center [767, 460] width 1004 height 35
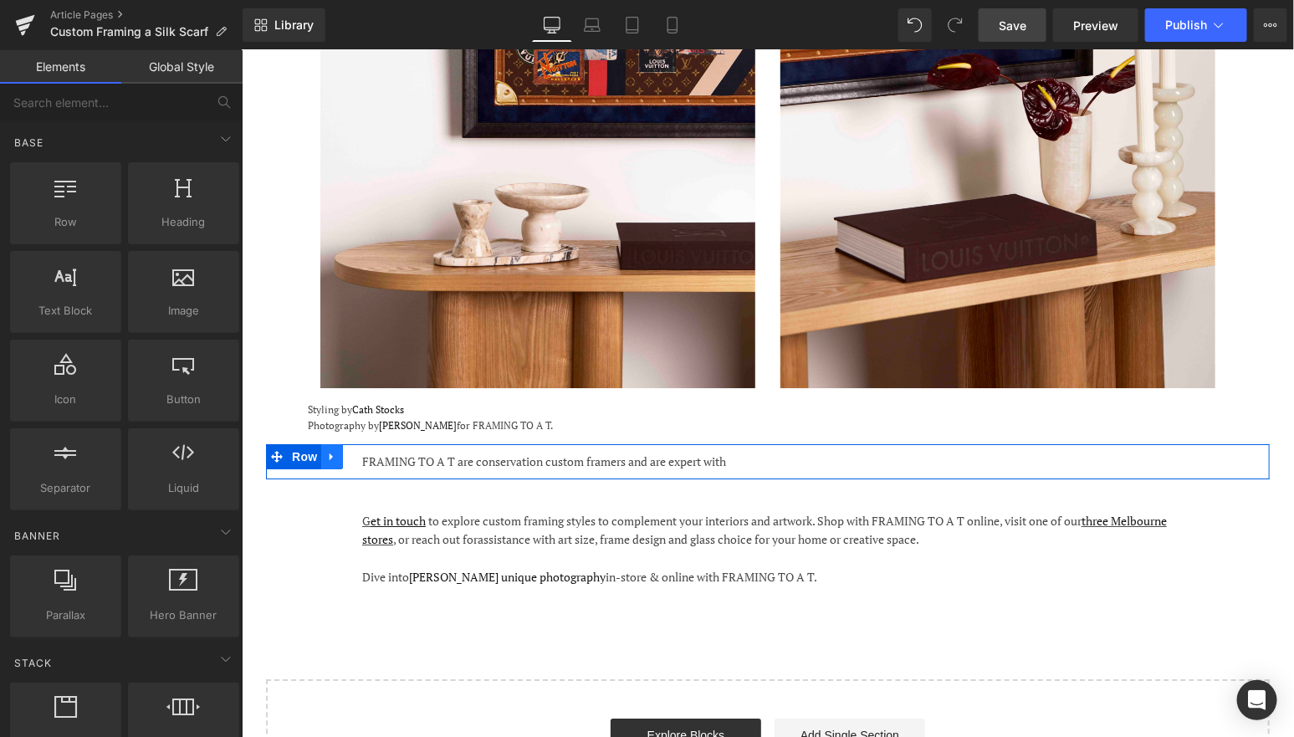
click at [333, 449] on icon at bounding box center [331, 455] width 12 height 13
click at [371, 449] on icon at bounding box center [375, 455] width 12 height 13
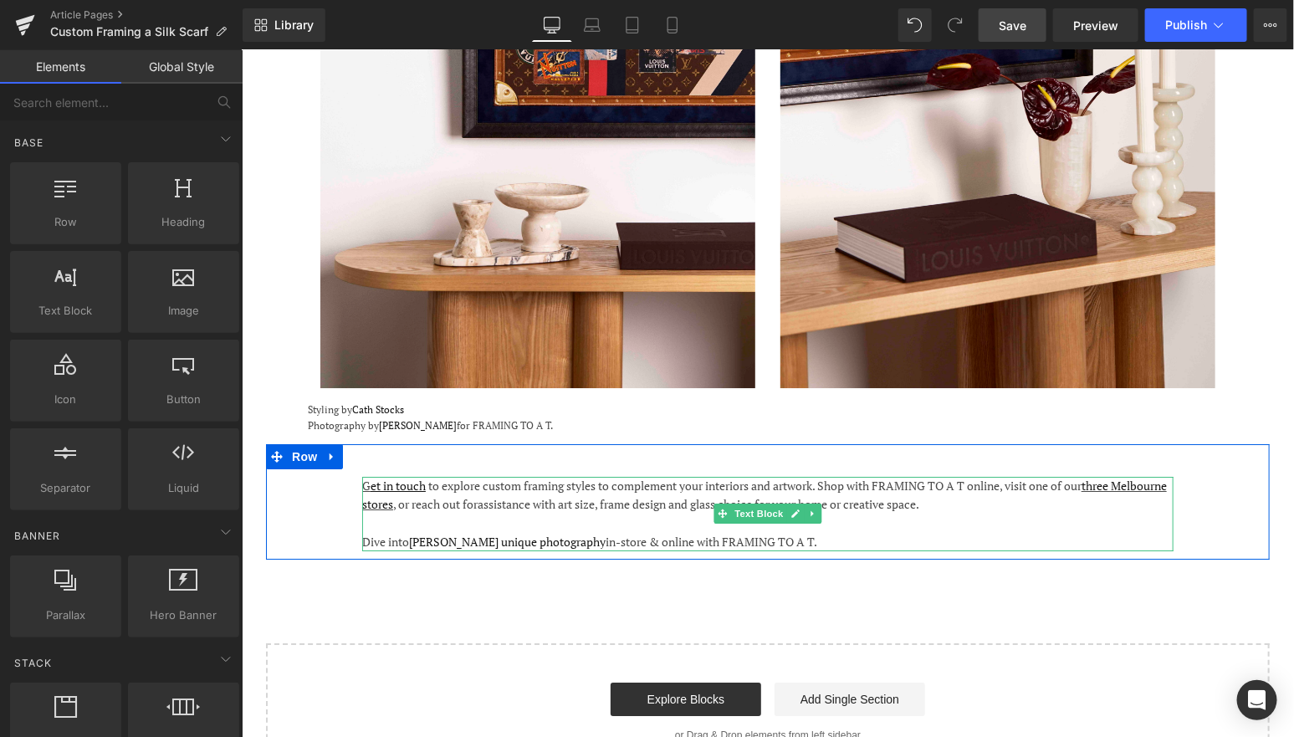
click at [447, 477] on span "to explore custom framing styles to complement your interiors and artwork. Shop…" at bounding box center [763, 494] width 805 height 34
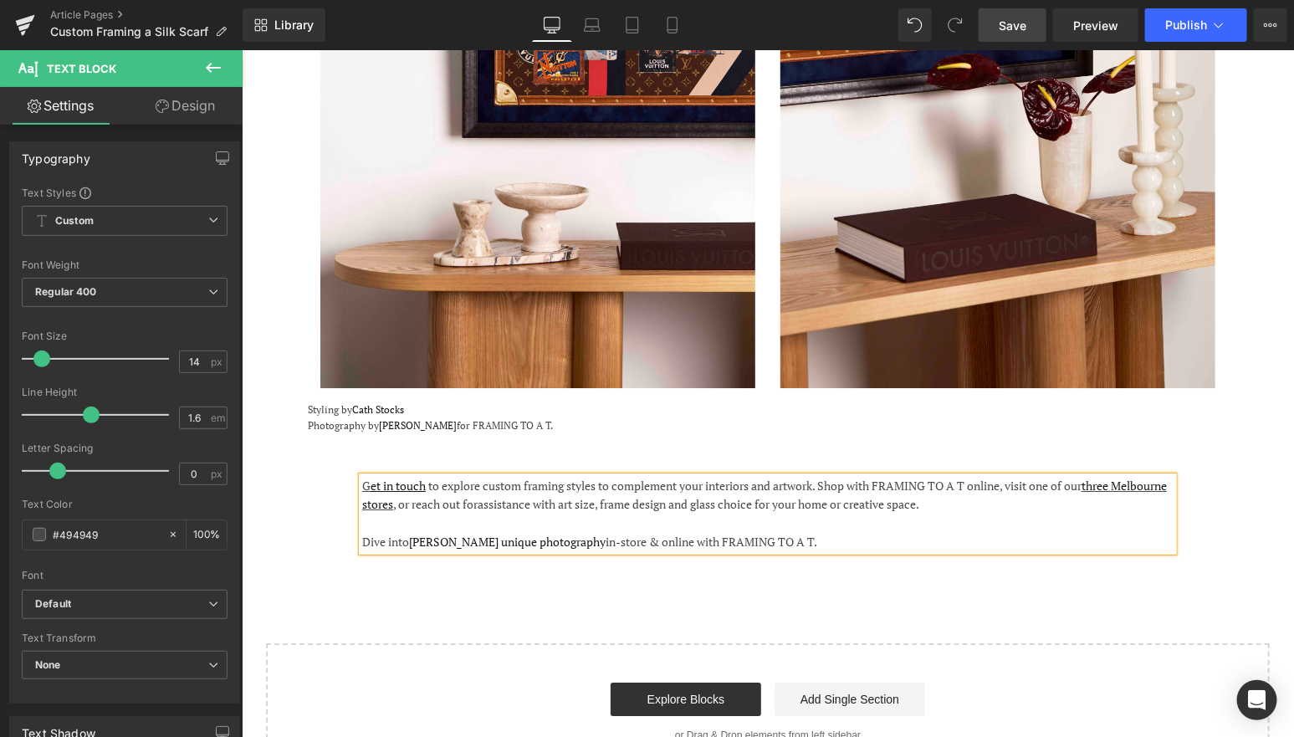
click at [435, 477] on span "to explore custom framing styles to complement your interiors and artwork. Shop…" at bounding box center [763, 494] width 805 height 34
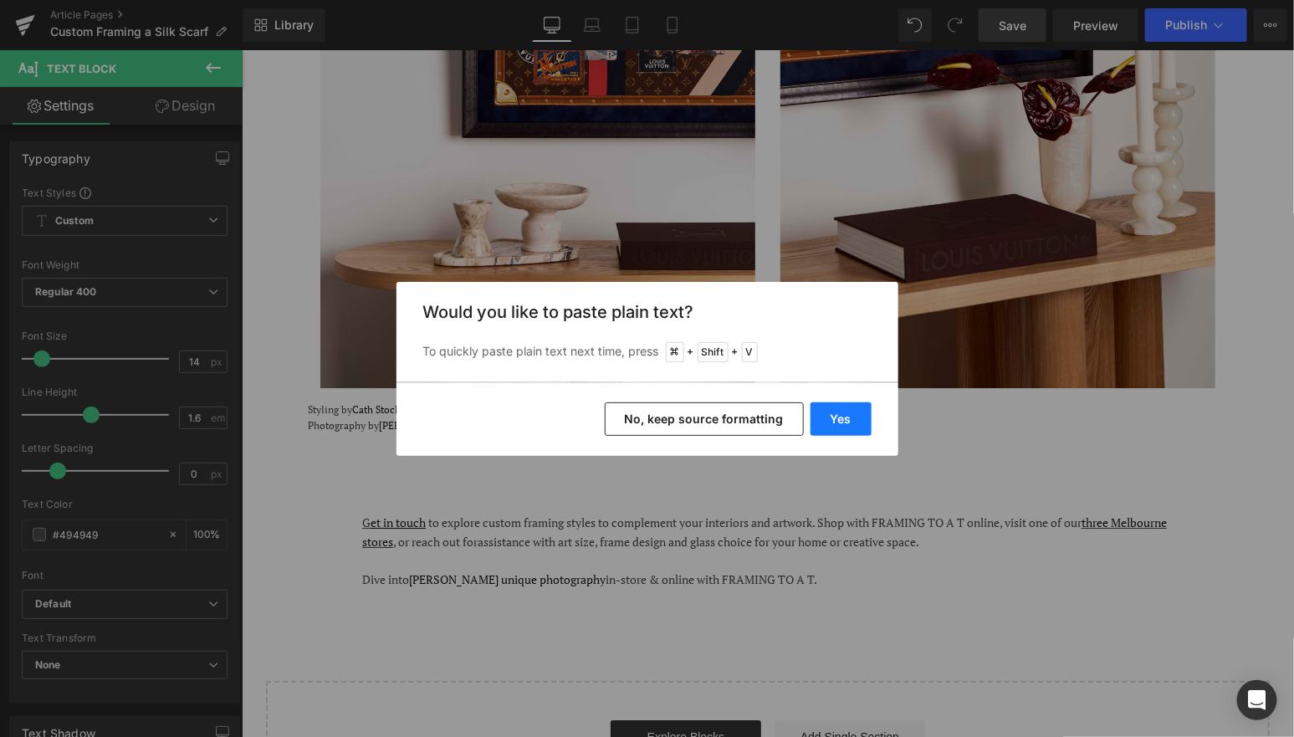
click at [819, 414] on button "Yes" at bounding box center [840, 418] width 61 height 33
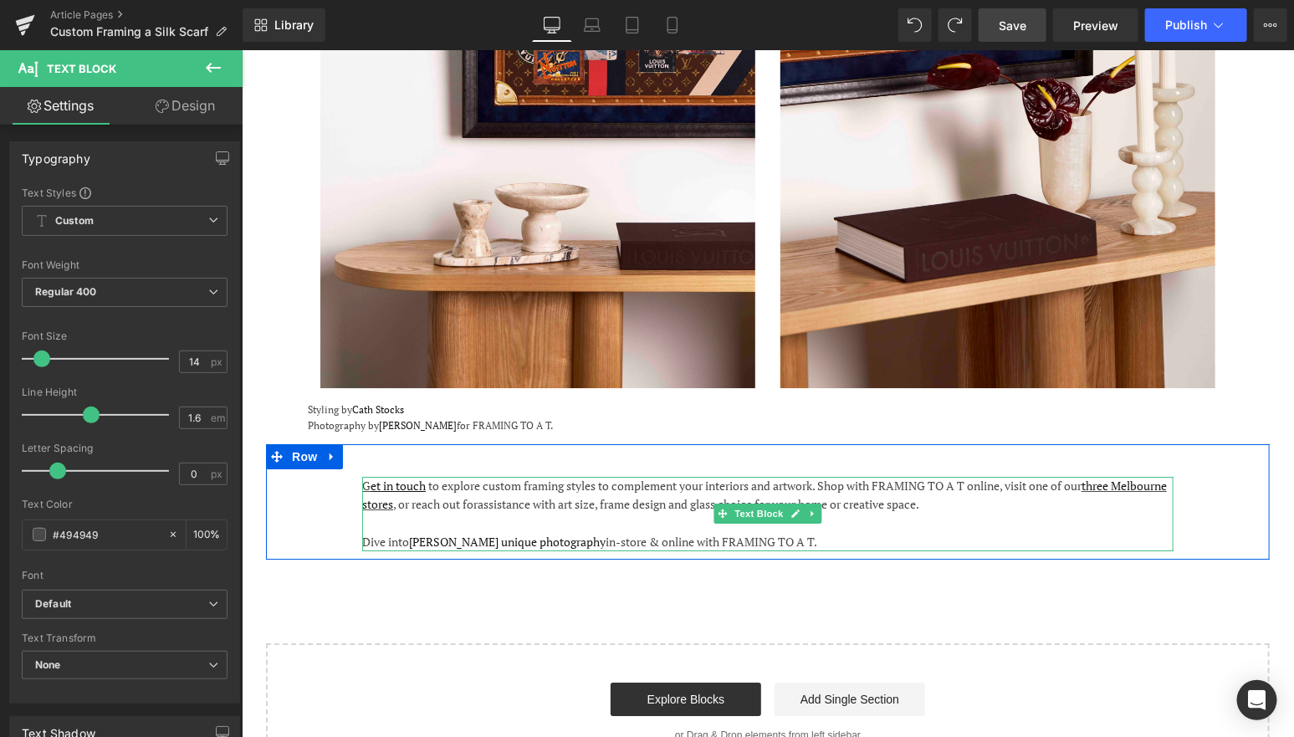
click at [453, 477] on span "to explore custom framing styles to complement your interiors and artwork. Shop…" at bounding box center [763, 494] width 805 height 34
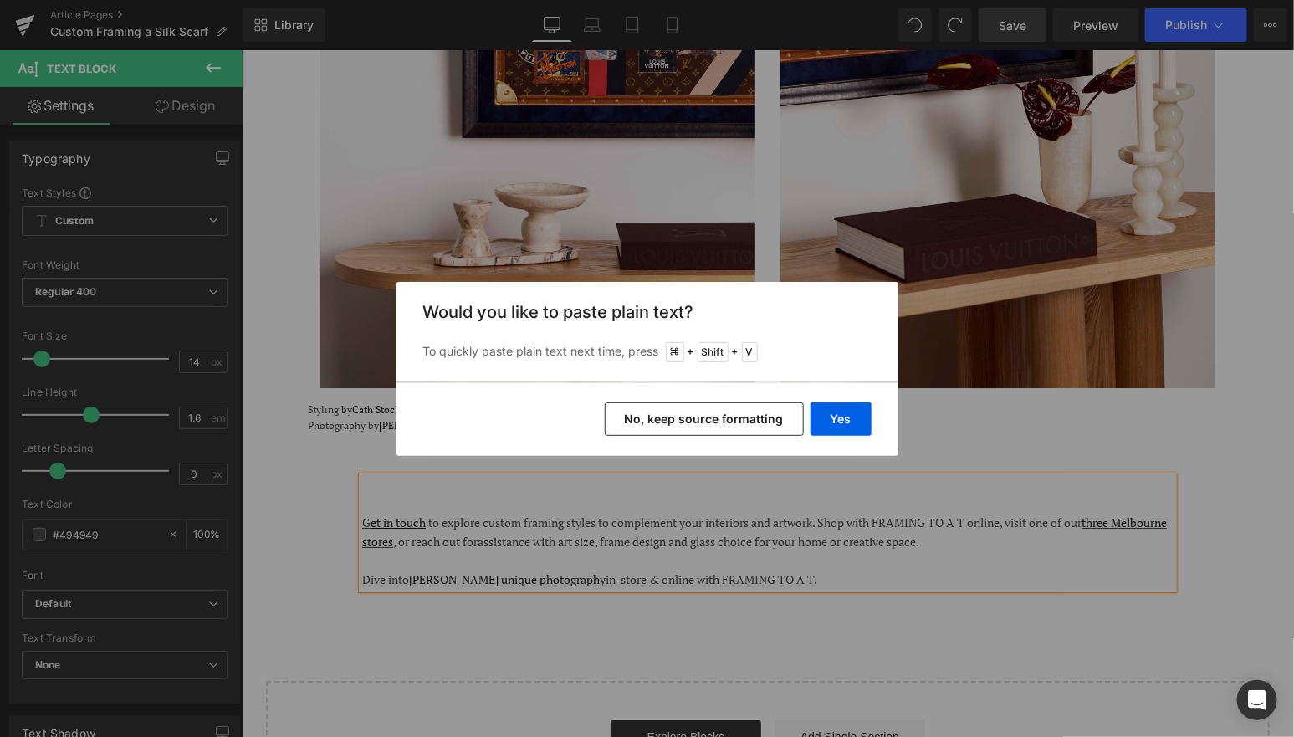
click at [745, 418] on button "No, keep source formatting" at bounding box center [704, 418] width 199 height 33
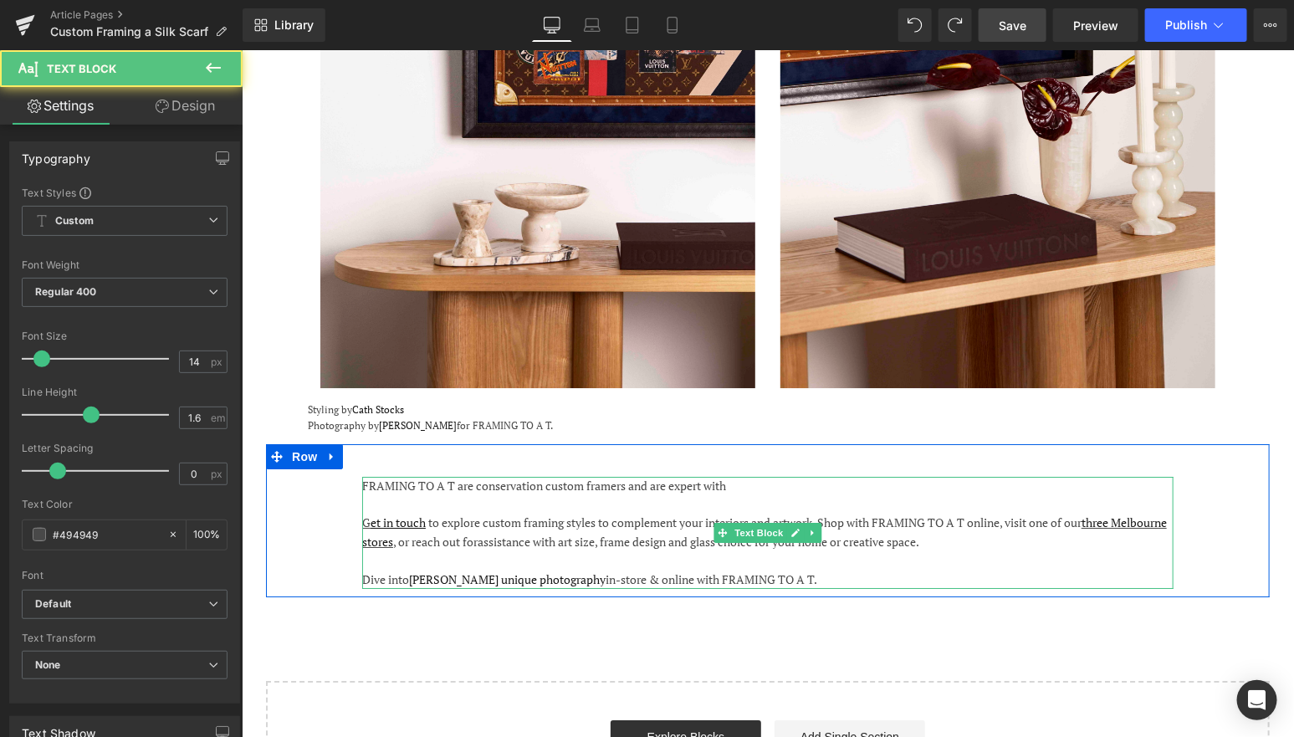
click at [767, 476] on div "FRAMING TO A T are conservation custom framers and are expert with" at bounding box center [766, 485] width 811 height 18
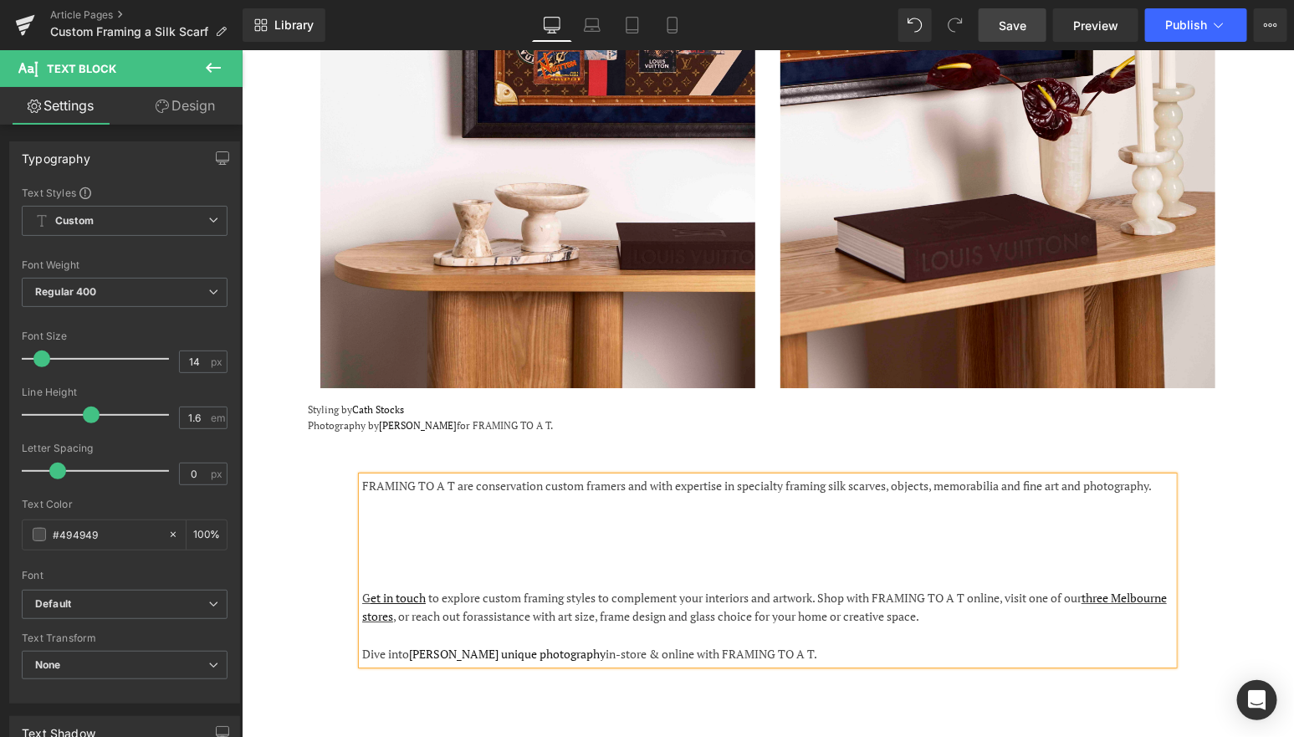
click at [457, 513] on div at bounding box center [766, 522] width 811 height 18
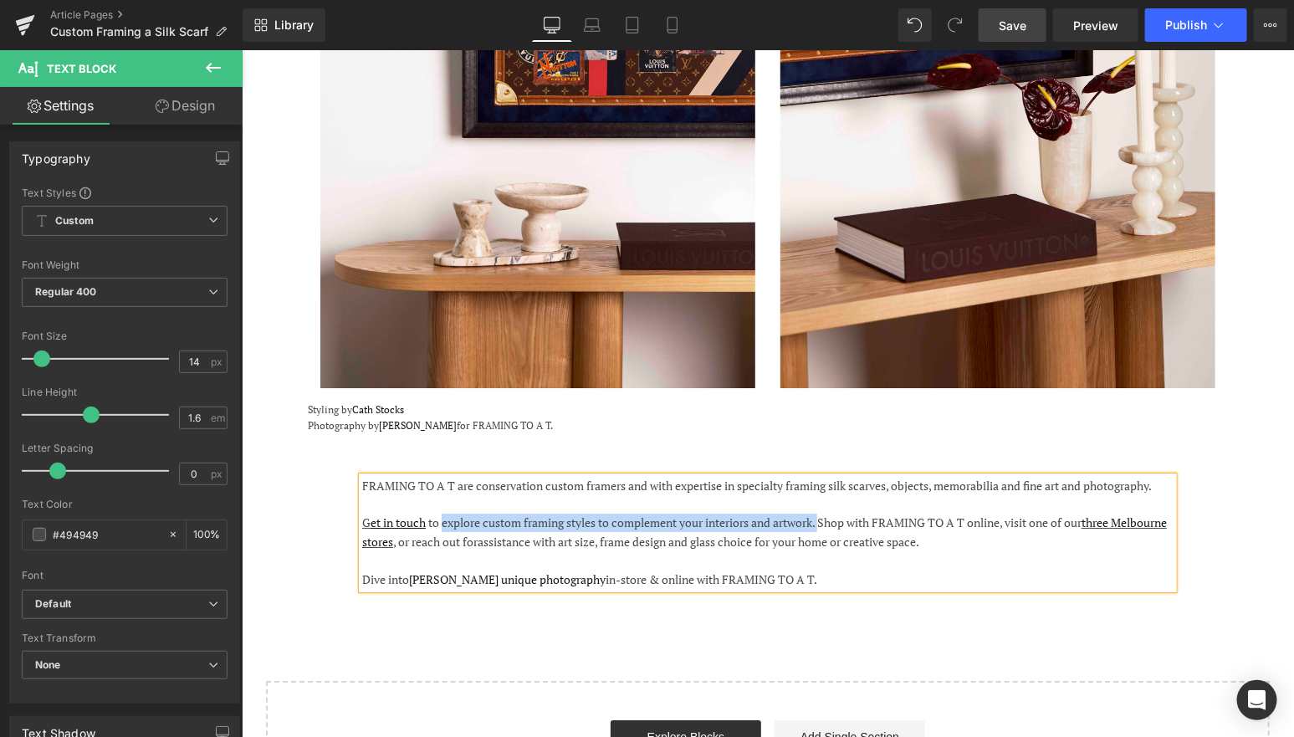
drag, startPoint x: 825, startPoint y: 465, endPoint x: 444, endPoint y: 465, distance: 381.4
click at [444, 514] on span "to explore custom framing styles to complement your interiors and artwork. Shop…" at bounding box center [763, 531] width 805 height 34
drag, startPoint x: 629, startPoint y: 468, endPoint x: 431, endPoint y: 466, distance: 198.2
click at [431, 514] on span "toShop with FRAMING TO A T online, visit one of our three Melbourne stores , or…" at bounding box center [666, 522] width 478 height 16
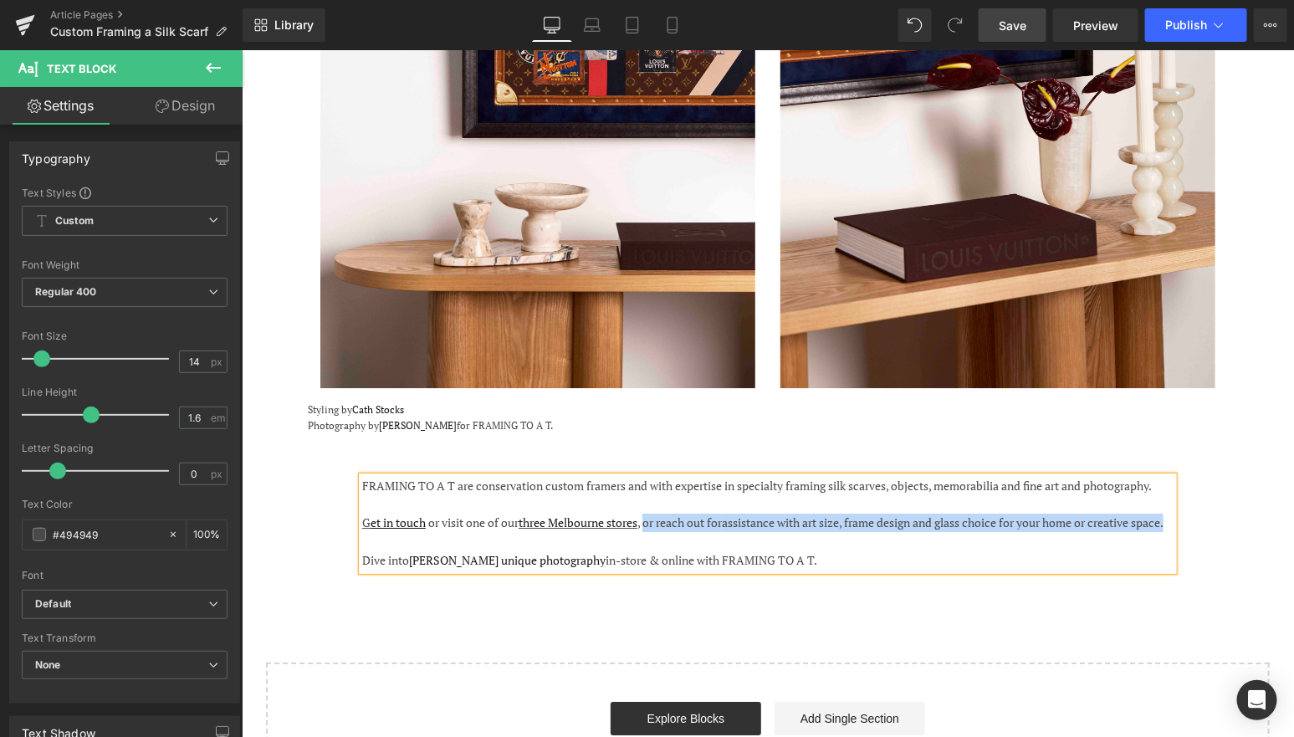
drag, startPoint x: 694, startPoint y: 477, endPoint x: 649, endPoint y: 465, distance: 46.7
click at [649, 513] on div "G et in touch or visit one of our three Melbourne stores , or reach out for ass…" at bounding box center [766, 522] width 811 height 18
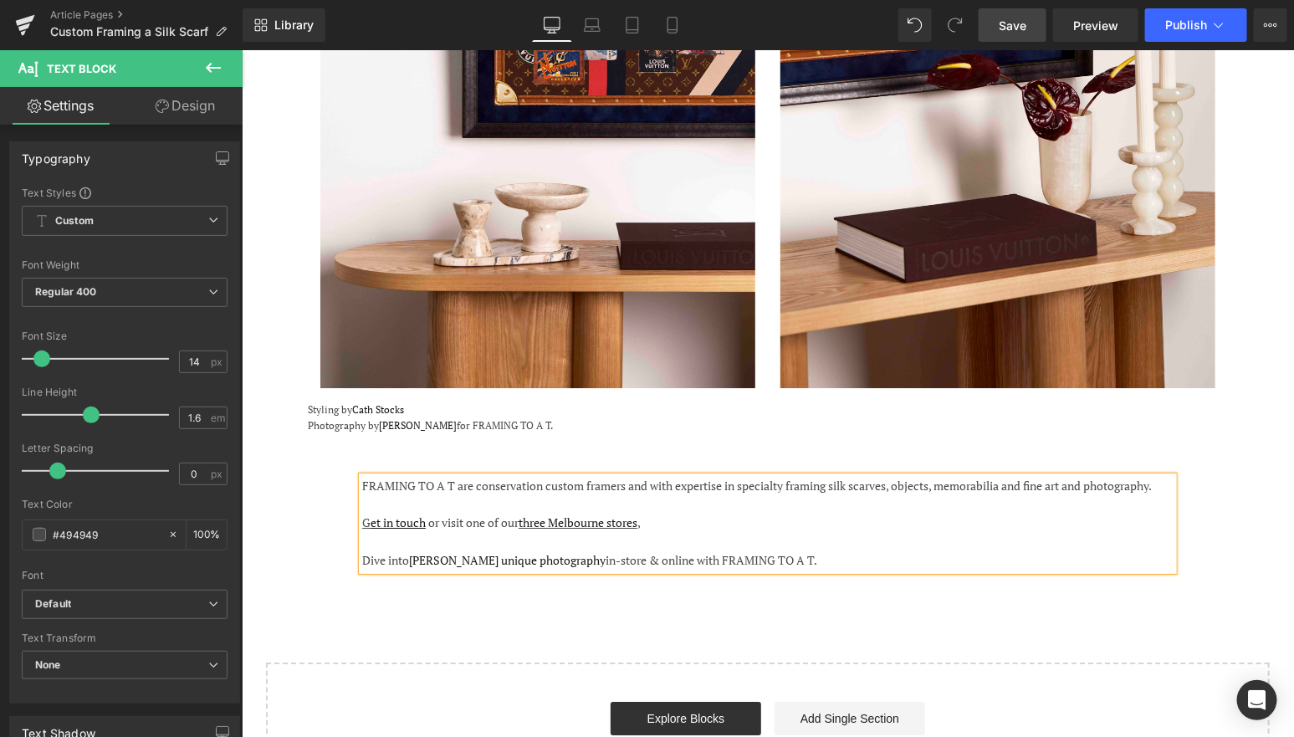
drag, startPoint x: 846, startPoint y: 498, endPoint x: 822, endPoint y: 469, distance: 36.8
click at [822, 476] on div "FRAMING TO A T are conservation custom framers and with expertise in specialty …" at bounding box center [766, 523] width 811 height 94
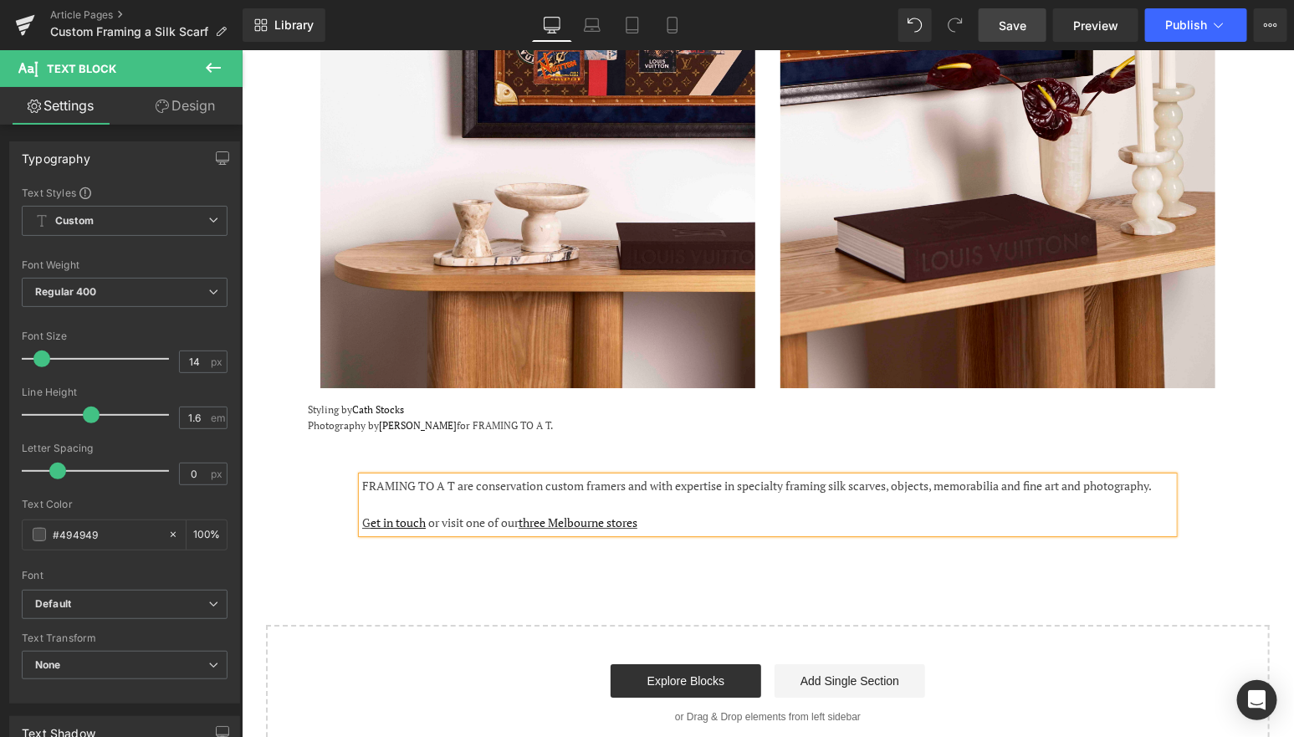
click at [667, 513] on div "G et in touch or visit one of our three Melbourne stores" at bounding box center [766, 522] width 811 height 18
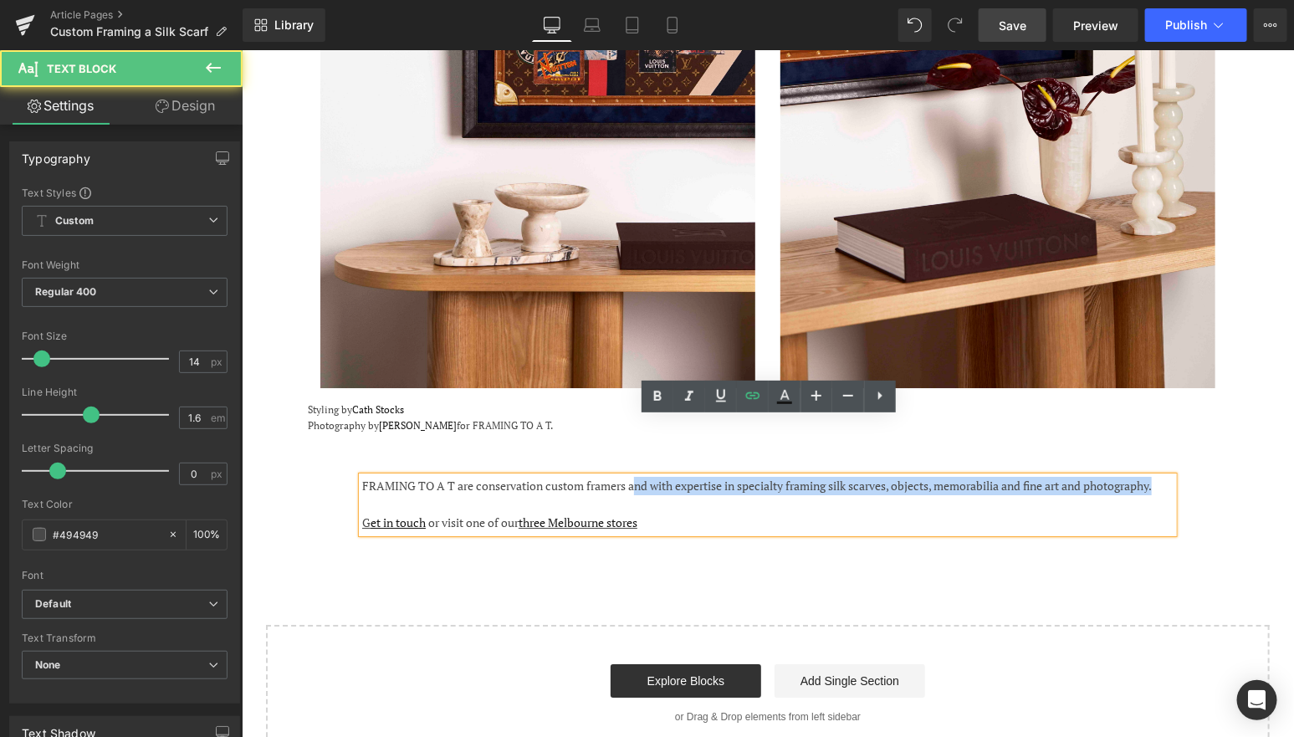
drag, startPoint x: 659, startPoint y: 439, endPoint x: 636, endPoint y: 428, distance: 25.8
click at [636, 476] on div "FRAMING TO A T are conservation custom framers and with expertise in specialty …" at bounding box center [766, 504] width 811 height 56
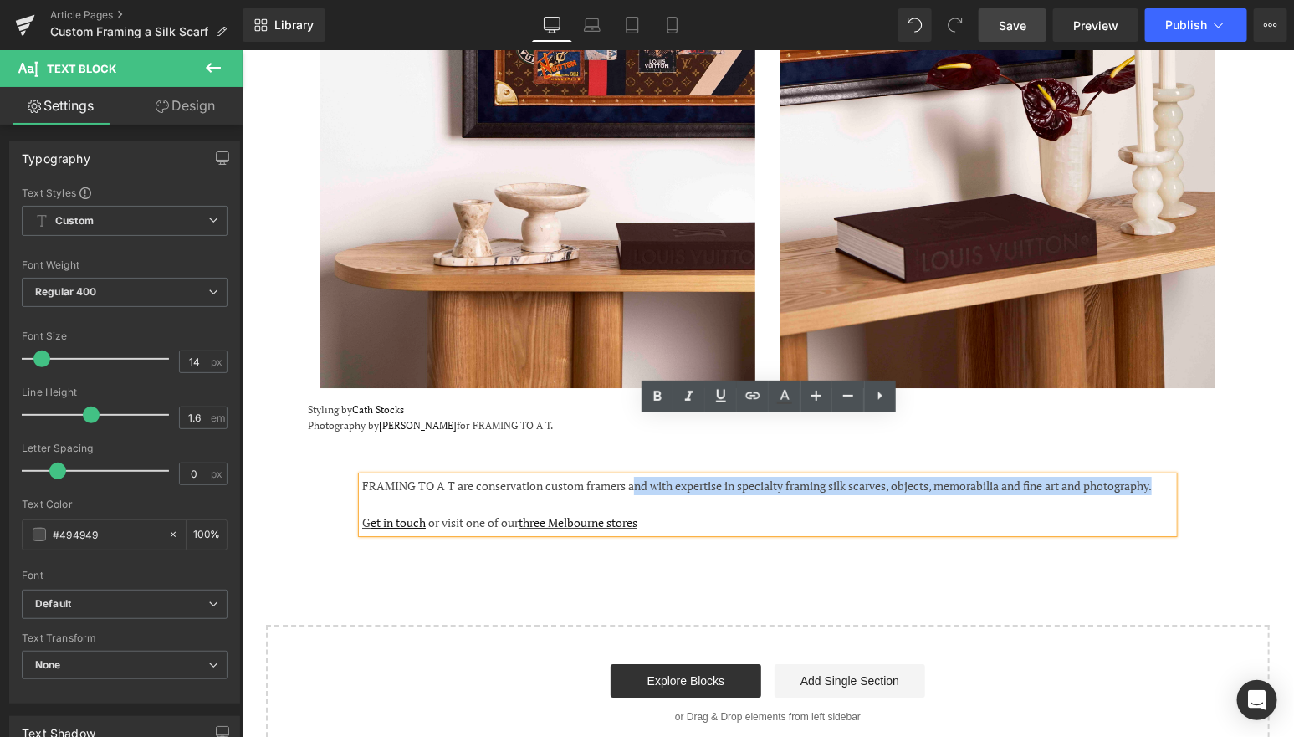
copy div "nd with expertise in specialty framing silk scarves, objects, memorabilia and f…"
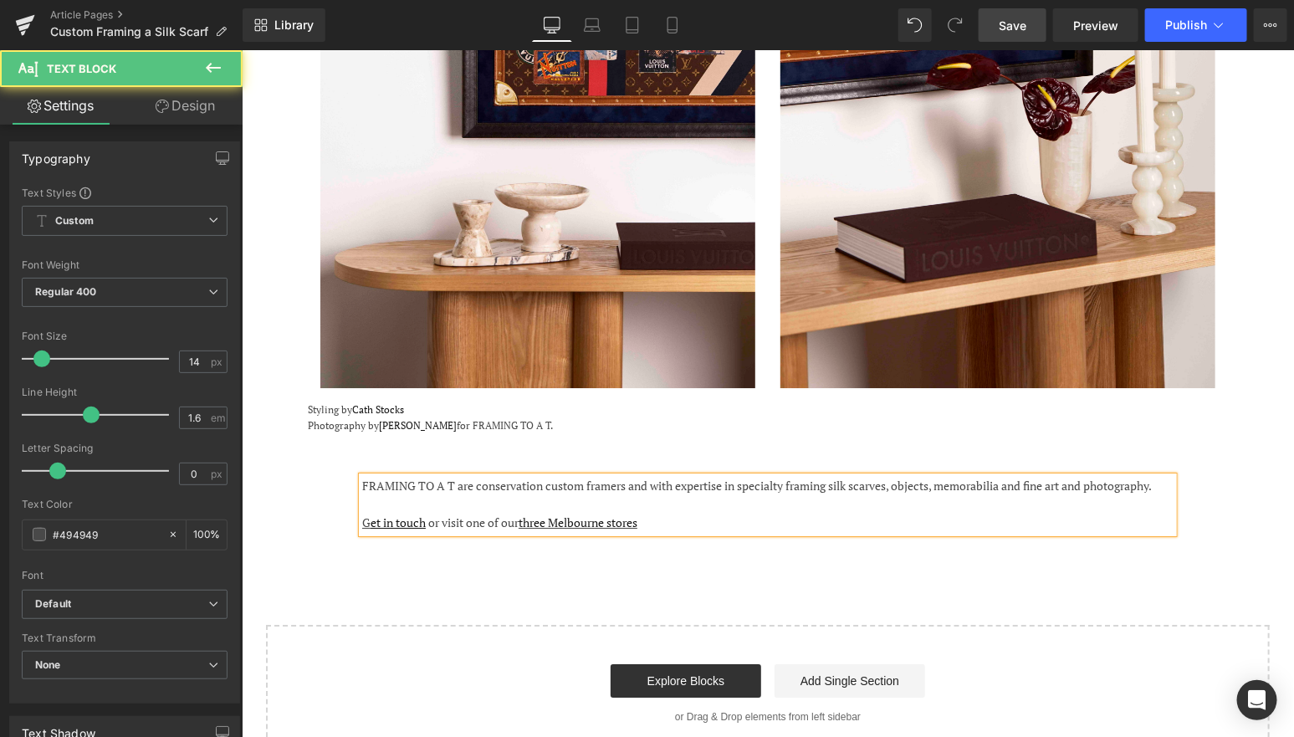
click at [670, 476] on div "FRAMING TO A T are conservation custom framers and with expertise in specialty …" at bounding box center [766, 504] width 811 height 56
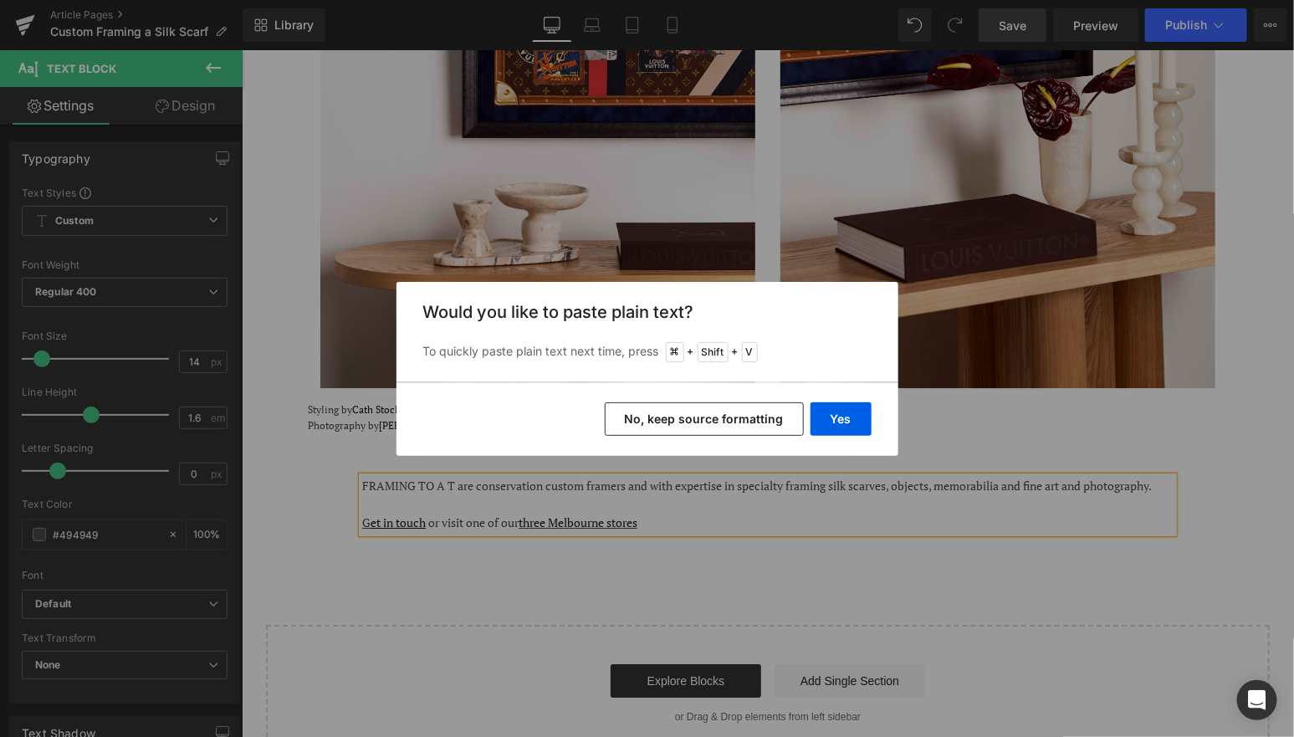
click at [767, 424] on button "No, keep source formatting" at bounding box center [704, 418] width 199 height 33
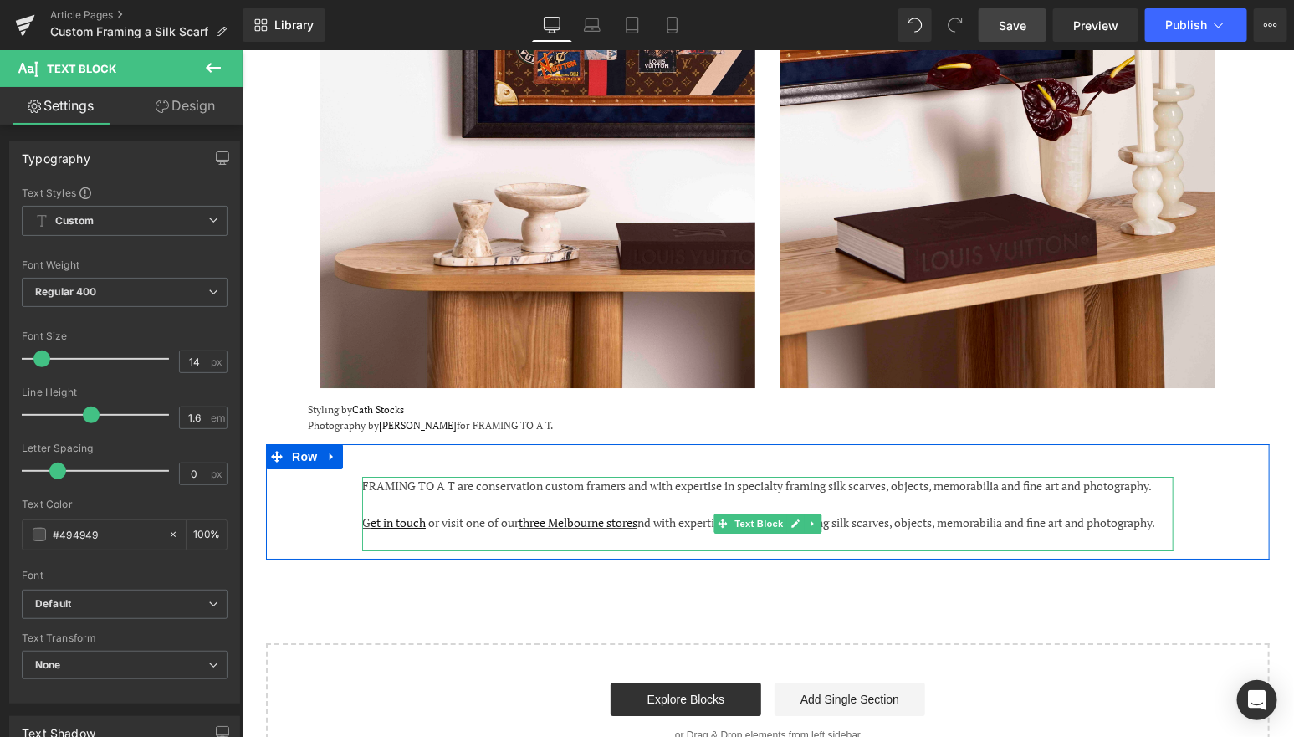
click at [656, 514] on span "nd with expertise in specialty framing silk scarves, objects, memorabilia and f…" at bounding box center [895, 522] width 518 height 16
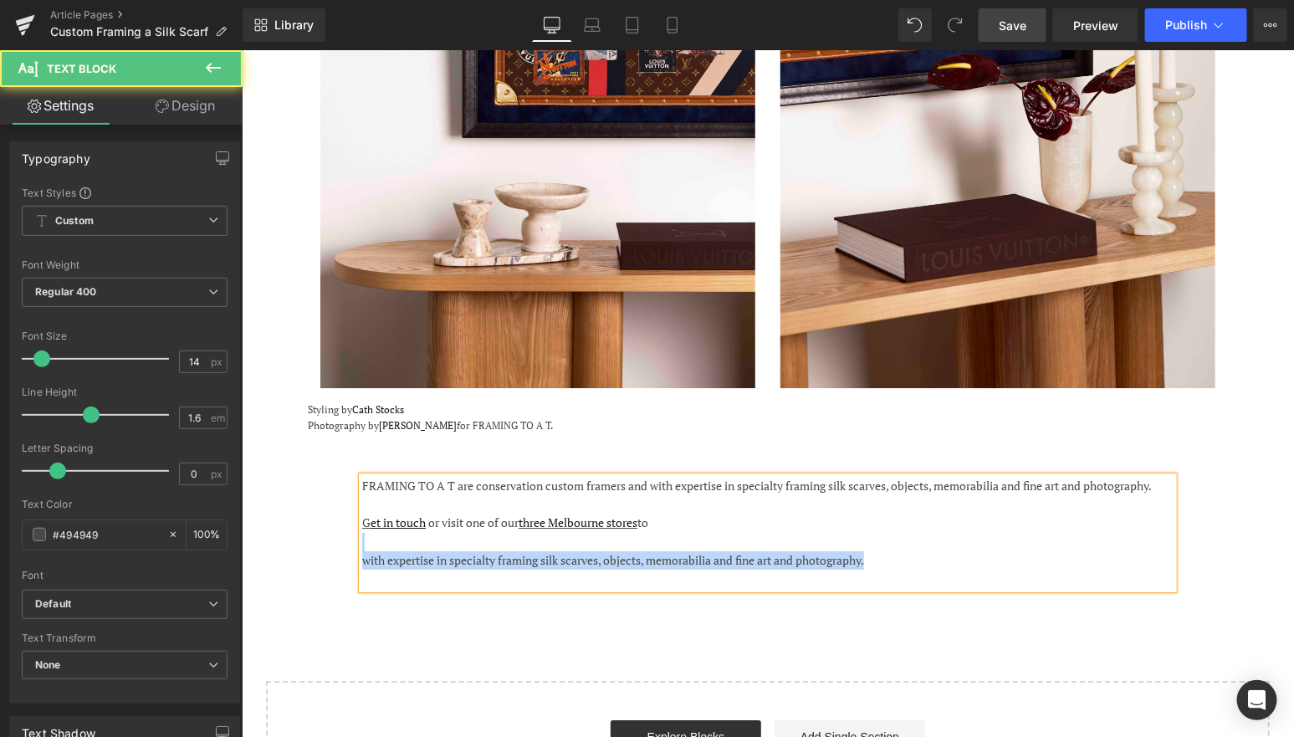
drag, startPoint x: 905, startPoint y: 503, endPoint x: 898, endPoint y: 483, distance: 20.4
click at [898, 483] on div "FRAMING TO A T are conservation custom framers and with expertise in specialty …" at bounding box center [766, 532] width 811 height 112
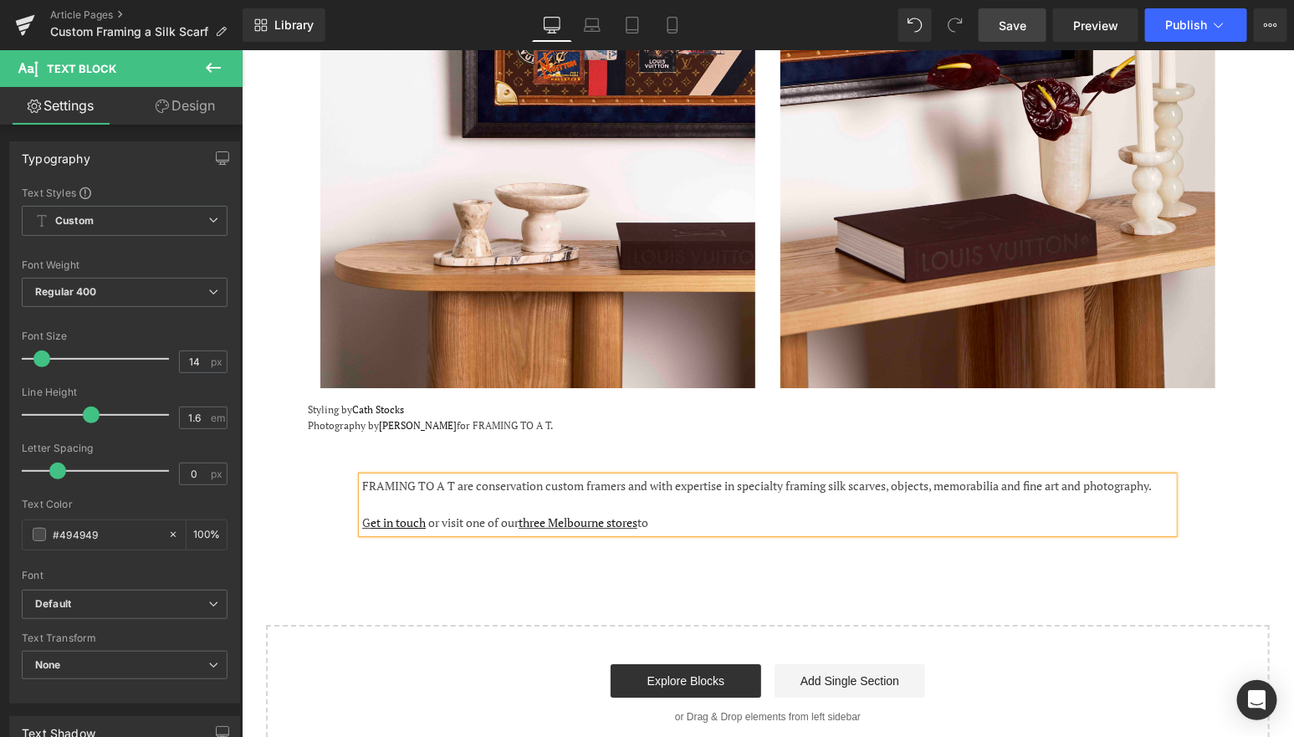
click at [1008, 21] on span "Save" at bounding box center [1013, 26] width 28 height 18
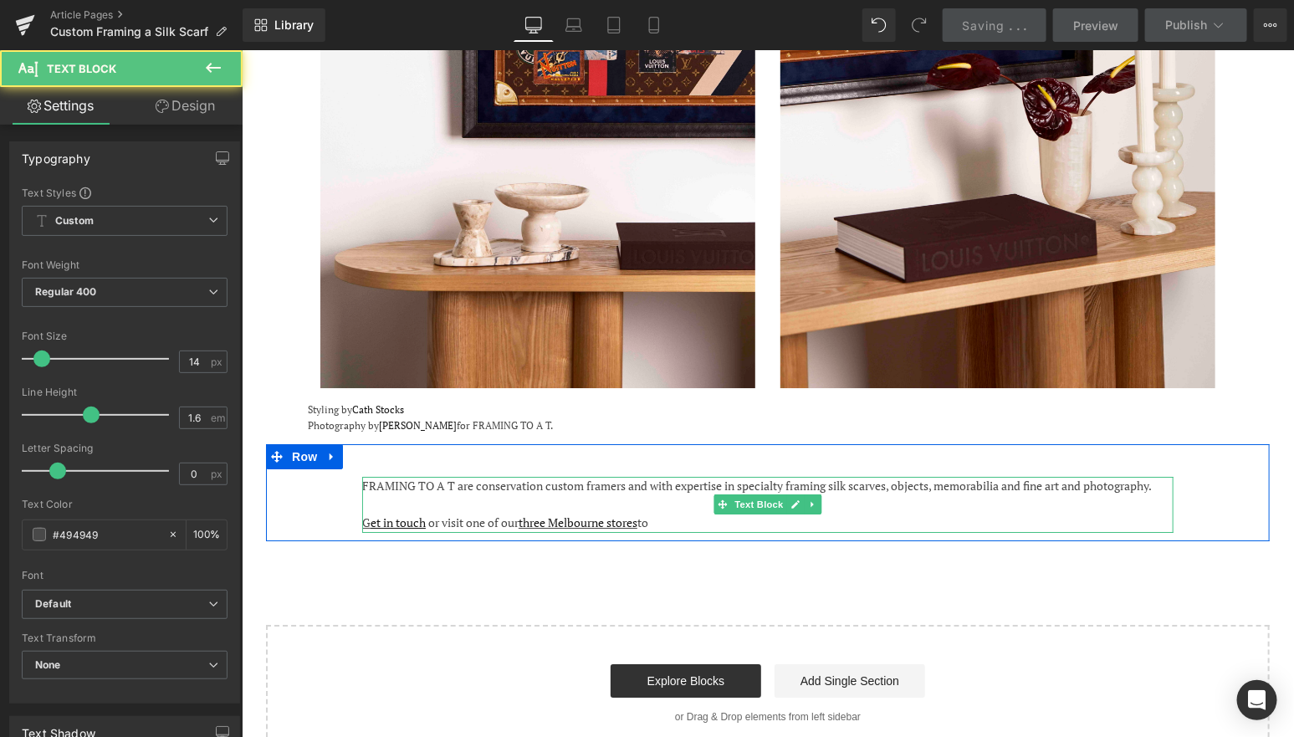
click at [562, 494] on div at bounding box center [766, 503] width 811 height 18
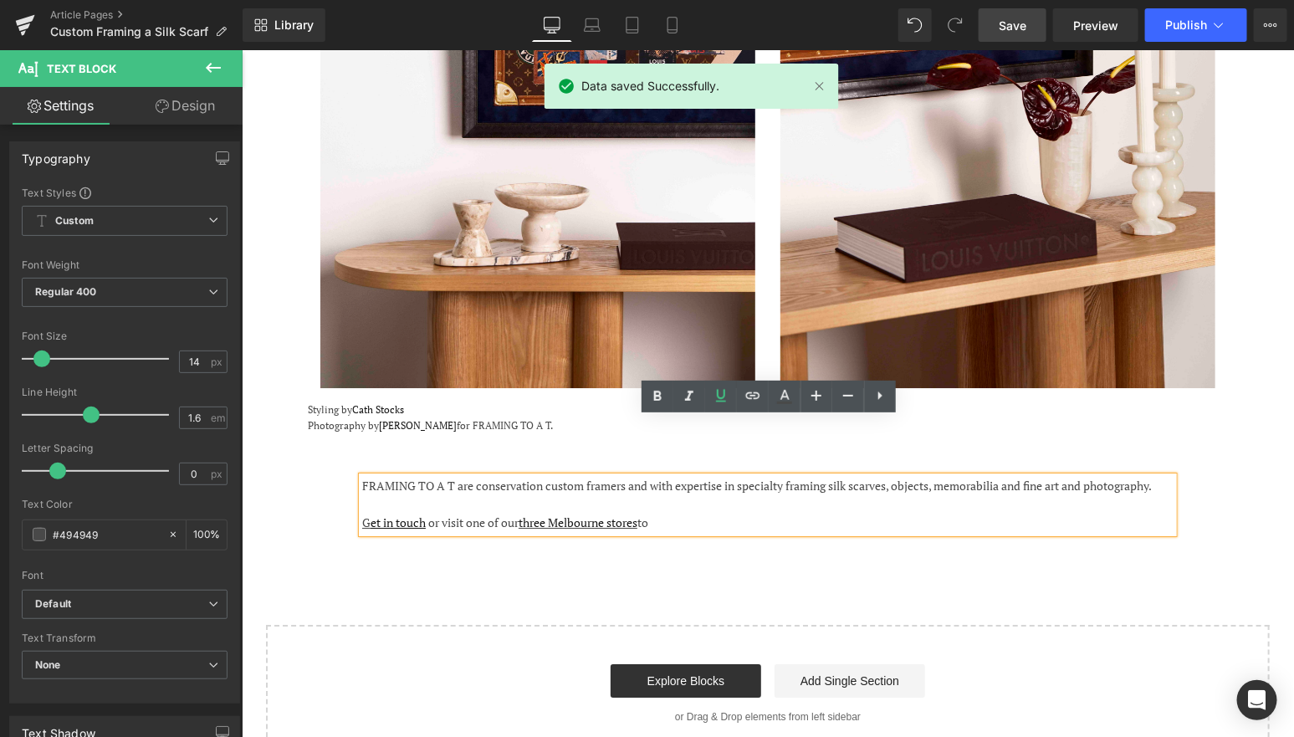
click at [647, 476] on div "FRAMING TO A T are conservation custom framers and with expertise in specialty …" at bounding box center [766, 485] width 811 height 18
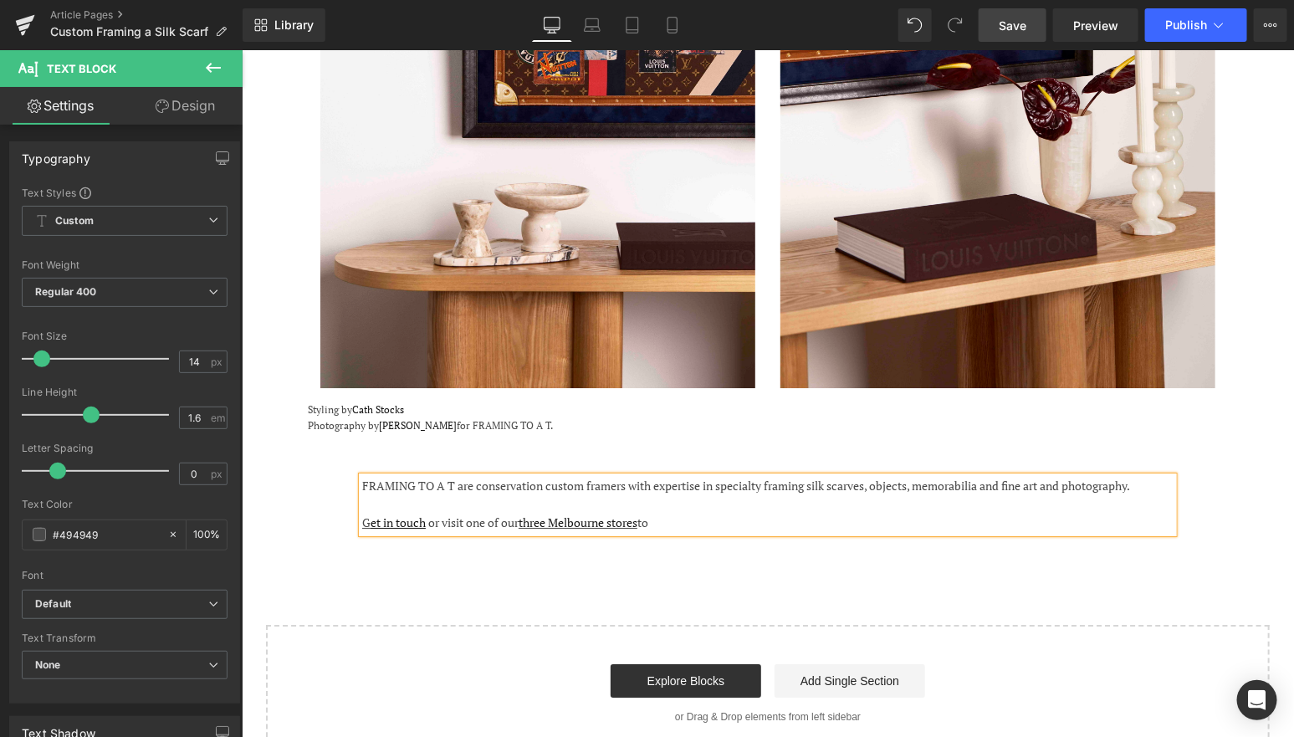
click at [812, 476] on div "FRAMING TO A T are conservation custom framers with expertise in specialty fram…" at bounding box center [766, 485] width 811 height 18
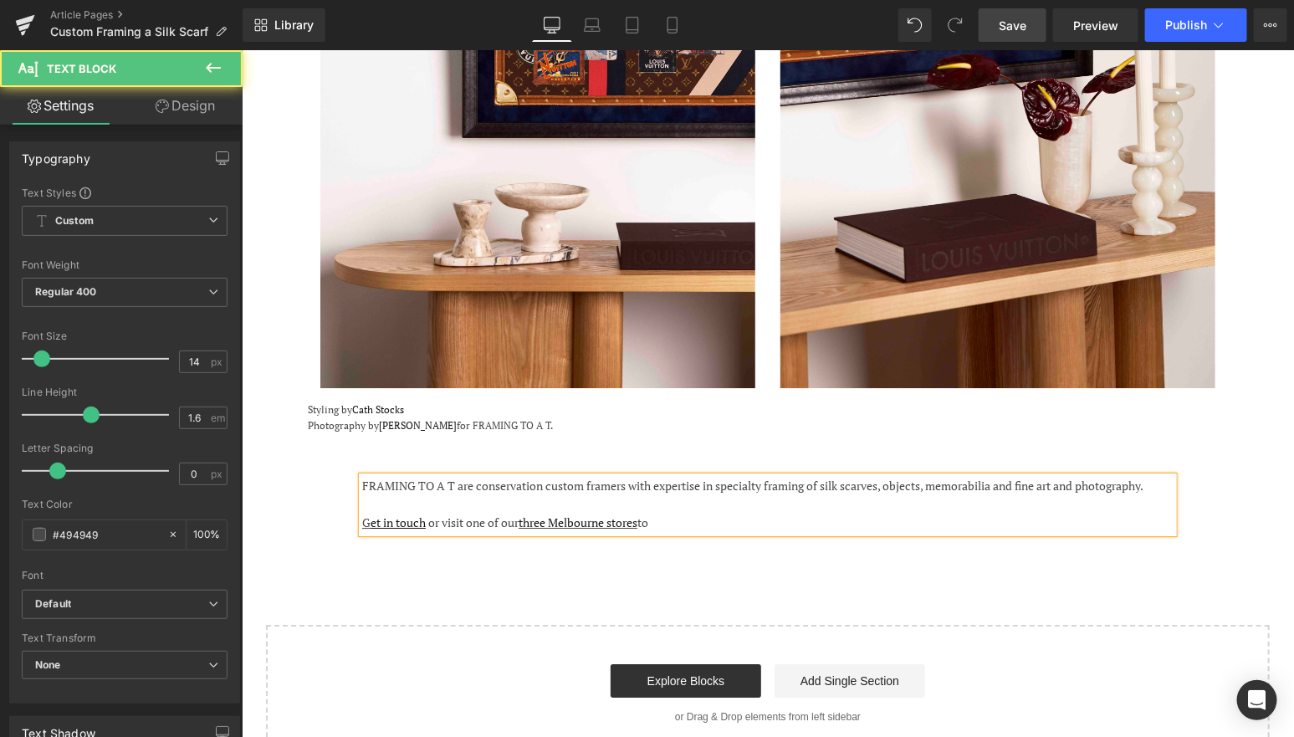
click at [699, 513] on div "G et in touch or visit one of our three Melbourne stores to" at bounding box center [766, 522] width 811 height 18
click at [1163, 476] on div "FRAMING TO A T are conservation custom framers with expertise in specialty fram…" at bounding box center [766, 485] width 811 height 18
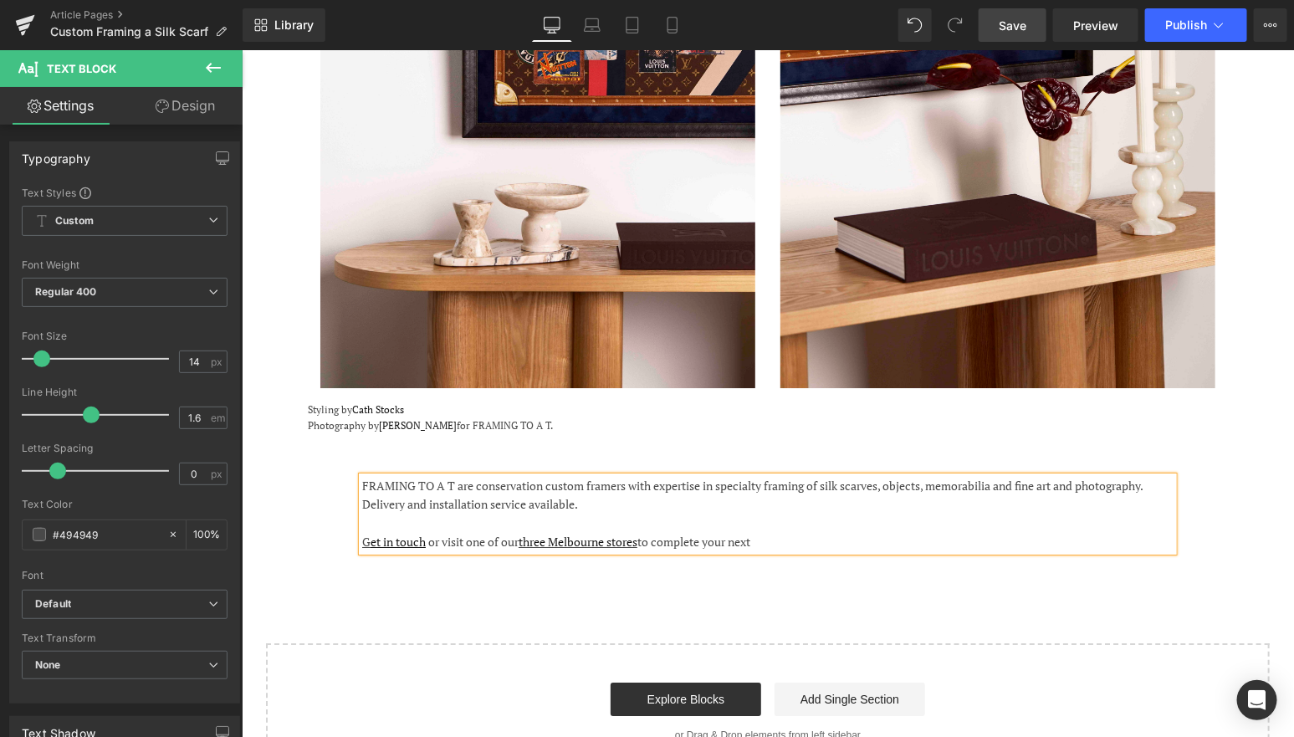
click at [940, 532] on div "G et in touch or visit one of our three Melbourne stores to complete your next" at bounding box center [766, 541] width 811 height 18
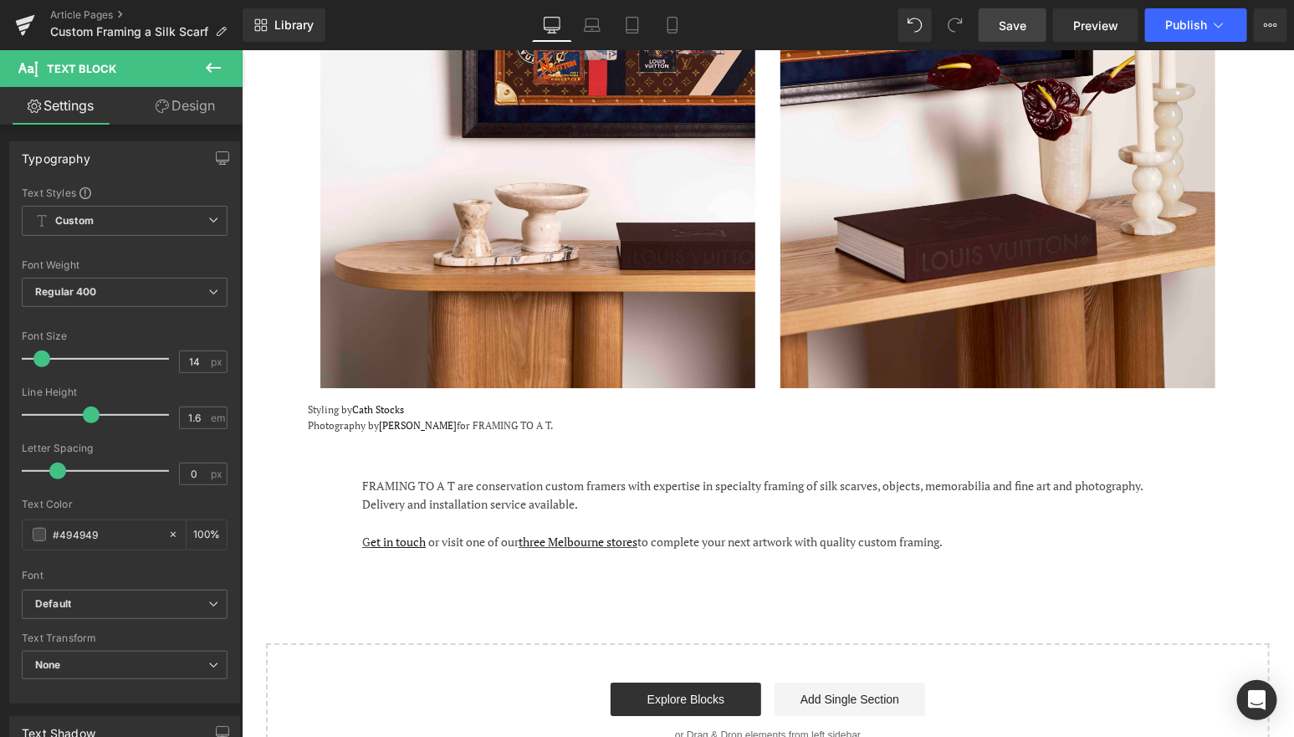
click at [1011, 18] on span "Save" at bounding box center [1013, 26] width 28 height 18
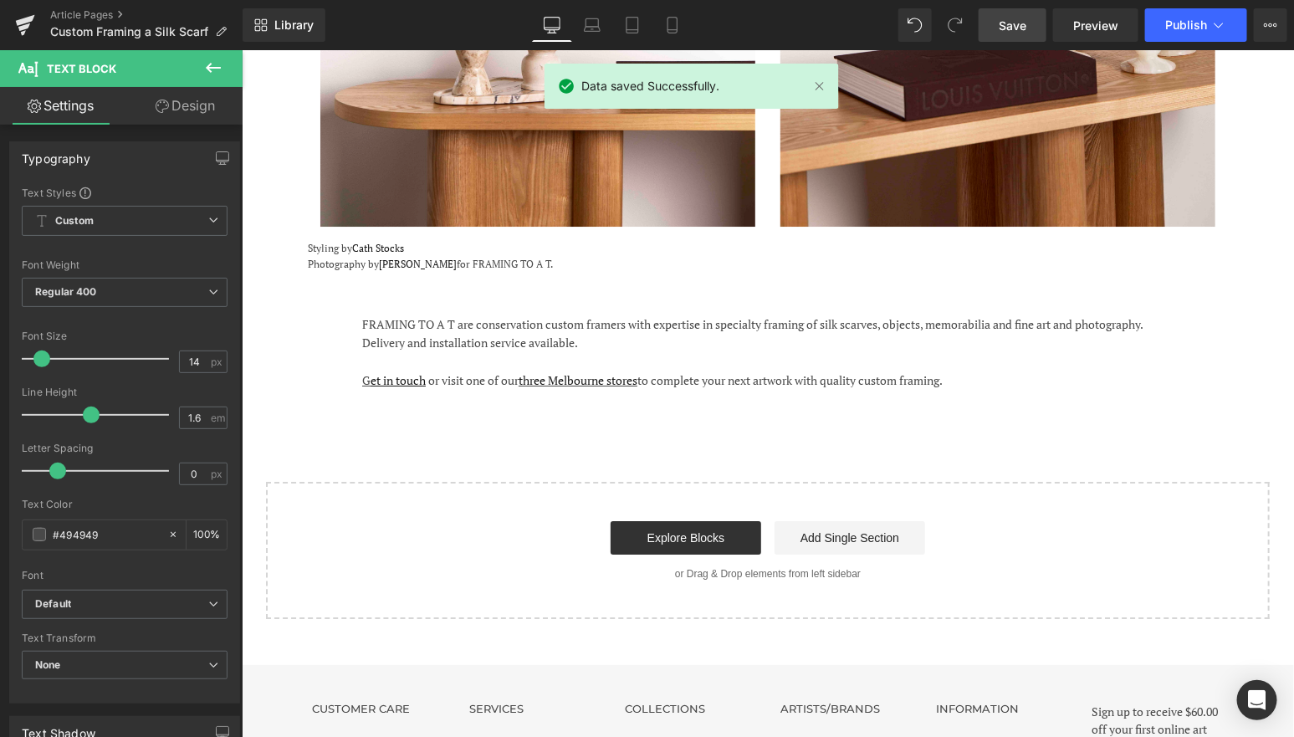
scroll to position [2194, 0]
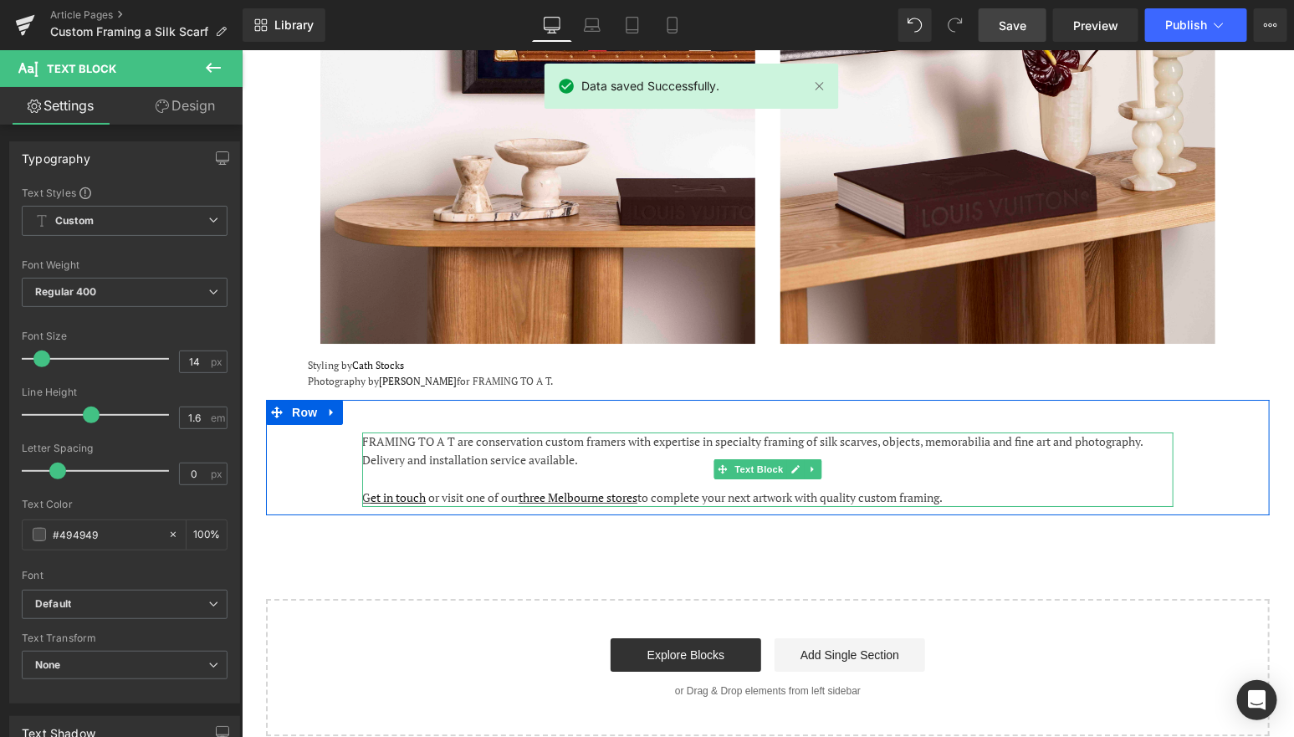
click at [867, 432] on div "FRAMING TO A T are conservation custom framers with expertise in specialty fram…" at bounding box center [766, 441] width 811 height 18
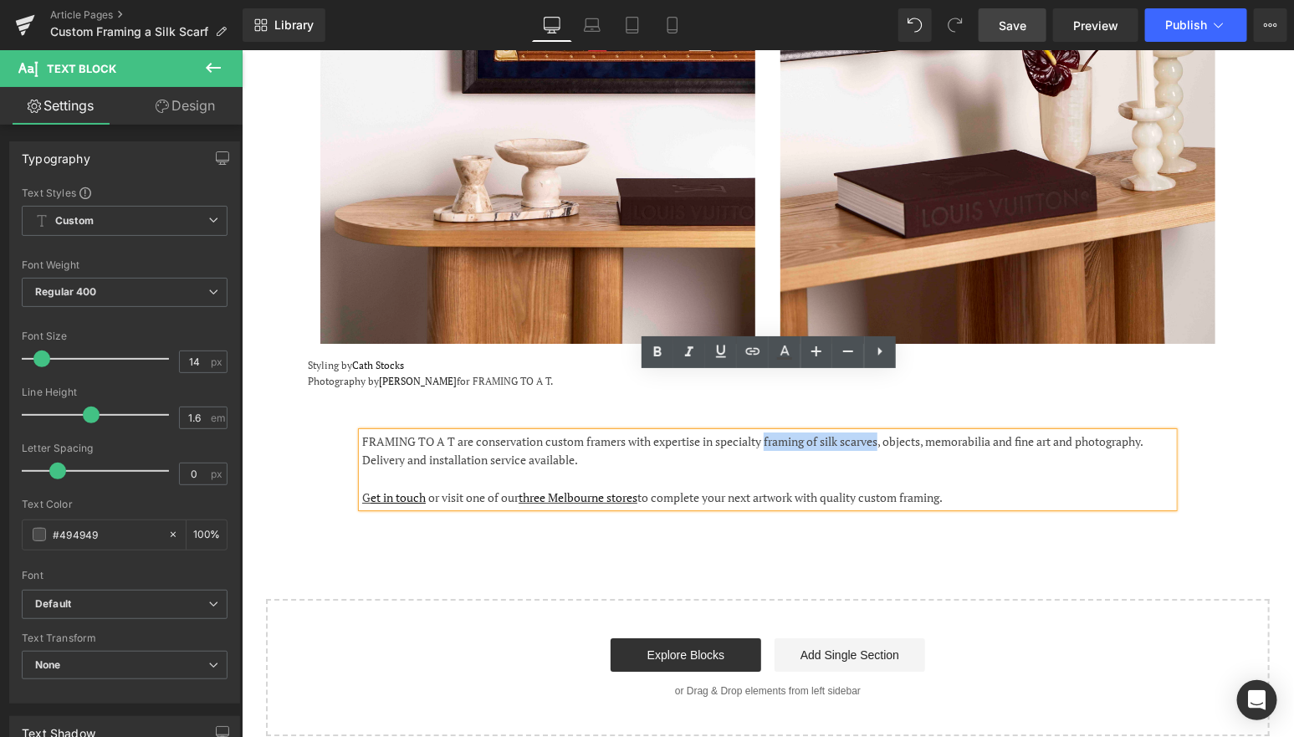
drag, startPoint x: 882, startPoint y: 385, endPoint x: 769, endPoint y: 385, distance: 112.1
click at [769, 432] on div "FRAMING TO A T are conservation custom framers with expertise in specialty fram…" at bounding box center [766, 441] width 811 height 18
click at [658, 351] on icon at bounding box center [657, 352] width 8 height 10
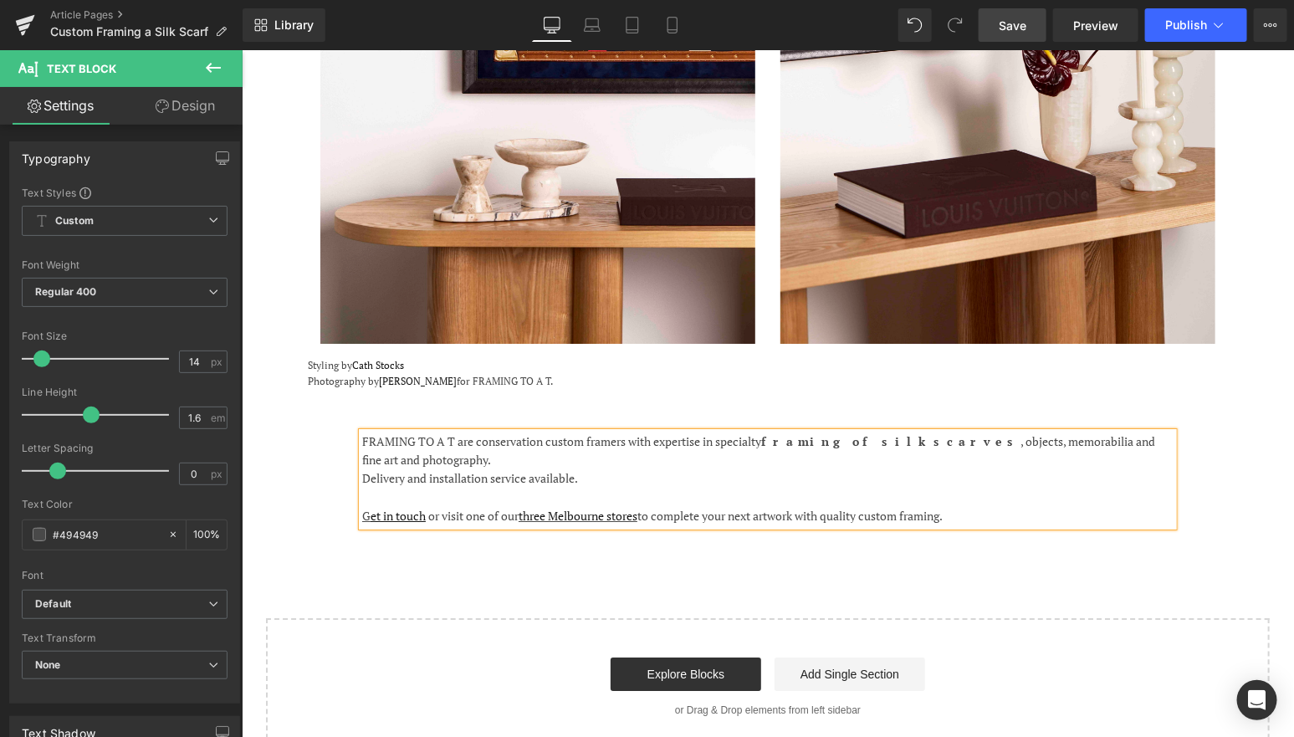
click at [1012, 23] on span "Save" at bounding box center [1013, 26] width 28 height 18
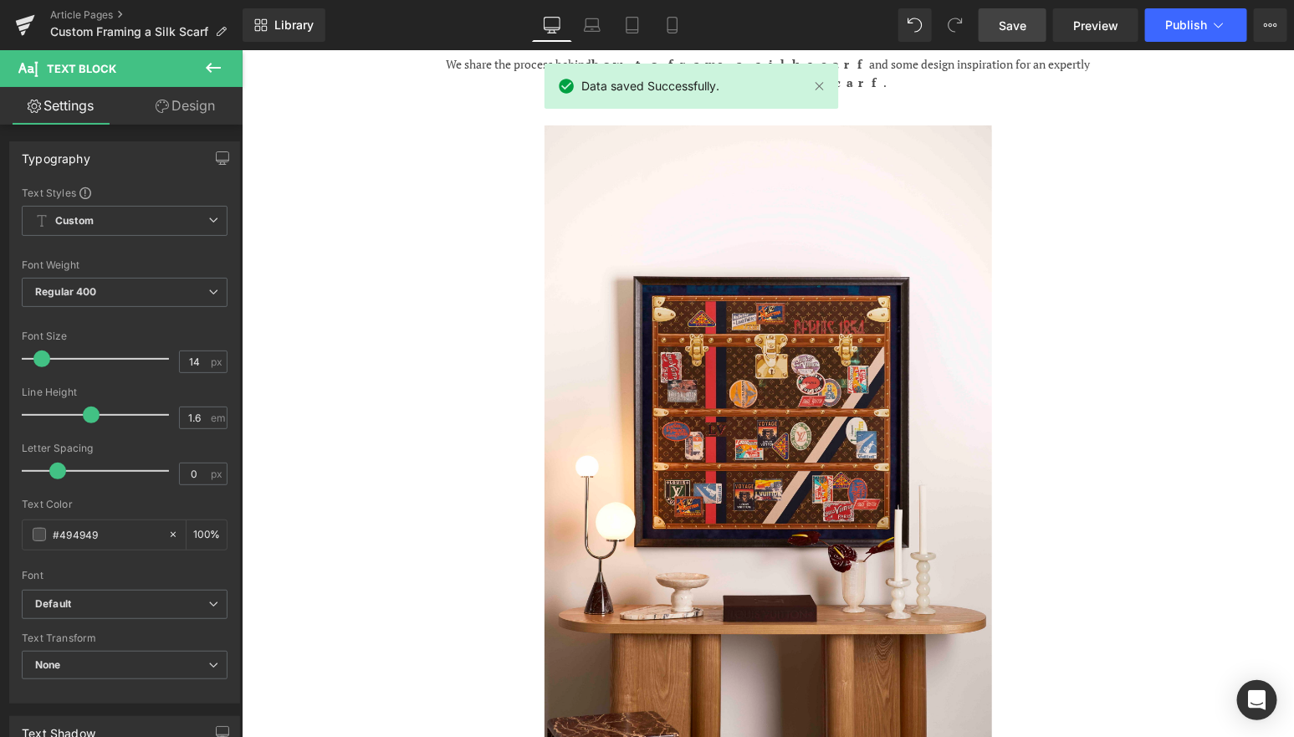
scroll to position [0, 0]
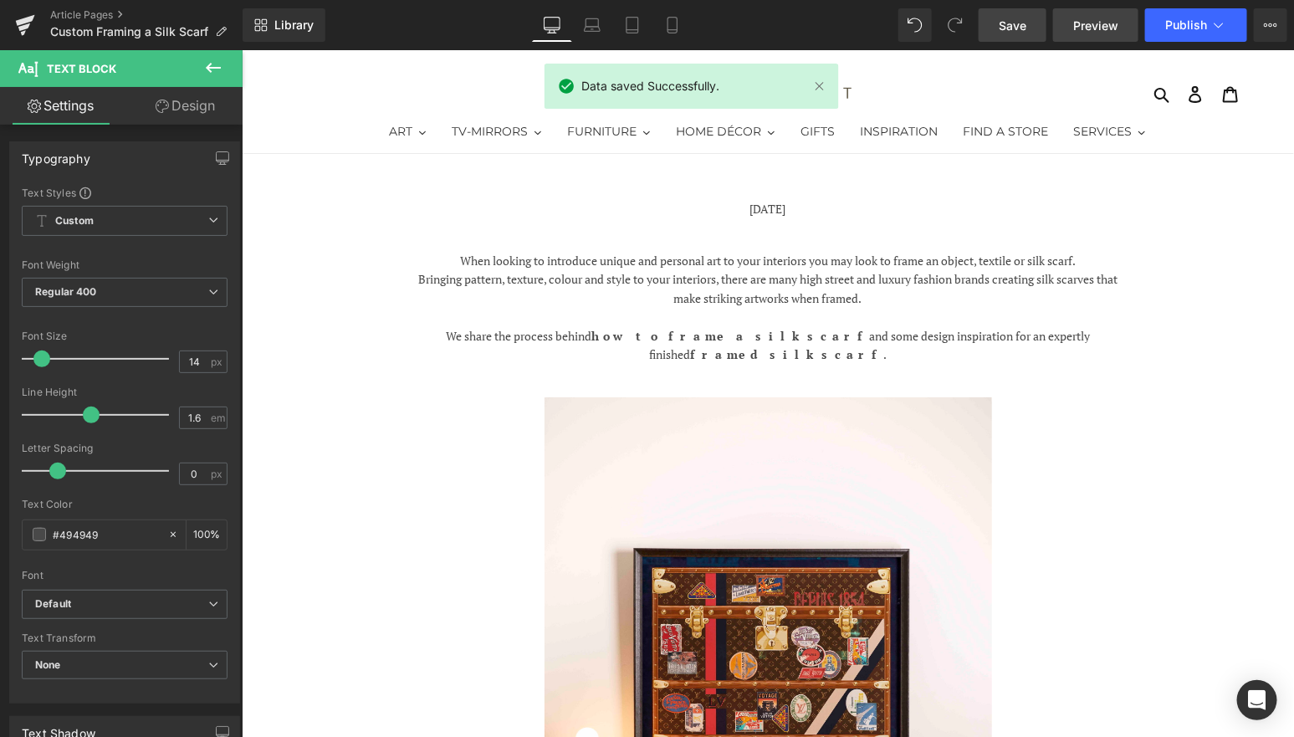
click at [1084, 28] on span "Preview" at bounding box center [1095, 26] width 45 height 18
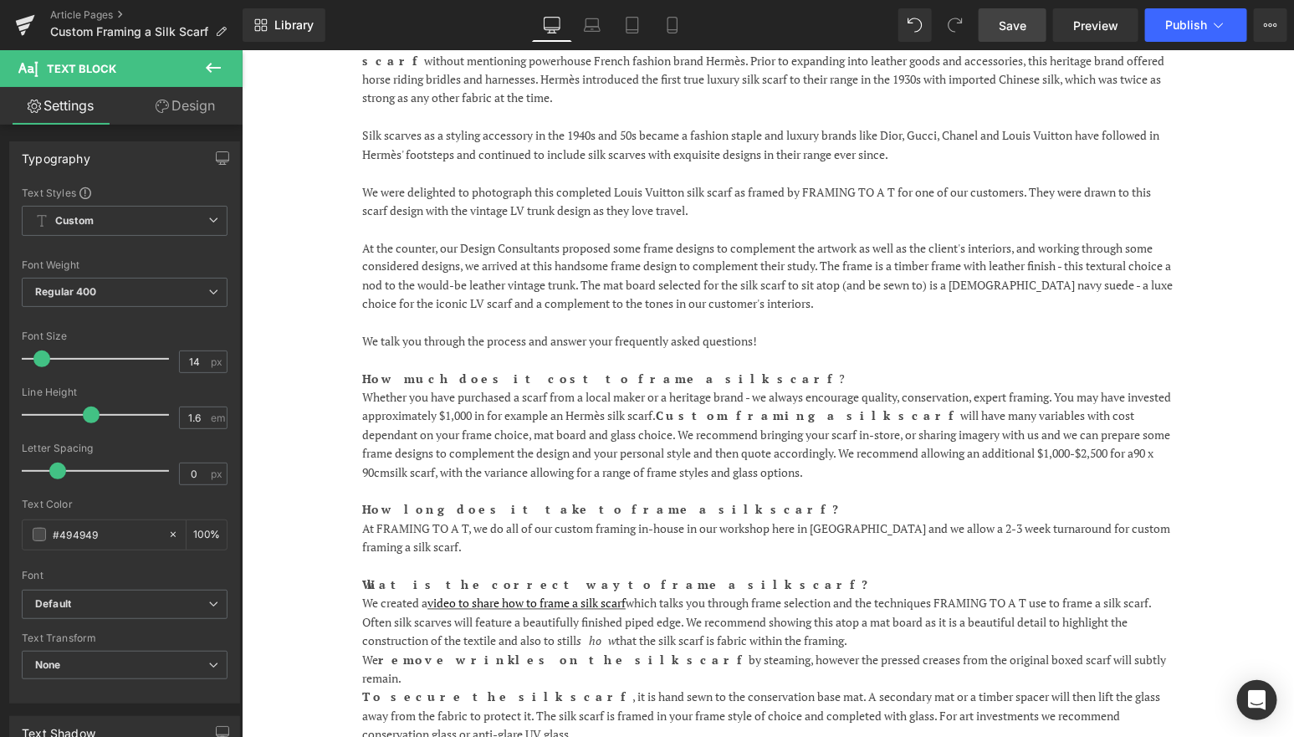
scroll to position [1091, 0]
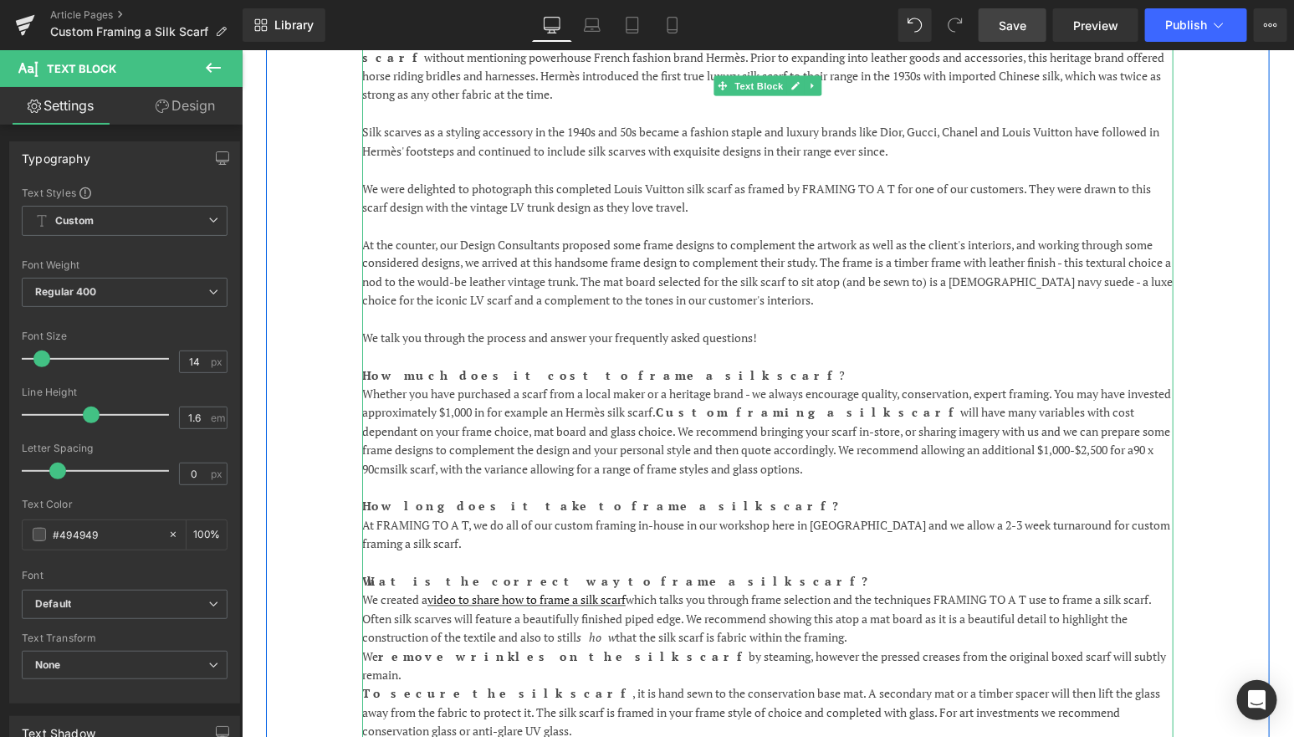
click at [1136, 590] on p "We created a video to share how to frame a silk scarf which talks you through f…" at bounding box center [766, 599] width 811 height 18
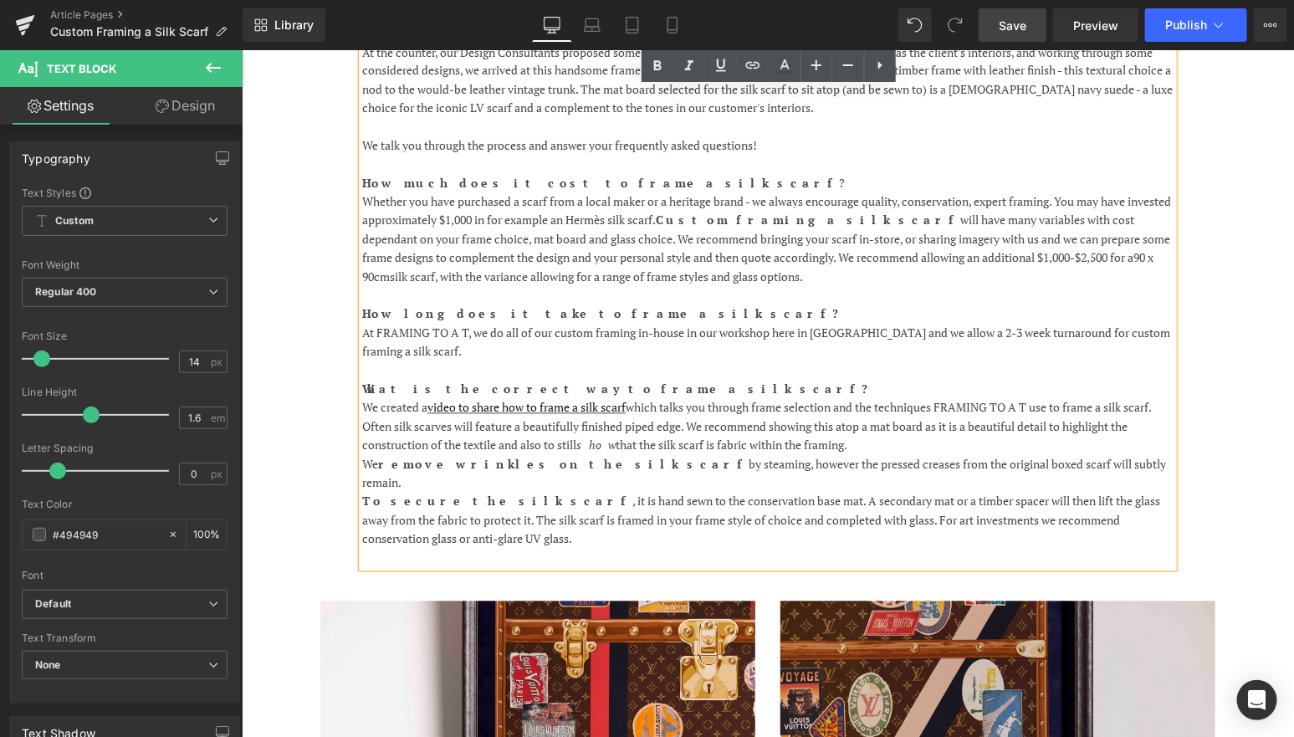
scroll to position [1274, 0]
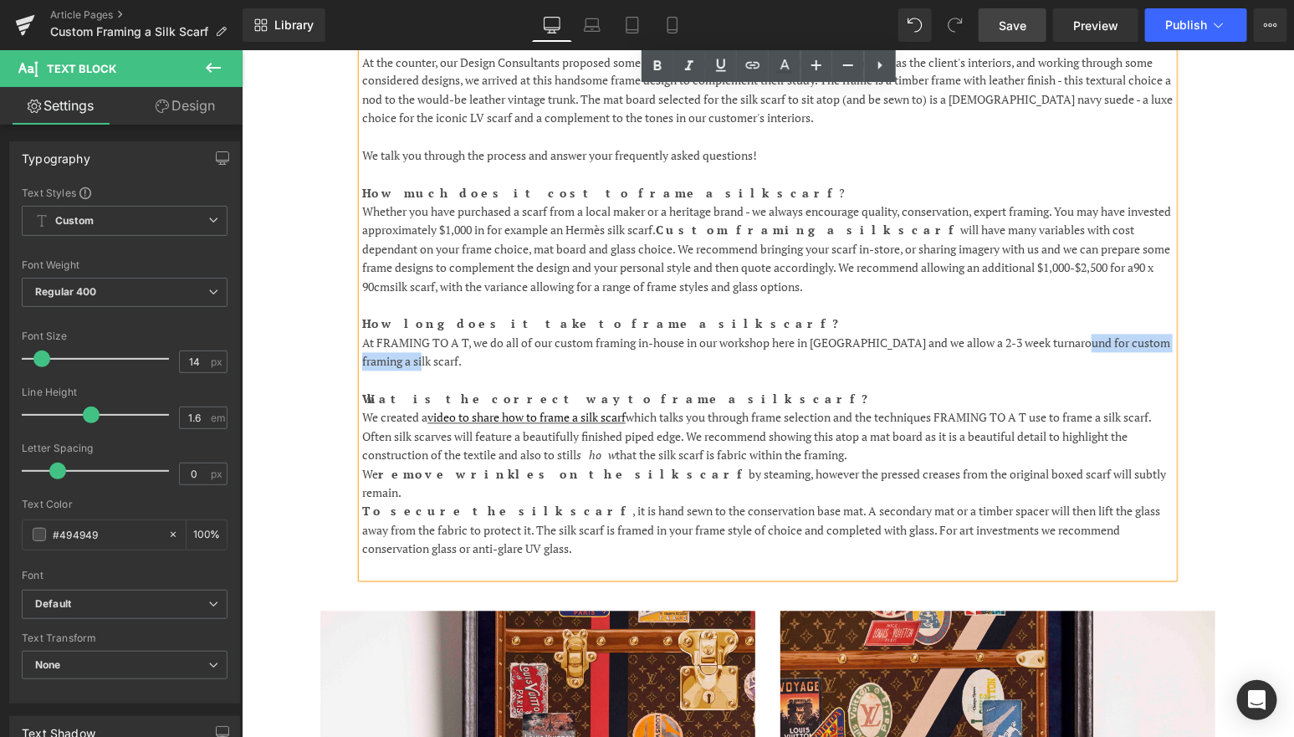
drag, startPoint x: 417, startPoint y: 319, endPoint x: 1083, endPoint y: 310, distance: 666.6
click at [1083, 335] on span "At FRAMING TO A T, we do all of our custom framing in-house in our workshop her…" at bounding box center [765, 352] width 808 height 34
click at [754, 70] on icon at bounding box center [753, 65] width 20 height 20
click at [778, 355] on input "text" at bounding box center [811, 359] width 258 height 42
paste input "[URL][DOMAIN_NAME]"
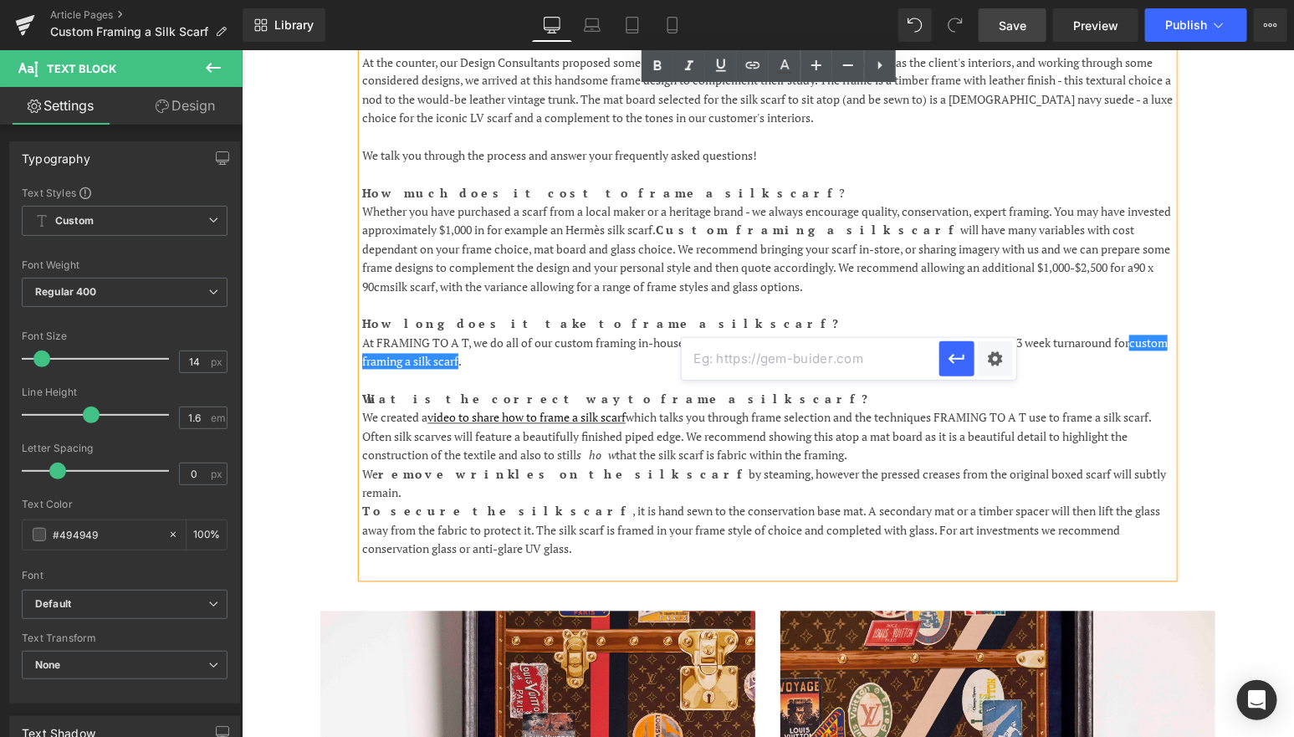
type input "[URL][DOMAIN_NAME]"
click at [998, 0] on div "Text Color Highlight Color #333333 Edit or remove link: Edit - Unlink - Cancel …" at bounding box center [647, 0] width 1294 height 0
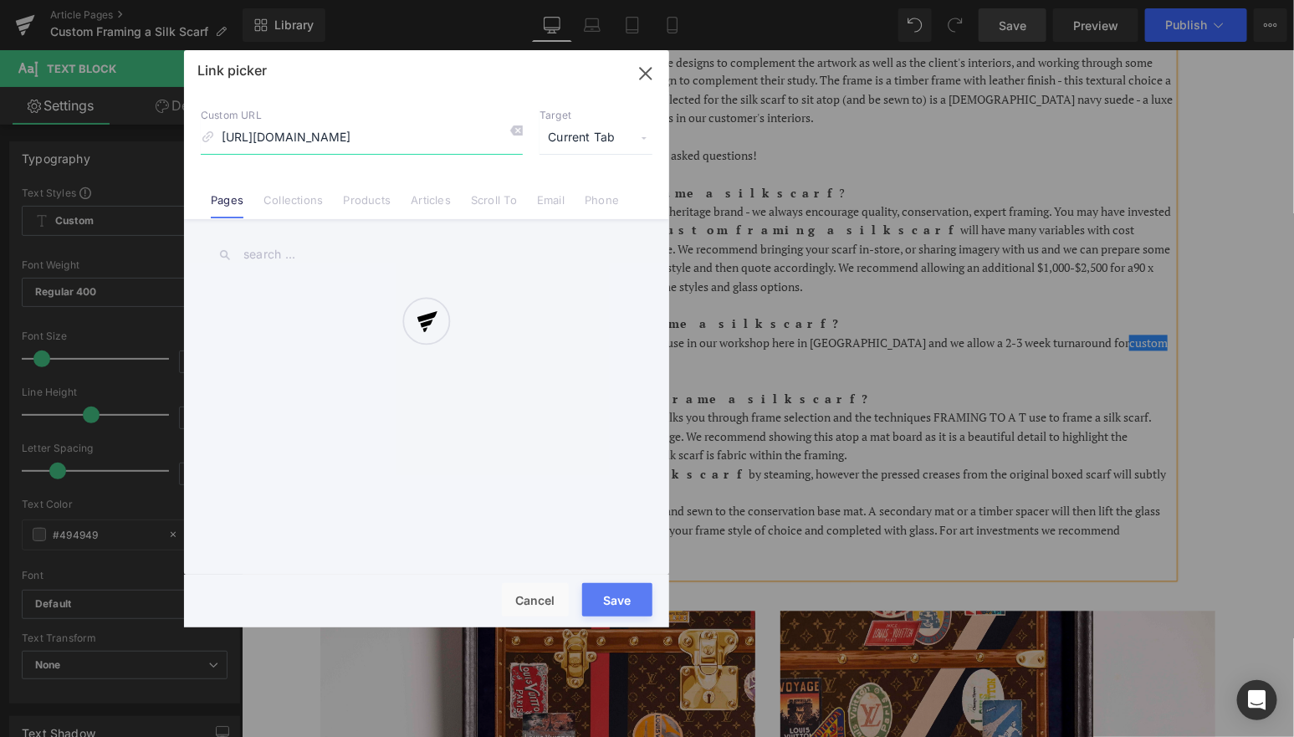
scroll to position [0, 74]
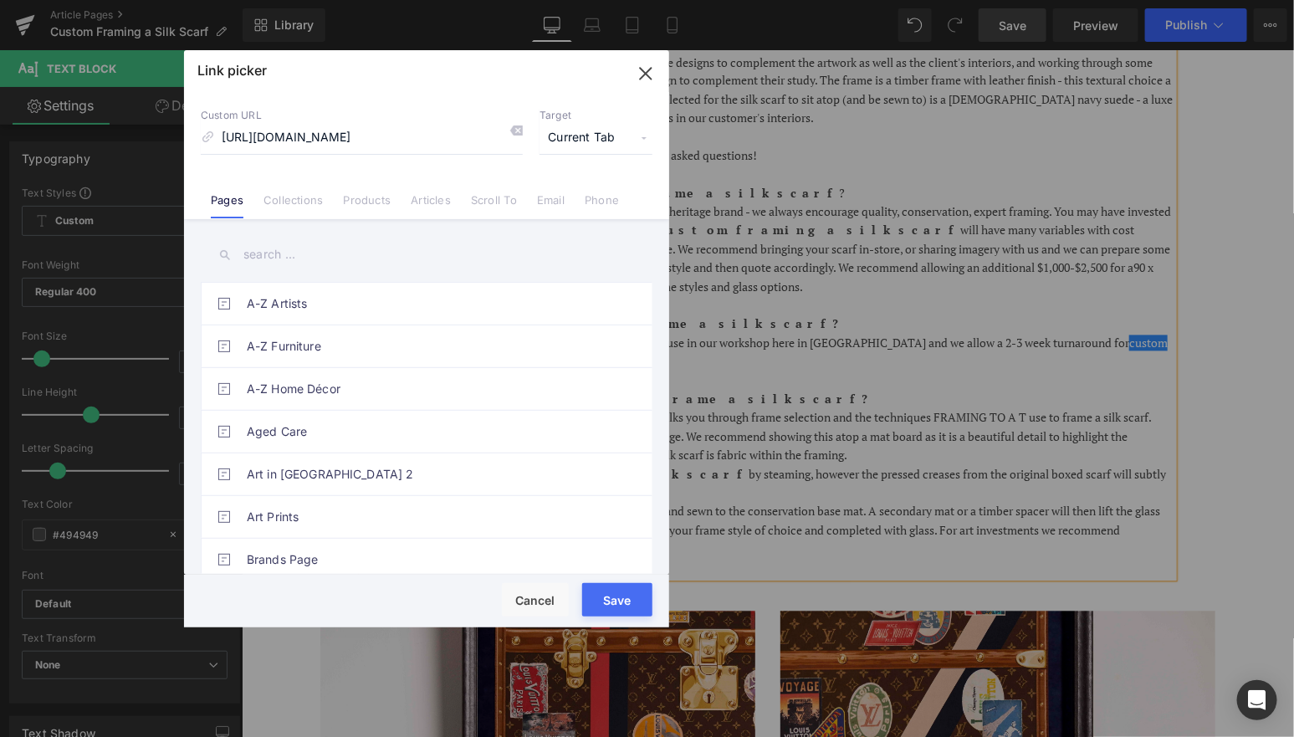
click at [603, 141] on span "Current Tab" at bounding box center [595, 138] width 113 height 32
click at [570, 212] on li "New Tab" at bounding box center [596, 197] width 130 height 29
click at [621, 587] on button "Save" at bounding box center [617, 599] width 70 height 33
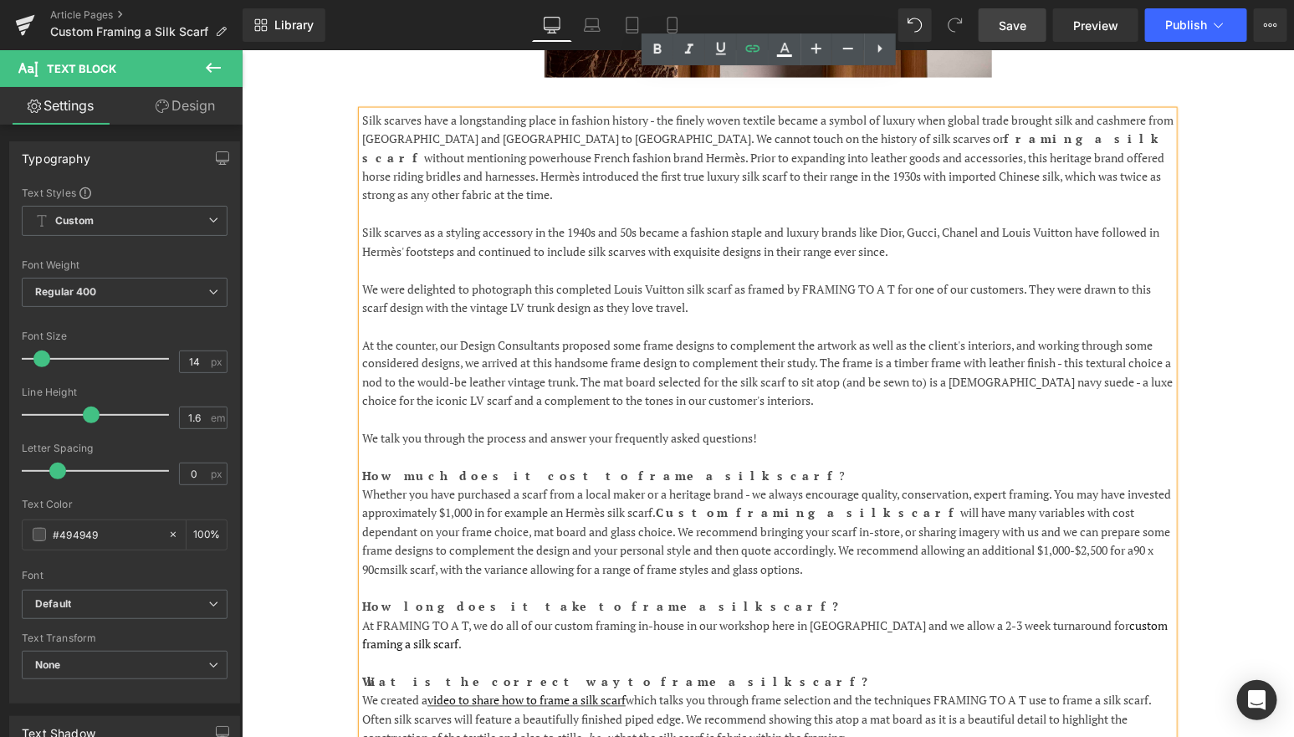
scroll to position [954, 0]
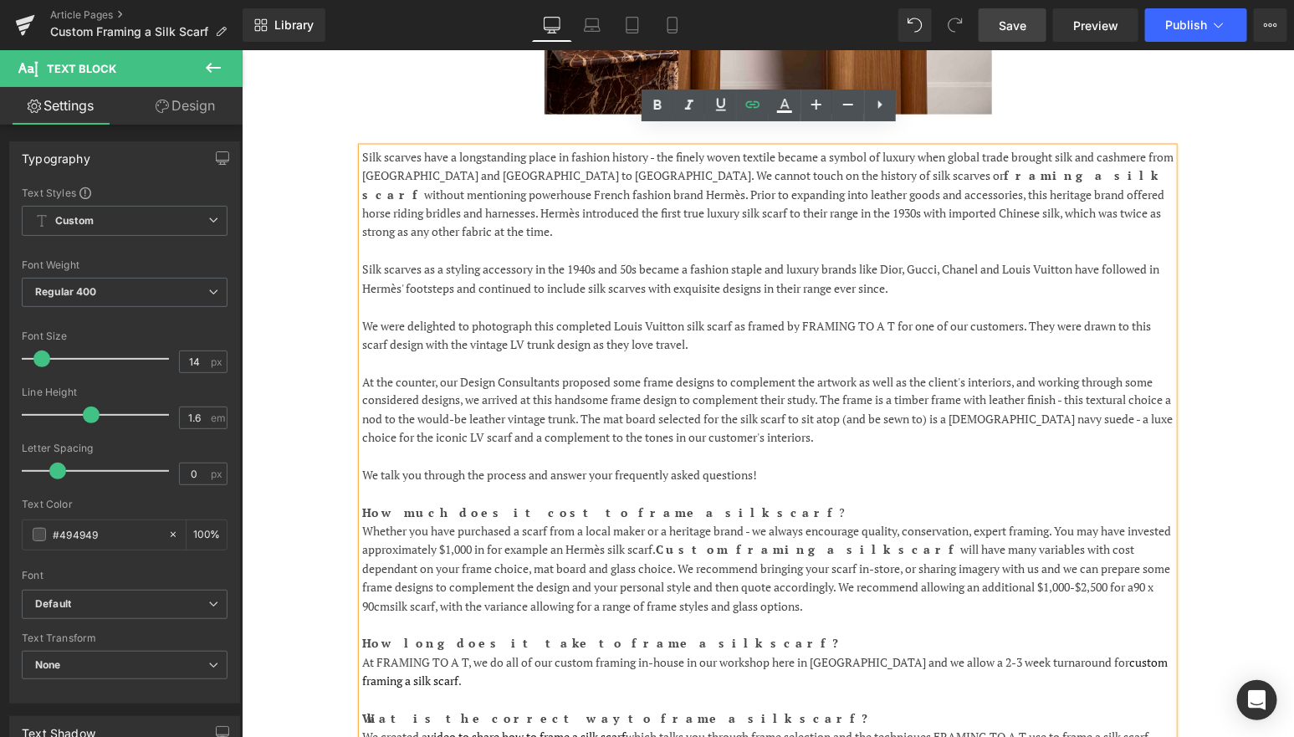
click at [921, 447] on p at bounding box center [766, 456] width 811 height 18
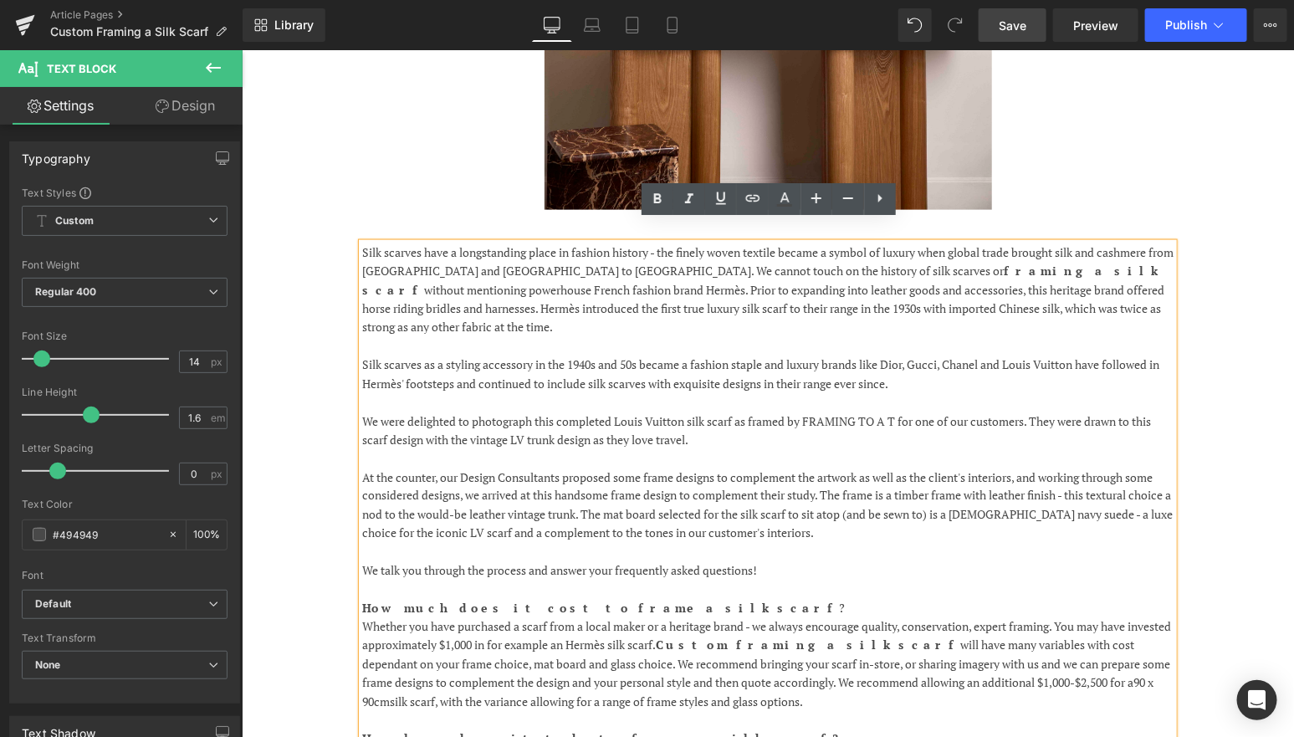
scroll to position [851, 0]
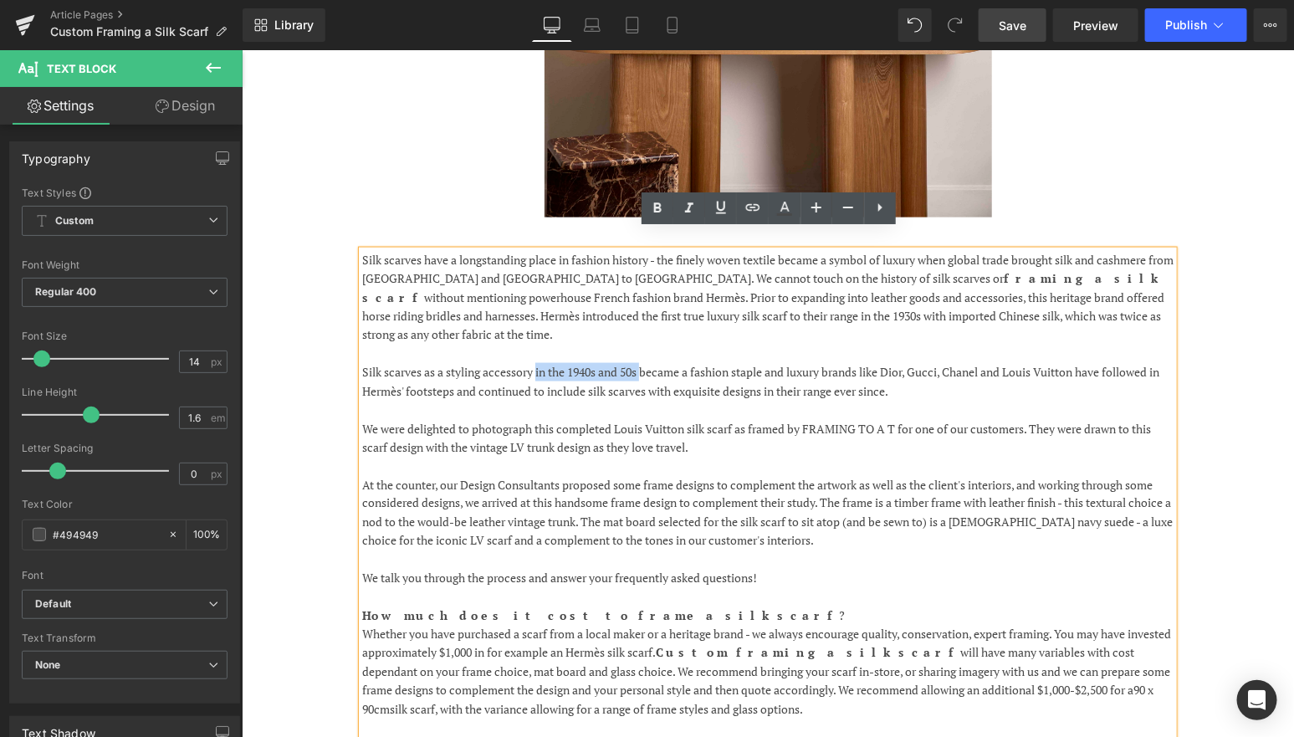
drag, startPoint x: 646, startPoint y: 338, endPoint x: 537, endPoint y: 340, distance: 108.8
click at [537, 362] on p "Silk scarves as a styling accessory in the 1940s and 50s became a fashion stapl…" at bounding box center [766, 381] width 811 height 38
copy p "in the 1940s and 50s"
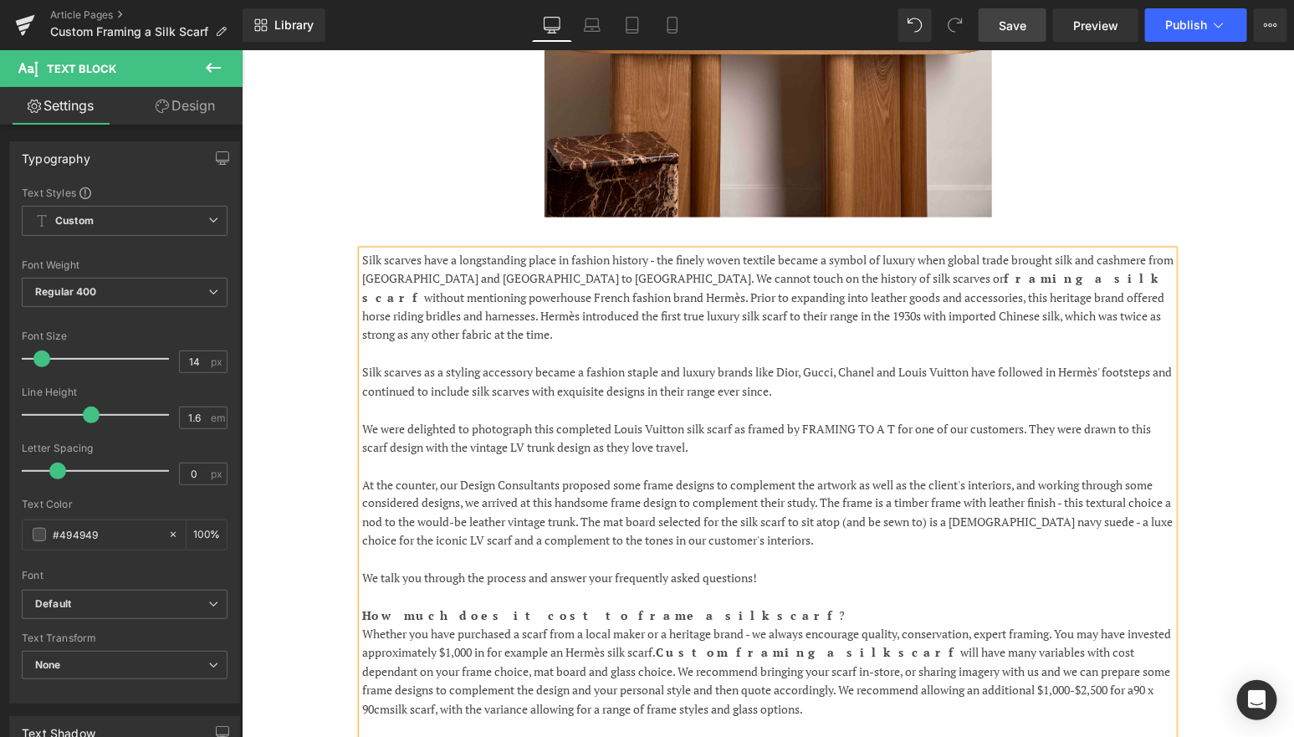
click at [666, 362] on p "Silk scarves as a styling accessory became a fashion staple and luxury brands l…" at bounding box center [766, 381] width 811 height 38
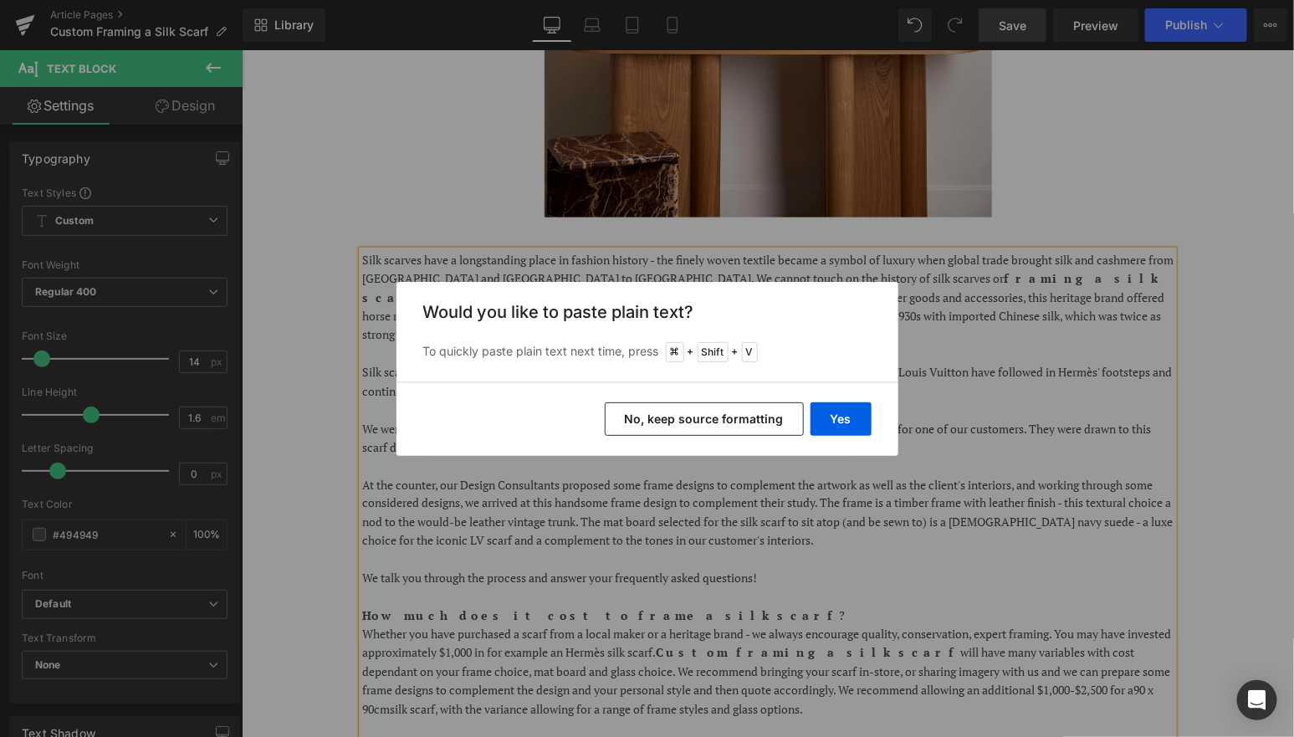
click at [748, 411] on button "No, keep source formatting" at bounding box center [704, 418] width 199 height 33
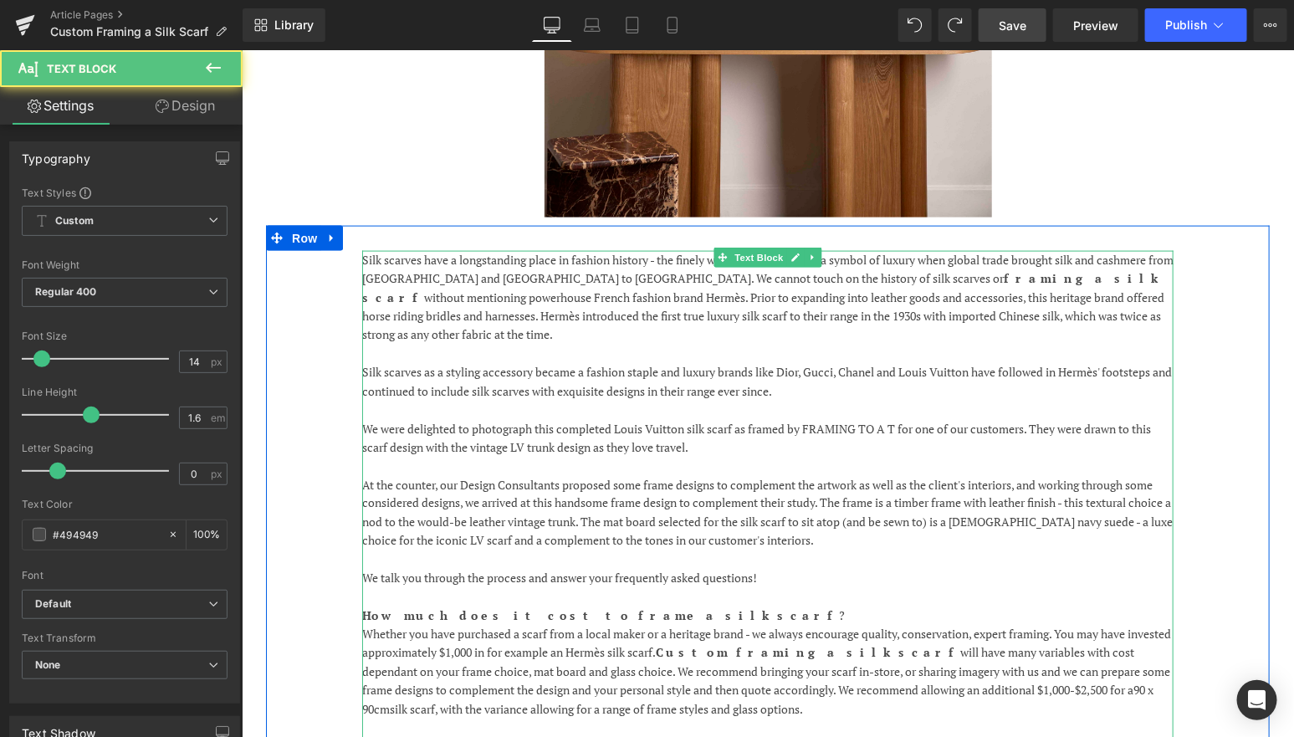
click at [668, 362] on p "Silk scarves as a styling accessory became a fashion staple and luxury brands l…" at bounding box center [766, 381] width 811 height 38
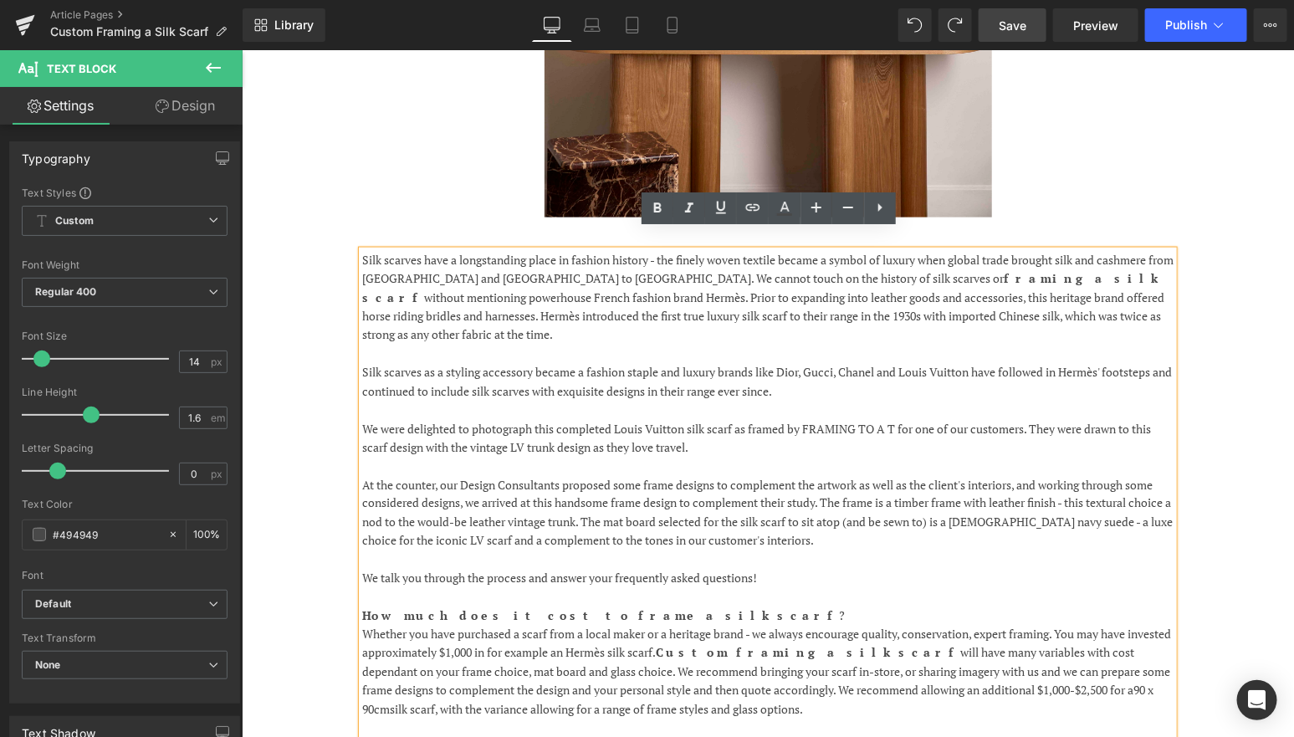
click at [668, 362] on p "Silk scarves as a styling accessory became a fashion staple and luxury brands l…" at bounding box center [766, 381] width 811 height 38
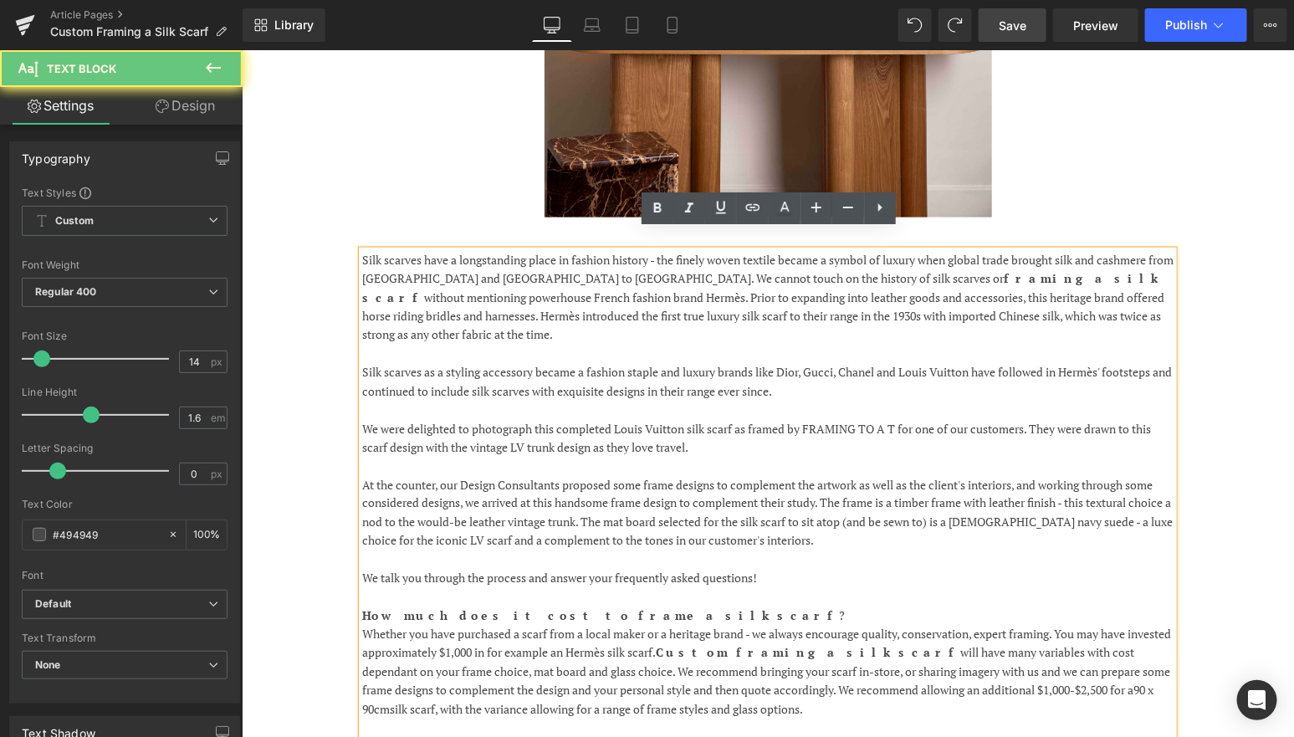
click at [665, 362] on p "Silk scarves as a styling accessory became a fashion staple and luxury brands l…" at bounding box center [766, 381] width 811 height 38
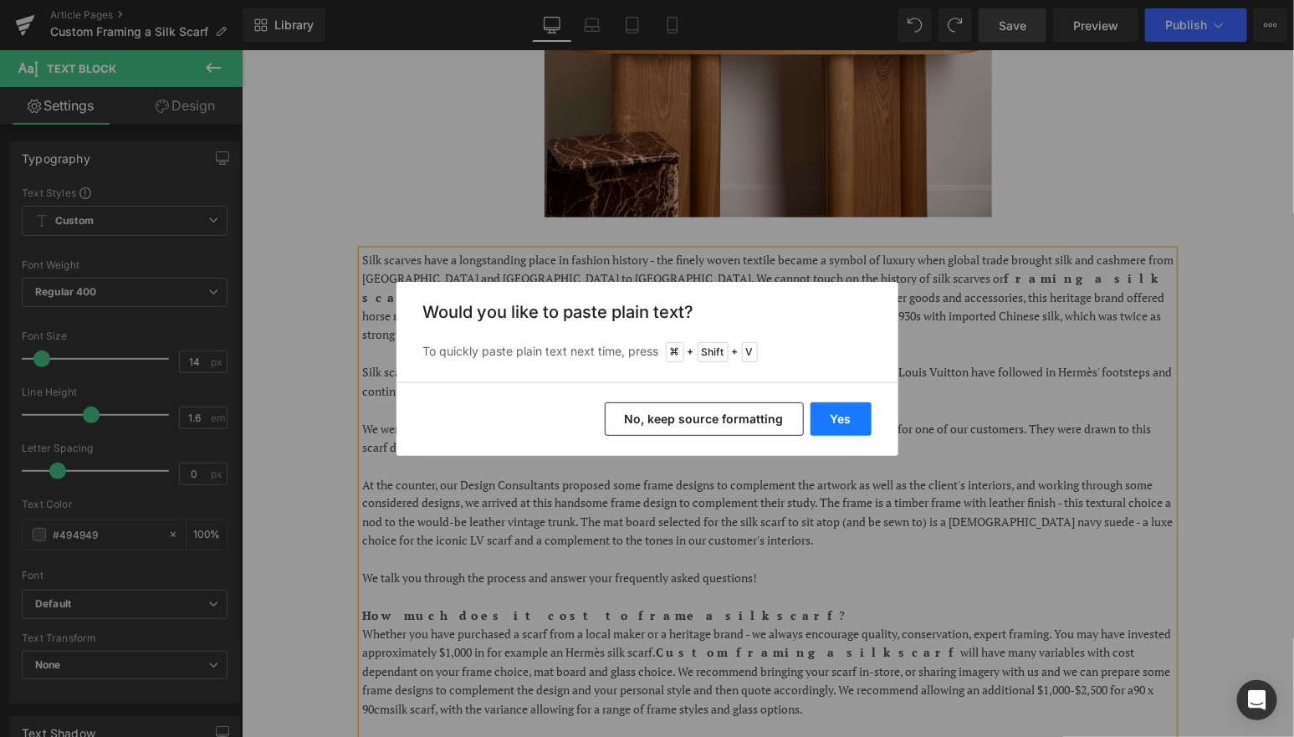
click at [840, 409] on button "Yes" at bounding box center [840, 418] width 61 height 33
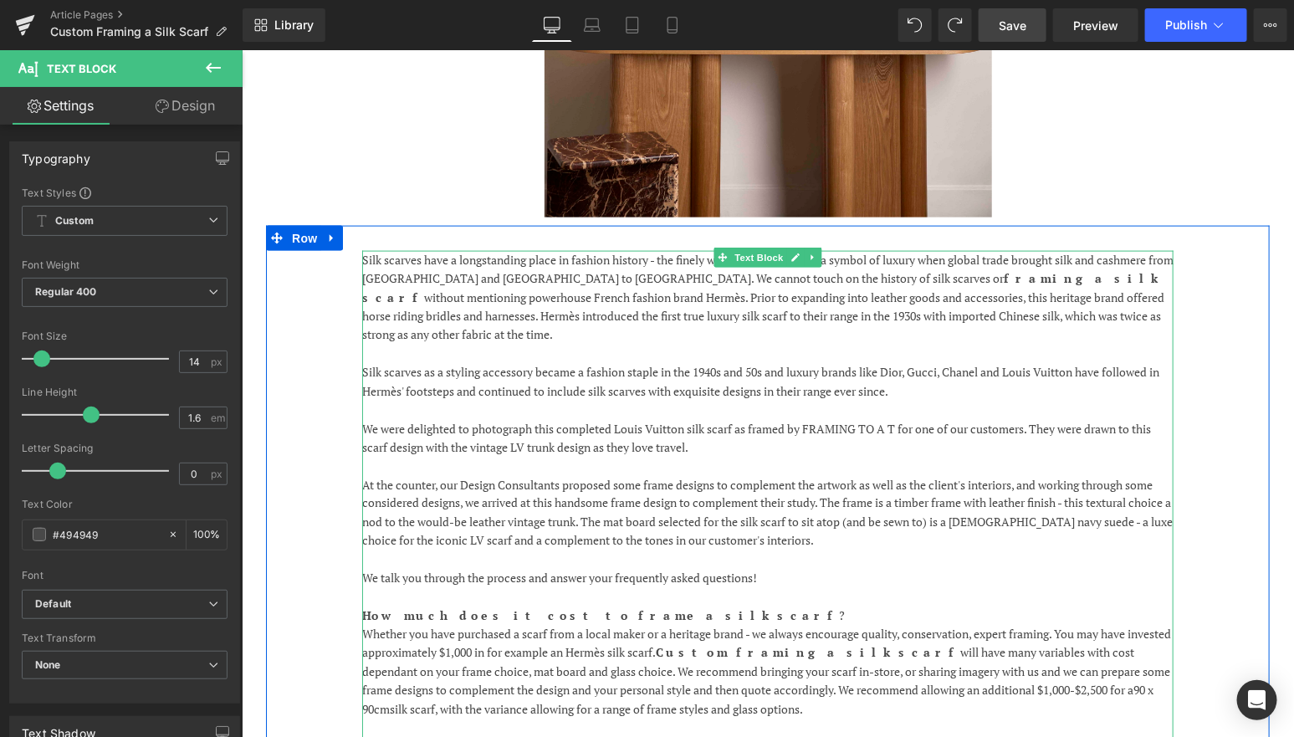
click at [674, 362] on p "Silk scarves as a styling accessory became a fashion staple in the 1940s and 50…" at bounding box center [766, 381] width 811 height 38
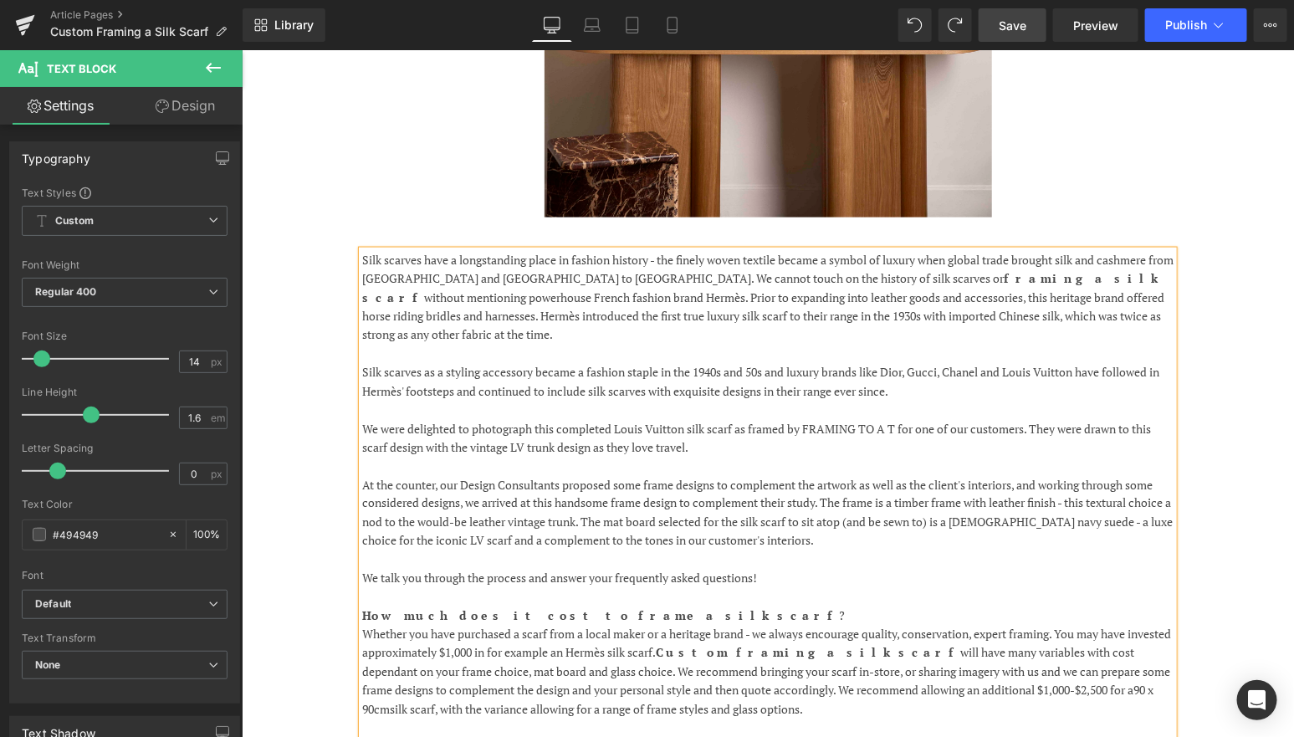
click at [791, 362] on p "Silk scarves as a styling accessory became a fashion staple in the 1940s and 50…" at bounding box center [766, 381] width 811 height 38
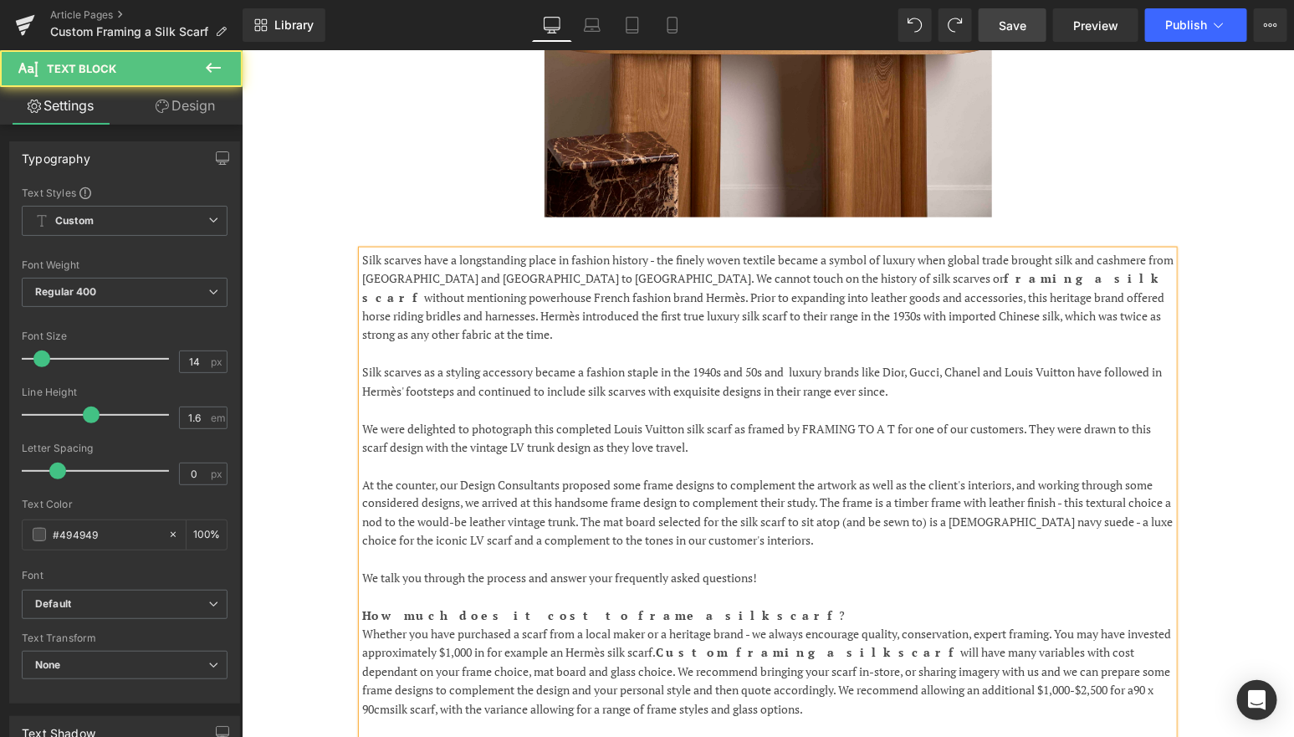
click at [540, 362] on p "Silk scarves as a styling accessory became a fashion staple in the 1940s and 50…" at bounding box center [766, 381] width 811 height 38
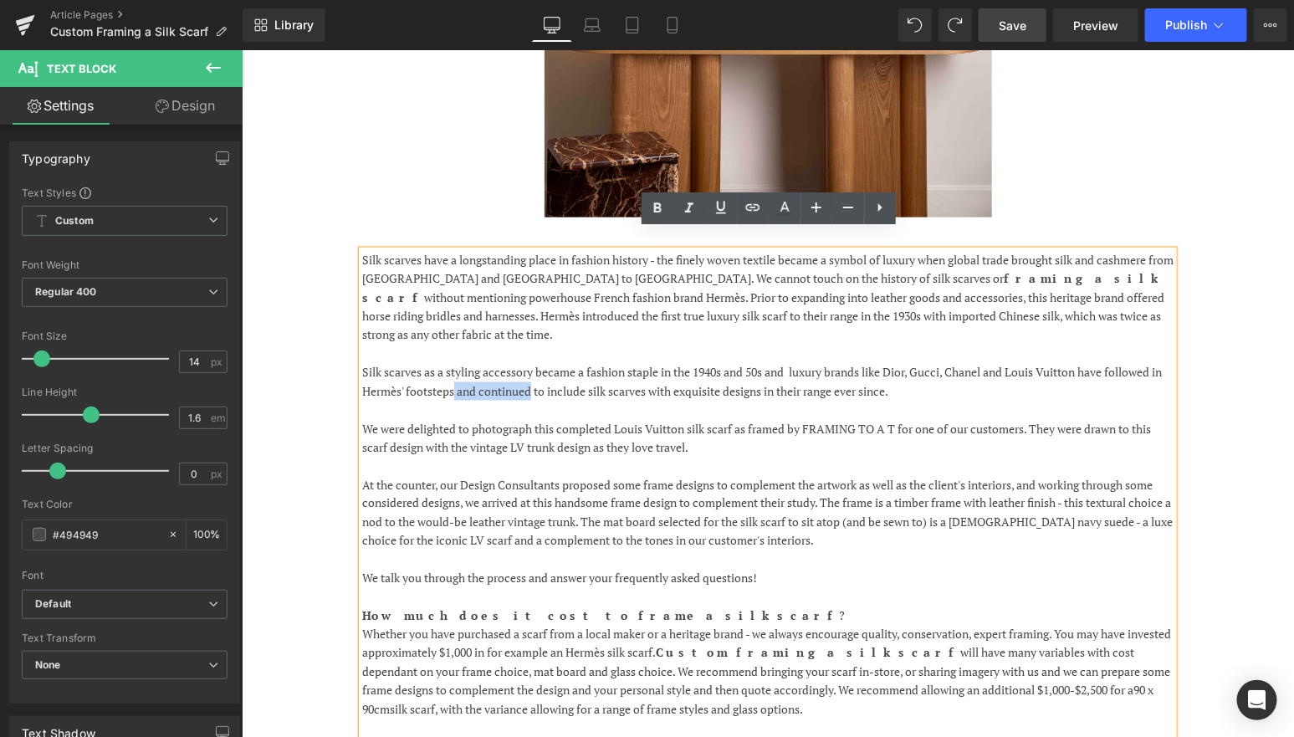
drag, startPoint x: 545, startPoint y: 352, endPoint x: 467, endPoint y: 352, distance: 78.6
click at [467, 362] on p "Silk scarves as a styling accessory became a fashion staple in the 1940s and 50…" at bounding box center [766, 381] width 811 height 38
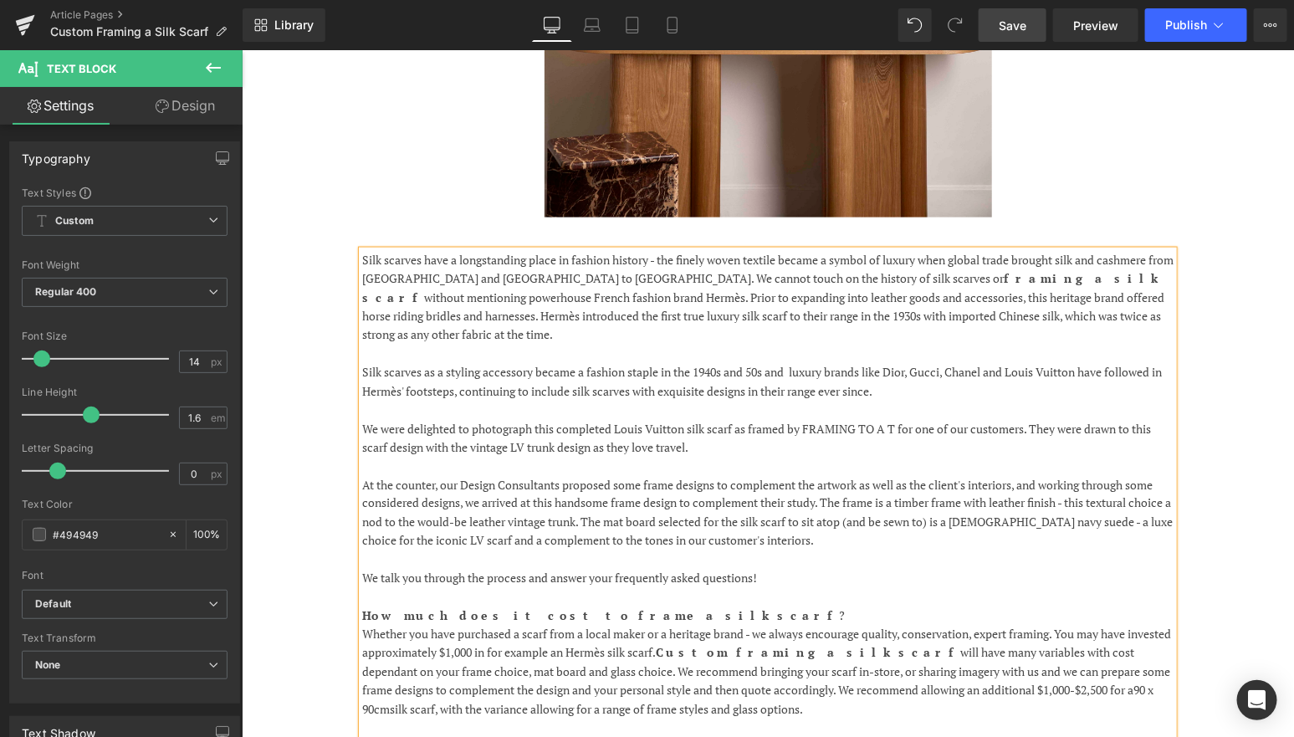
click at [928, 362] on p "Silk scarves as a styling accessory became a fashion staple in the 1940s and 50…" at bounding box center [766, 381] width 811 height 38
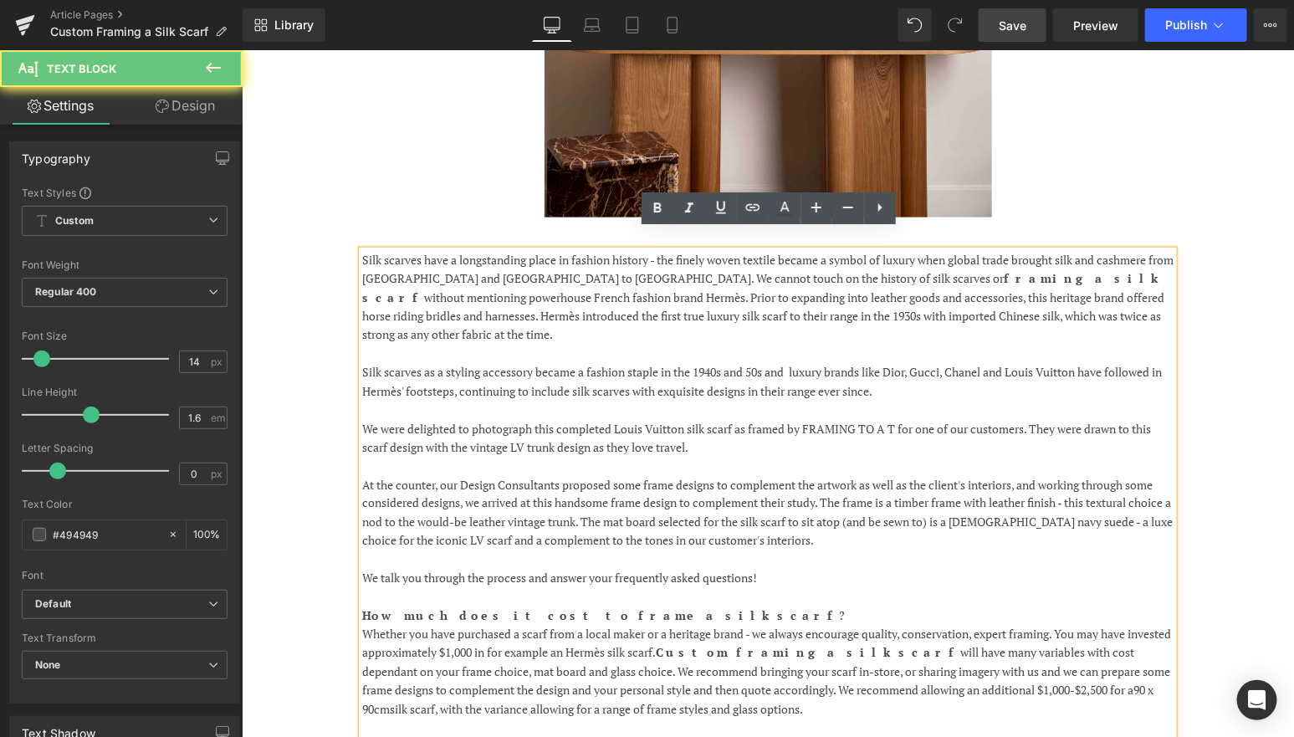
click at [836, 362] on p "Silk scarves as a styling accessory became a fashion staple in the 1940s and 50…" at bounding box center [766, 381] width 811 height 38
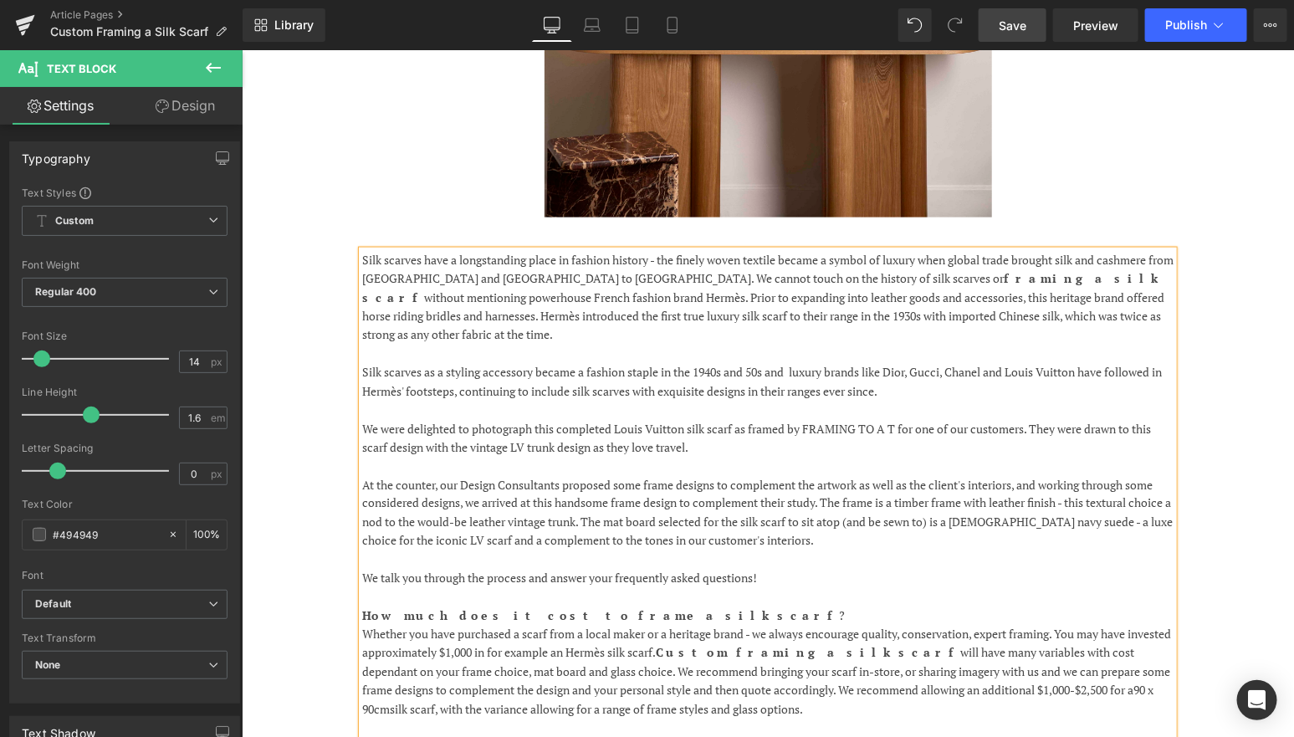
click at [1003, 22] on span "Save" at bounding box center [1013, 26] width 28 height 18
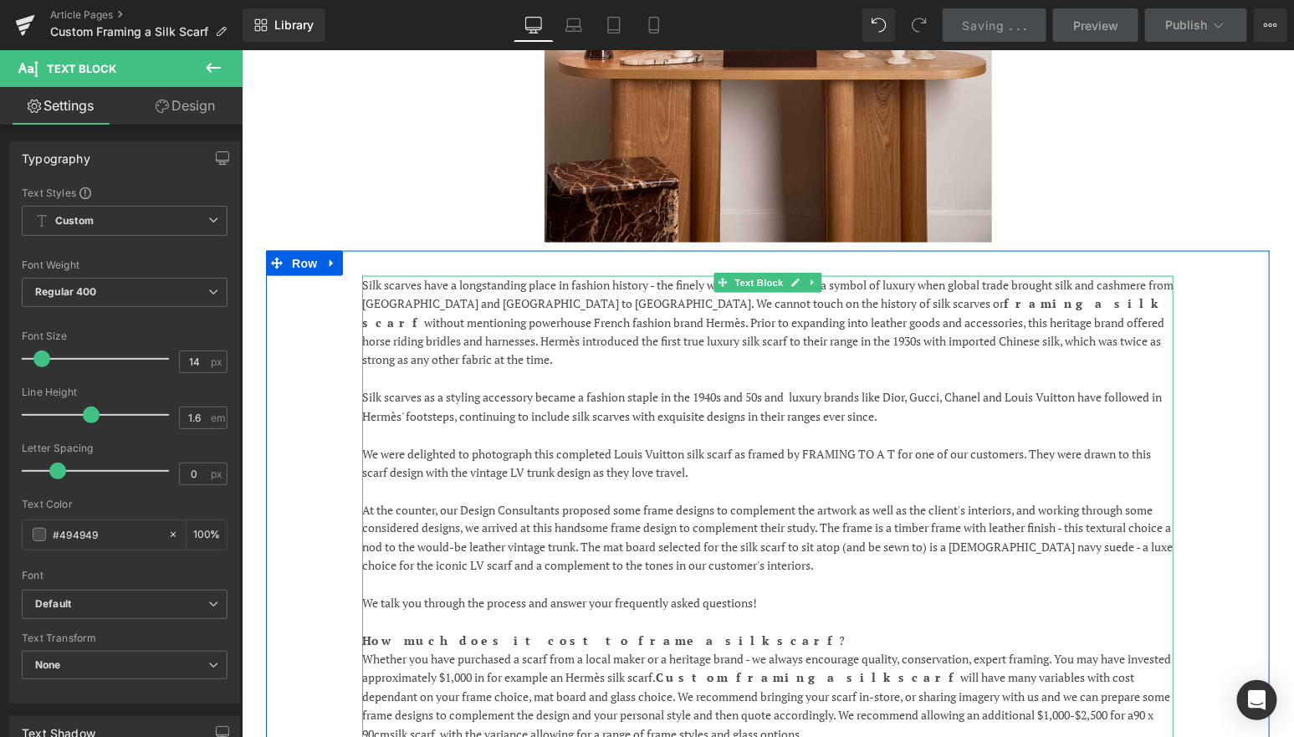
scroll to position [824, 0]
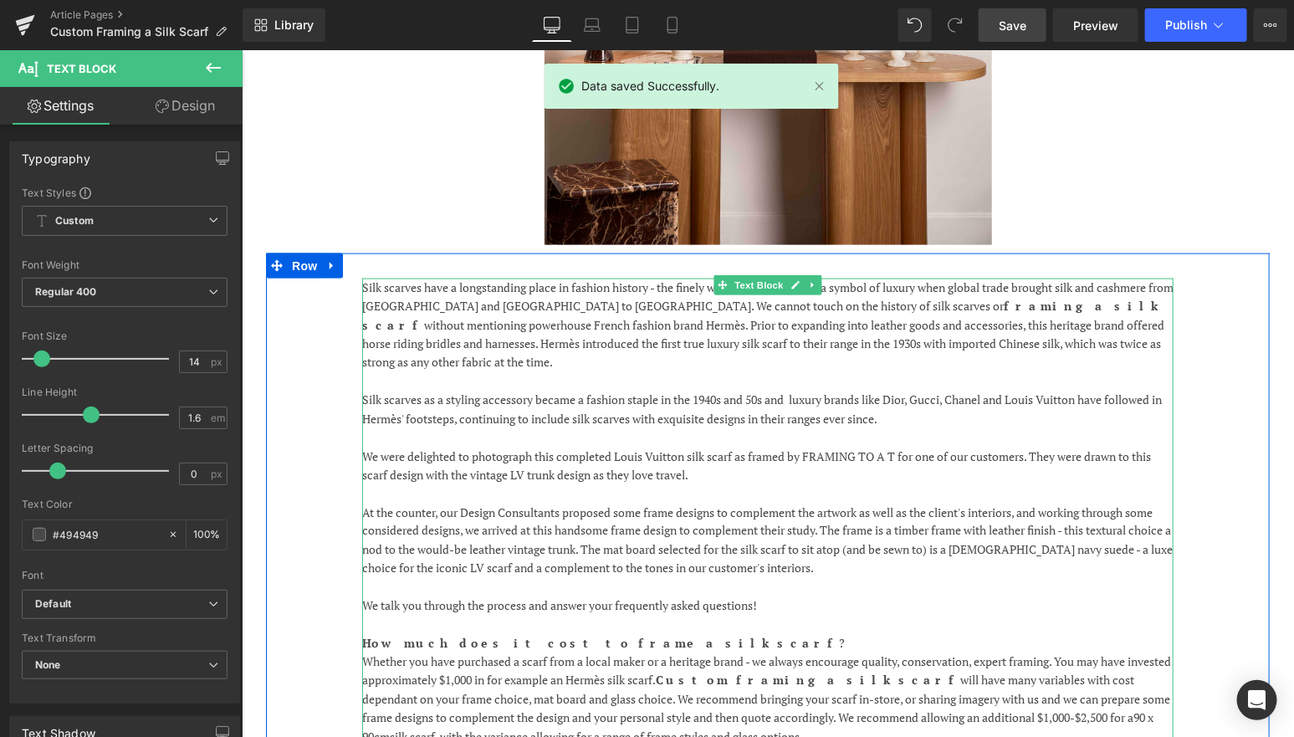
click at [916, 390] on p "Silk scarves as a styling accessory became a fashion staple in the 1940s and 50…" at bounding box center [766, 409] width 811 height 38
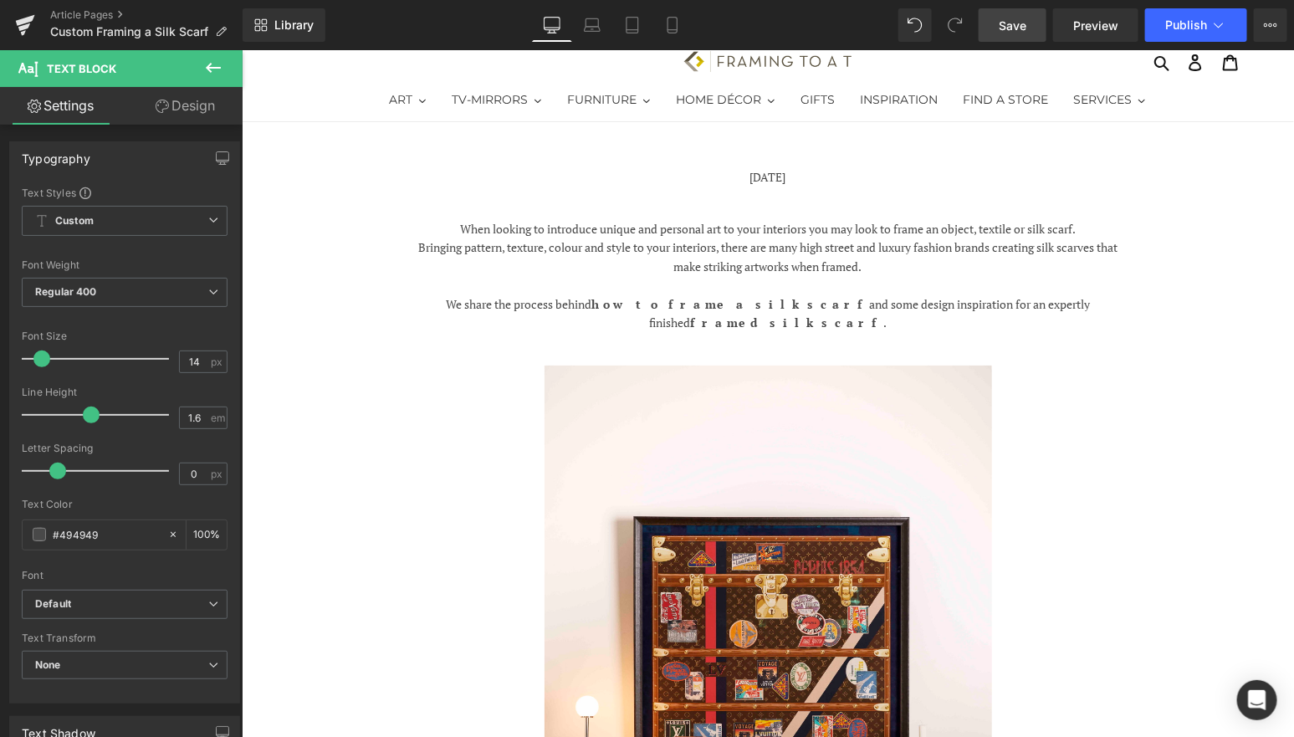
scroll to position [0, 0]
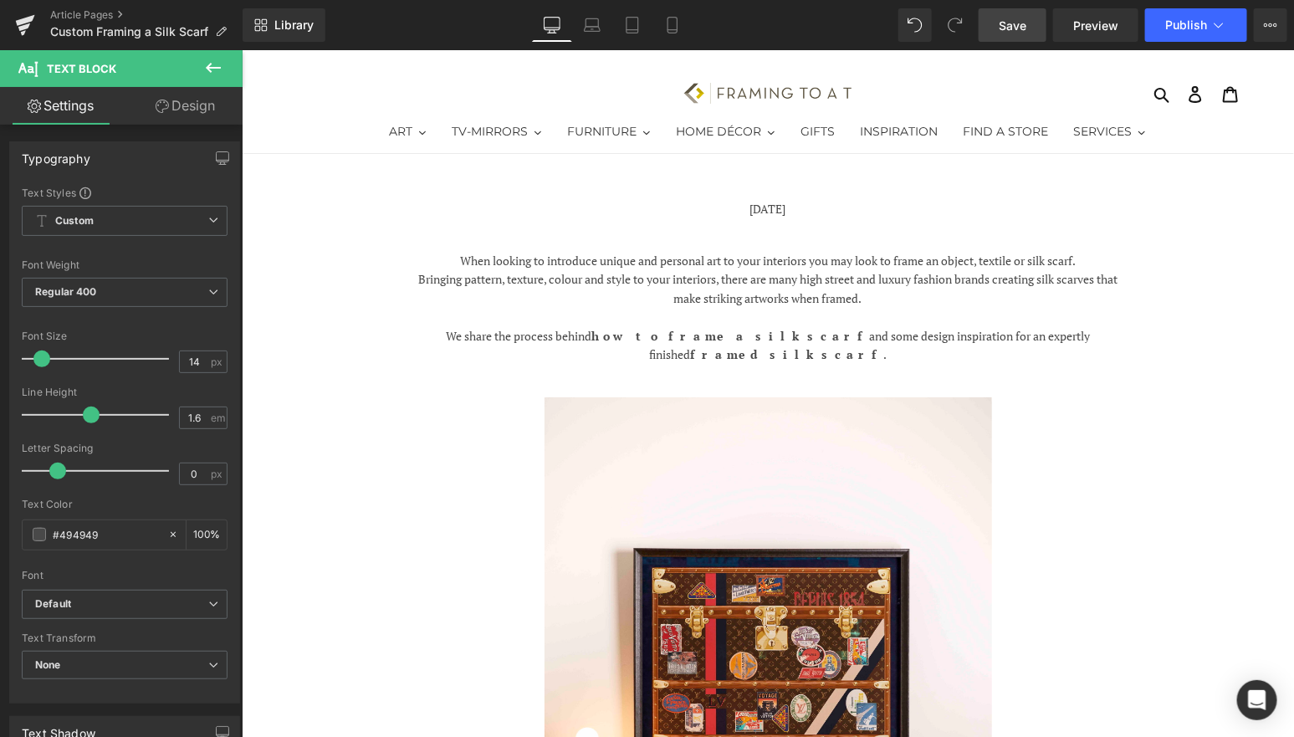
click at [769, 206] on p "[DATE]" at bounding box center [767, 208] width 1052 height 18
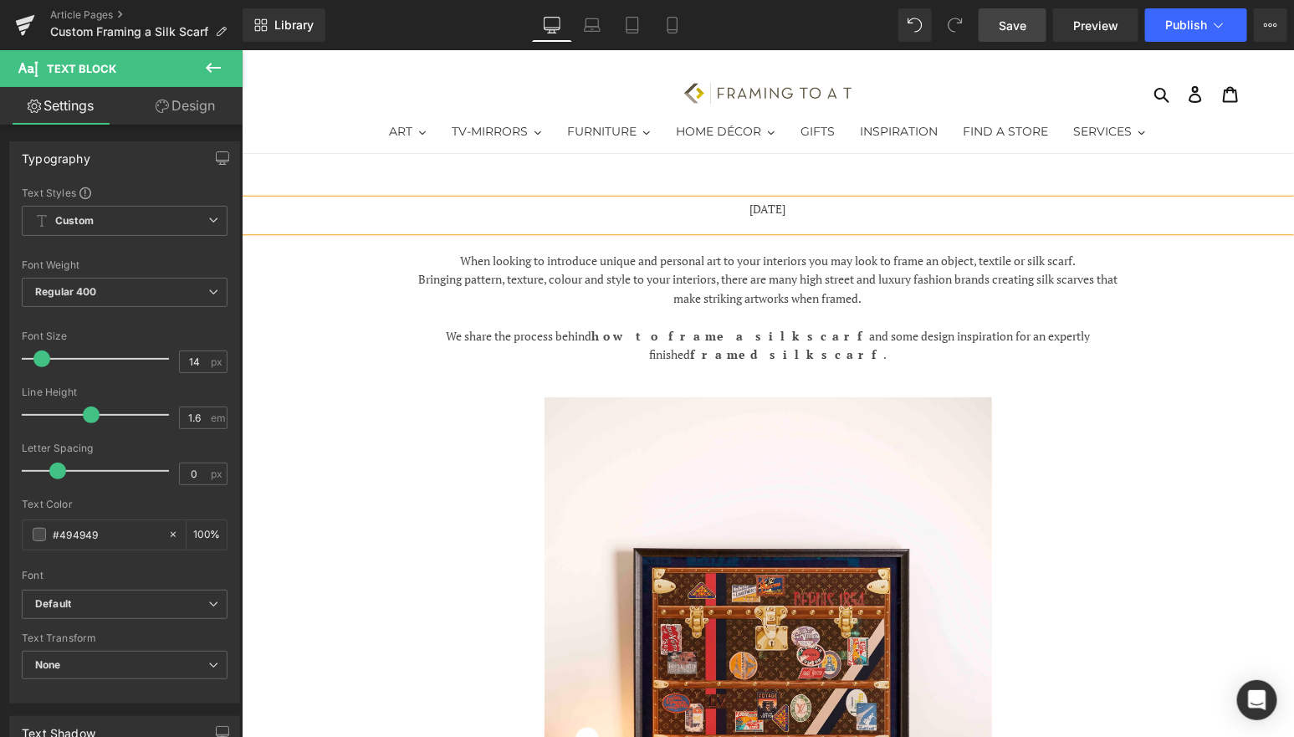
click at [788, 217] on div "[DATE]" at bounding box center [767, 214] width 1052 height 31
click at [789, 217] on div "[DATE]" at bounding box center [767, 214] width 1052 height 31
click at [774, 210] on p "[DATE]" at bounding box center [767, 208] width 1052 height 18
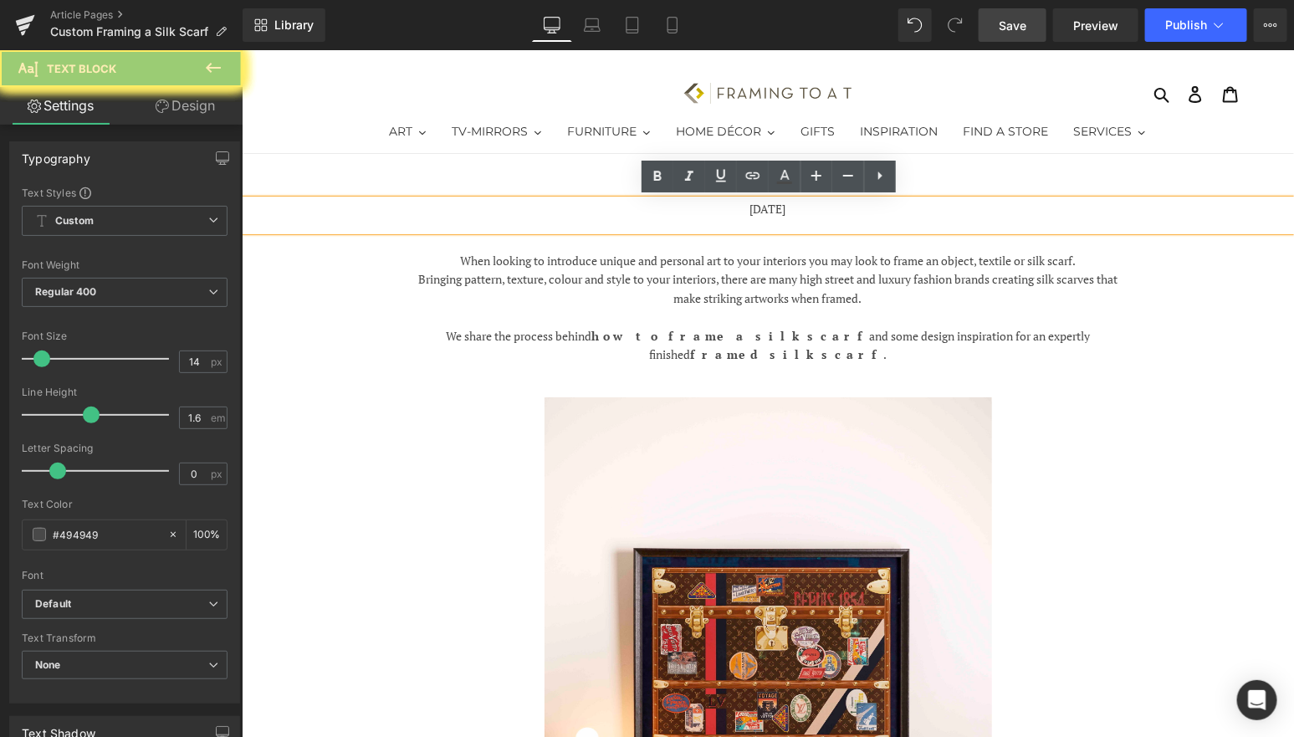
drag, startPoint x: 772, startPoint y: 210, endPoint x: 718, endPoint y: 209, distance: 53.5
click at [718, 209] on p "[DATE]" at bounding box center [767, 208] width 1052 height 18
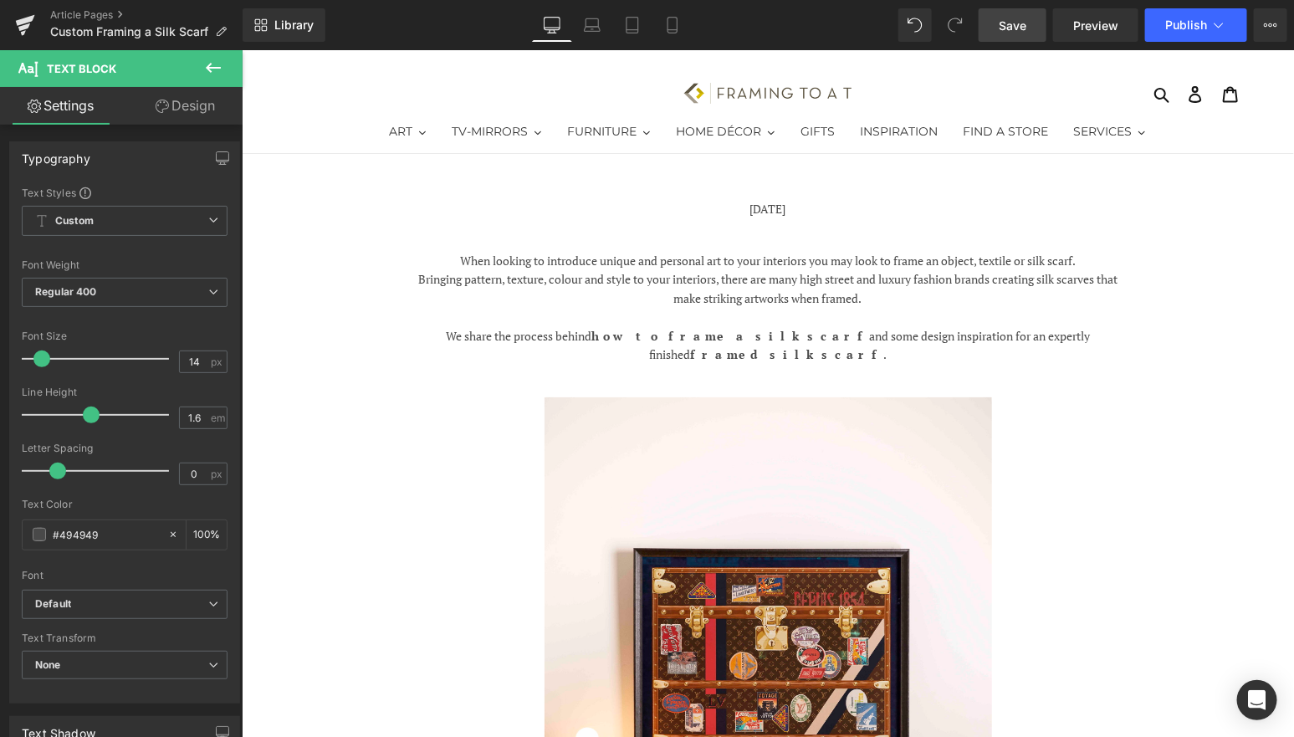
click at [1012, 34] on link "Save" at bounding box center [1013, 24] width 68 height 33
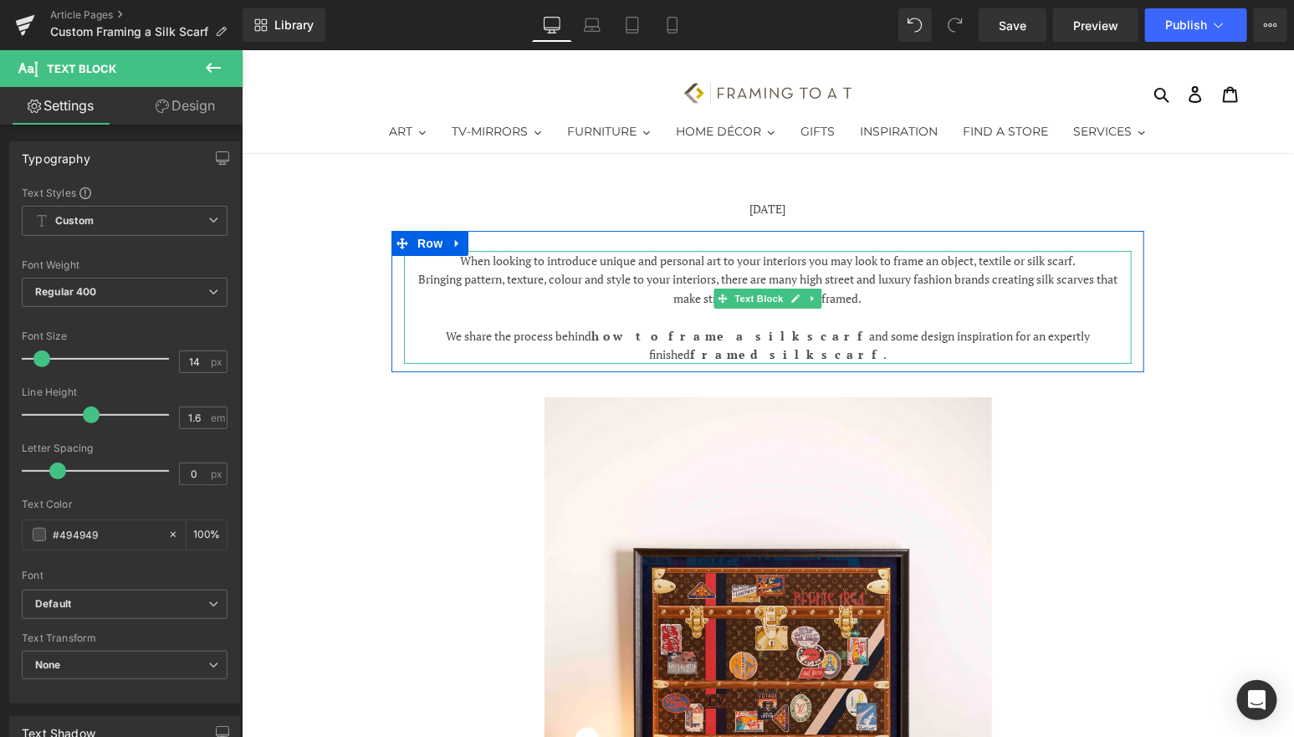
click at [996, 285] on p "Bringing pattern, texture, colour and style to your interiors, there are many h…" at bounding box center [767, 288] width 728 height 38
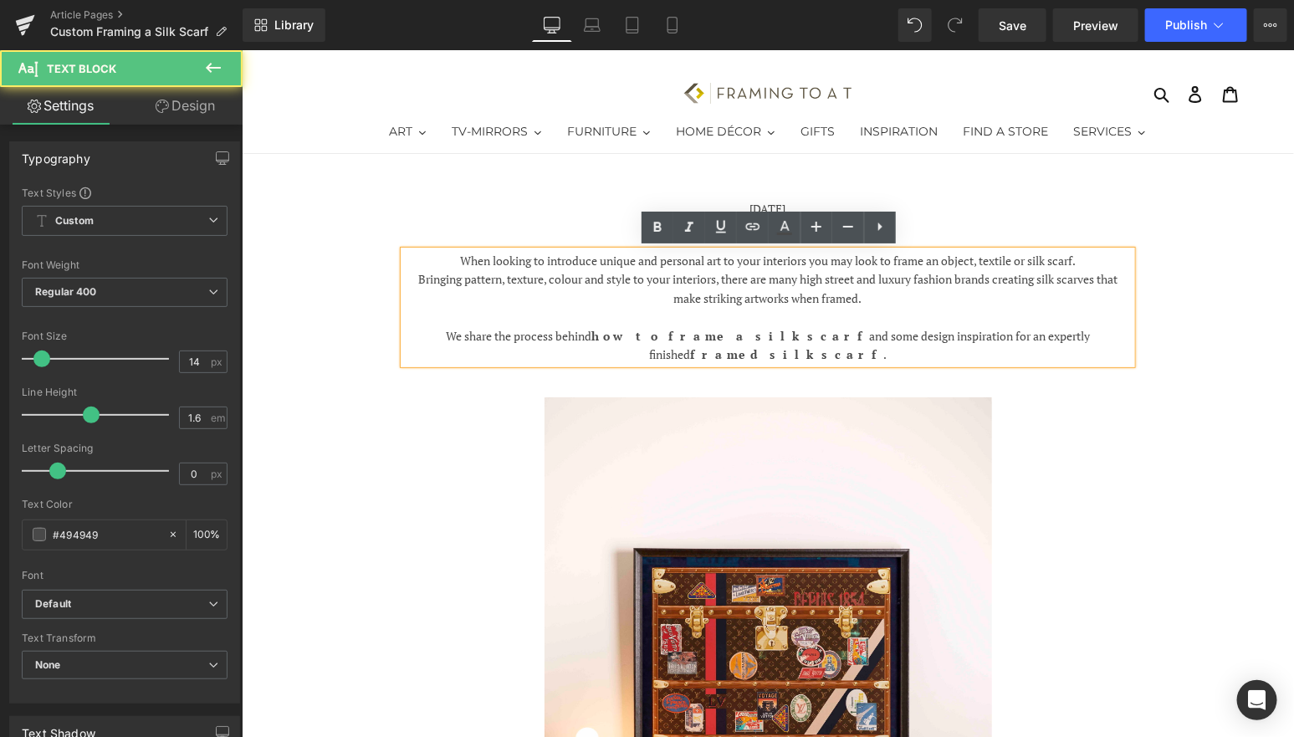
drag, startPoint x: 1090, startPoint y: 260, endPoint x: 392, endPoint y: 261, distance: 697.5
click at [392, 261] on div "When looking to introduce unique and personal art to your interiors you may loo…" at bounding box center [767, 306] width 753 height 113
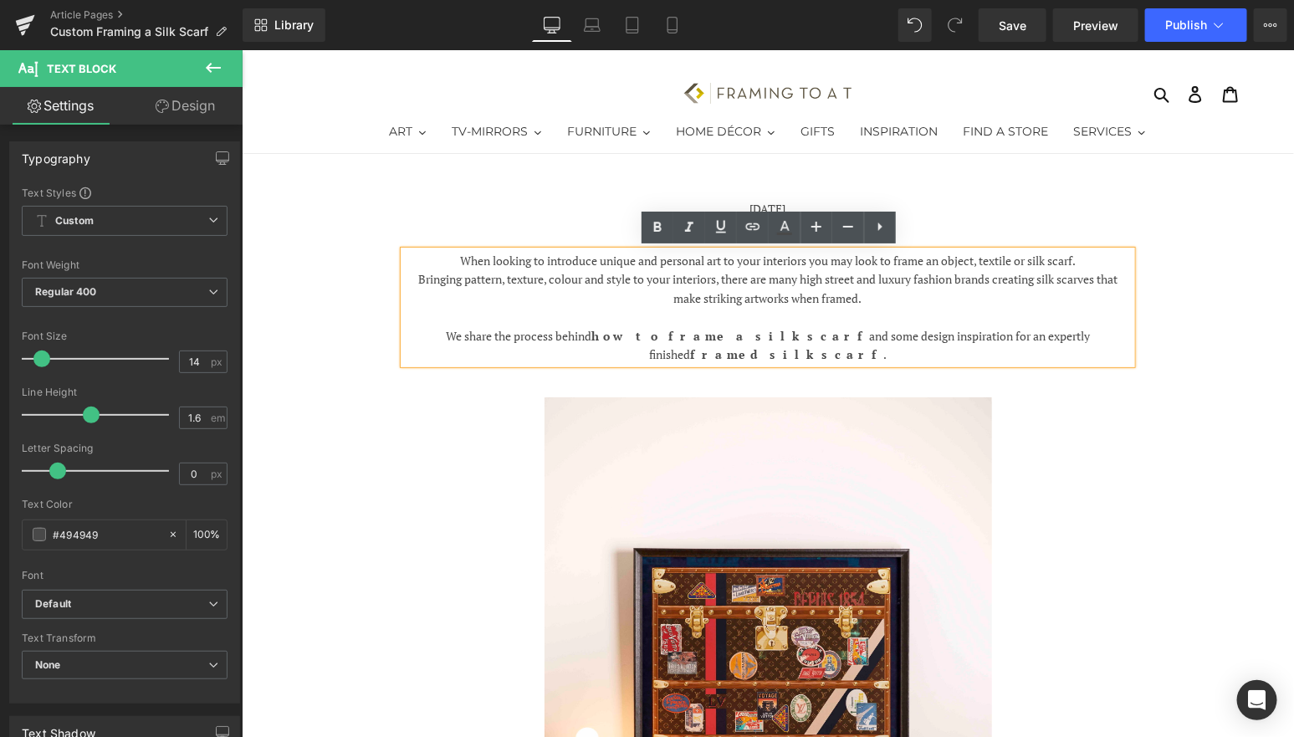
copy p "When looking to introduce unique and personal art to your interiors you may loo…"
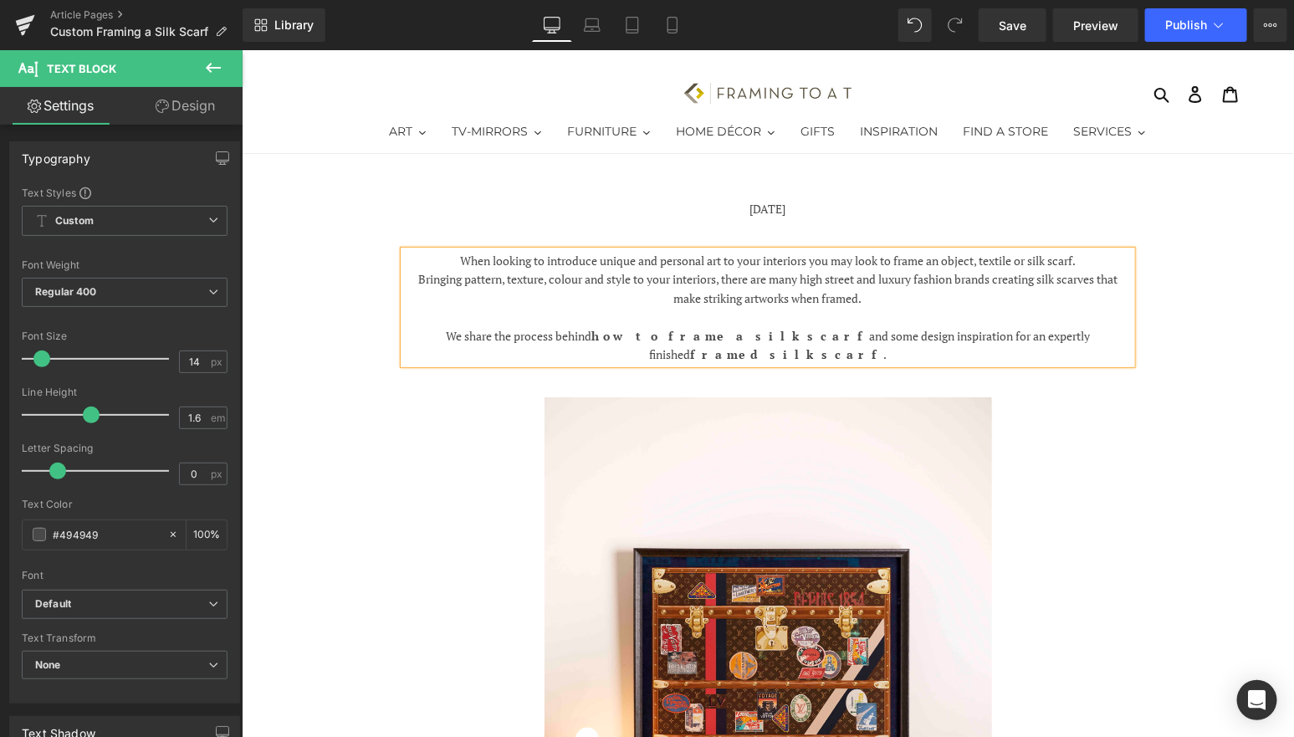
click at [923, 302] on p "Bringing pattern, texture, colour and style to your interiors, there are many h…" at bounding box center [767, 288] width 728 height 38
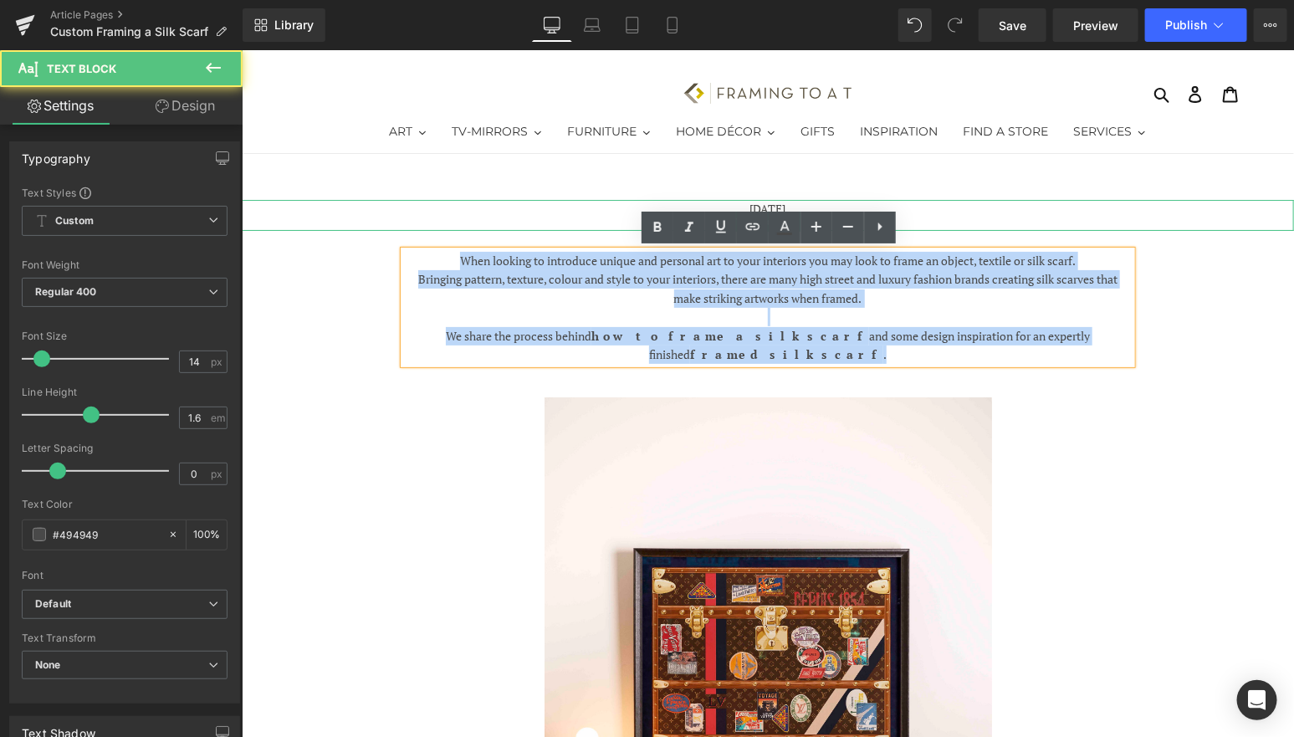
drag, startPoint x: 1106, startPoint y: 337, endPoint x: 408, endPoint y: 213, distance: 708.4
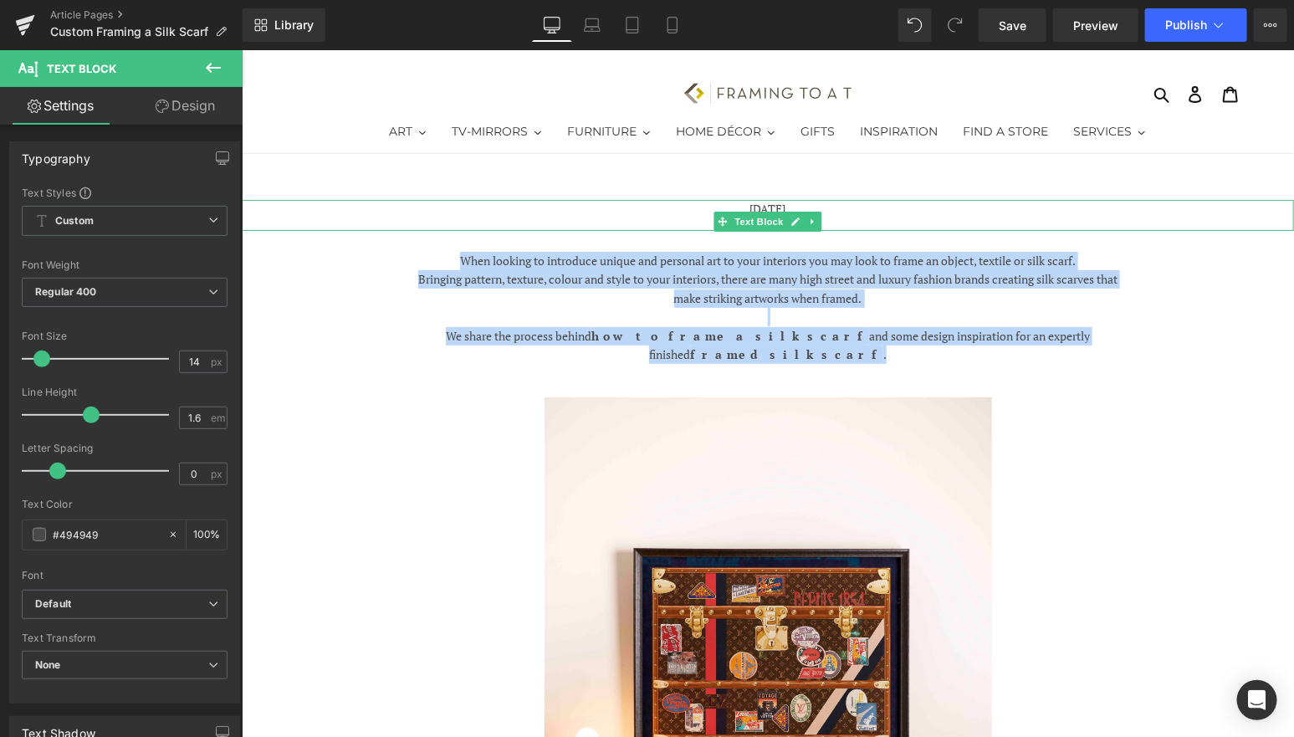
copy div "When looking to introduce unique and personal art to your interiors you may loo…"
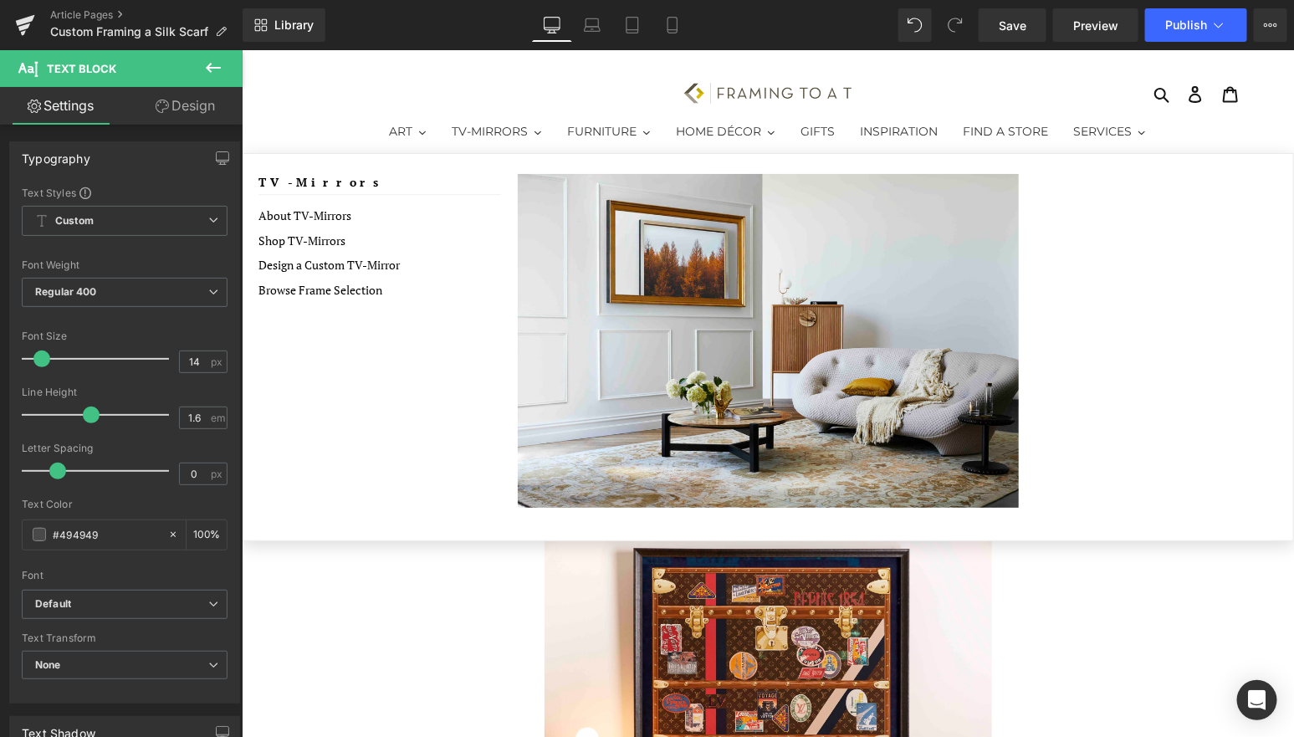
click at [349, 557] on div at bounding box center [766, 732] width 895 height 672
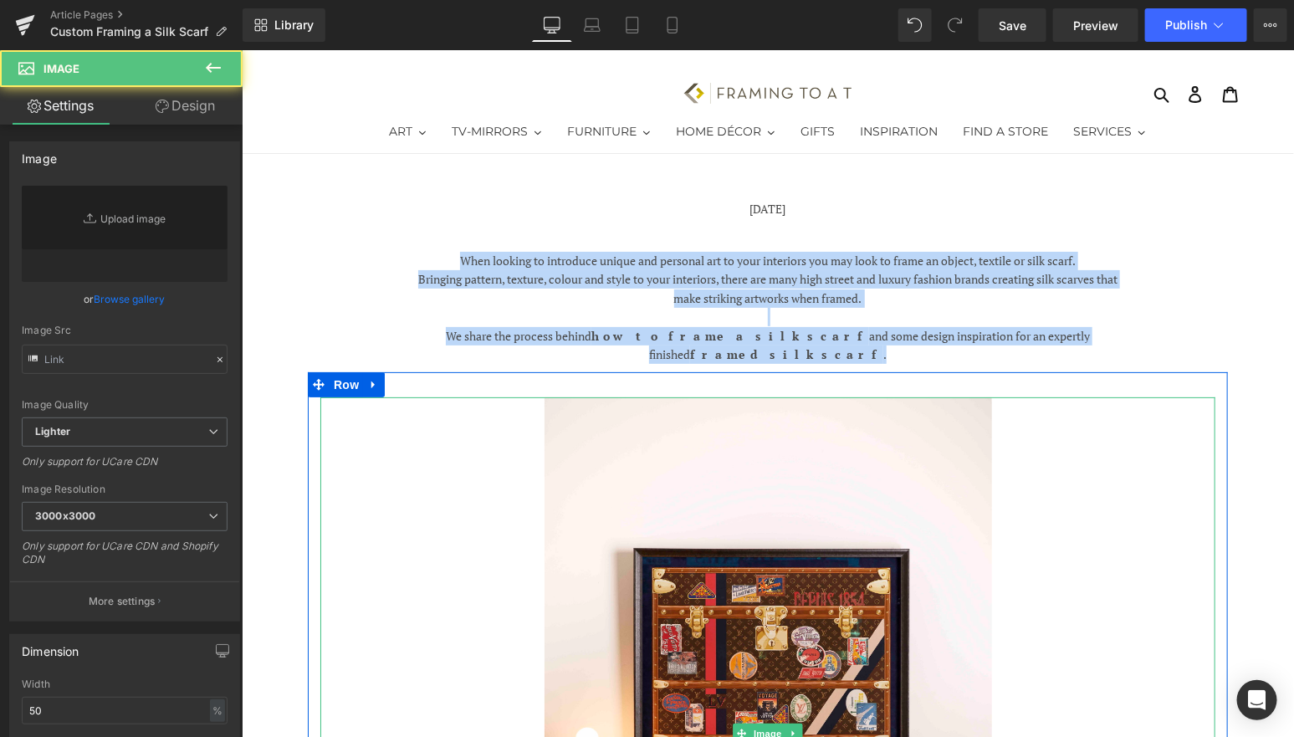
scroll to position [960, 0]
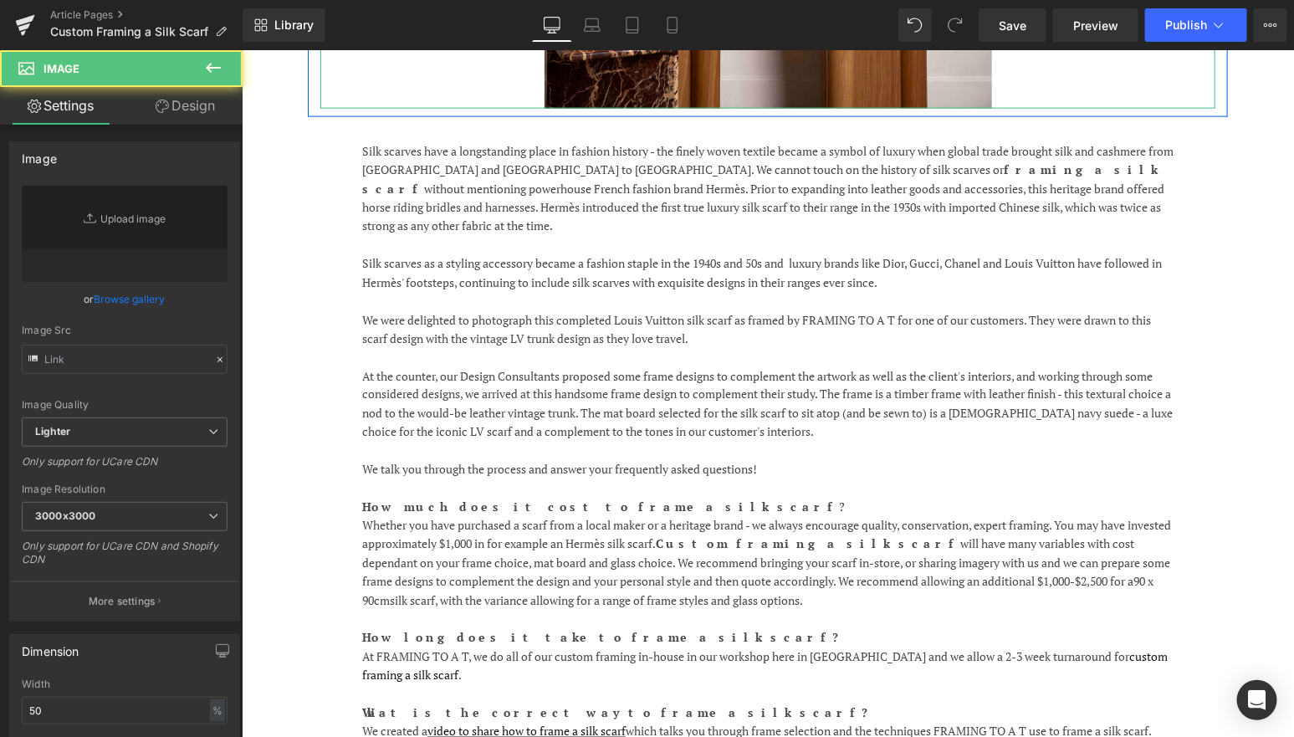
type input "[URL][DOMAIN_NAME]"
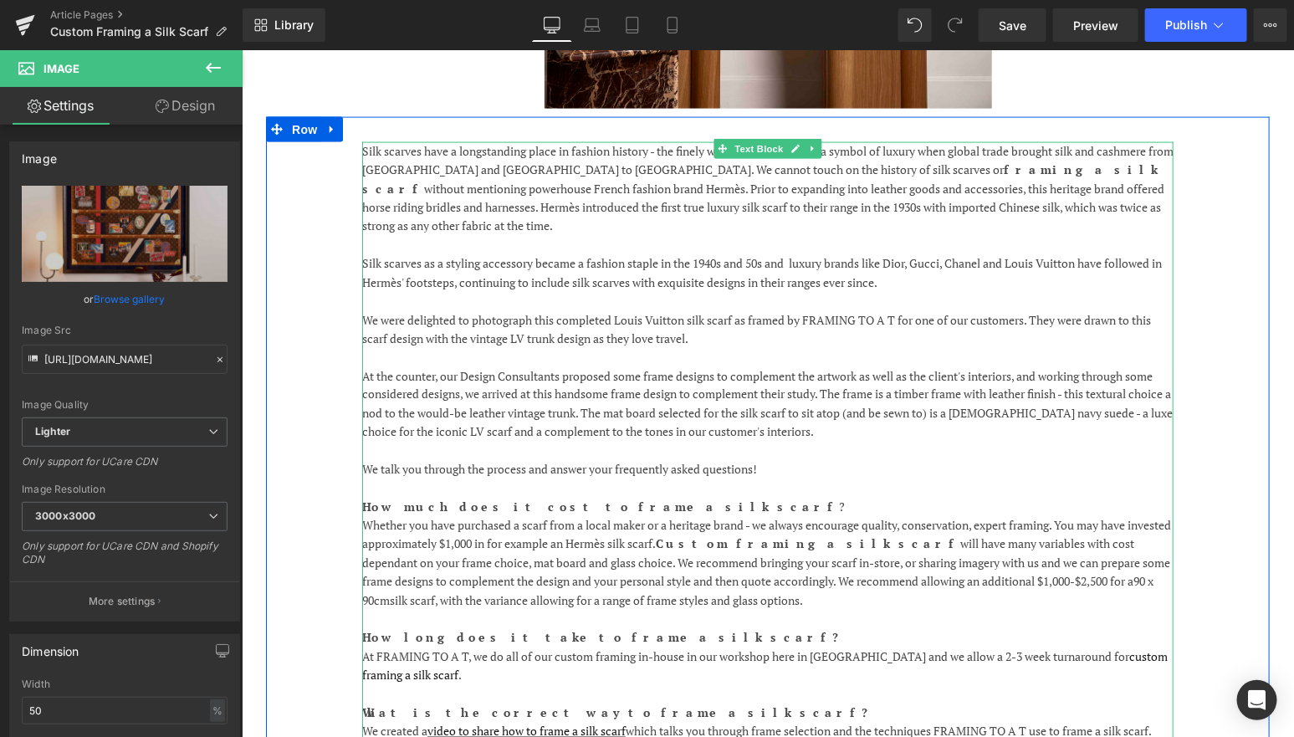
drag, startPoint x: 686, startPoint y: 279, endPoint x: 617, endPoint y: 279, distance: 68.6
click at [617, 310] on p "We were delighted to photograph this completed Louis Vuitton silk scarf as fram…" at bounding box center [766, 329] width 811 height 38
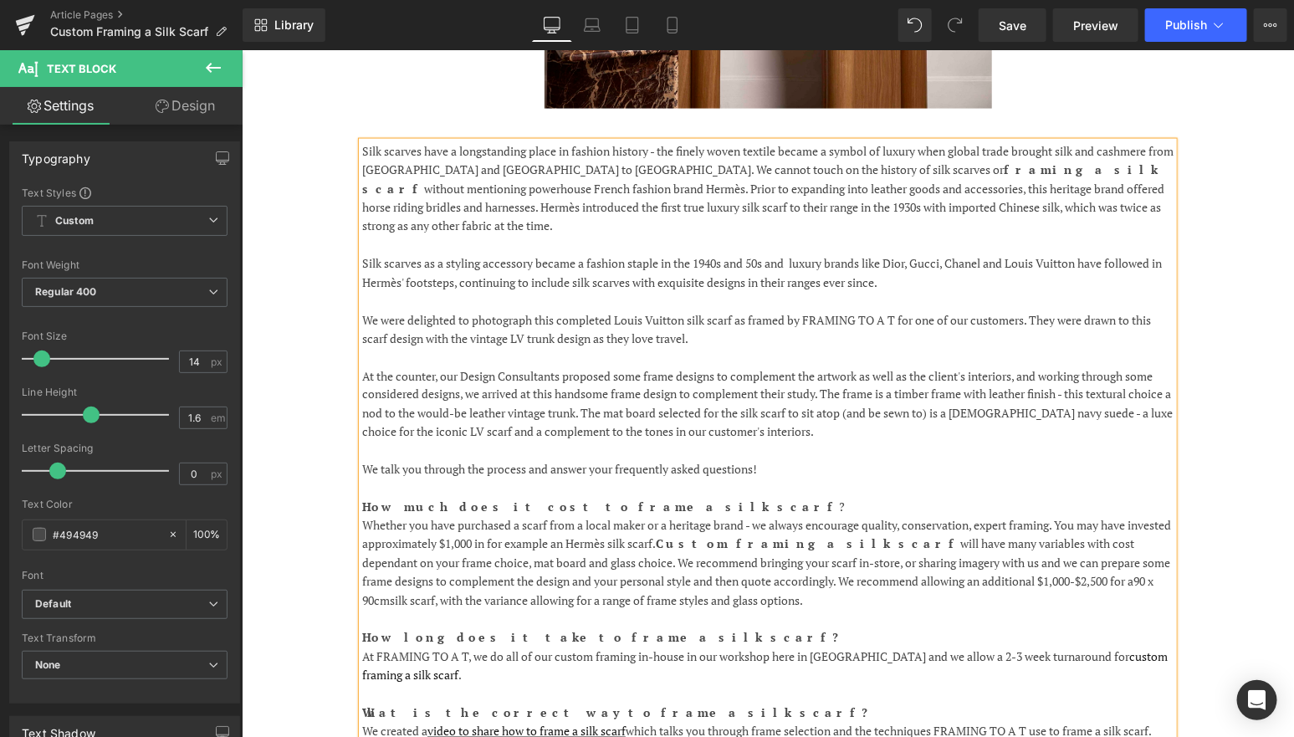
click at [695, 366] on p "At the counter, our Design Consultants proposed some frame designs to complemen…" at bounding box center [766, 403] width 811 height 75
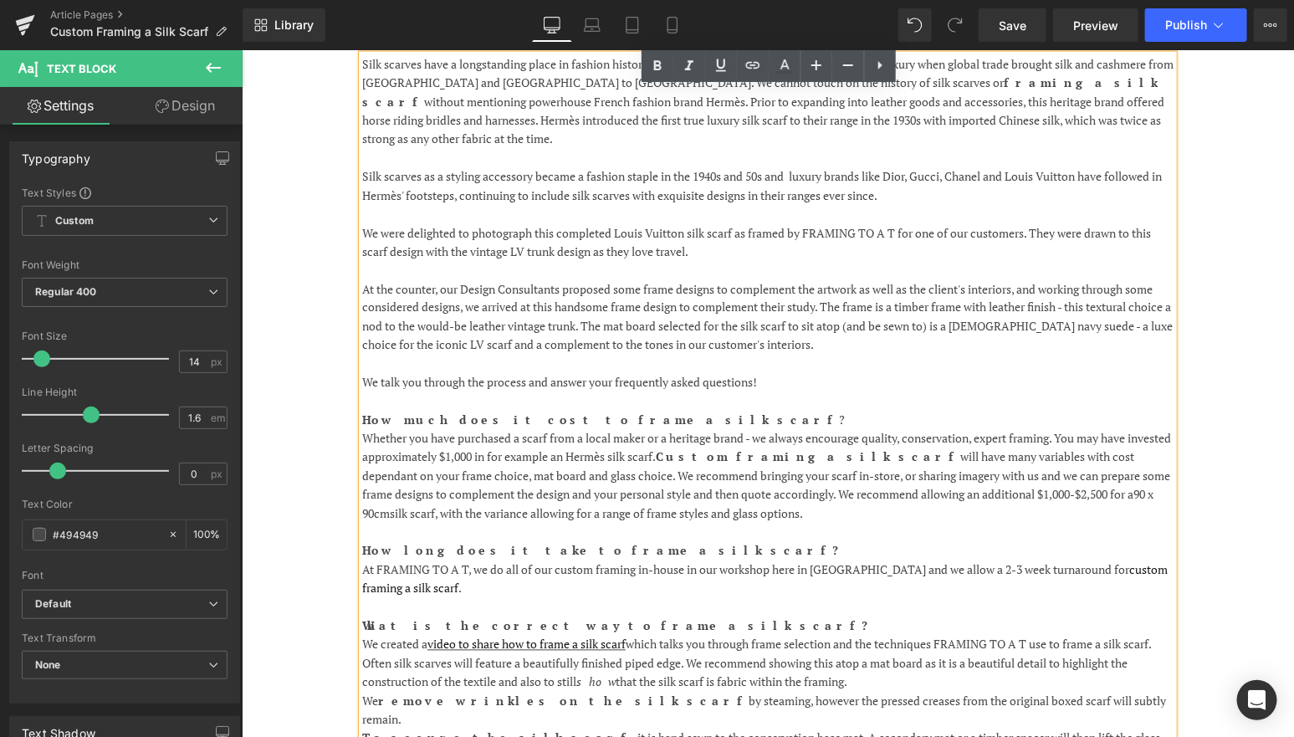
scroll to position [1050, 0]
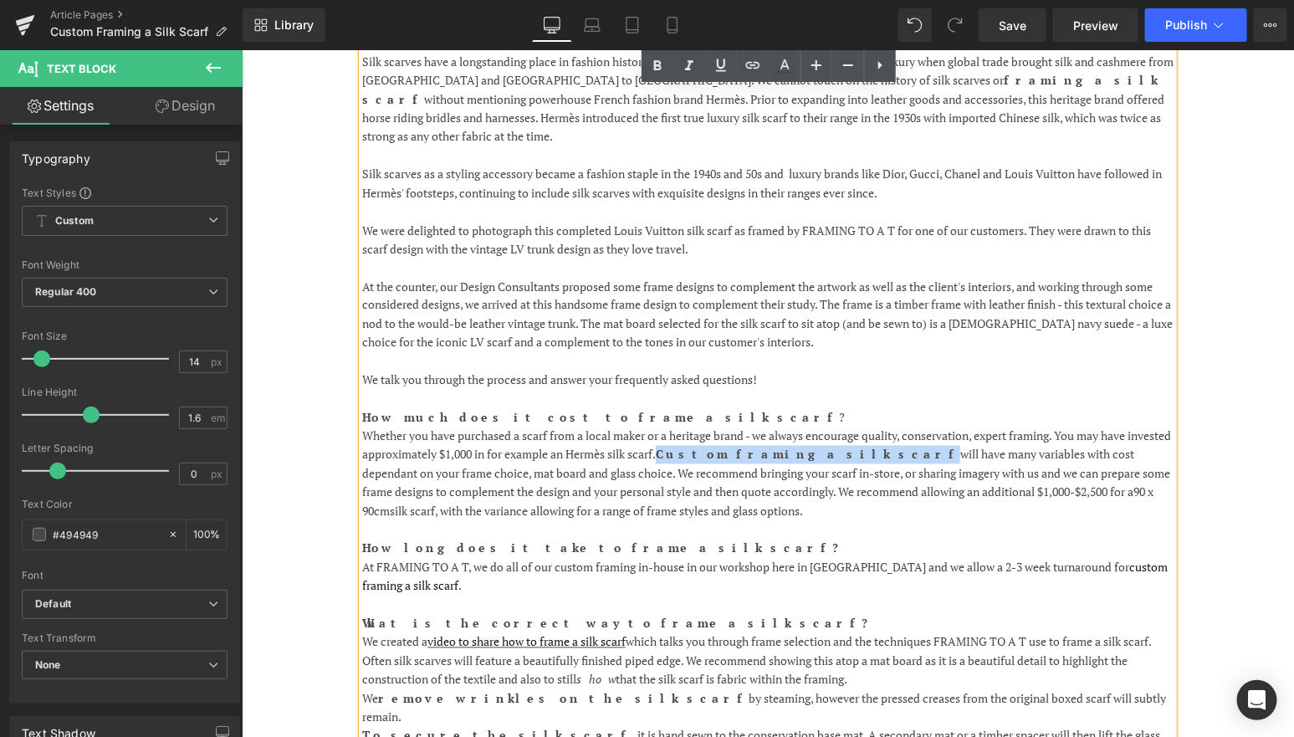
drag, startPoint x: 866, startPoint y: 417, endPoint x: 713, endPoint y: 413, distance: 153.1
click at [711, 427] on p "Whether you have purchased a scarf from a local maker or a heritage brand - we …" at bounding box center [766, 474] width 811 height 94
click at [663, 68] on icon at bounding box center [657, 66] width 20 height 20
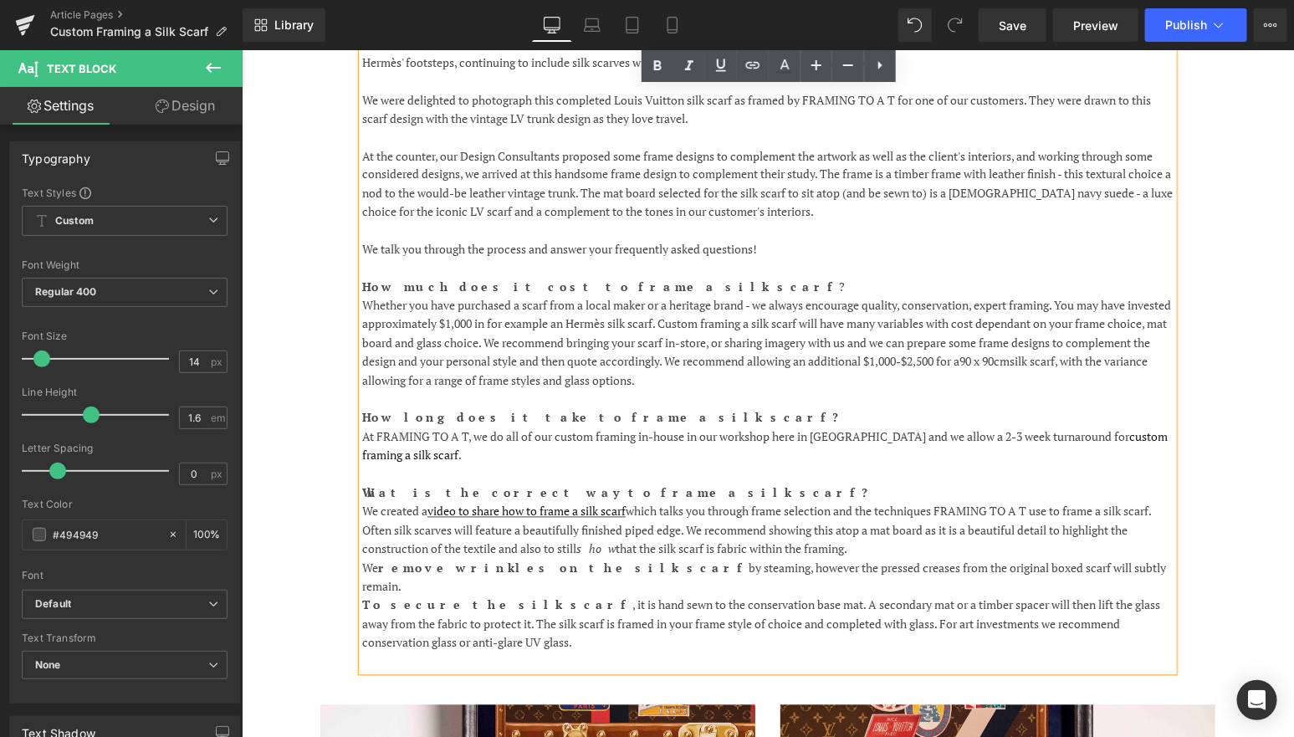
scroll to position [1218, 0]
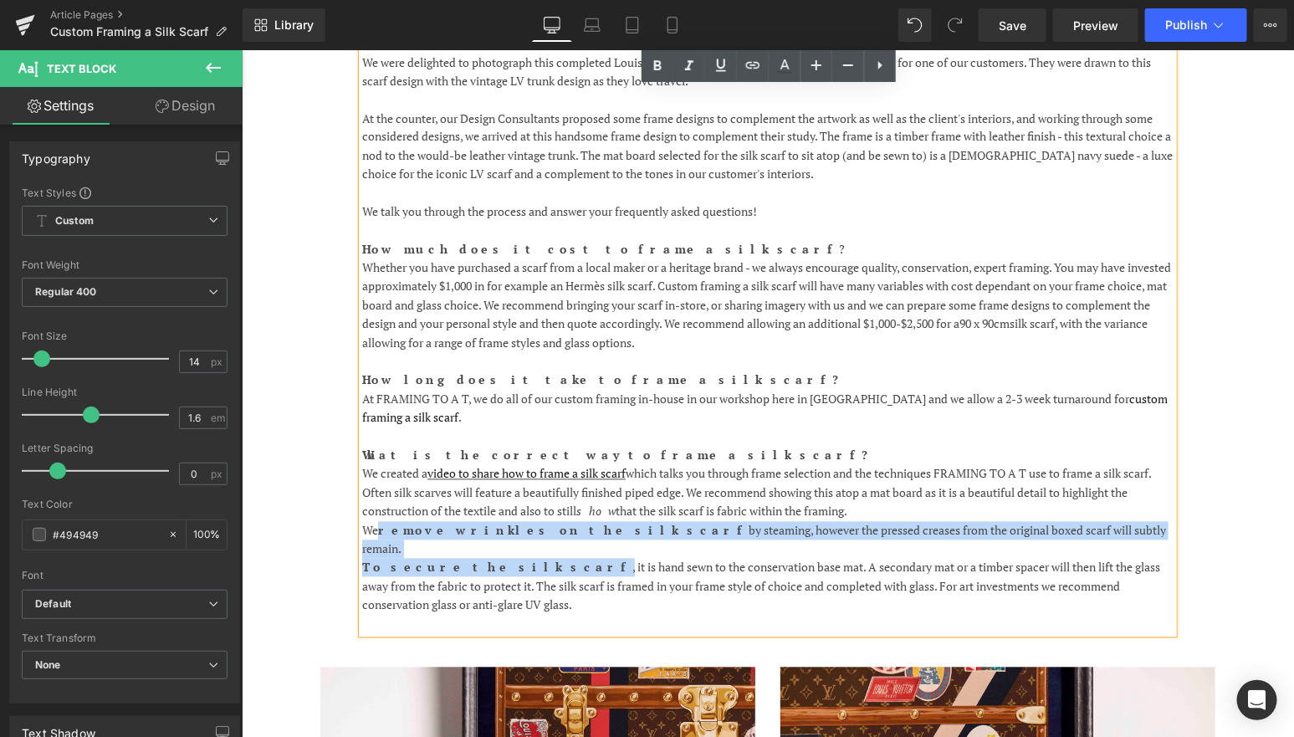
drag, startPoint x: 490, startPoint y: 509, endPoint x: 379, endPoint y: 489, distance: 113.0
click at [377, 489] on div "Silk scarves have a longstanding place in fashion history - the finely woven te…" at bounding box center [766, 258] width 811 height 749
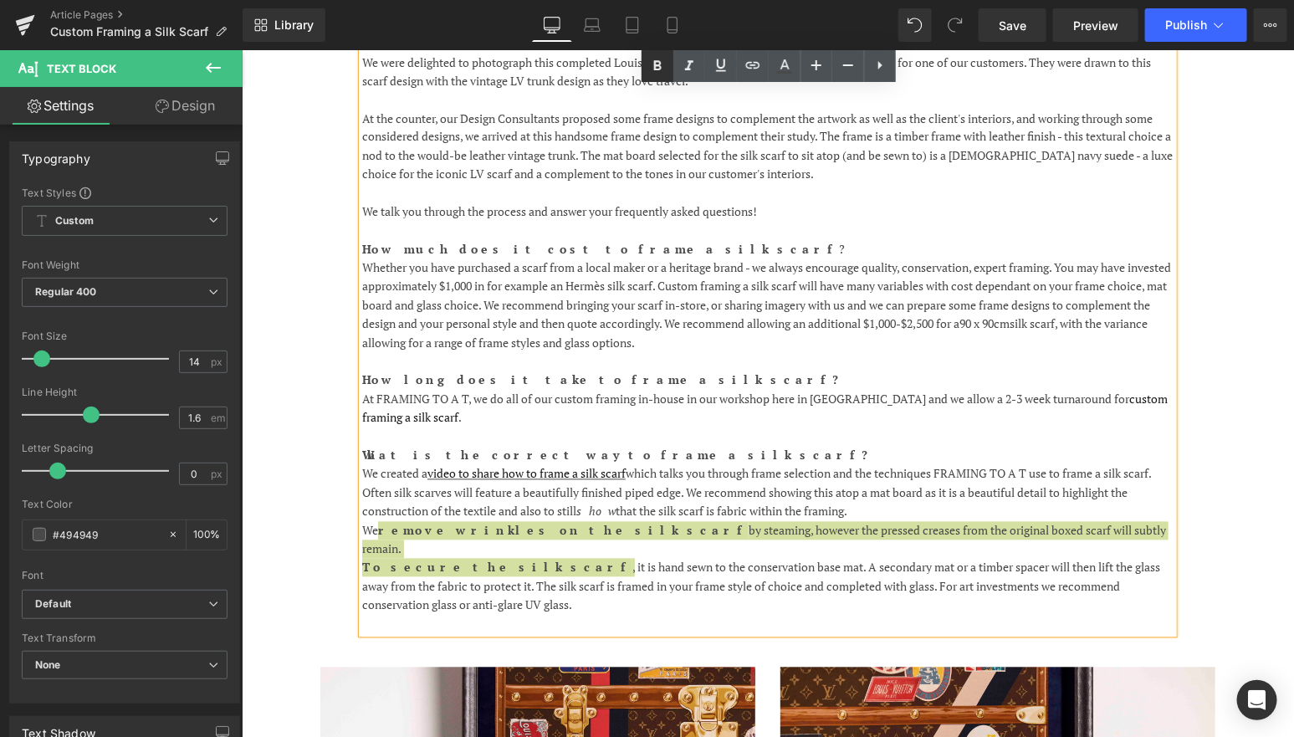
click at [660, 69] on icon at bounding box center [657, 65] width 8 height 10
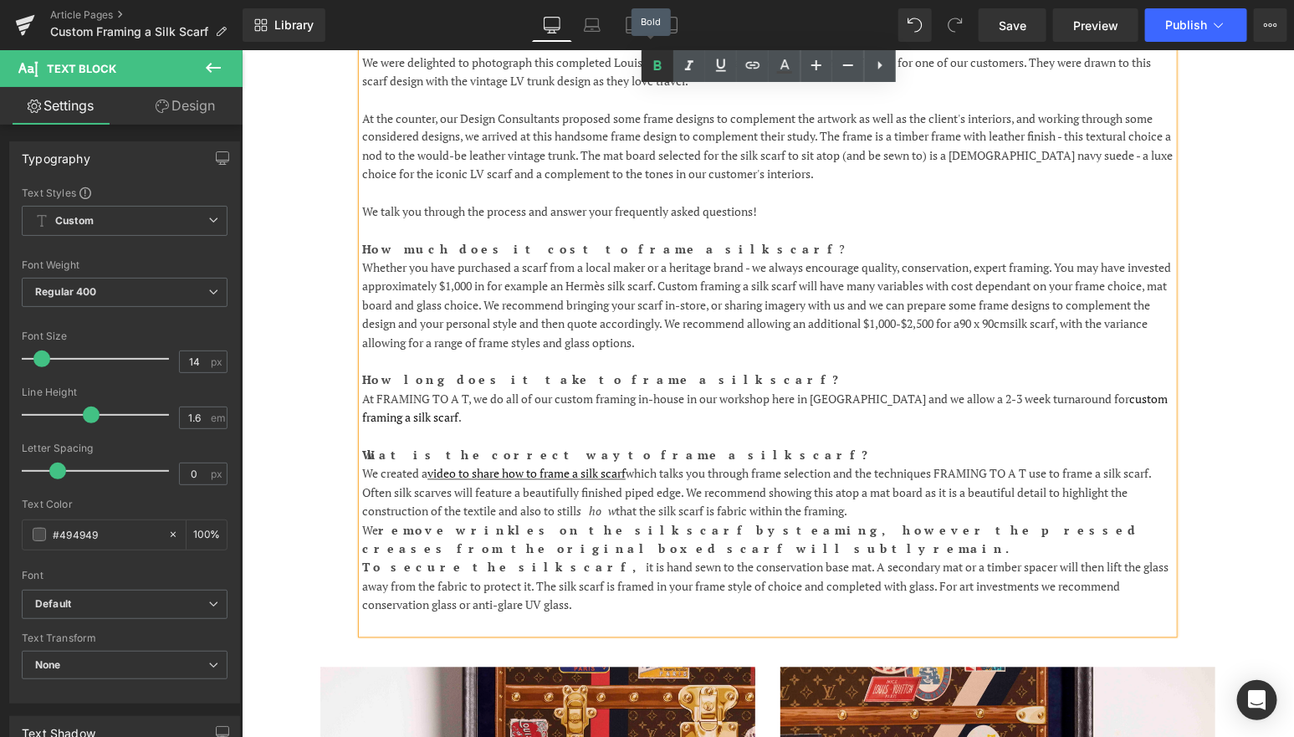
click at [660, 69] on icon at bounding box center [657, 65] width 8 height 10
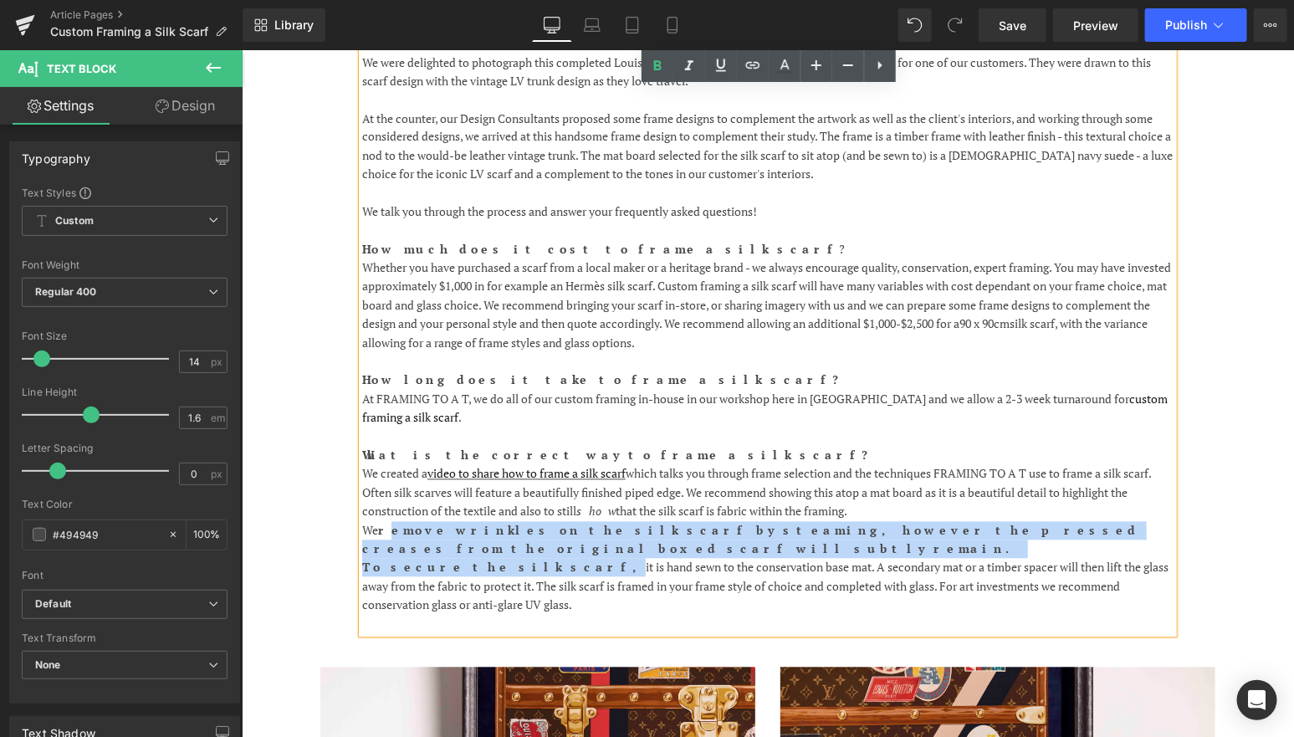
drag, startPoint x: 493, startPoint y: 510, endPoint x: 381, endPoint y: 483, distance: 114.6
click at [381, 483] on div "Silk scarves have a longstanding place in fashion history - the finely woven te…" at bounding box center [766, 258] width 811 height 749
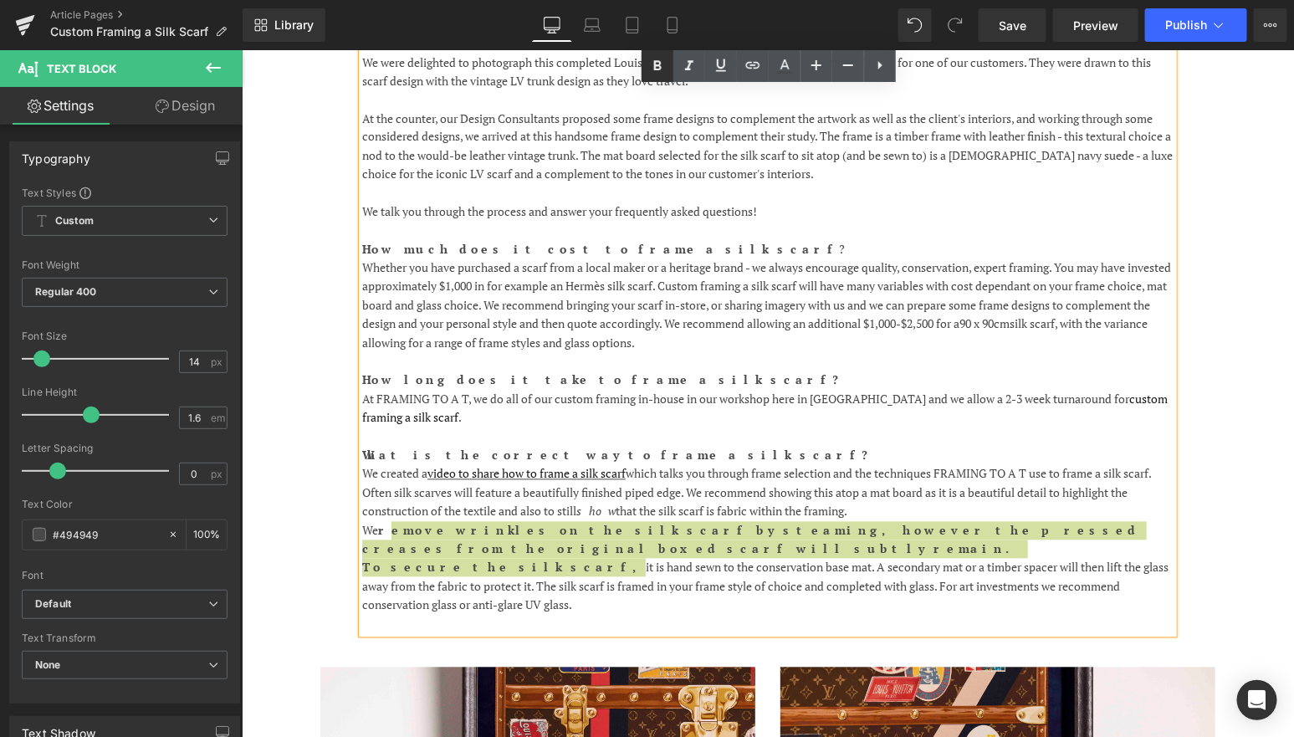
click at [657, 64] on icon at bounding box center [657, 66] width 20 height 20
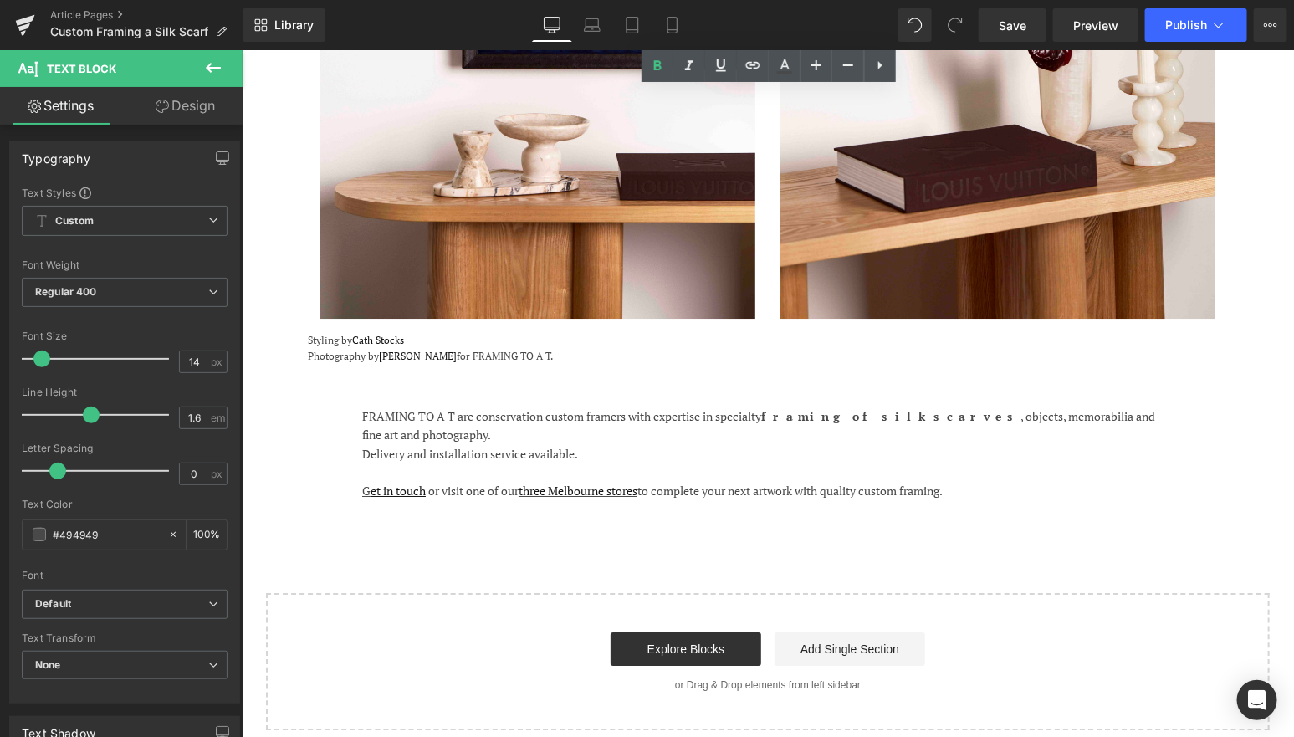
scroll to position [2209, 0]
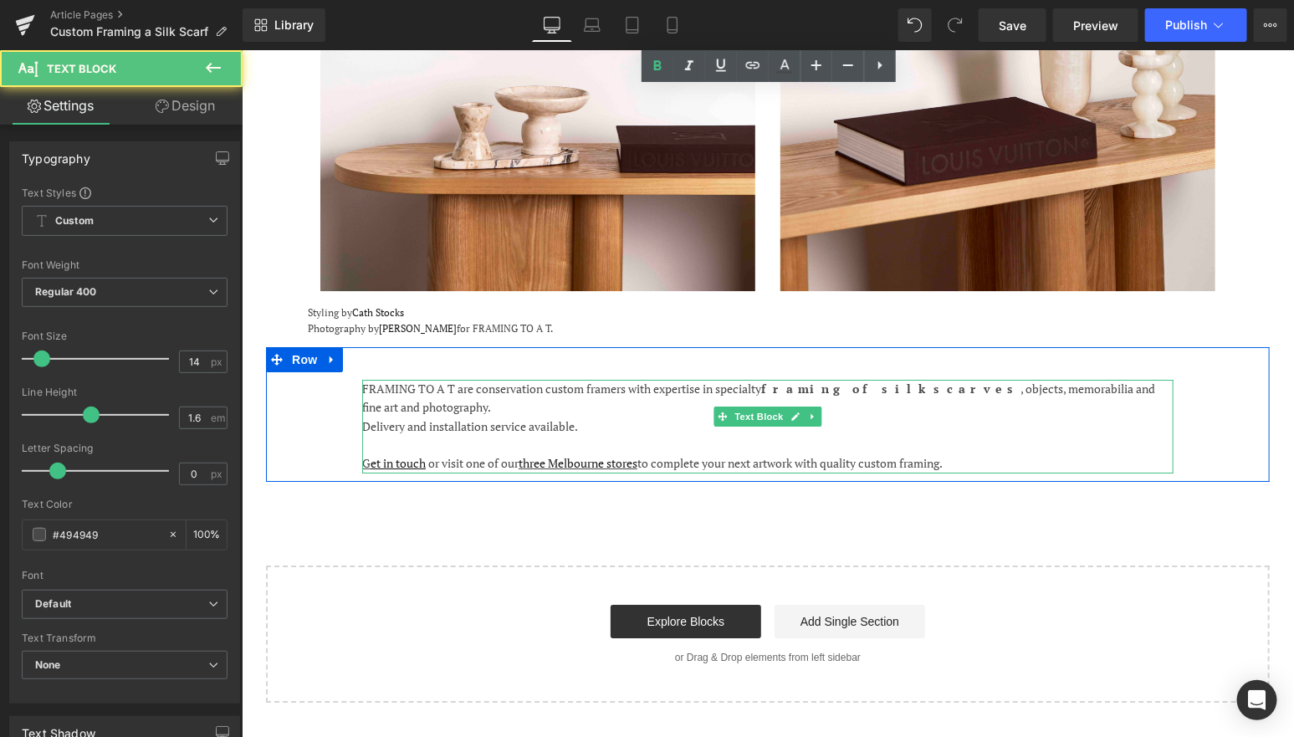
drag, startPoint x: 893, startPoint y: 368, endPoint x: 695, endPoint y: 369, distance: 198.2
click at [697, 379] on div "FRAMING TO A T are conservation custom framers with expertise in specialty fram…" at bounding box center [766, 398] width 811 height 38
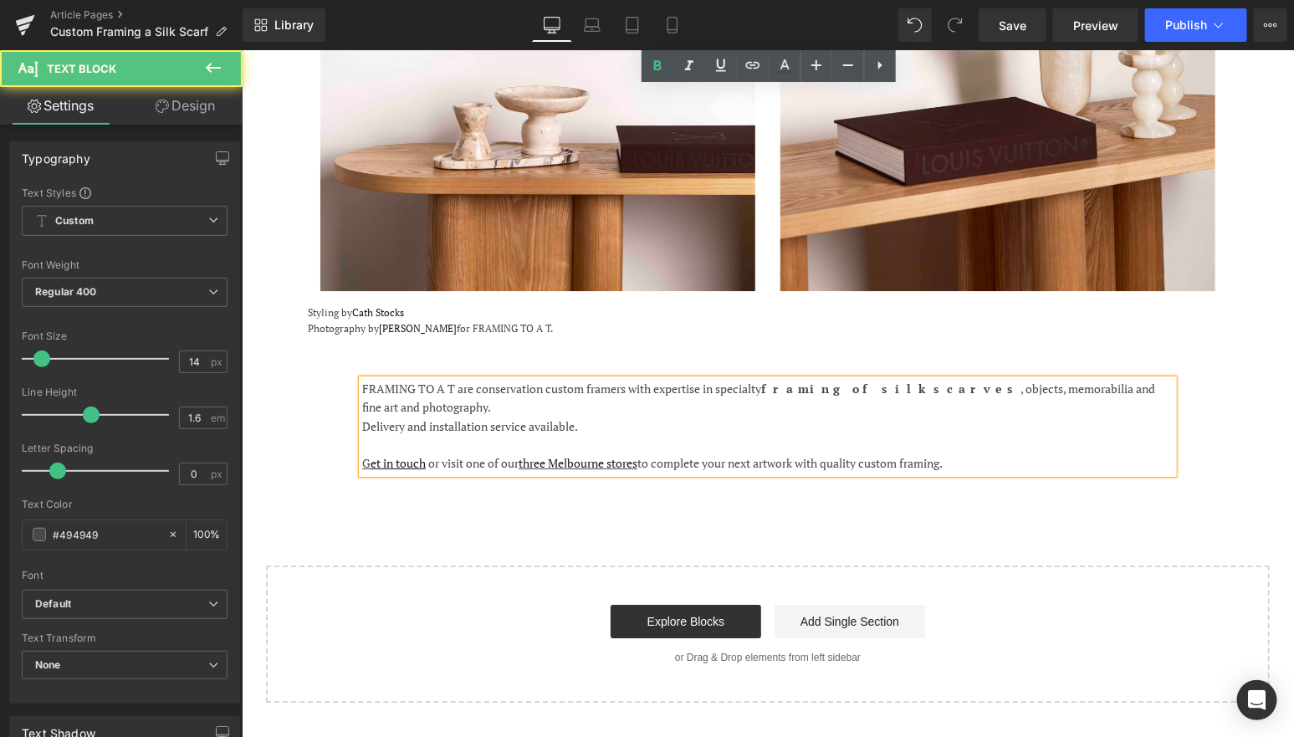
click at [882, 380] on strong "framing of silk scarves" at bounding box center [889, 388] width 259 height 16
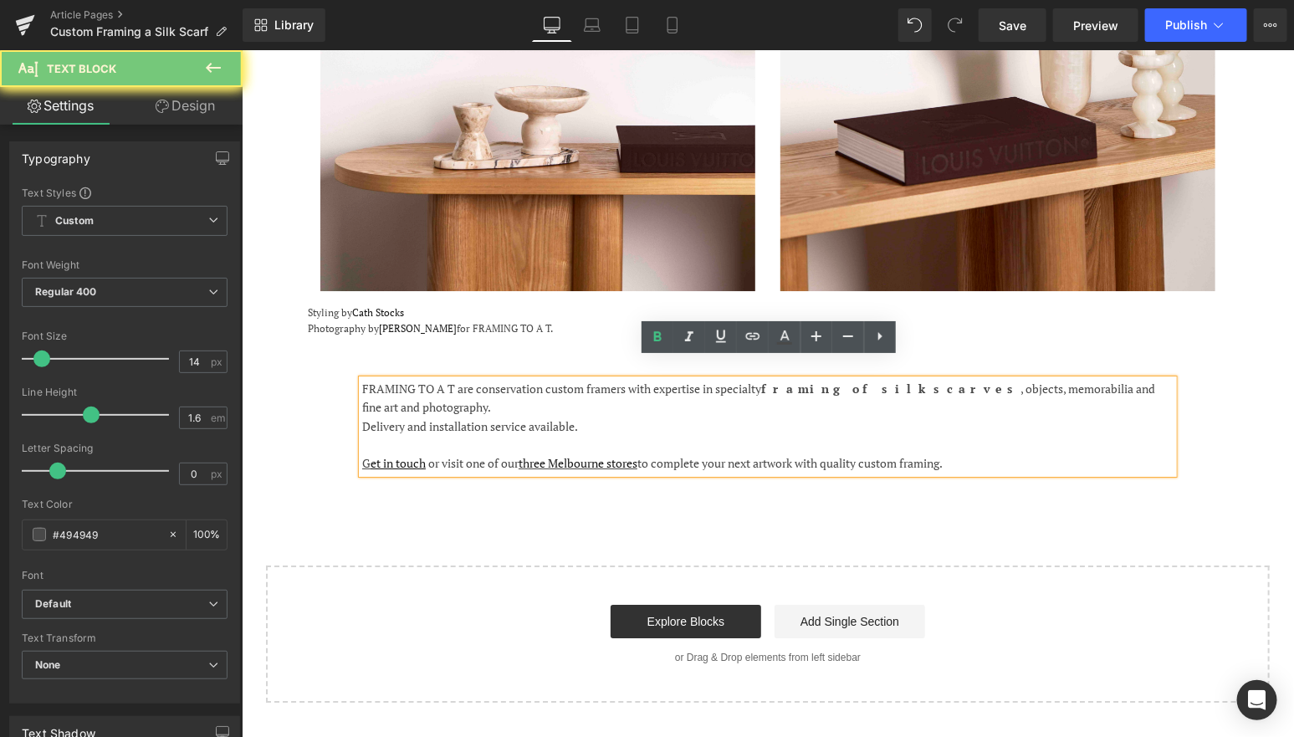
drag, startPoint x: 820, startPoint y: 376, endPoint x: 768, endPoint y: 374, distance: 51.9
click at [768, 379] on div "FRAMING TO A T are conservation custom framers with expertise in specialty fram…" at bounding box center [766, 398] width 811 height 38
click at [658, 340] on icon at bounding box center [657, 336] width 8 height 10
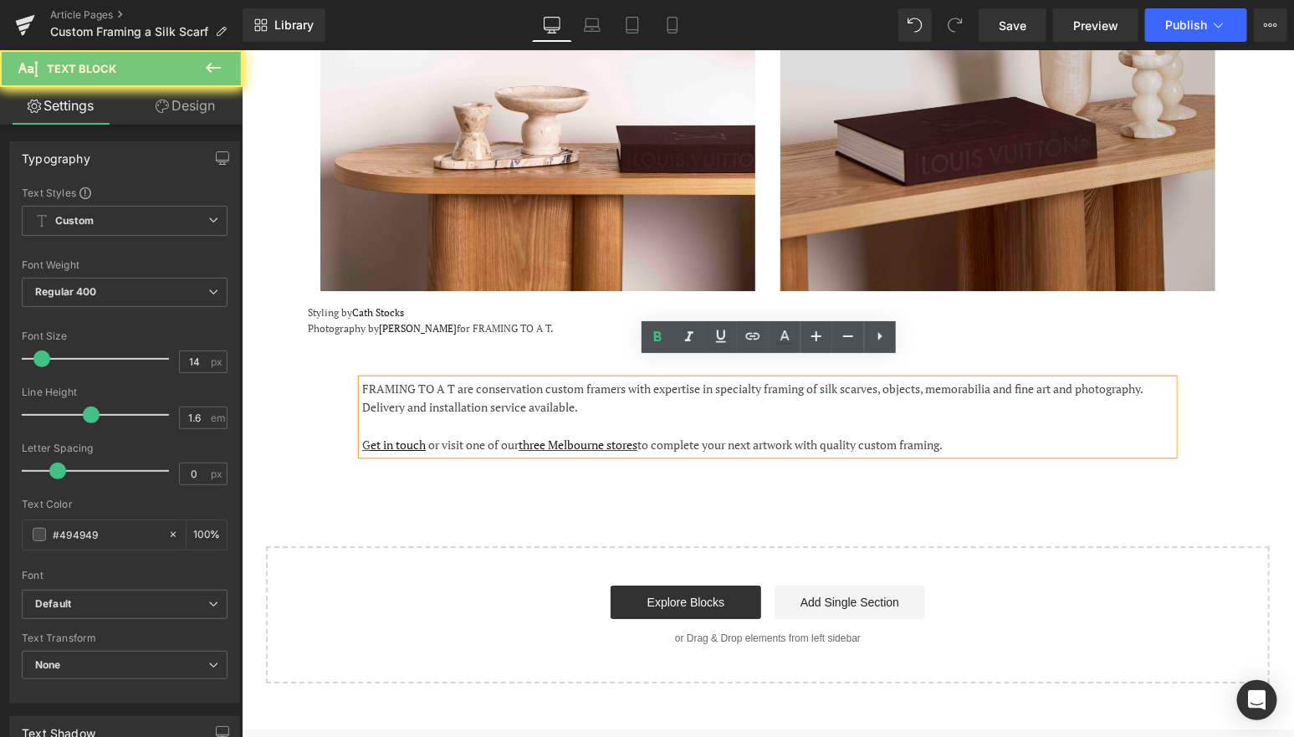
click at [667, 397] on div "Delivery and installation service available." at bounding box center [766, 406] width 811 height 18
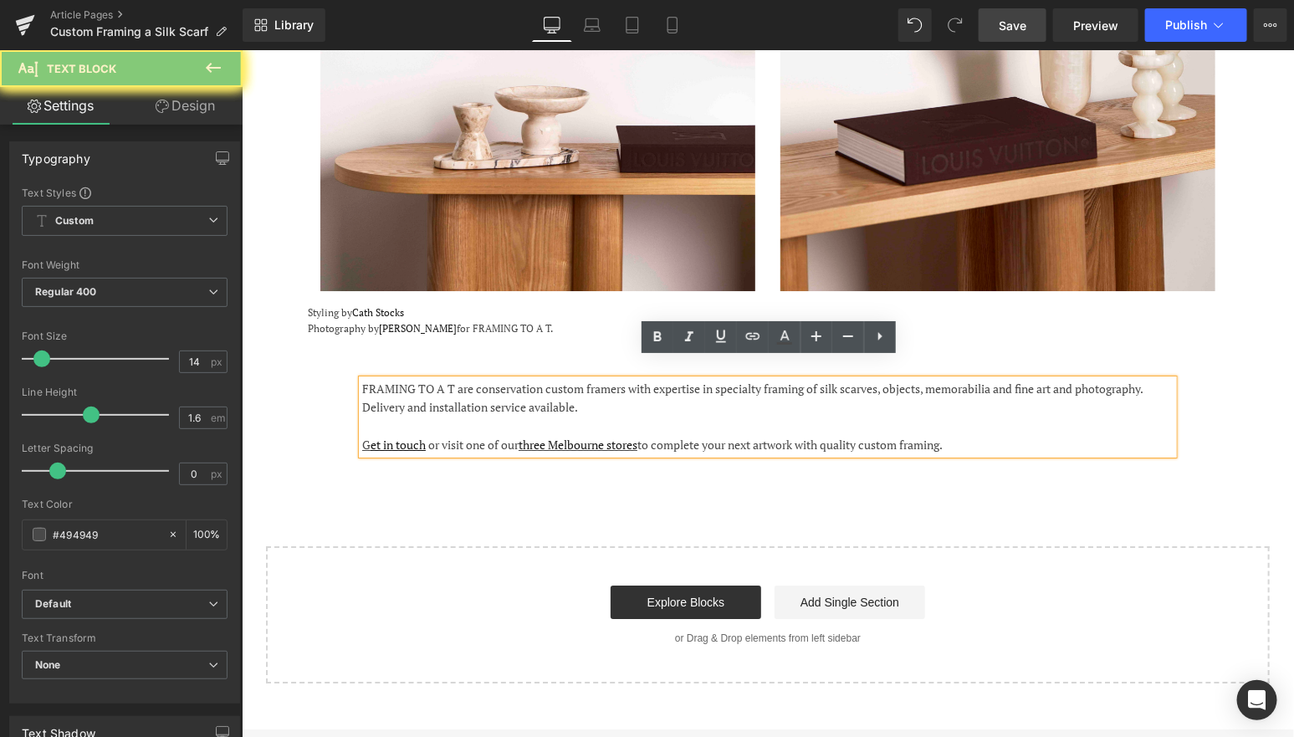
click at [999, 25] on span "Save" at bounding box center [1013, 26] width 28 height 18
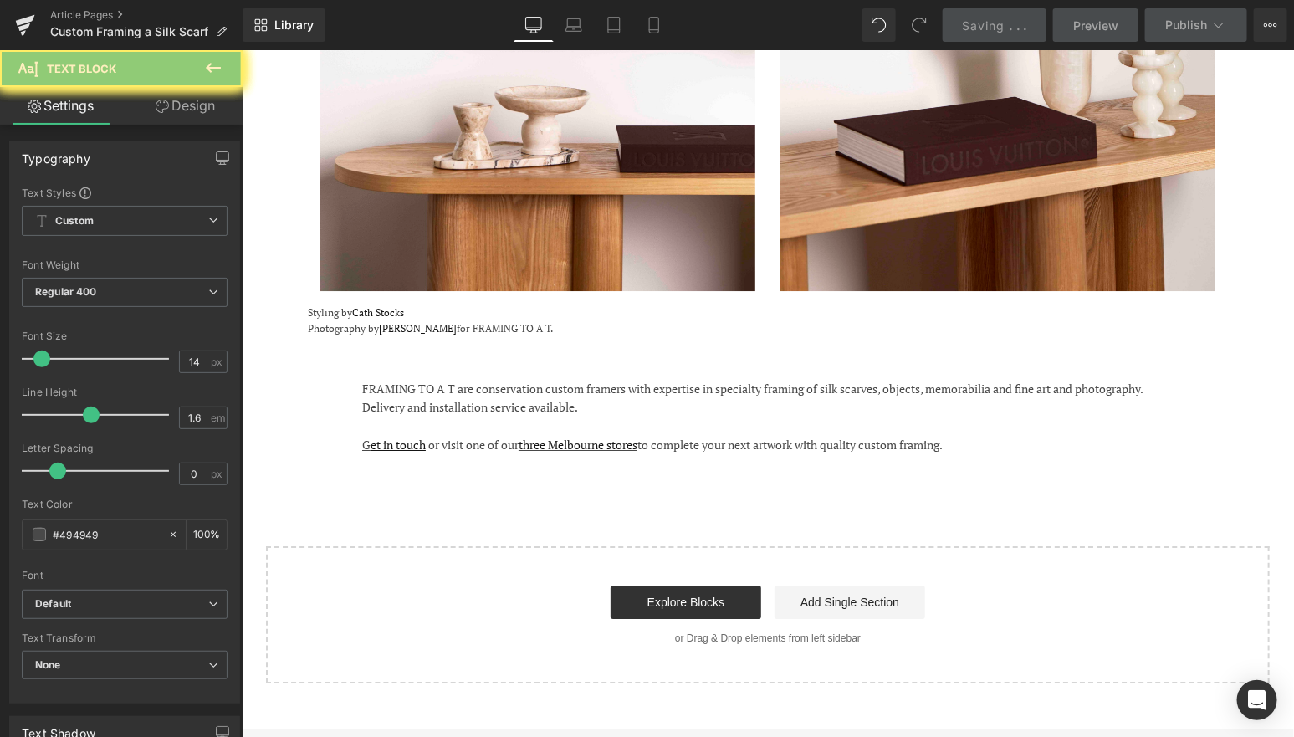
drag, startPoint x: 511, startPoint y: 334, endPoint x: 590, endPoint y: 329, distance: 78.8
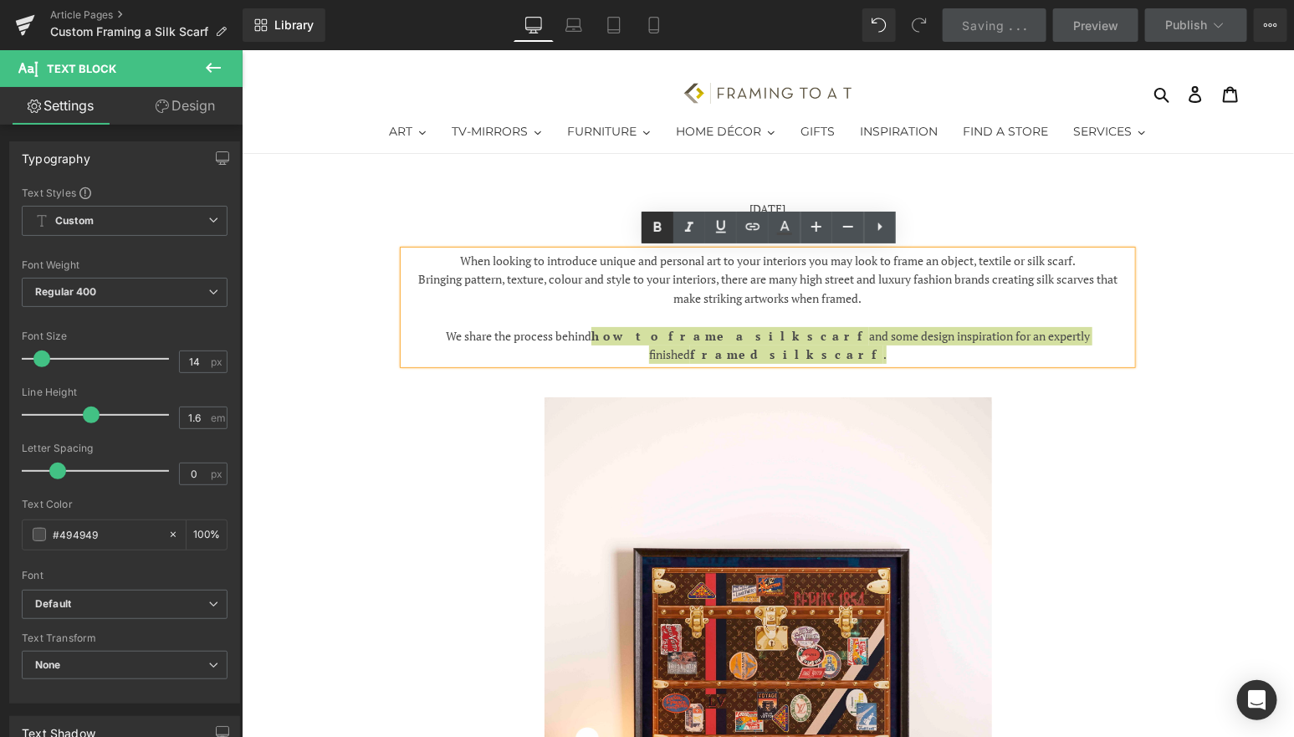
click at [656, 224] on icon at bounding box center [657, 227] width 20 height 20
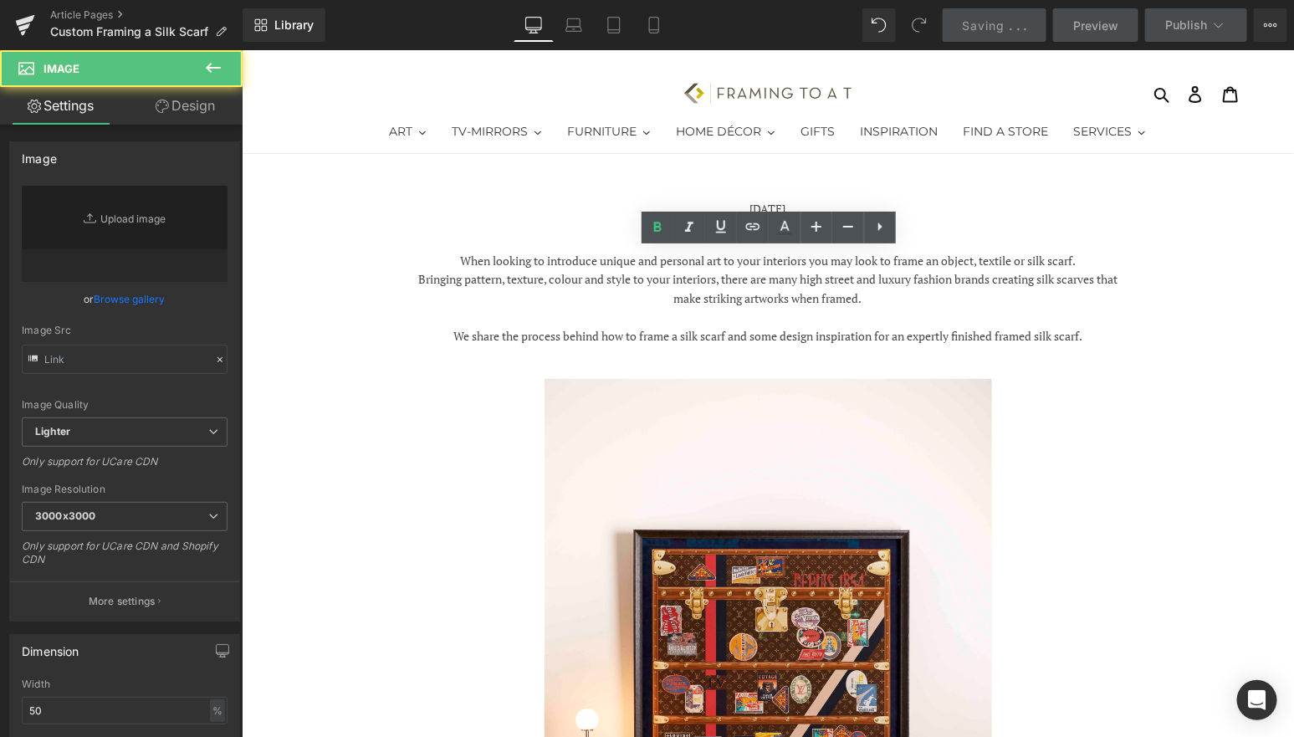
click at [1096, 396] on div at bounding box center [766, 714] width 895 height 672
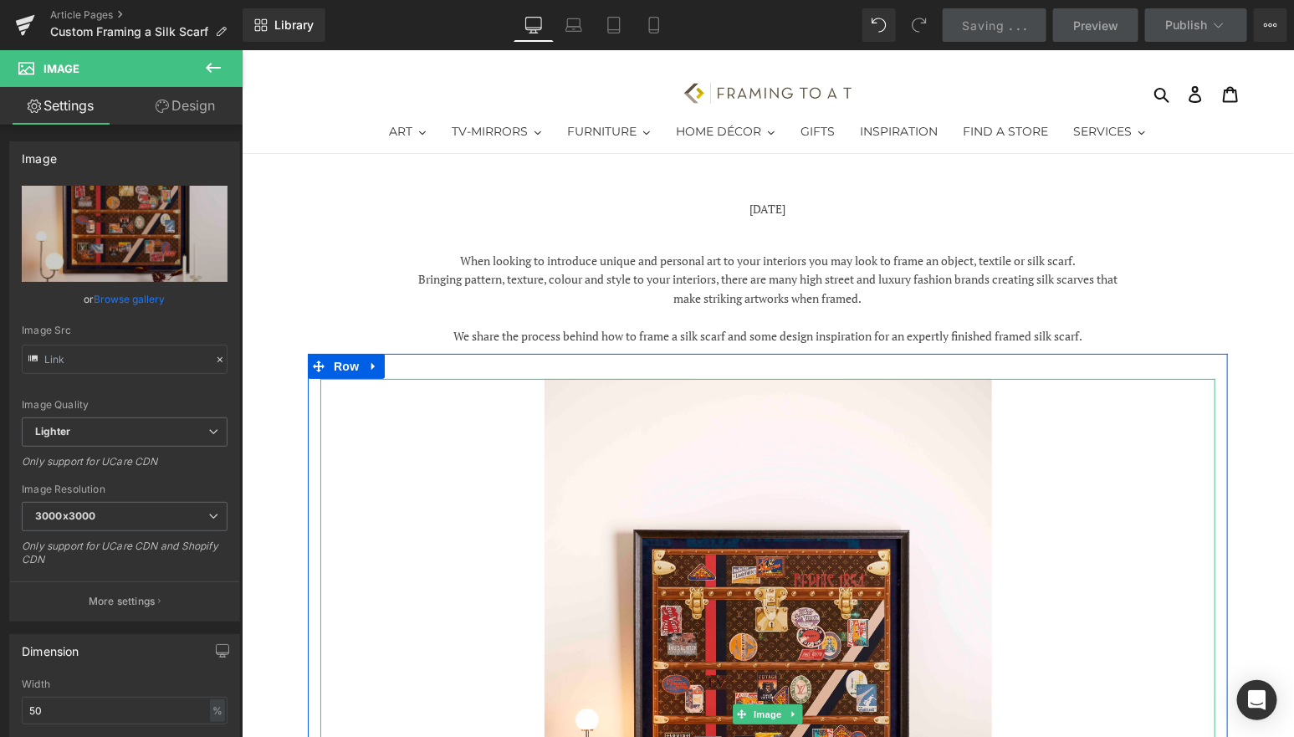
type input "[URL][DOMAIN_NAME]"
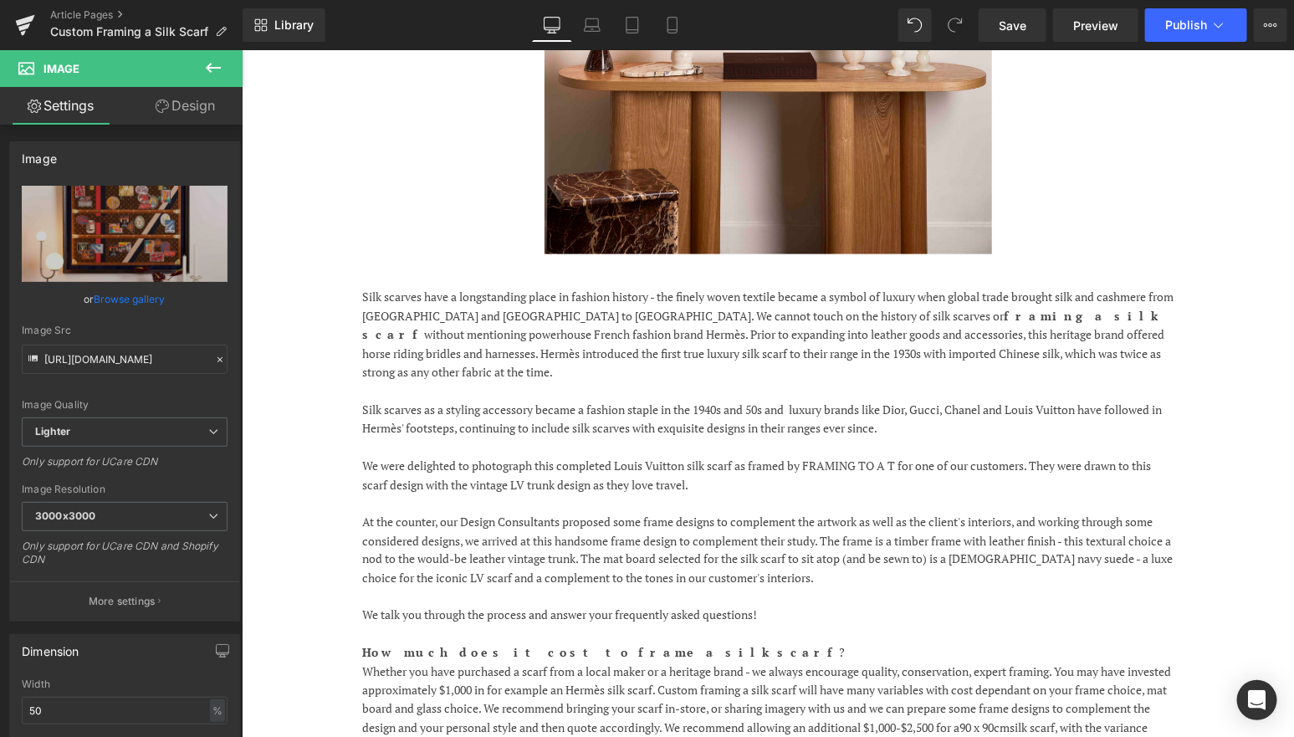
scroll to position [829, 0]
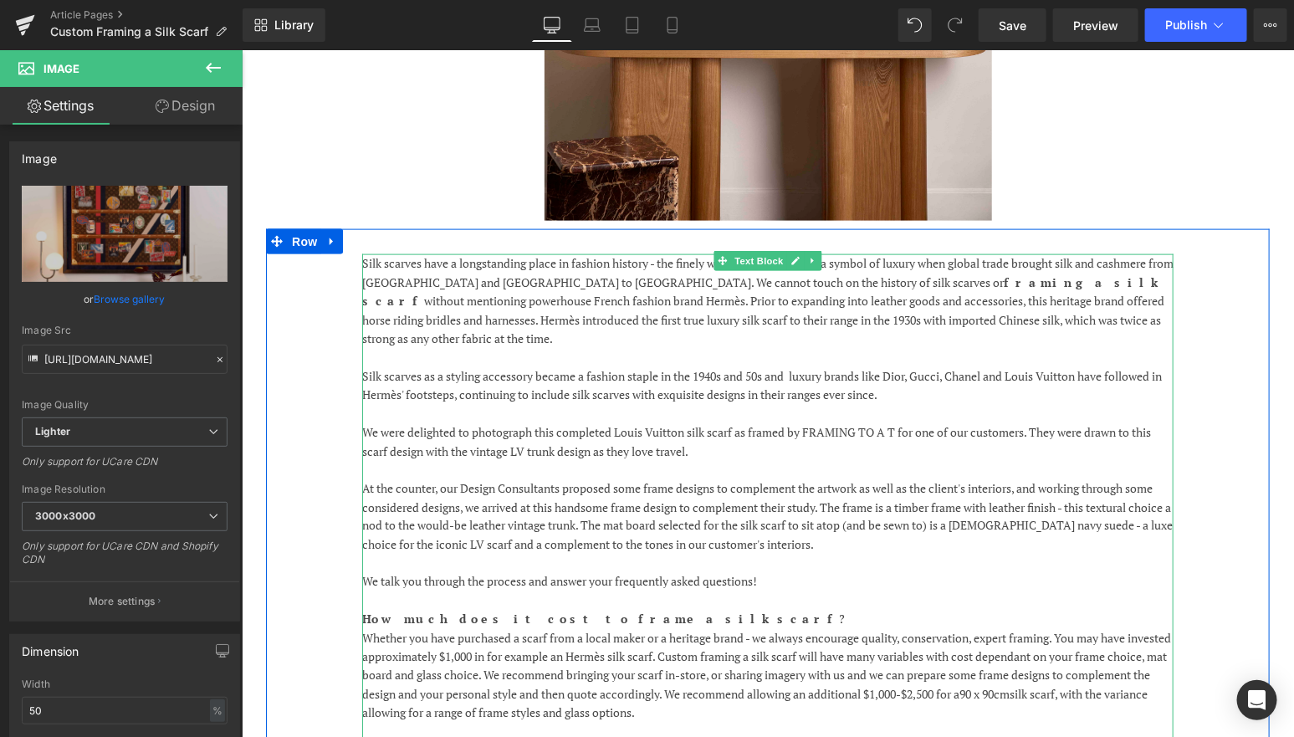
click at [894, 278] on p "Silk scarves have a longstanding place in fashion history - the finely woven te…" at bounding box center [766, 300] width 811 height 94
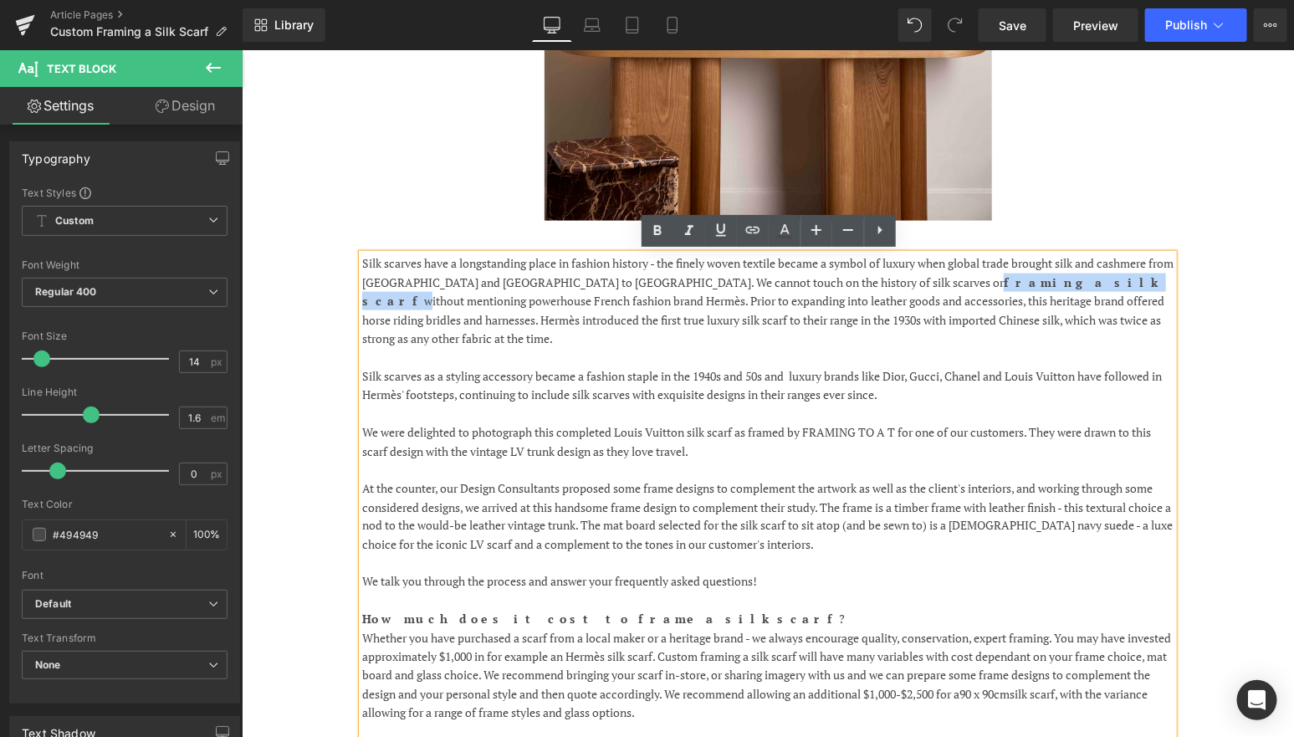
drag, startPoint x: 887, startPoint y: 283, endPoint x: 778, endPoint y: 286, distance: 109.6
click at [778, 286] on p "Silk scarves have a longstanding place in fashion history - the finely woven te…" at bounding box center [766, 300] width 811 height 94
click at [663, 231] on icon at bounding box center [657, 231] width 20 height 20
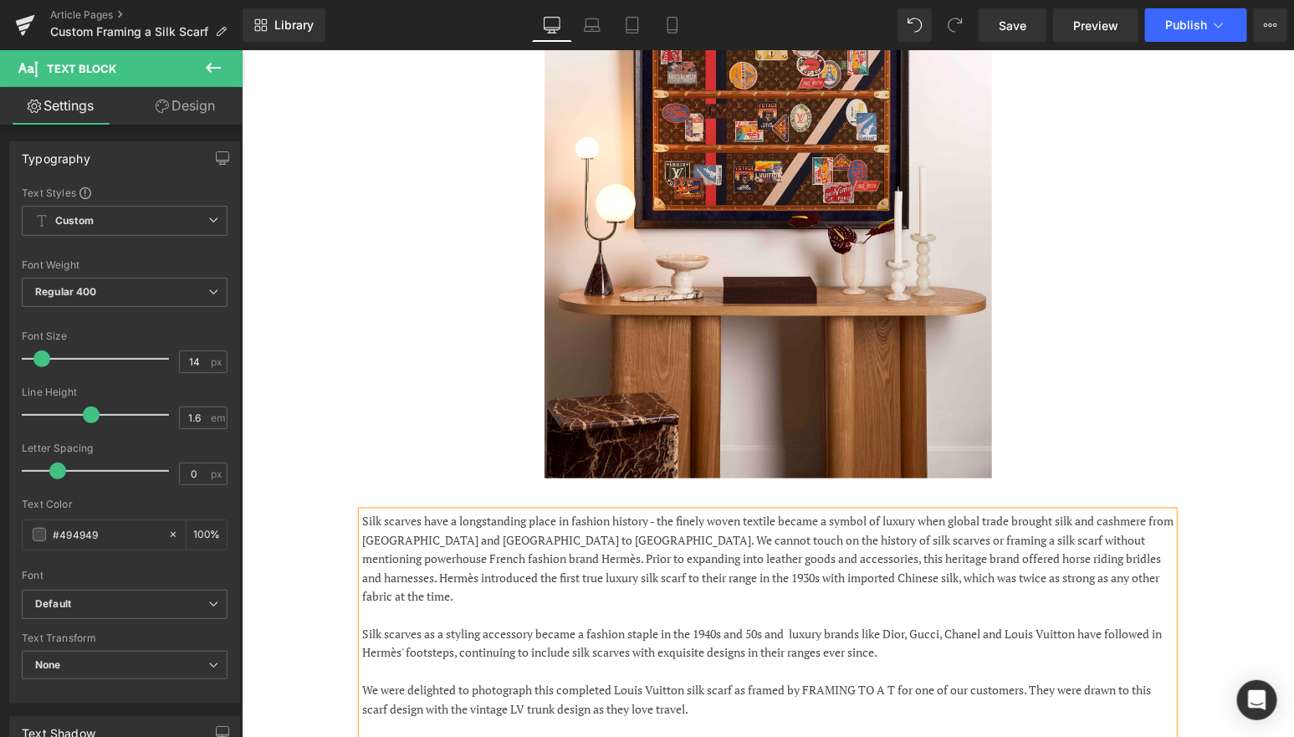
scroll to position [0, 0]
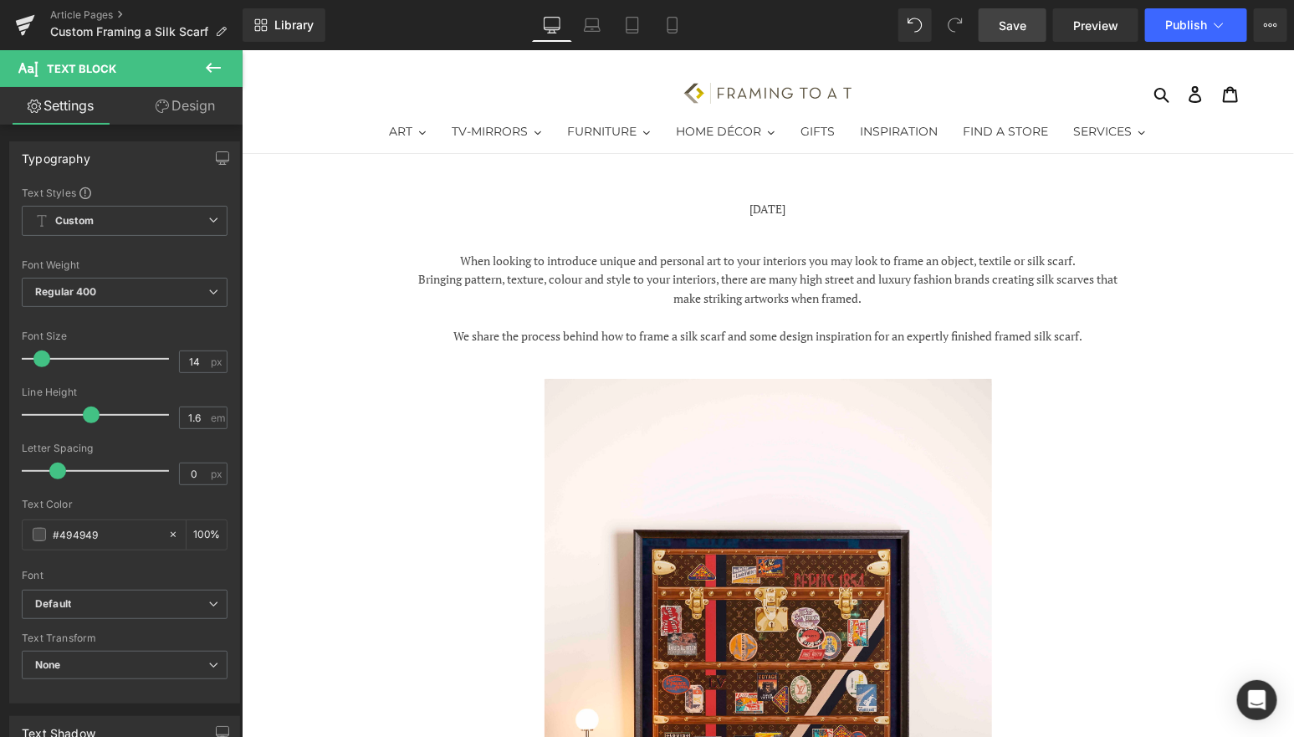
click at [1001, 17] on span "Save" at bounding box center [1013, 26] width 28 height 18
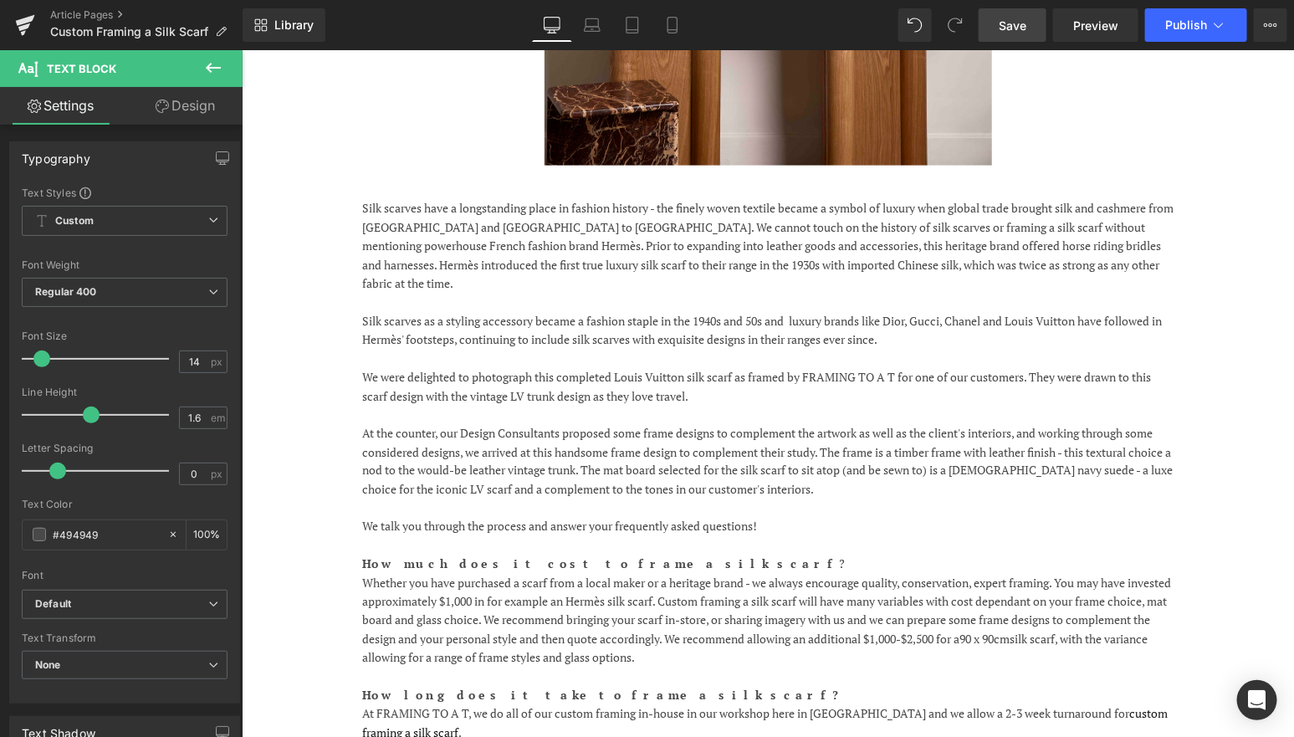
scroll to position [891, 0]
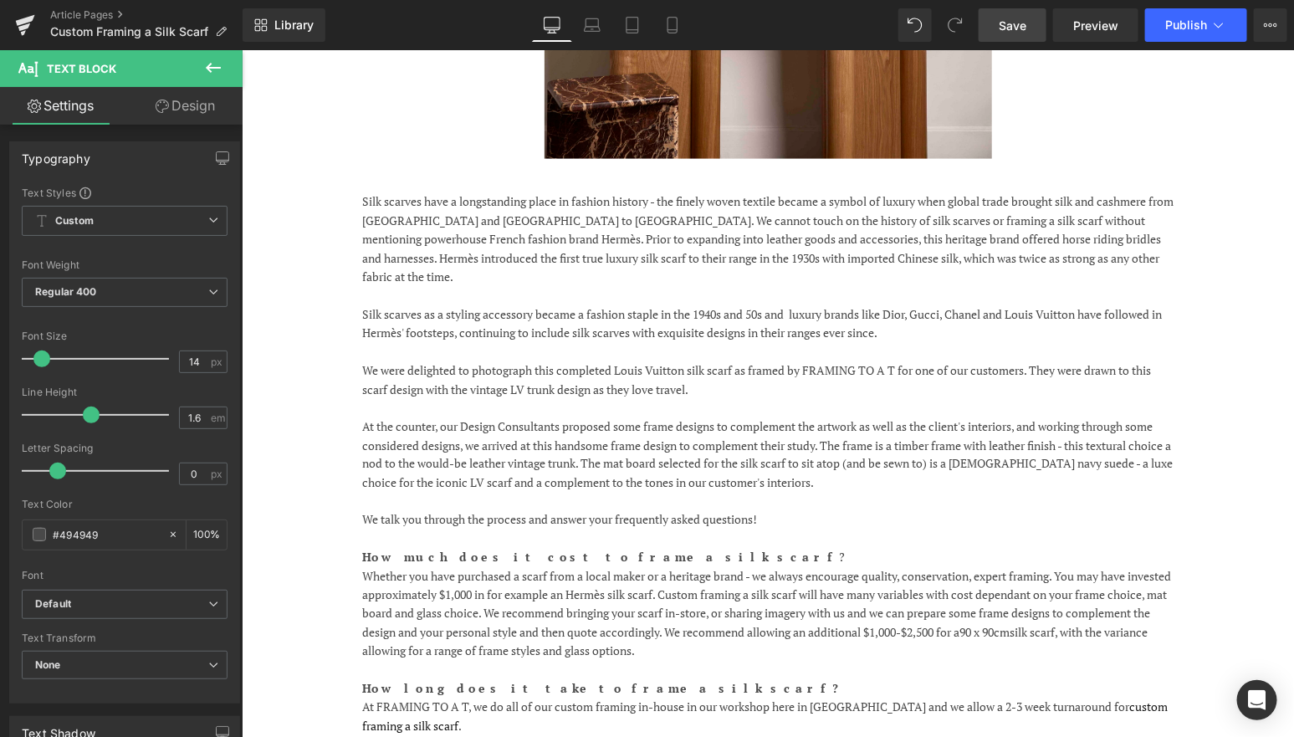
click at [992, 33] on link "Save" at bounding box center [1013, 24] width 68 height 33
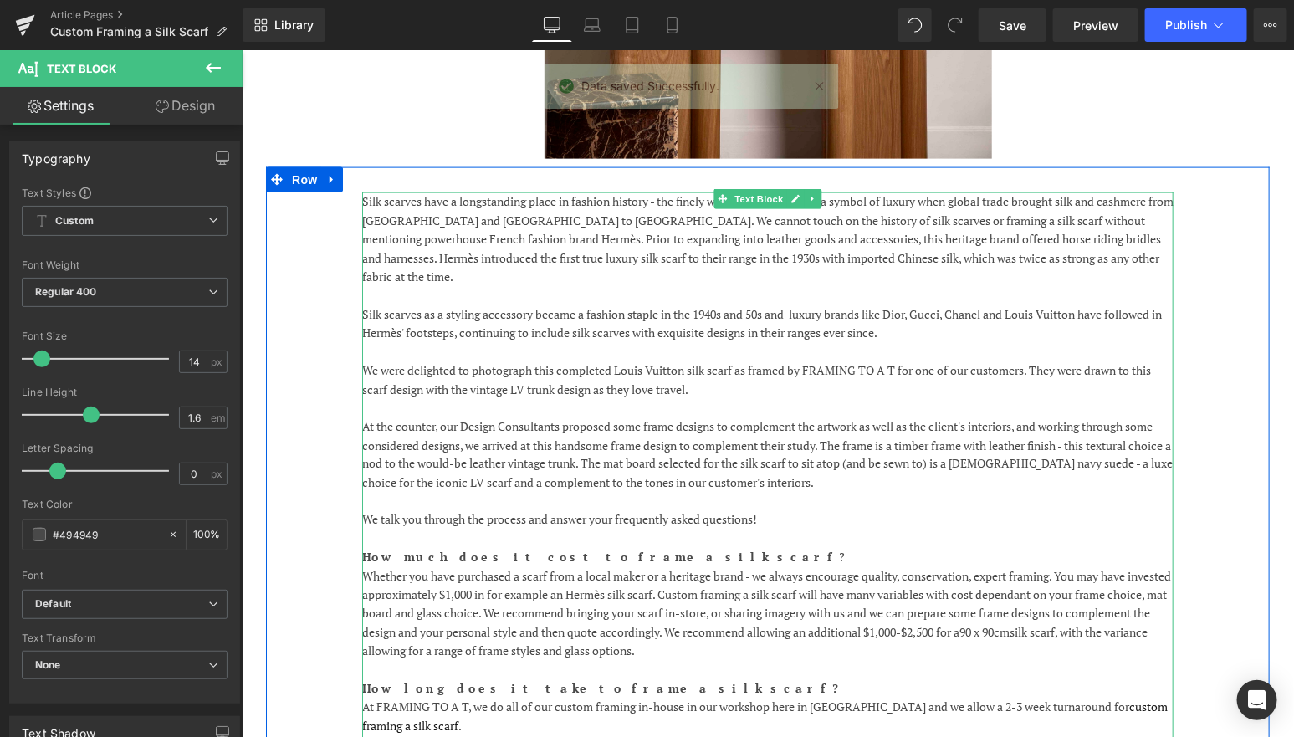
click at [794, 304] on p "Silk scarves as a styling accessory became a fashion staple in the 1940s and 50…" at bounding box center [766, 323] width 811 height 38
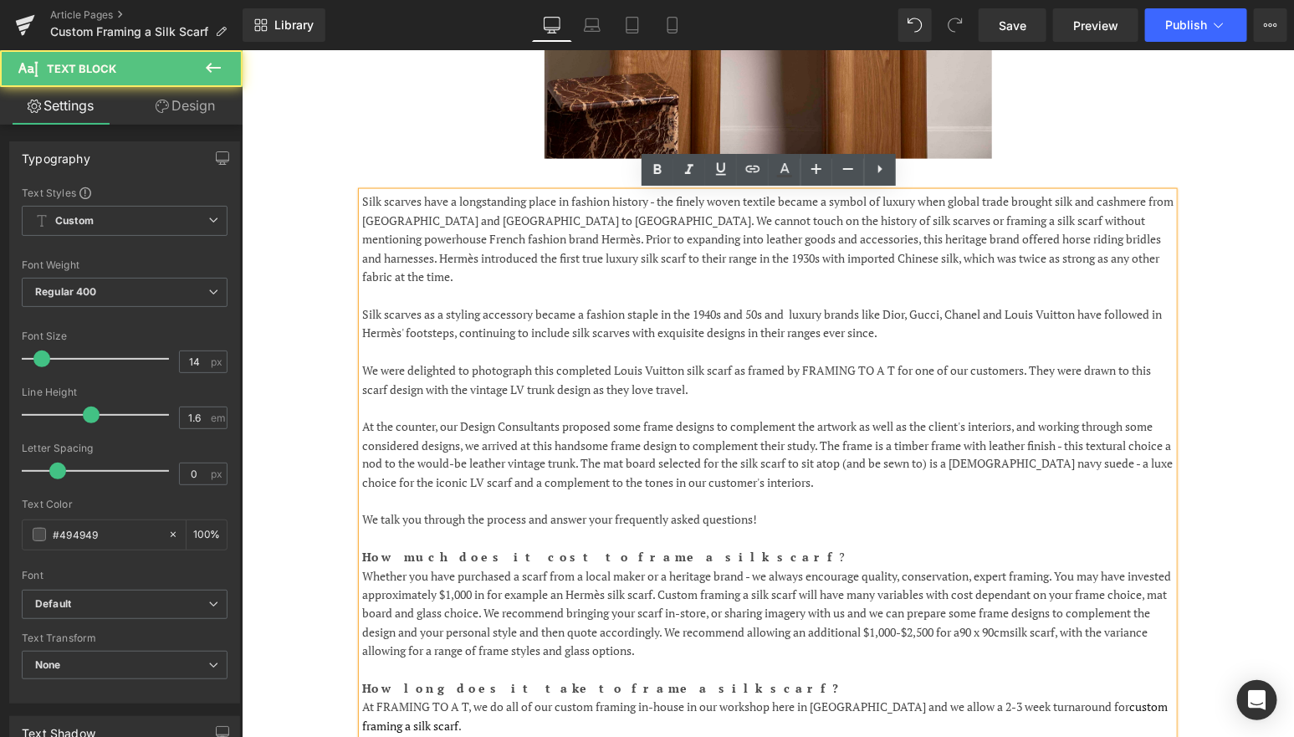
click at [800, 304] on p "Silk scarves as a styling accessory became a fashion staple in the 1940s and 50…" at bounding box center [766, 323] width 811 height 38
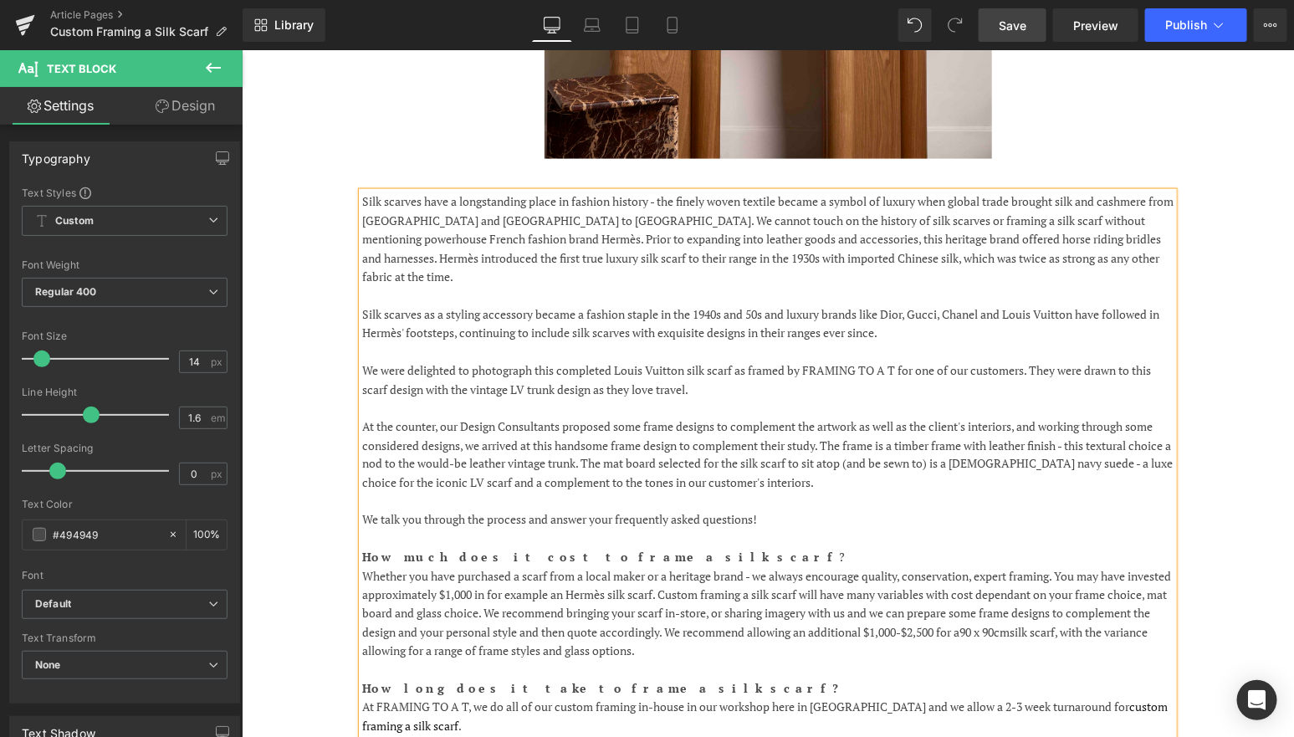
click at [1010, 20] on span "Save" at bounding box center [1013, 26] width 28 height 18
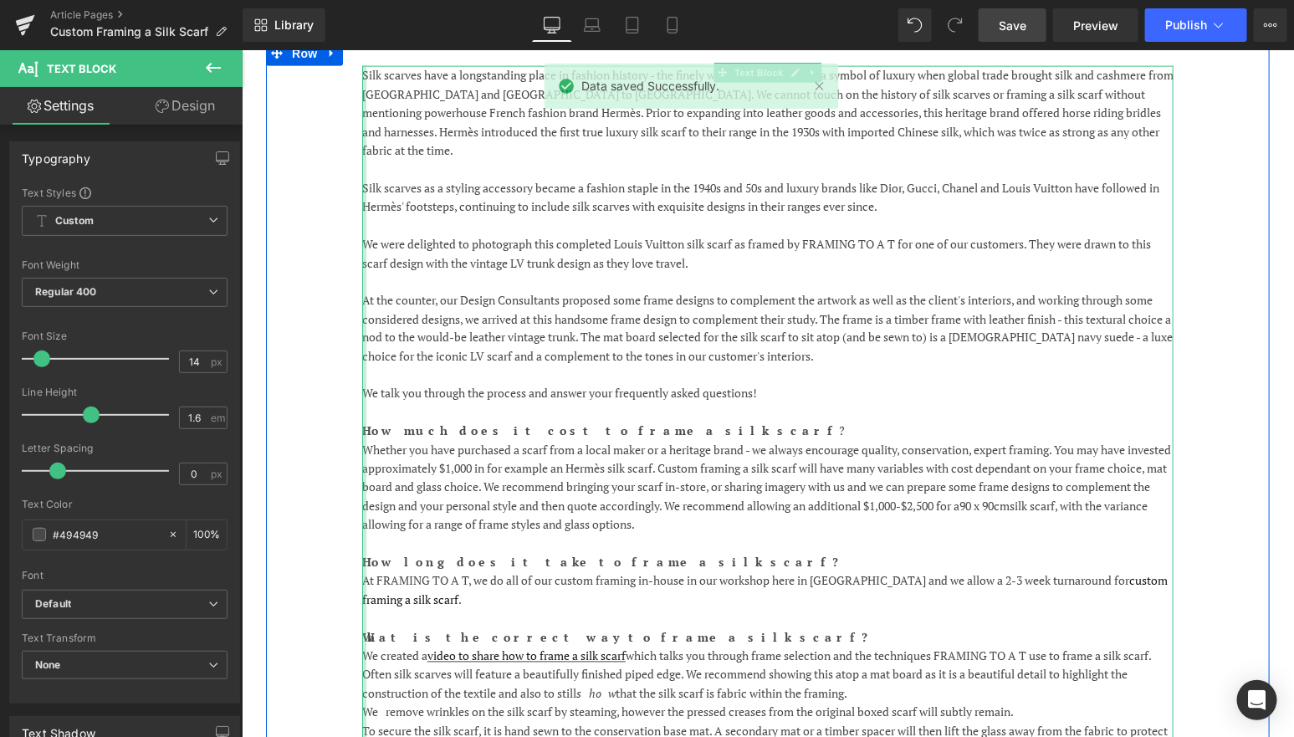
scroll to position [1025, 0]
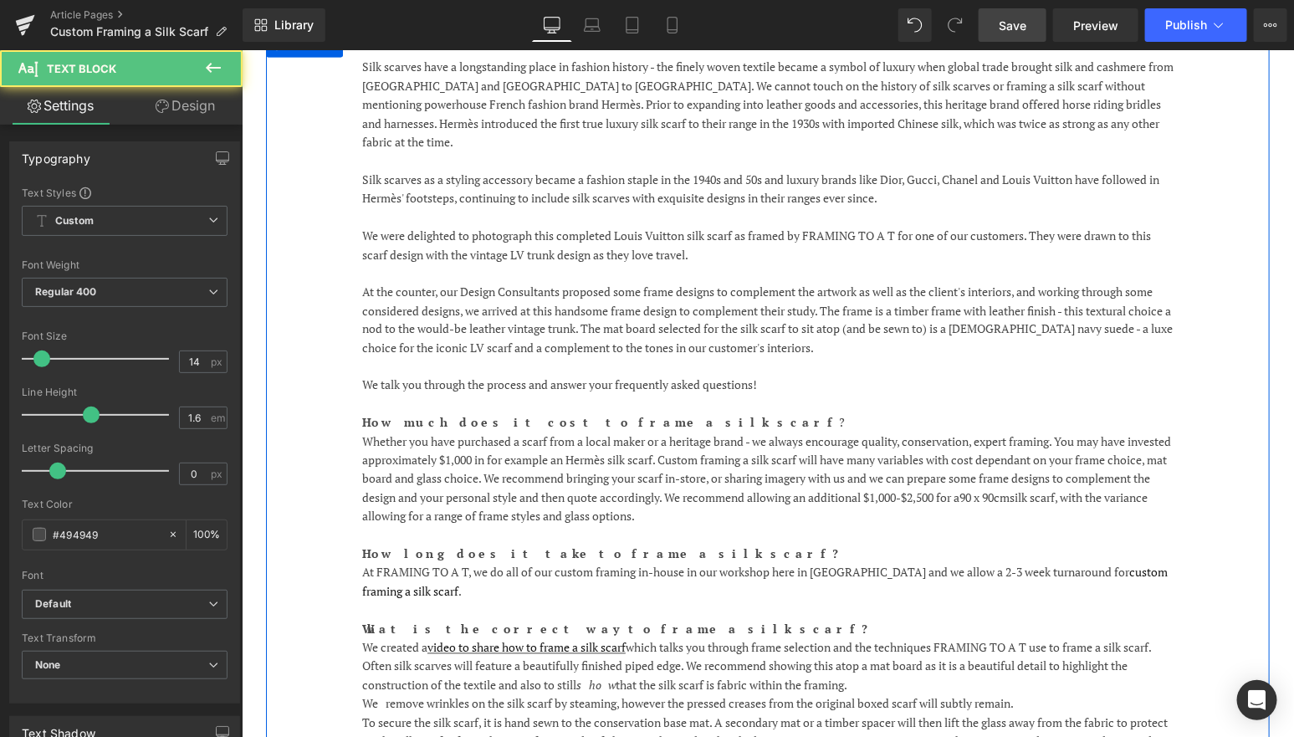
click at [597, 226] on p "We were delighted to photograph this completed Louis Vuitton silk scarf as fram…" at bounding box center [766, 245] width 811 height 38
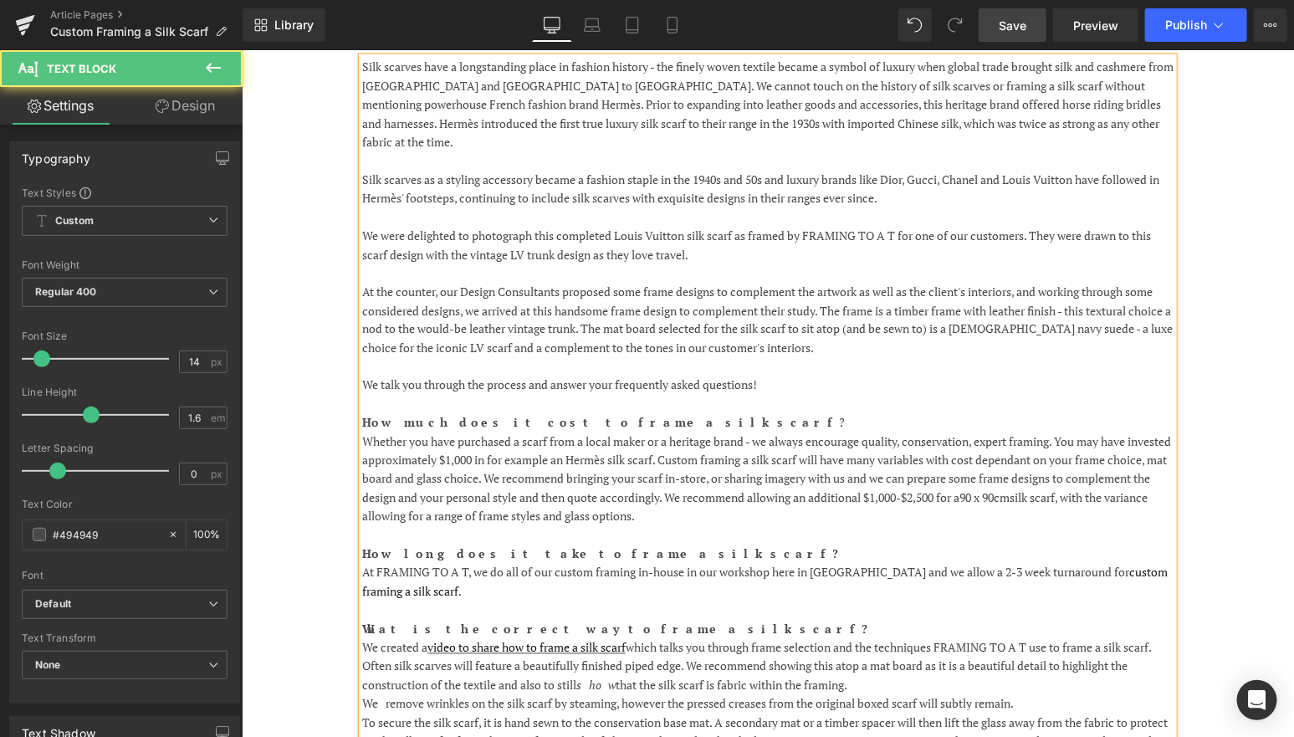
click at [593, 226] on p "We were delighted to photograph this completed Louis Vuitton silk scarf as fram…" at bounding box center [766, 245] width 811 height 38
click at [662, 226] on p "We were delighted to photograph this completed Louis Vuitton silk scarf as fram…" at bounding box center [766, 245] width 811 height 38
drag, startPoint x: 1009, startPoint y: 15, endPoint x: 1018, endPoint y: 14, distance: 9.2
click at [1009, 15] on link "Save" at bounding box center [1013, 24] width 68 height 33
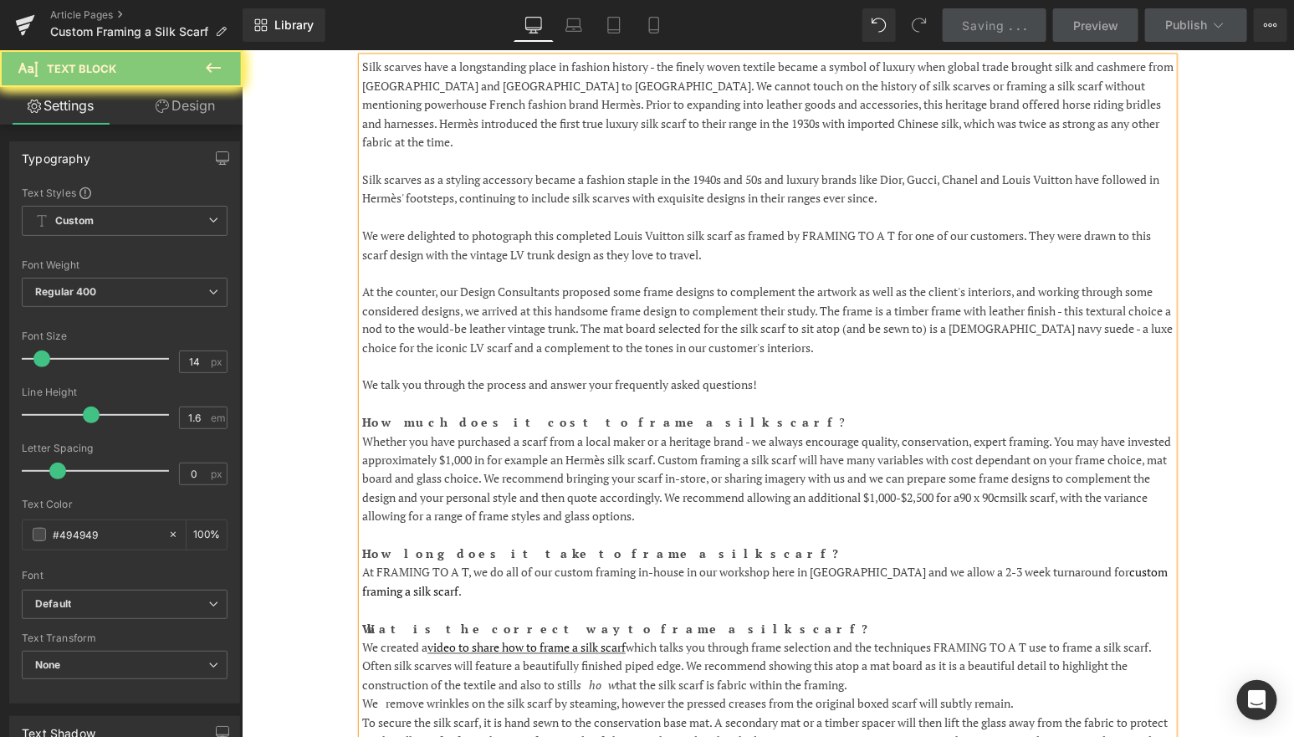
click at [778, 376] on p "We talk you through the process and answer your frequently asked questions!" at bounding box center [766, 385] width 811 height 18
click at [299, 217] on div "Silk scarves have a longstanding place in fashion history - the finely woven te…" at bounding box center [767, 404] width 1004 height 745
click at [1071, 432] on p "Whether you have purchased a scarf from a local maker or a heritage brand - we …" at bounding box center [766, 479] width 811 height 94
click at [946, 376] on p "We talk you through the process and answer your frequently asked questions!" at bounding box center [766, 385] width 811 height 18
click at [793, 282] on p "At the counter, our Design Consultants proposed some frame designs to complemen…" at bounding box center [766, 319] width 811 height 75
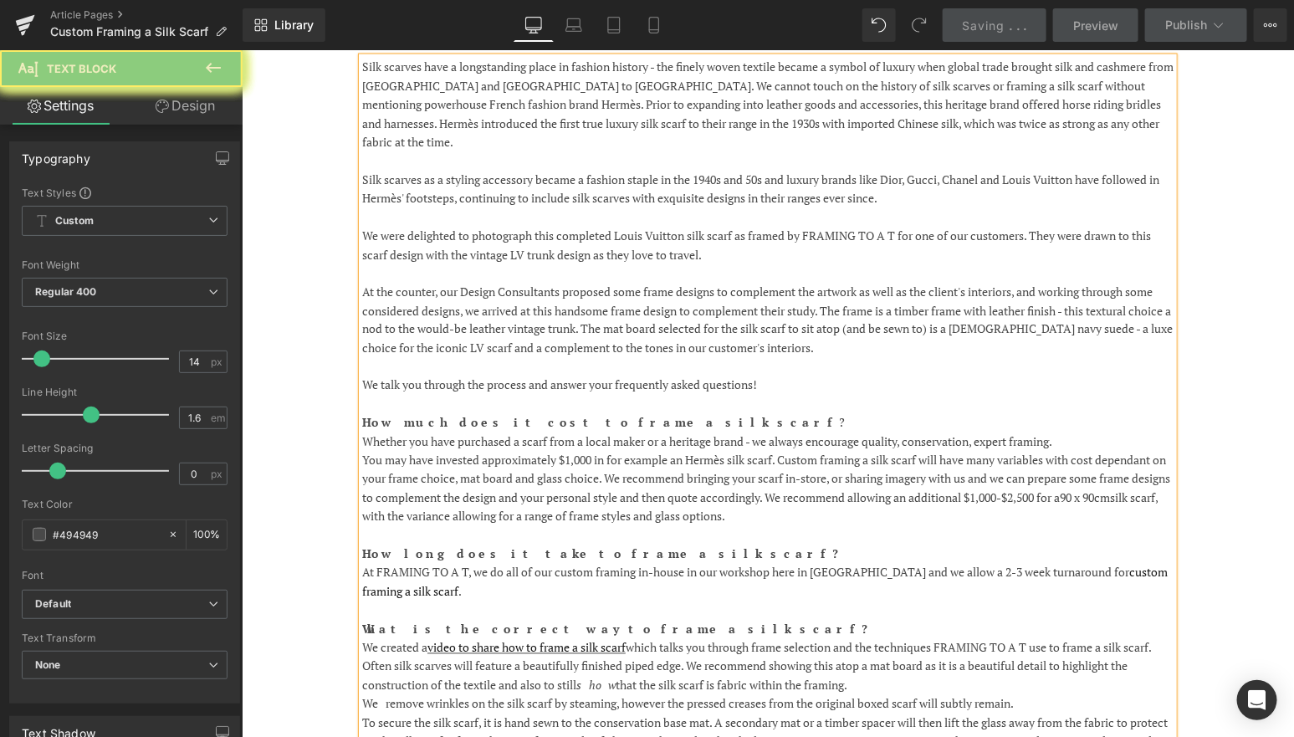
click at [361, 232] on div "Silk scarves have a longstanding place in fashion history - the finely woven te…" at bounding box center [766, 413] width 811 height 712
